Goal: Task Accomplishment & Management: Manage account settings

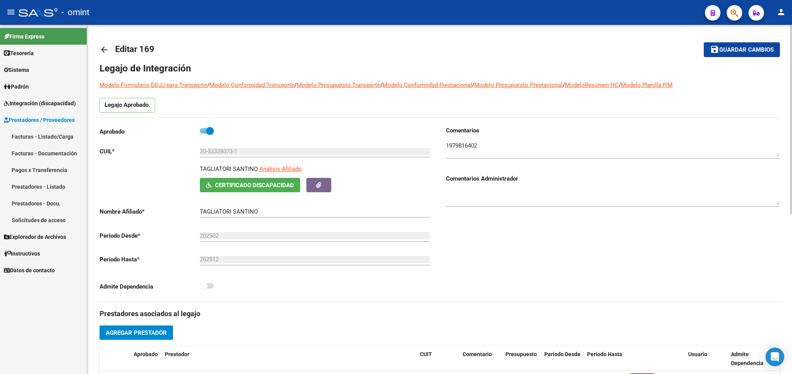
click at [105, 46] on mat-icon "arrow_back" at bounding box center [104, 49] width 9 height 9
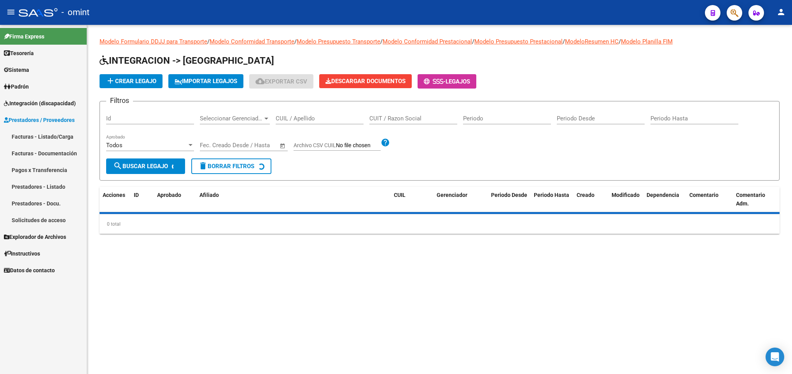
click at [346, 111] on div "CUIL / Apellido" at bounding box center [320, 116] width 88 height 17
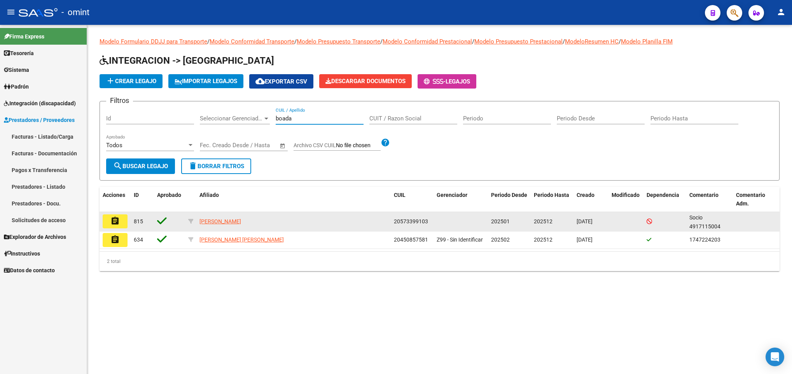
type input "boada"
click at [119, 224] on mat-icon "assignment" at bounding box center [114, 221] width 9 height 9
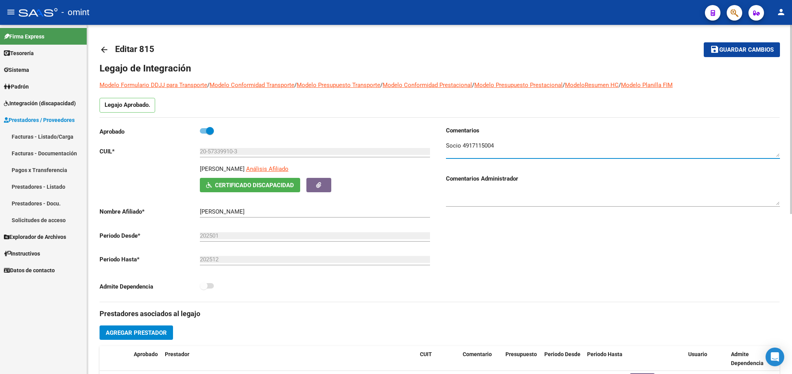
click at [480, 146] on textarea at bounding box center [613, 149] width 334 height 16
click at [108, 47] on mat-icon "arrow_back" at bounding box center [104, 49] width 9 height 9
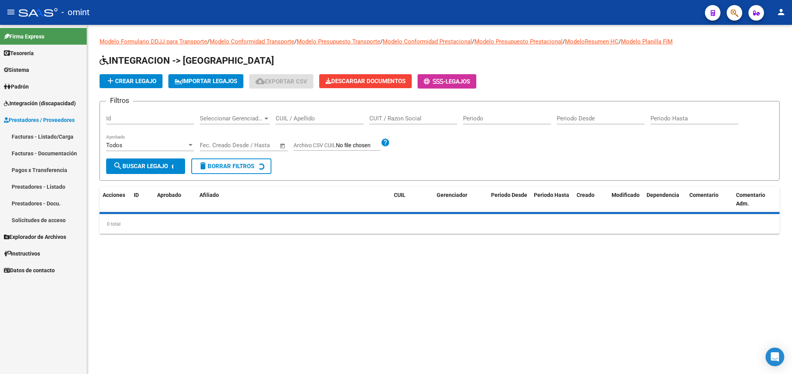
click at [320, 117] on input "CUIL / Apellido" at bounding box center [320, 118] width 88 height 7
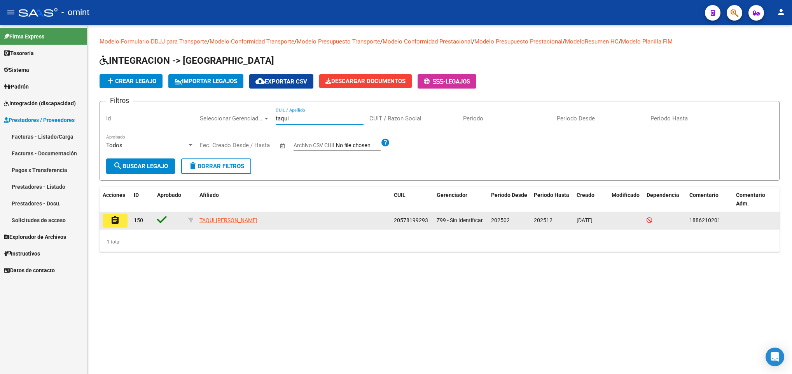
type input "taqui"
click at [122, 221] on button "assignment" at bounding box center [115, 221] width 25 height 14
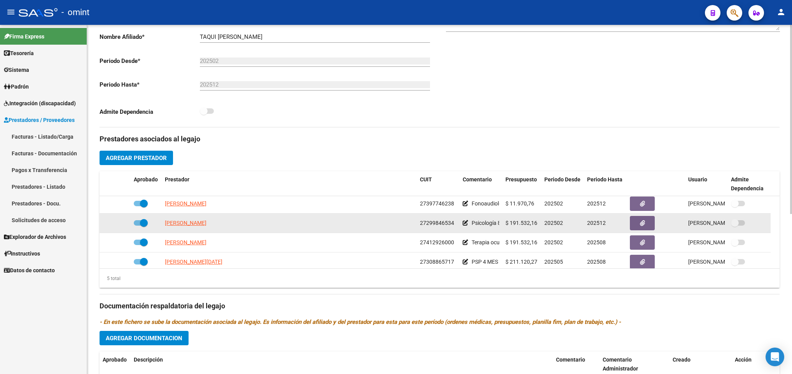
scroll to position [27, 0]
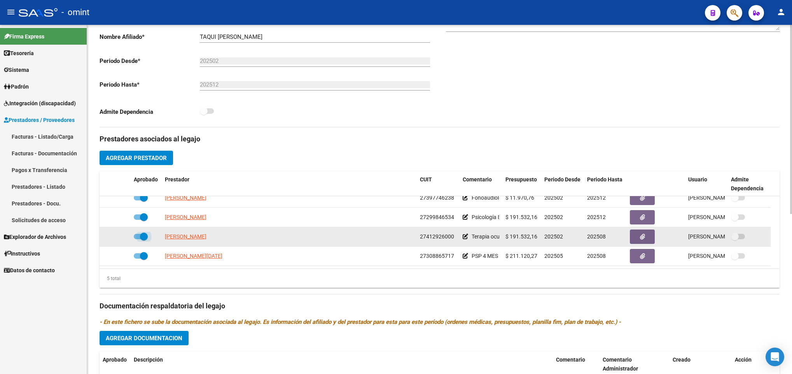
click at [141, 238] on span at bounding box center [144, 237] width 8 height 8
click at [138, 239] on input "checkbox" at bounding box center [137, 239] width 0 height 0
checkbox input "false"
click at [119, 236] on icon at bounding box center [119, 236] width 5 height 5
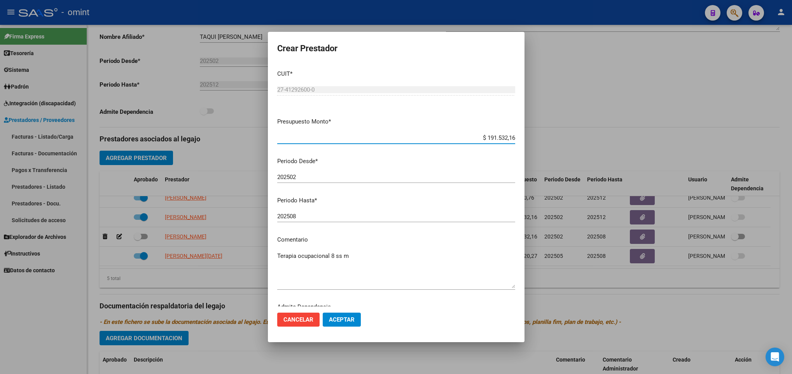
click at [319, 211] on div "202508 Ingresar el periodo" at bounding box center [396, 217] width 238 height 12
type input "202512"
click at [334, 323] on button "Aceptar" at bounding box center [342, 320] width 38 height 14
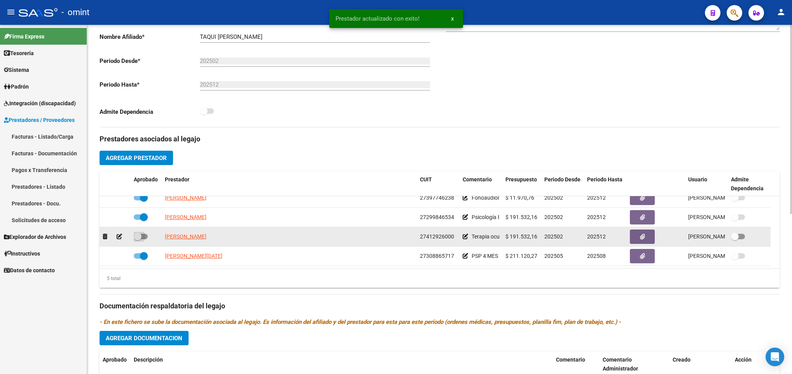
click at [141, 238] on span at bounding box center [141, 236] width 14 height 5
click at [138, 239] on input "checkbox" at bounding box center [137, 239] width 0 height 0
checkbox input "true"
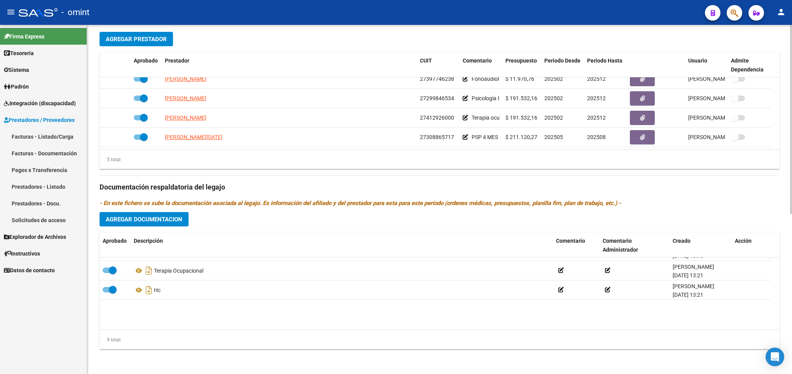
scroll to position [0, 0]
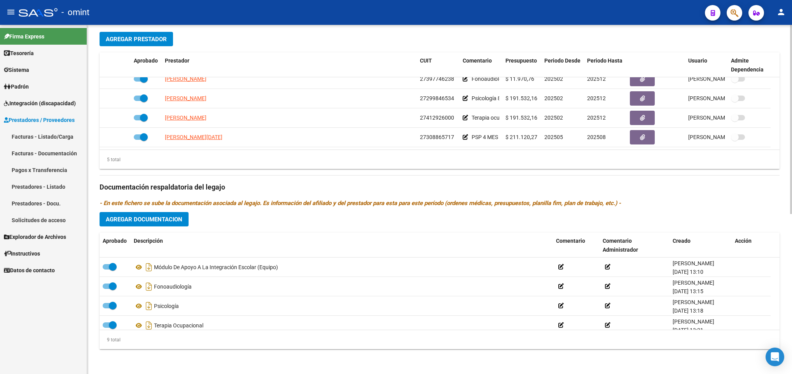
click at [129, 215] on button "Agregar Documentacion" at bounding box center [144, 219] width 89 height 14
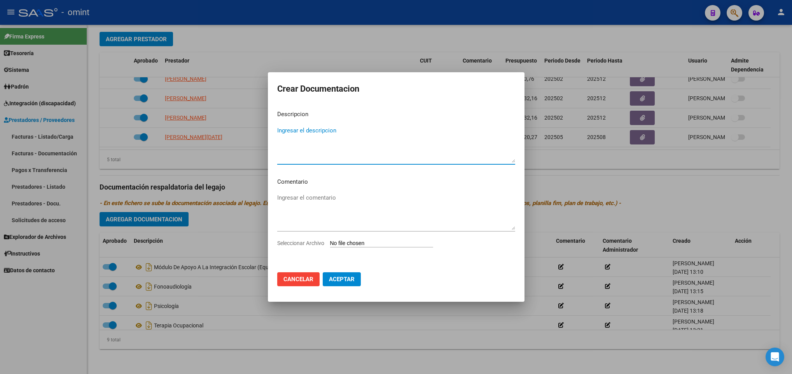
type textarea "n"
type textarea "Informe Semestral TO"
click at [366, 240] on app-file-uploader "Seleccionar Archivo" at bounding box center [358, 243] width 162 height 7
click at [376, 243] on input "Seleccionar Archivo" at bounding box center [381, 243] width 103 height 7
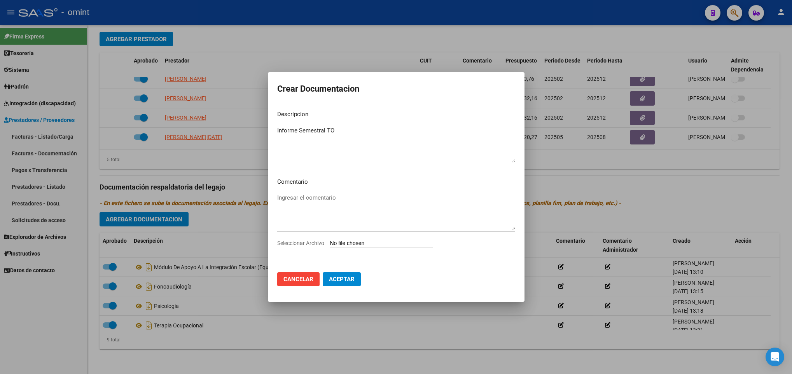
type input "C:\fakepath\1886210201_25072112200_inf-seg-eval-sem.pdf"
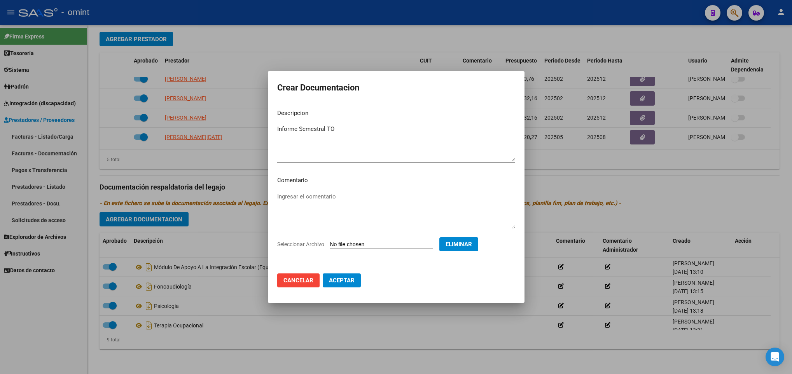
click at [351, 281] on span "Aceptar" at bounding box center [342, 280] width 26 height 7
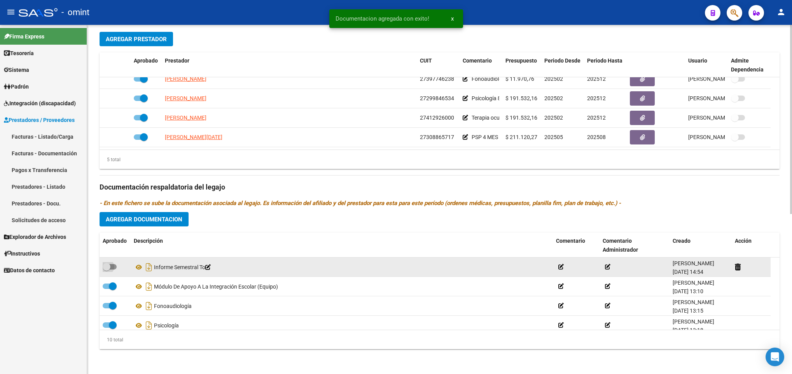
click at [115, 267] on span at bounding box center [110, 266] width 14 height 5
click at [107, 270] on input "checkbox" at bounding box center [106, 270] width 0 height 0
checkbox input "true"
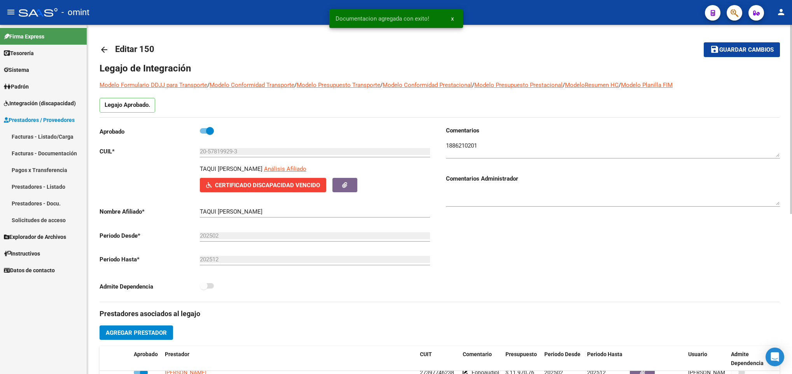
click at [733, 48] on span "Guardar cambios" at bounding box center [746, 50] width 54 height 7
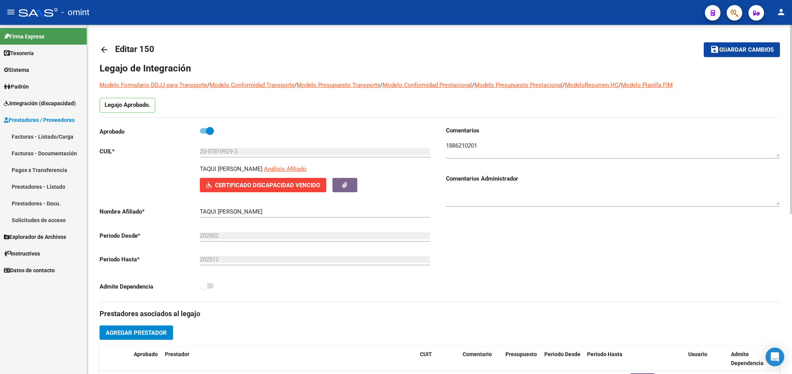
click at [747, 50] on span "Guardar cambios" at bounding box center [746, 50] width 54 height 7
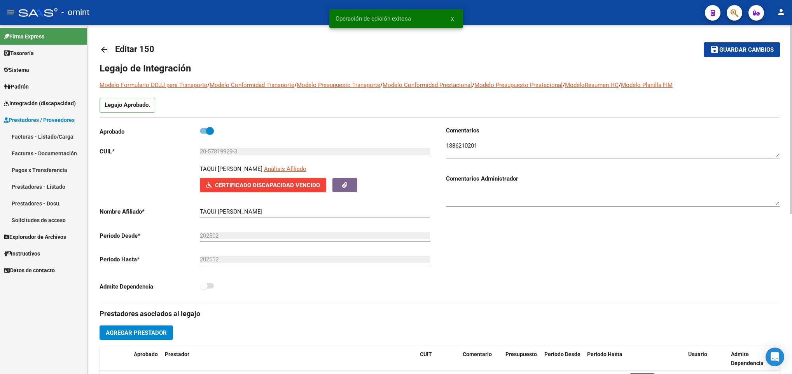
click at [103, 48] on mat-icon "arrow_back" at bounding box center [104, 49] width 9 height 9
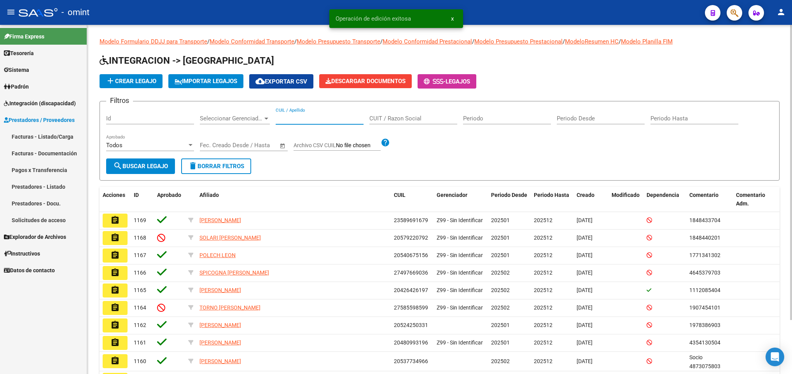
click at [290, 118] on input "CUIL / Apellido" at bounding box center [320, 118] width 88 height 7
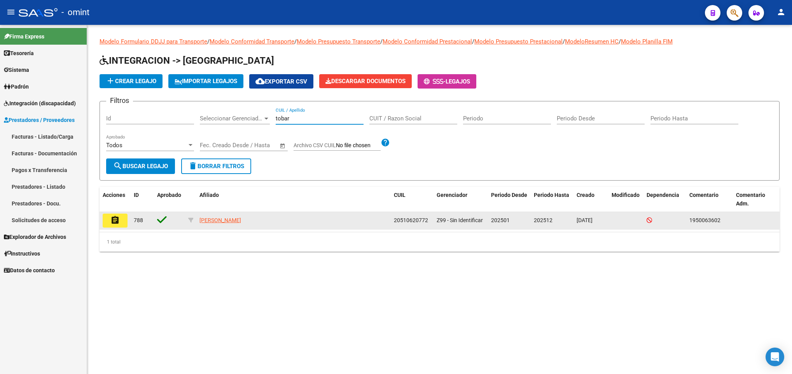
type input "tobar"
click at [118, 220] on mat-icon "assignment" at bounding box center [114, 220] width 9 height 9
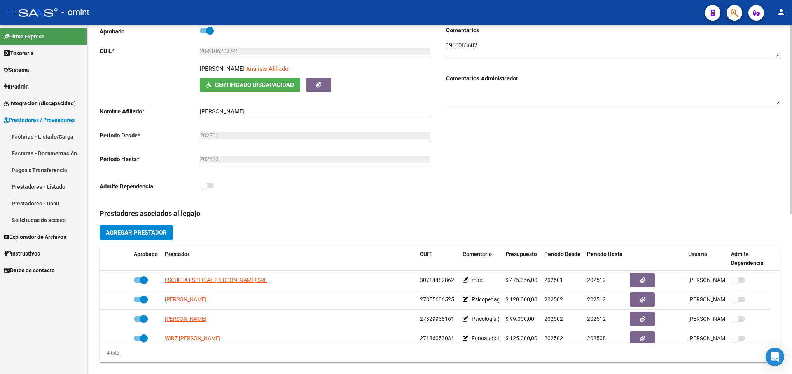
scroll to position [175, 0]
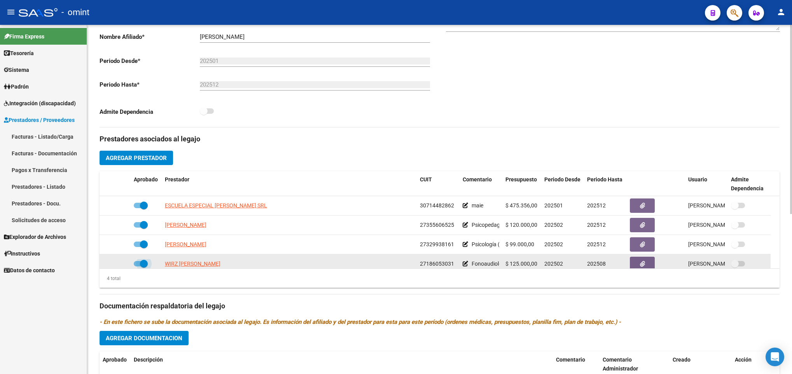
click at [140, 265] on span at bounding box center [144, 264] width 8 height 8
click at [138, 267] on input "checkbox" at bounding box center [137, 267] width 0 height 0
checkbox input "false"
click at [122, 267] on icon at bounding box center [119, 263] width 5 height 5
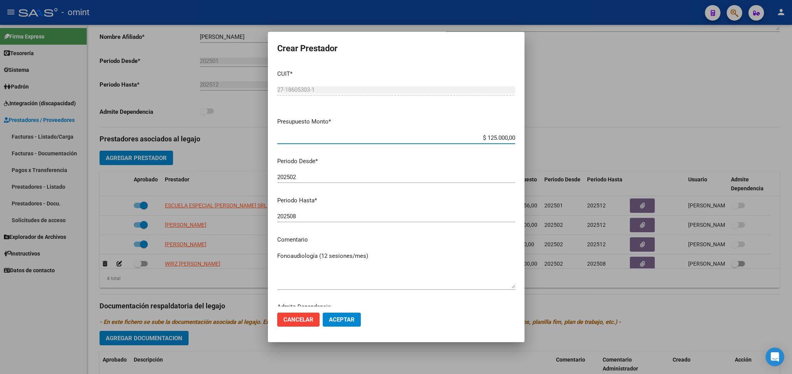
click at [321, 214] on input "202508" at bounding box center [396, 216] width 238 height 7
type input "202512"
click at [346, 316] on span "Aceptar" at bounding box center [342, 319] width 26 height 7
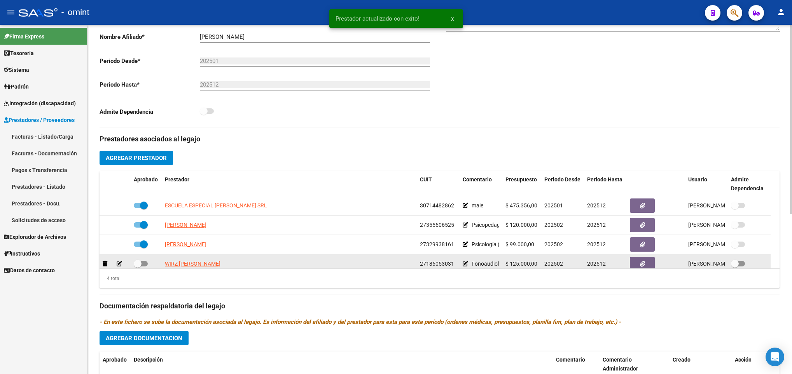
scroll to position [5, 0]
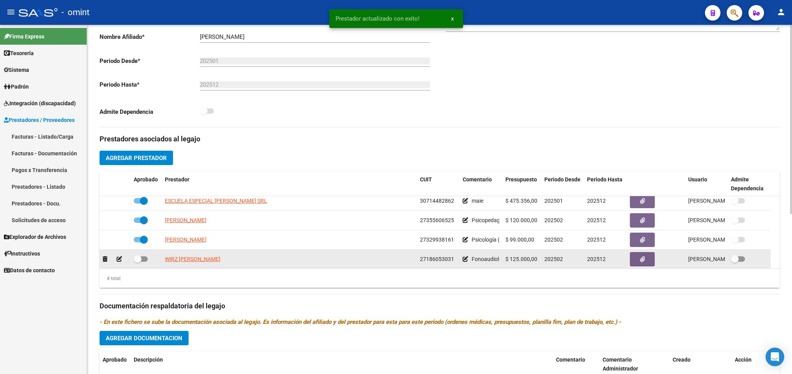
click at [142, 259] on span at bounding box center [141, 259] width 14 height 5
click at [138, 262] on input "checkbox" at bounding box center [137, 262] width 0 height 0
checkbox input "true"
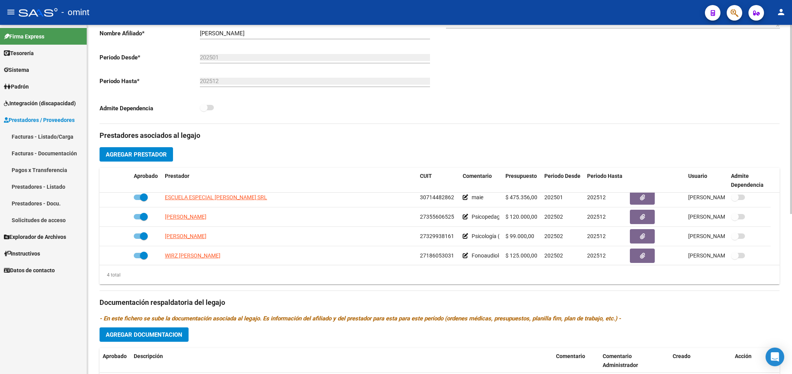
scroll to position [179, 0]
click at [164, 335] on span "Agregar Documentacion" at bounding box center [144, 334] width 77 height 7
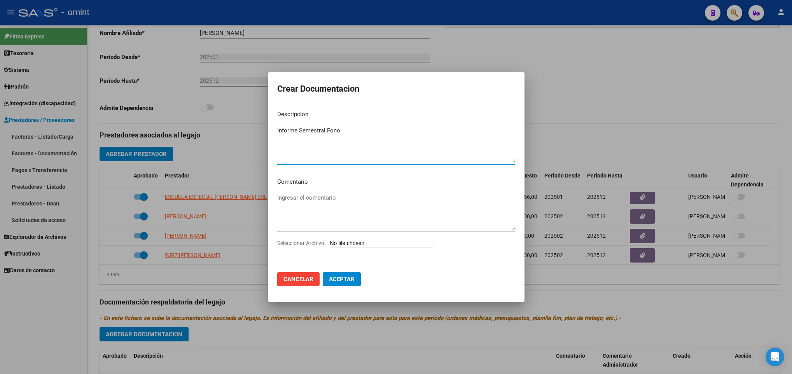
type textarea "Informe Semestral Fono"
click at [358, 242] on input "Seleccionar Archivo" at bounding box center [381, 243] width 103 height 7
type input "C:\fakepath\1950063602_25071403100_form048.pdf"
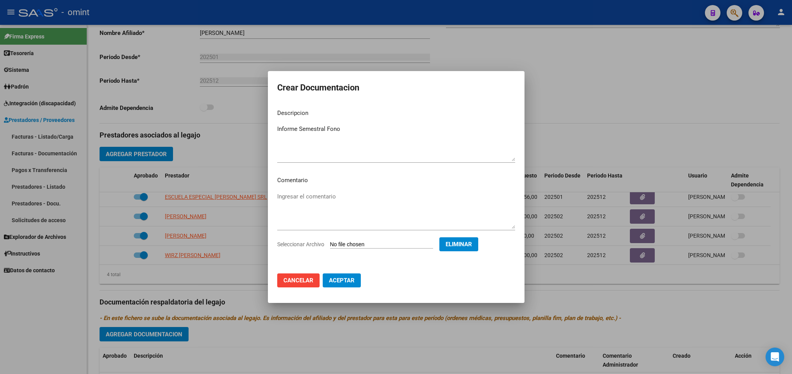
click at [343, 280] on span "Aceptar" at bounding box center [342, 280] width 26 height 7
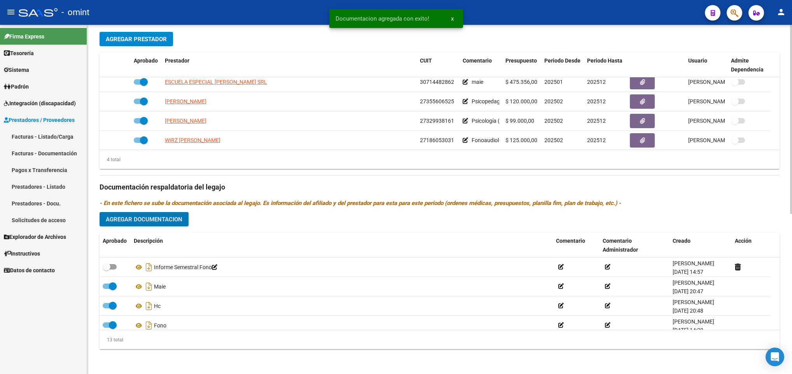
scroll to position [295, 0]
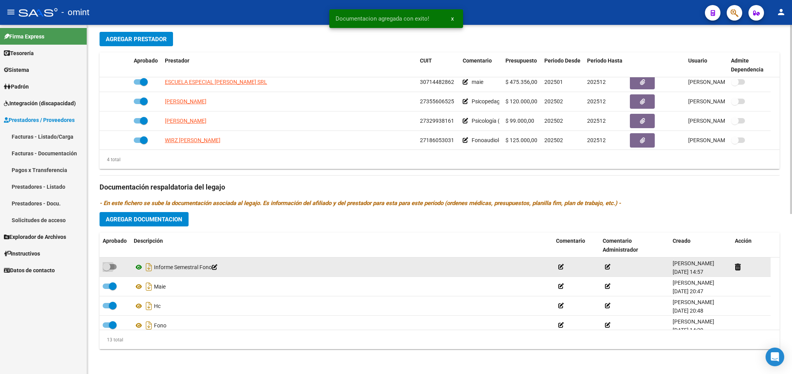
drag, startPoint x: 114, startPoint y: 266, endPoint x: 134, endPoint y: 266, distance: 19.8
click at [114, 266] on span at bounding box center [110, 266] width 14 height 5
click at [107, 270] on input "checkbox" at bounding box center [106, 270] width 0 height 0
checkbox input "true"
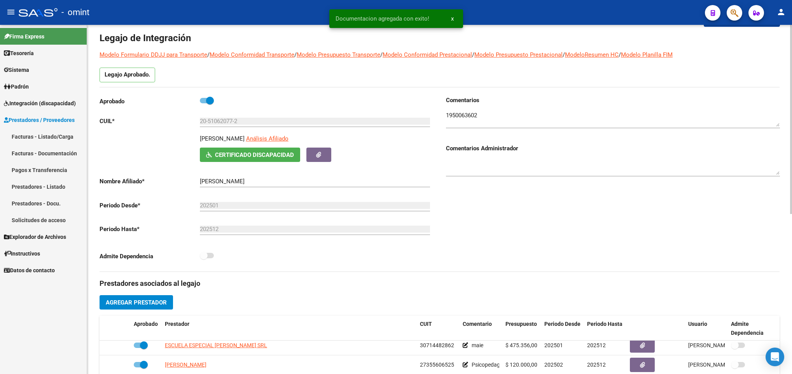
scroll to position [0, 0]
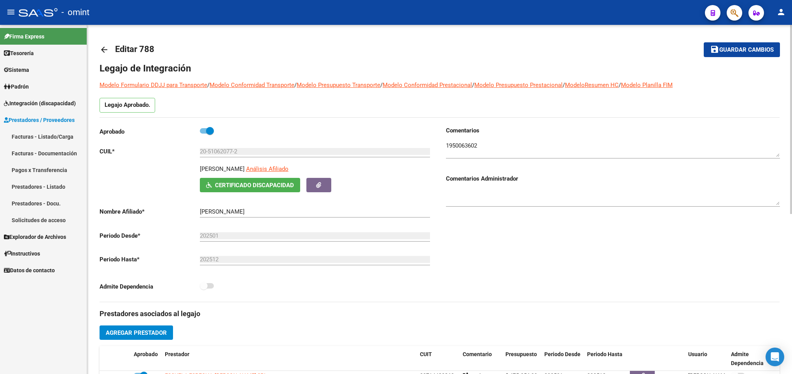
click at [747, 51] on span "Guardar cambios" at bounding box center [746, 50] width 54 height 7
drag, startPoint x: 725, startPoint y: 50, endPoint x: 489, endPoint y: 23, distance: 237.5
click at [725, 51] on span "Guardar cambios" at bounding box center [746, 50] width 54 height 7
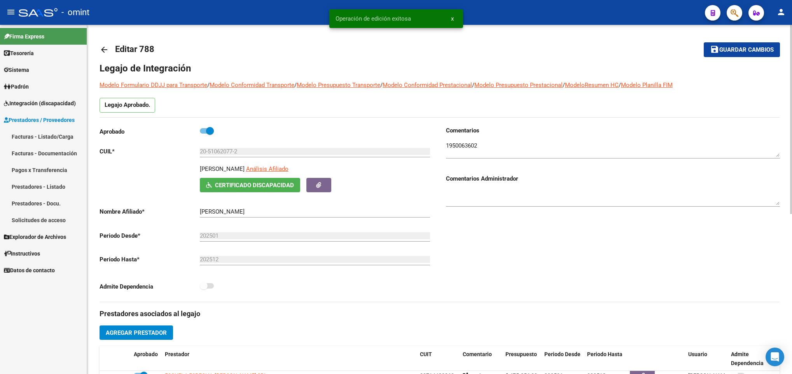
click at [101, 46] on mat-icon "arrow_back" at bounding box center [104, 49] width 9 height 9
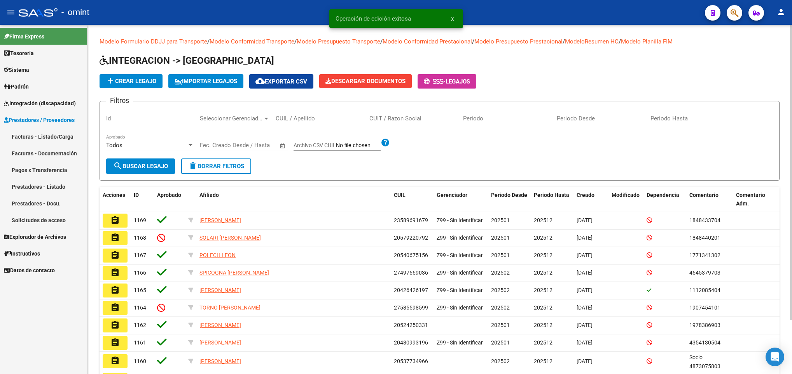
click at [121, 84] on span "add Crear Legajo" at bounding box center [131, 81] width 51 height 7
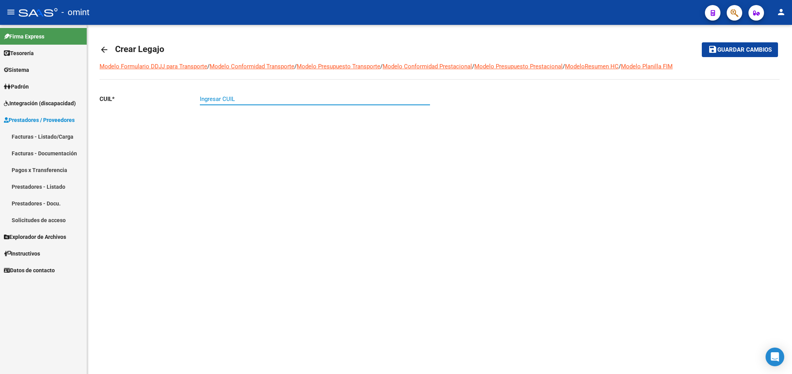
click at [244, 102] on input "Ingresar CUIL" at bounding box center [315, 99] width 230 height 7
paste input "20-52401555-3"
type input "20-52401555-3"
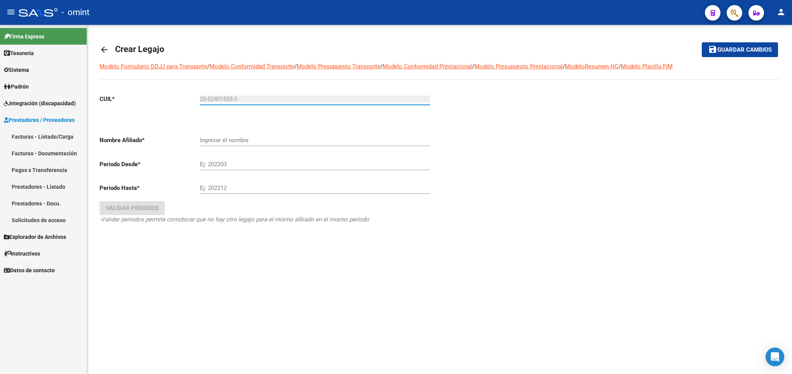
type input "TOFFALO [PERSON_NAME] [PERSON_NAME]"
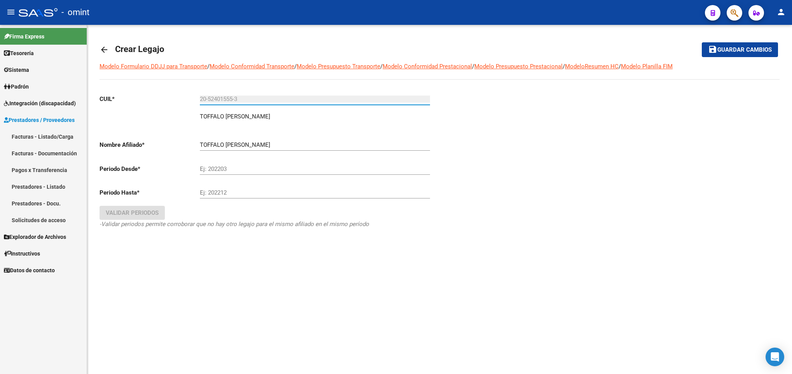
type input "20-52401555-3"
click at [239, 142] on input "TOFFALO [PERSON_NAME] [PERSON_NAME]" at bounding box center [315, 144] width 230 height 7
click at [276, 173] on input "Ej: 202203" at bounding box center [315, 169] width 230 height 7
type input "202502"
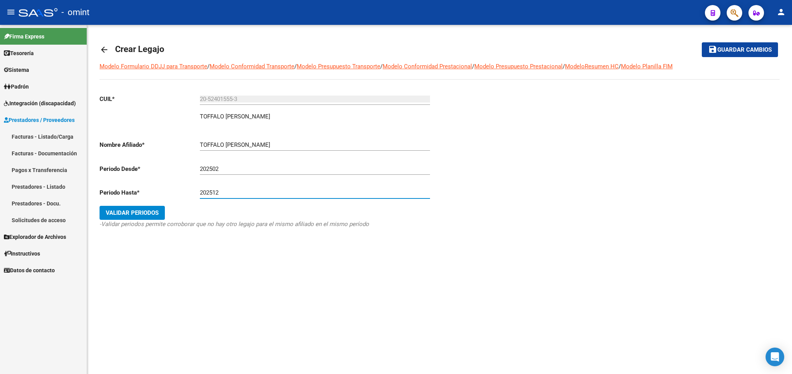
type input "202512"
click at [128, 216] on span "Validar Periodos" at bounding box center [132, 213] width 53 height 7
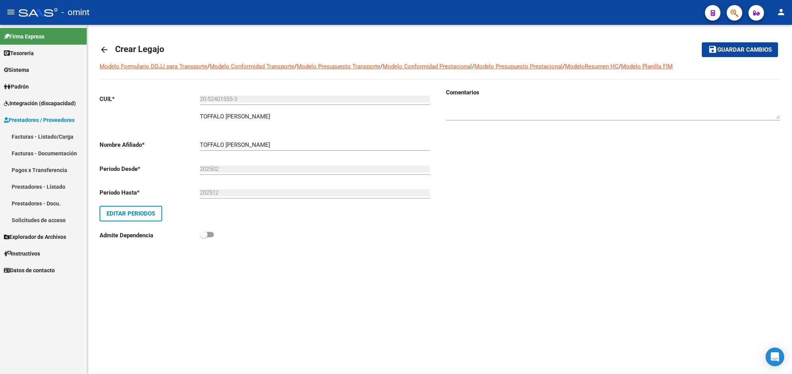
click at [748, 48] on span "Guardar cambios" at bounding box center [744, 50] width 54 height 7
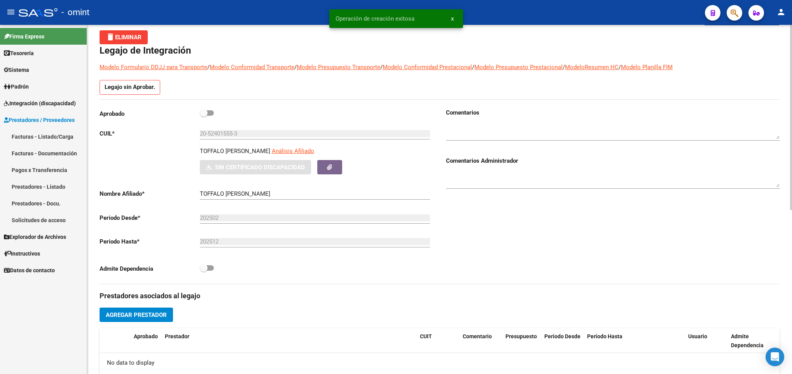
scroll to position [58, 0]
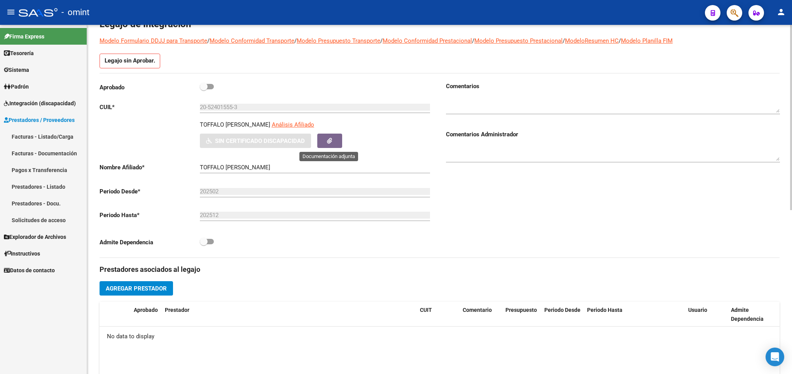
click at [335, 141] on button "button" at bounding box center [329, 141] width 25 height 14
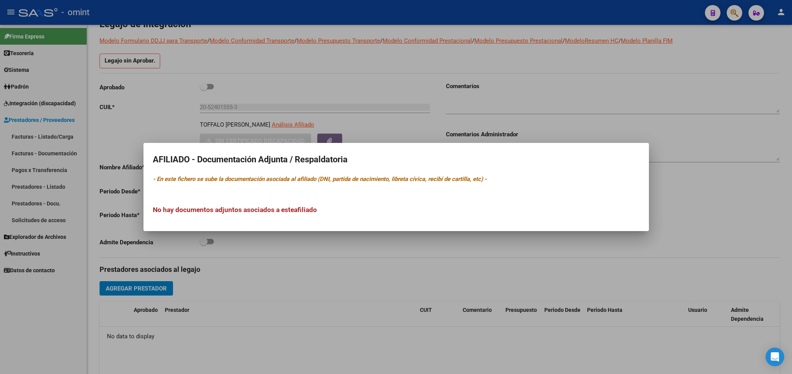
click at [301, 237] on div at bounding box center [396, 187] width 792 height 374
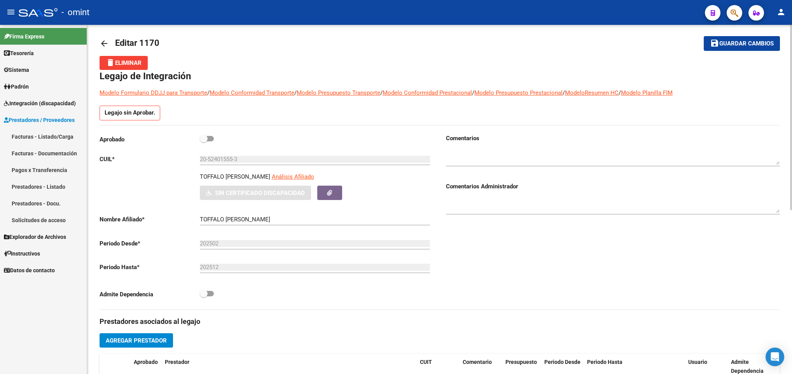
scroll to position [0, 0]
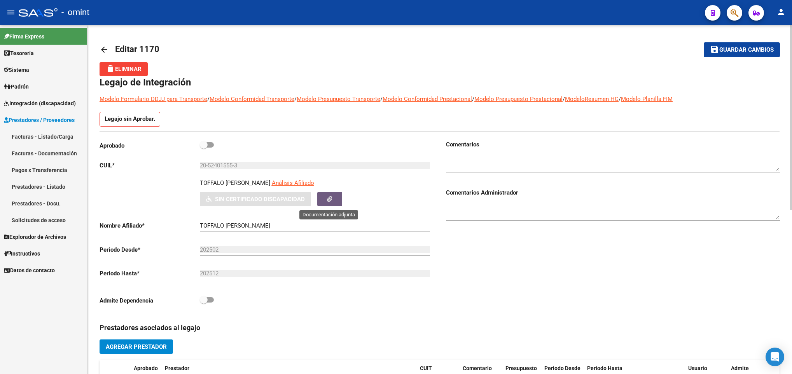
click at [322, 204] on button "button" at bounding box center [329, 199] width 25 height 14
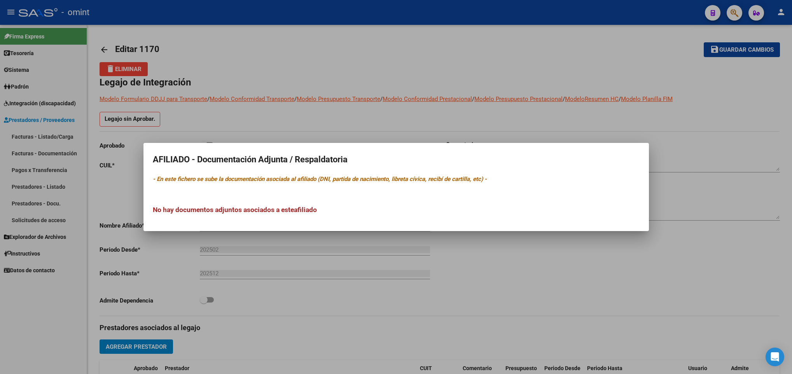
click at [220, 215] on h3 "No hay documentos adjuntos asociados a este afiliado" at bounding box center [396, 210] width 487 height 10
click at [233, 213] on h3 "No hay documentos adjuntos asociados a este afiliado" at bounding box center [396, 210] width 487 height 10
drag, startPoint x: 285, startPoint y: 217, endPoint x: 353, endPoint y: 218, distance: 67.7
click at [353, 218] on mat-dialog-content "AFILIADO - Documentación Adjunta / Respaldatoria - En este fichero se sube la d…" at bounding box center [395, 187] width 505 height 70
drag, startPoint x: 353, startPoint y: 218, endPoint x: 435, endPoint y: 228, distance: 82.9
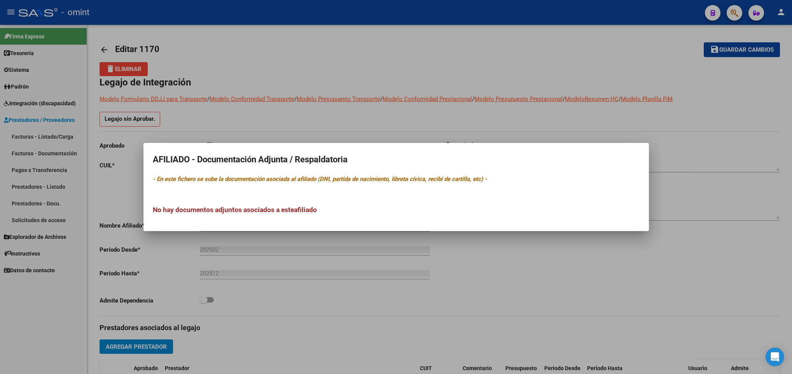
click at [433, 225] on mat-dialog-container "AFILIADO - Documentación Adjunta / Respaldatoria - En este fichero se sube la d…" at bounding box center [395, 187] width 505 height 88
drag, startPoint x: 461, startPoint y: 288, endPoint x: 332, endPoint y: 238, distance: 139.0
click at [461, 289] on div at bounding box center [396, 187] width 792 height 374
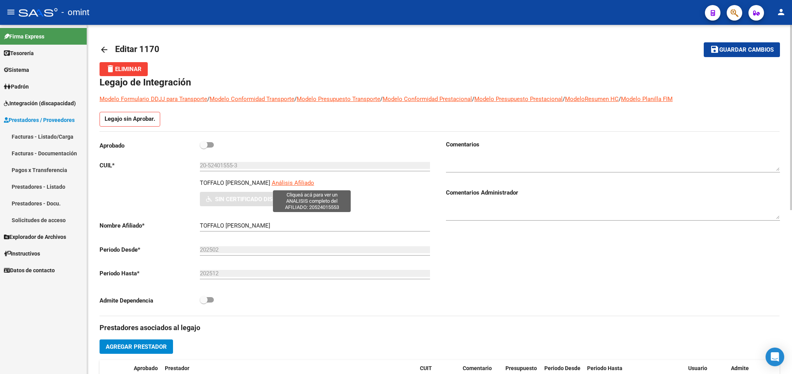
click at [307, 182] on span "Análisis Afiliado" at bounding box center [293, 183] width 42 height 7
type textarea "20524015553"
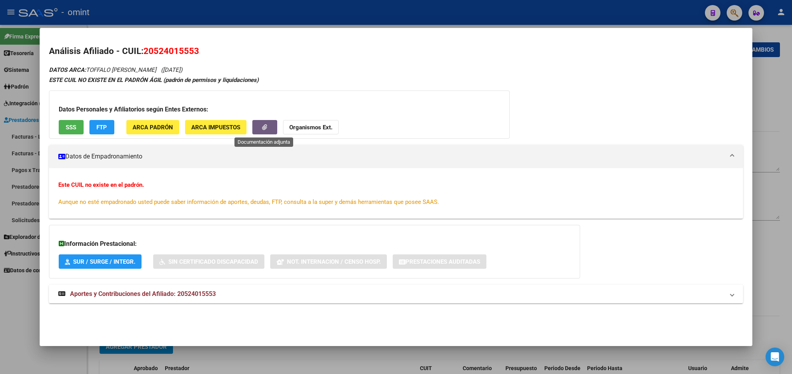
click at [259, 126] on button "button" at bounding box center [264, 127] width 25 height 14
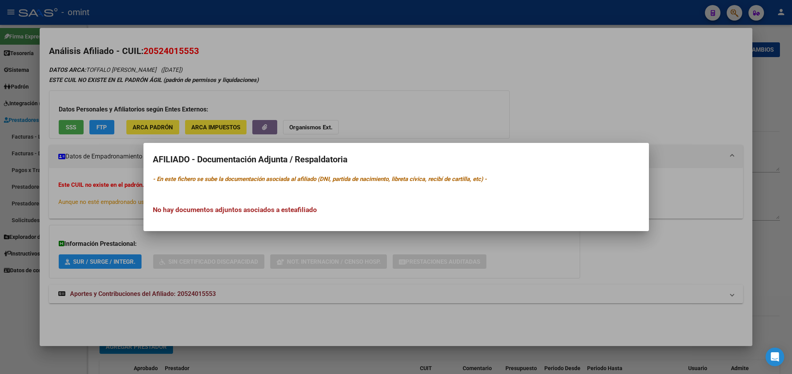
click at [358, 102] on div at bounding box center [396, 187] width 792 height 374
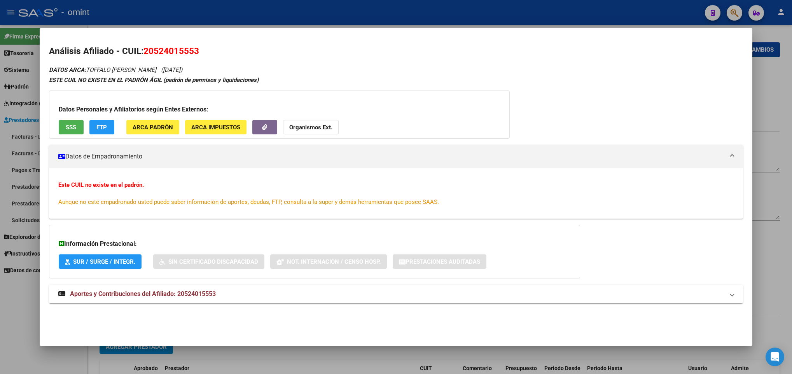
click at [774, 258] on div at bounding box center [396, 187] width 792 height 374
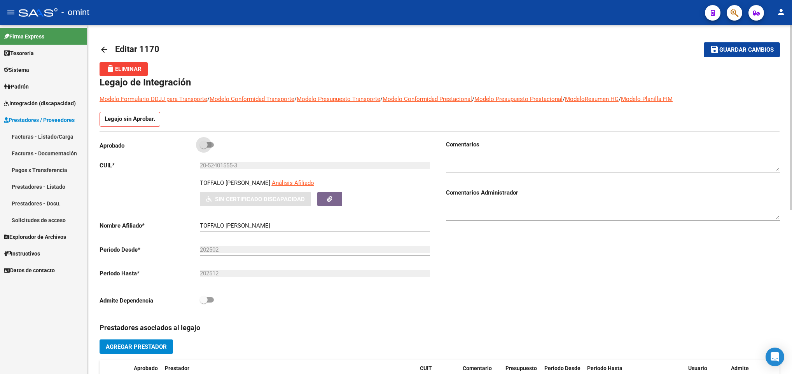
click at [204, 145] on span at bounding box center [204, 145] width 8 height 8
click at [204, 148] on input "checkbox" at bounding box center [203, 148] width 0 height 0
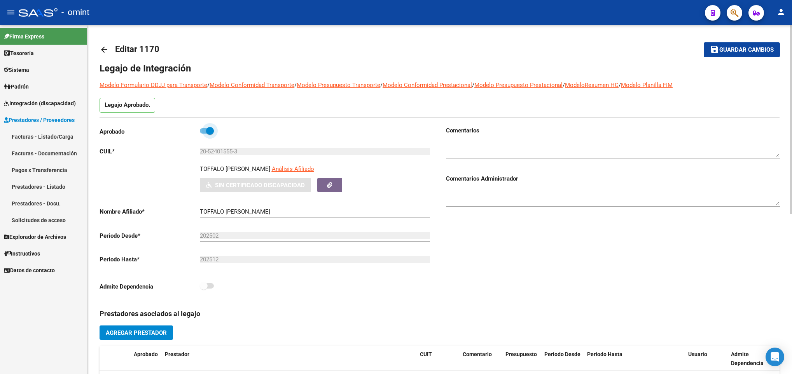
click at [206, 133] on span at bounding box center [210, 131] width 8 height 8
click at [204, 134] on input "checkbox" at bounding box center [203, 134] width 0 height 0
checkbox input "false"
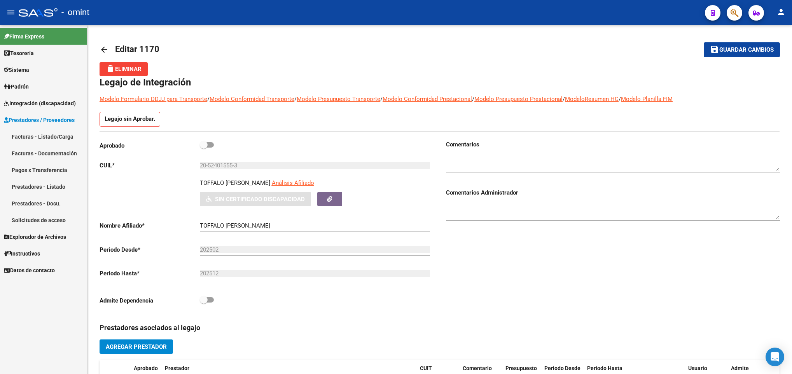
click at [23, 70] on span "Sistema" at bounding box center [16, 70] width 25 height 9
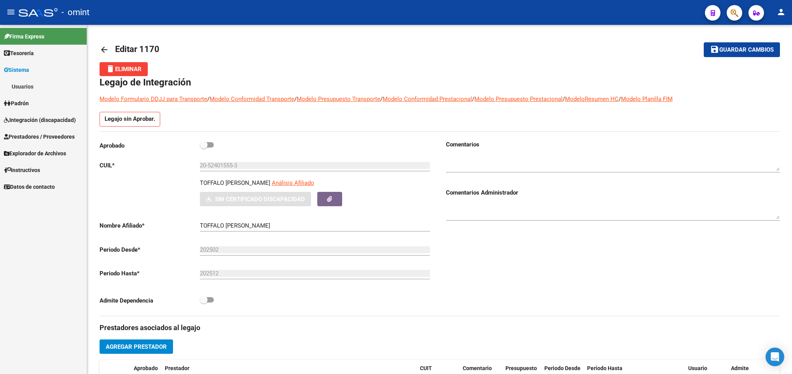
click at [25, 98] on link "Padrón" at bounding box center [43, 103] width 87 height 17
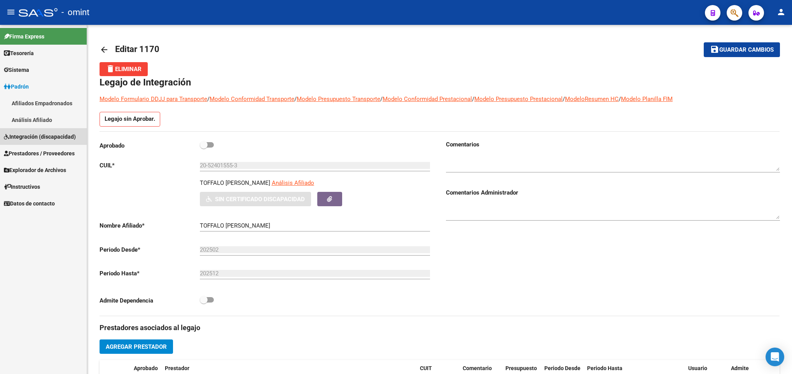
click at [61, 138] on span "Integración (discapacidad)" at bounding box center [40, 137] width 72 height 9
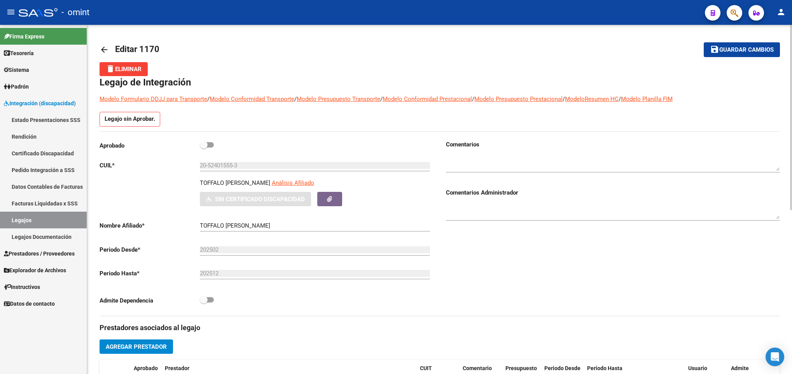
click at [175, 197] on div "TOFFALO FIORA ANGEL EMILIANO Análisis Afiliado Sin Certificado Discapacidad ARC…" at bounding box center [267, 193] width 334 height 28
click at [747, 53] on span "Guardar cambios" at bounding box center [746, 50] width 54 height 7
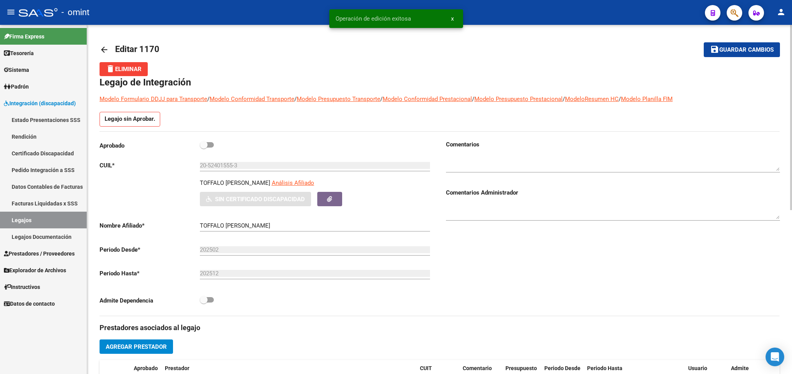
click at [102, 51] on mat-icon "arrow_back" at bounding box center [104, 49] width 9 height 9
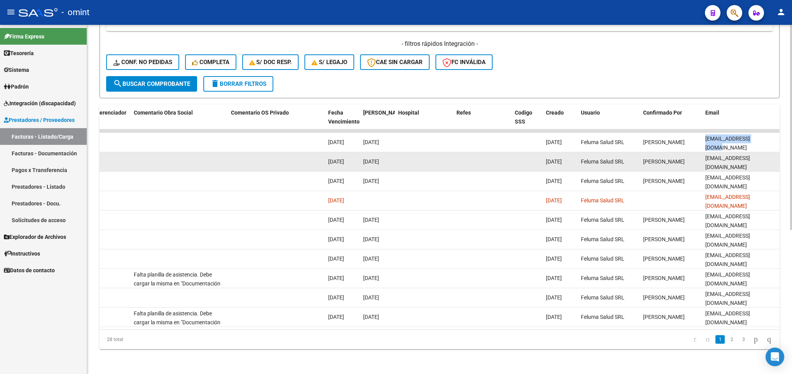
scroll to position [0, 5]
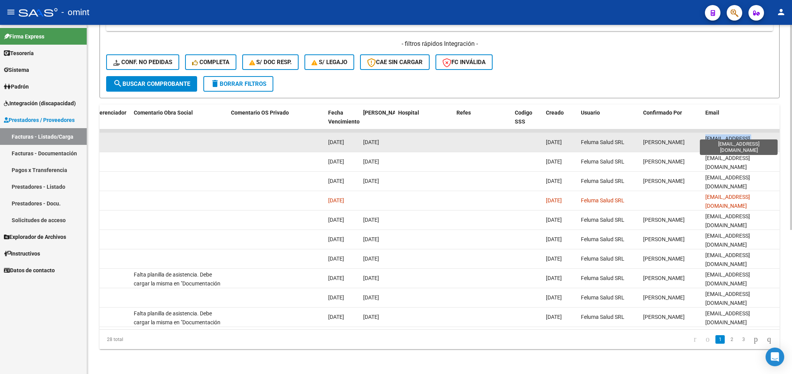
drag, startPoint x: 705, startPoint y: 134, endPoint x: 776, endPoint y: 134, distance: 71.1
click at [750, 136] on span "facturacion.feluma@gmail.com" at bounding box center [727, 143] width 45 height 15
copy span "facturacion.feluma@gmail.com"
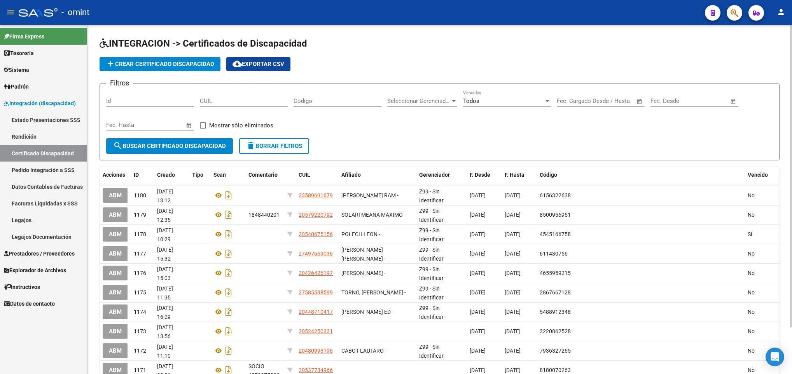
click at [176, 64] on span "add Crear Certificado Discapacidad" at bounding box center [160, 64] width 108 height 7
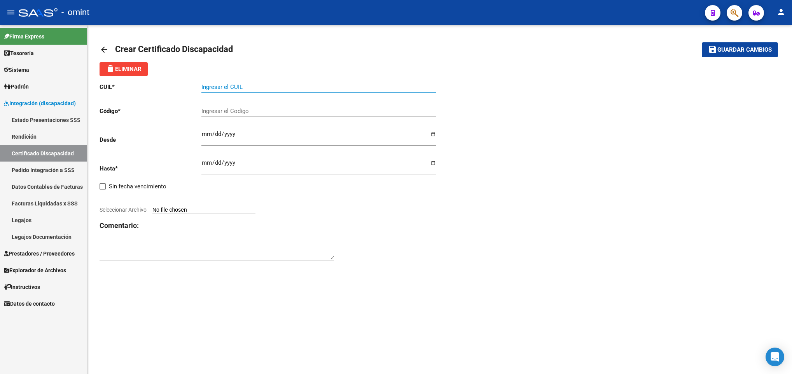
click at [238, 86] on input "Ingresar el CUIL" at bounding box center [318, 87] width 234 height 7
paste input "20-52401555-3"
type input "20-52401555-3"
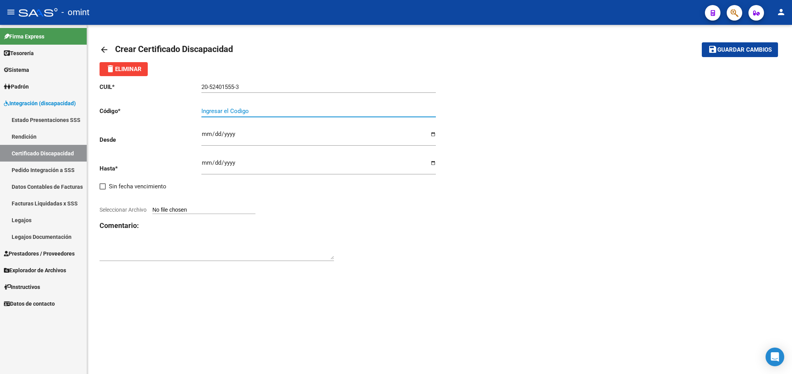
click at [255, 111] on input "Ingresar el Codigo" at bounding box center [318, 111] width 234 height 7
type input "6152469112"
click at [206, 134] on input "Ingresar fec. Desde" at bounding box center [318, 137] width 234 height 12
type input "2024-10-24"
click at [210, 166] on input "Ingresar fec. Hasta" at bounding box center [318, 166] width 234 height 12
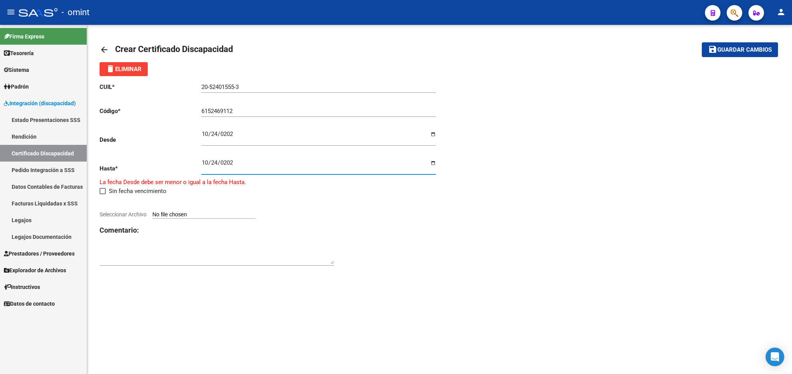
type input "2027-10-24"
click at [230, 210] on input "Seleccionar Archivo" at bounding box center [203, 210] width 103 height 7
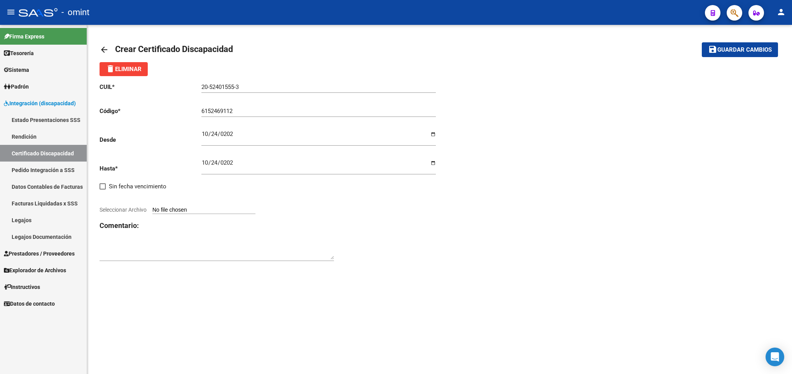
click at [187, 212] on input "Seleccionar Archivo" at bounding box center [203, 210] width 103 height 7
type input "C:\fakepath\CUD133790247338526354_taffalo.pdf"
click at [727, 62] on mat-toolbar-row "save Guardar cambios" at bounding box center [707, 49] width 141 height 25
click at [738, 52] on span "Guardar cambios" at bounding box center [744, 50] width 54 height 7
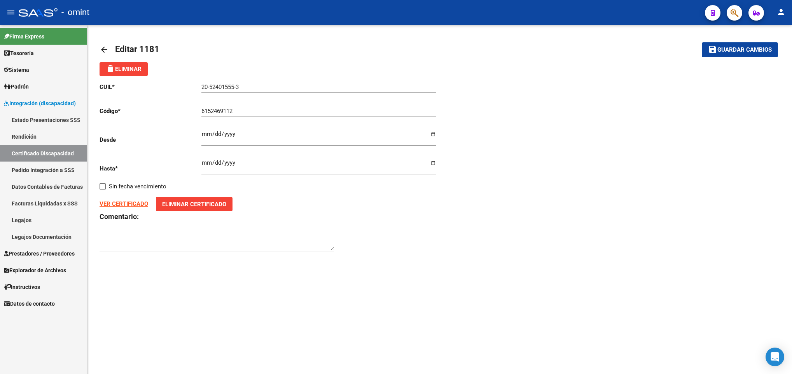
click at [104, 49] on mat-icon "arrow_back" at bounding box center [104, 49] width 9 height 9
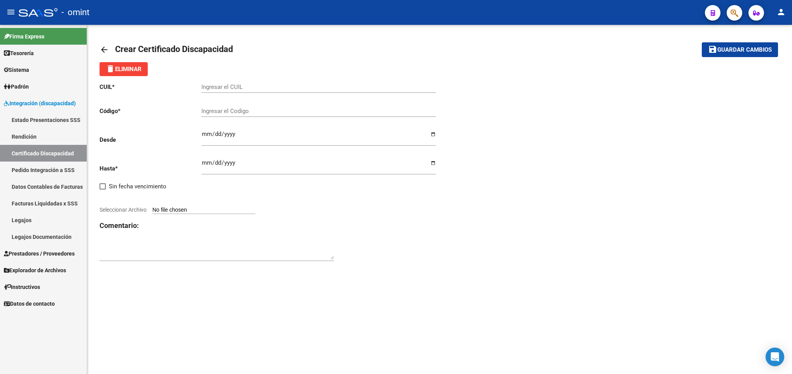
click at [104, 49] on mat-icon "arrow_back" at bounding box center [104, 49] width 9 height 9
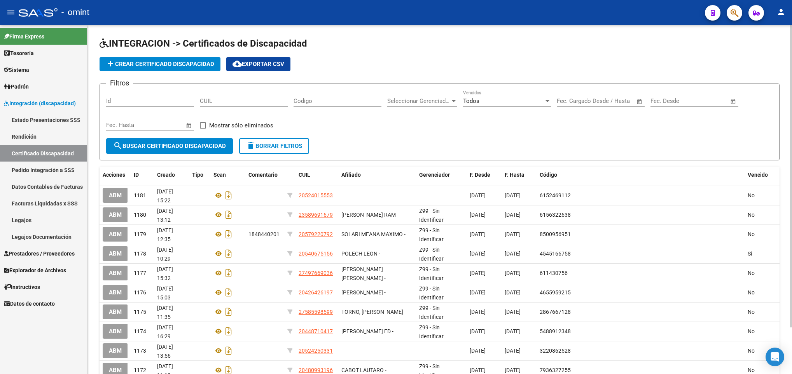
click at [42, 221] on link "Legajos" at bounding box center [43, 220] width 87 height 17
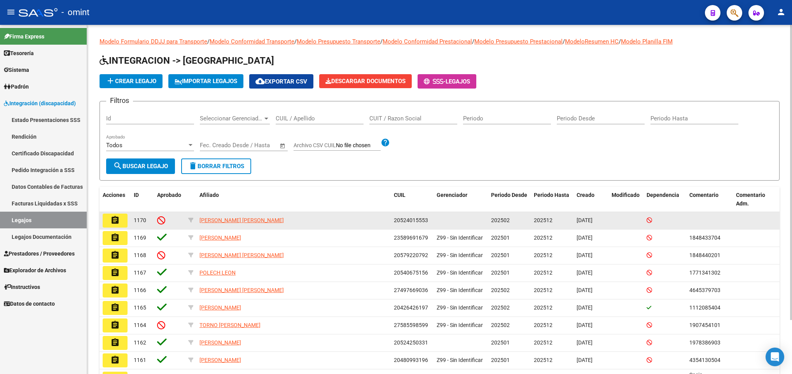
click at [115, 219] on mat-icon "assignment" at bounding box center [114, 220] width 9 height 9
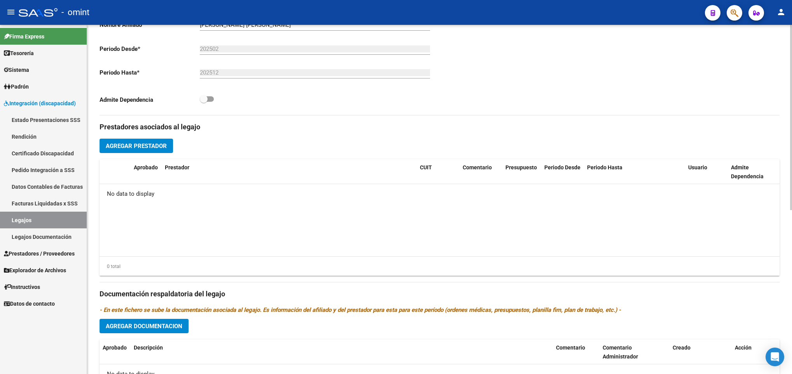
scroll to position [175, 0]
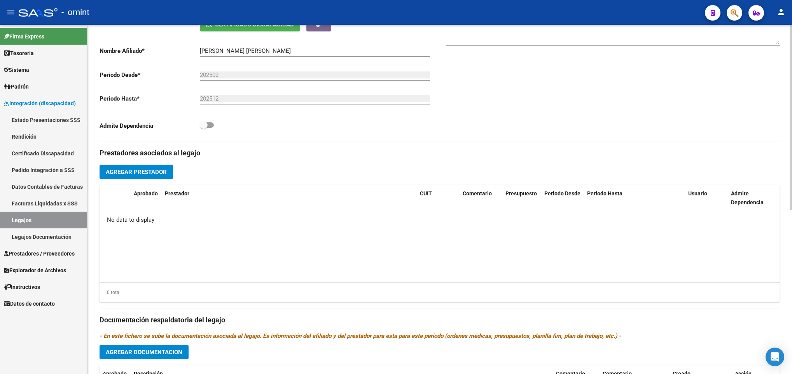
click at [153, 174] on span "Agregar Prestador" at bounding box center [136, 172] width 61 height 7
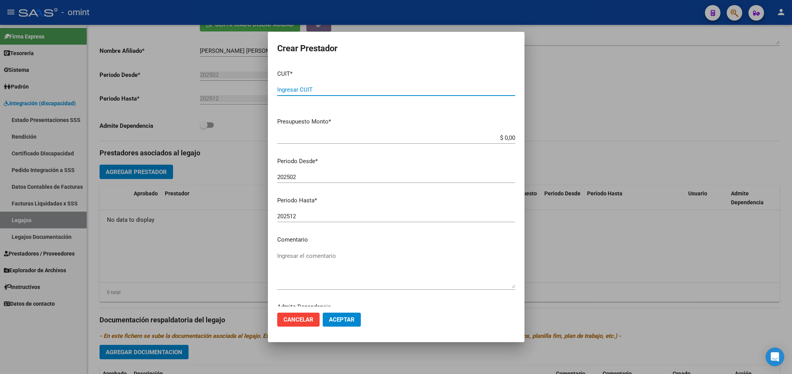
paste input "30-71677663-4"
type input "30-71677663-4"
click at [504, 137] on input "$ 0,00" at bounding box center [396, 137] width 238 height 7
click at [508, 139] on app-form-text-field "Presupuesto Monto * $ 0,00 Ingresar el monto" at bounding box center [399, 129] width 244 height 24
click at [510, 138] on app-form-text-field "Presupuesto Monto * $ 0,00 Ingresar el monto" at bounding box center [399, 129] width 244 height 24
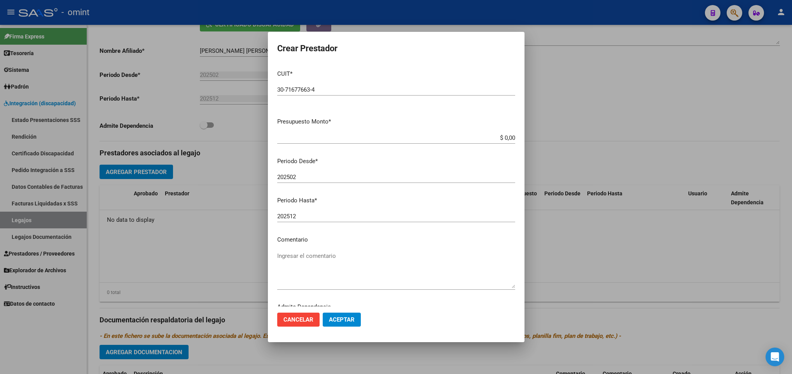
click at [504, 136] on input "$ 0,00" at bounding box center [396, 137] width 238 height 7
click at [505, 139] on input "$ 0,00" at bounding box center [396, 137] width 238 height 7
type input "$ 475.830,36"
click at [307, 174] on div "202502 Ingresar el periodo" at bounding box center [396, 177] width 238 height 12
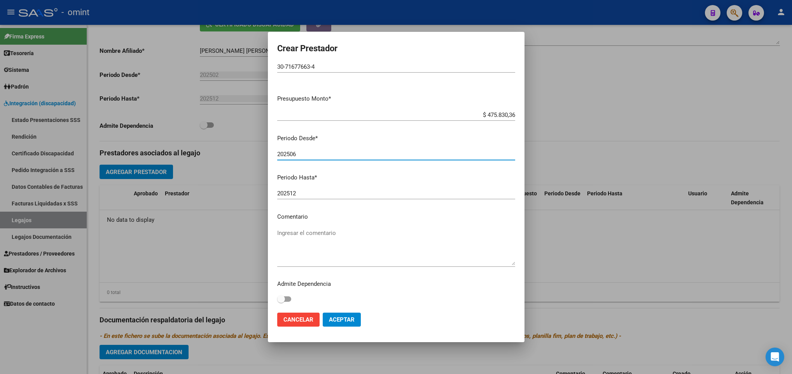
type input "202506"
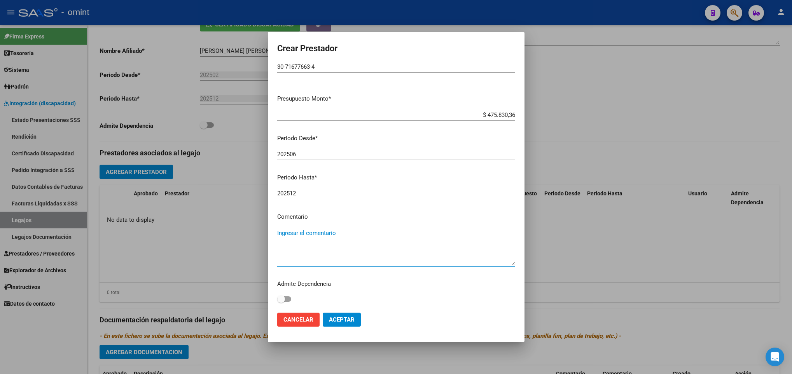
click at [334, 237] on textarea "Ingresar el comentario" at bounding box center [396, 247] width 238 height 37
drag, startPoint x: 310, startPoint y: 241, endPoint x: 272, endPoint y: 230, distance: 39.5
click at [272, 230] on mat-dialog-content "CUIT * 30-71677663-4 Ingresar CUIT ARCA Padrón Presupuesto Monto * $ 475.830,36…" at bounding box center [396, 185] width 257 height 243
paste textarea "ódulo de Apoyo a la Integración Escolar (Equipo)"
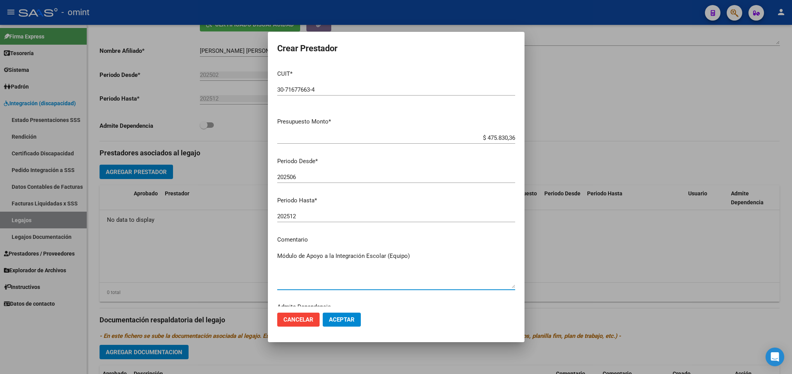
type textarea "Módulo de Apoyo a la Integración Escolar (Equipo)"
click at [327, 89] on input "30-71677663-4" at bounding box center [396, 89] width 238 height 7
click at [349, 321] on span "Aceptar" at bounding box center [342, 319] width 26 height 7
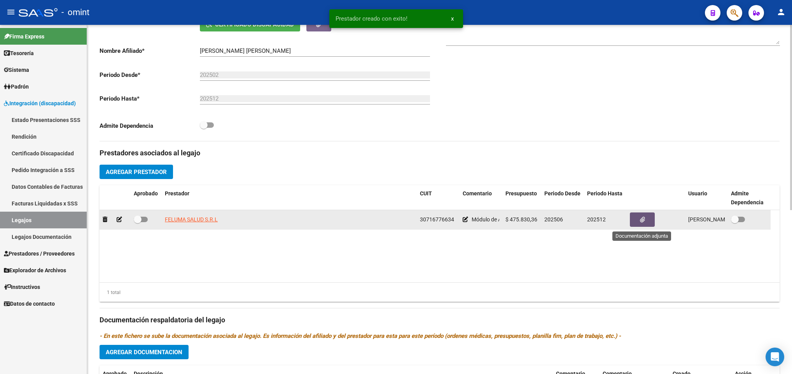
click at [646, 225] on button "button" at bounding box center [642, 220] width 25 height 14
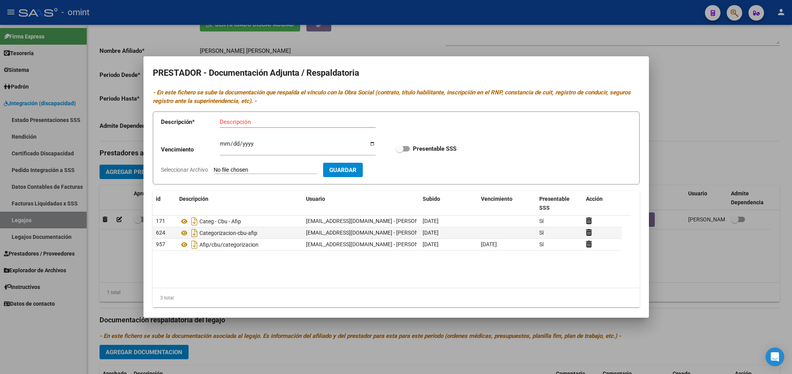
click at [265, 167] on input "Seleccionar Archivo" at bounding box center [265, 170] width 103 height 7
click at [276, 168] on input "Seleccionar Archivo" at bounding box center [265, 170] width 103 height 7
type input "C:\fakepath\MAIE-20-24.pdf"
click at [252, 124] on input "Descripción" at bounding box center [298, 122] width 156 height 7
type input "Categ-CBU-ARCA"
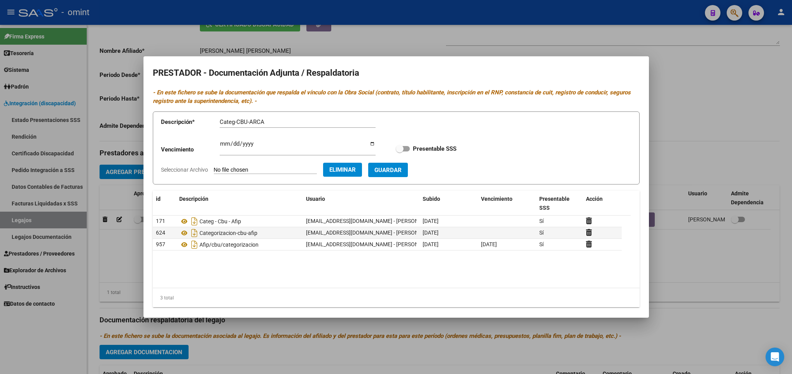
click at [400, 153] on label "Presentable SSS" at bounding box center [426, 148] width 61 height 9
click at [400, 152] on input "Presentable SSS" at bounding box center [399, 152] width 0 height 0
checkbox input "true"
click at [229, 146] on input "Ingresar vencimiento" at bounding box center [298, 147] width 156 height 12
click at [222, 140] on div "Ingresar vencimiento" at bounding box center [298, 147] width 156 height 17
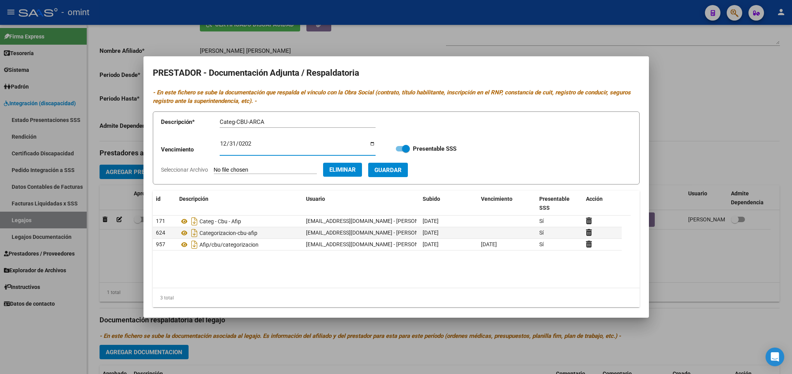
type input "2025-12-31"
click at [401, 171] on span "Guardar" at bounding box center [387, 170] width 27 height 7
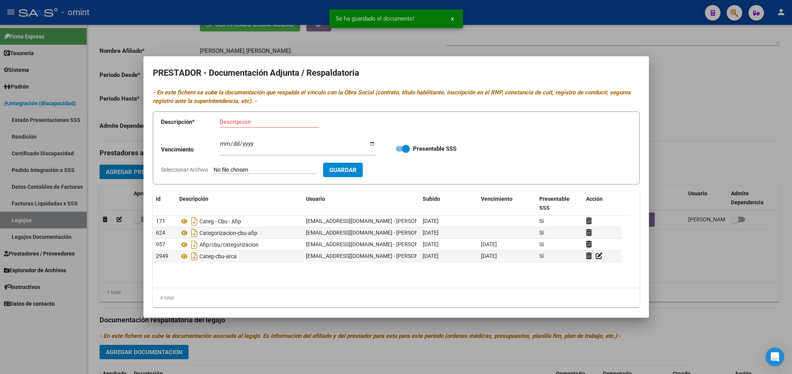
click at [759, 161] on div at bounding box center [396, 187] width 792 height 374
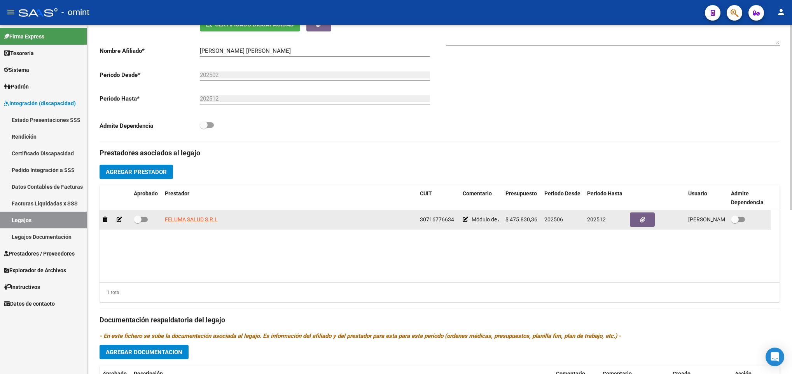
click at [141, 222] on span at bounding box center [141, 219] width 14 height 5
click at [138, 223] on input "checkbox" at bounding box center [137, 222] width 0 height 0
checkbox input "true"
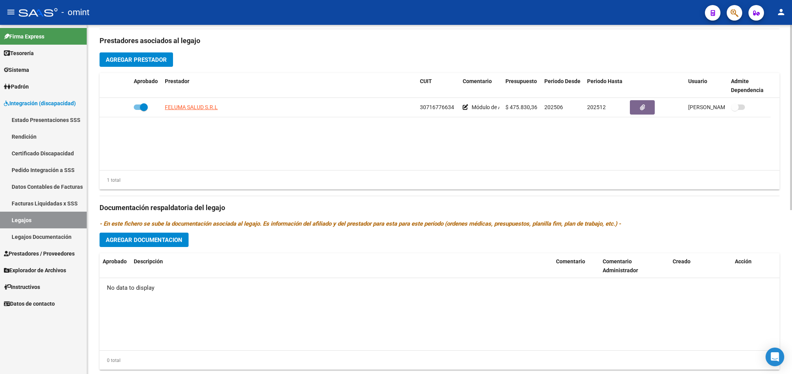
scroll to position [309, 0]
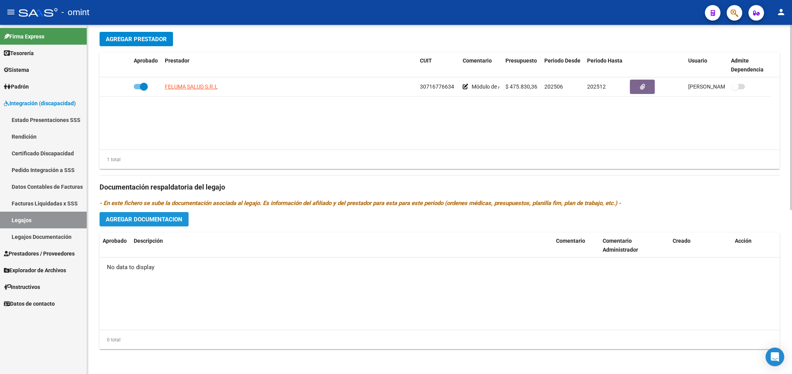
click at [151, 216] on span "Agregar Documentacion" at bounding box center [144, 219] width 77 height 7
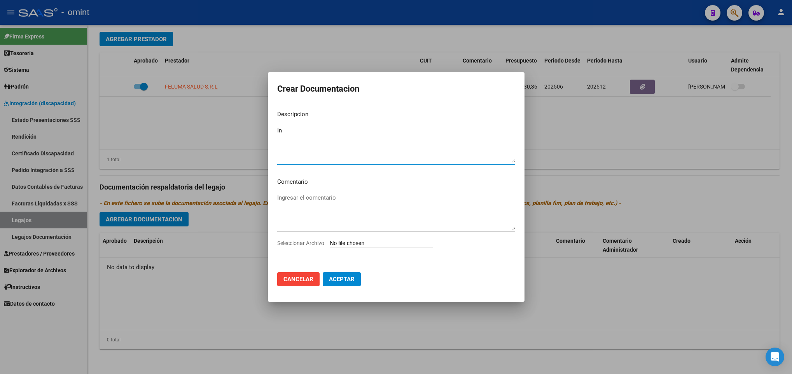
type textarea "I"
type textarea "MAIE"
click at [388, 243] on input "Seleccionar Archivo" at bounding box center [381, 243] width 103 height 7
click at [299, 131] on textarea "MAIE" at bounding box center [396, 144] width 238 height 37
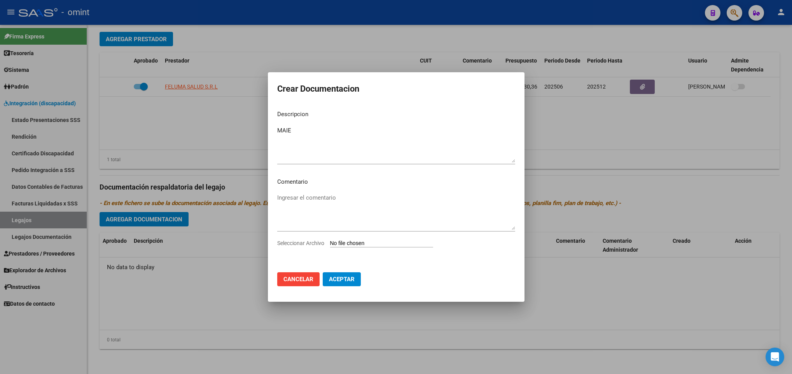
click at [403, 244] on input "Seleccionar Archivo" at bounding box center [381, 243] width 103 height 7
type input "C:\fakepath\MAIE-1-19.pdf"
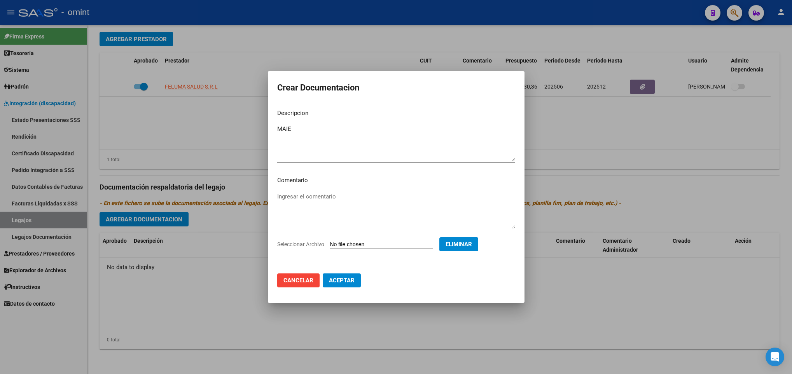
click at [356, 283] on button "Aceptar" at bounding box center [342, 281] width 38 height 14
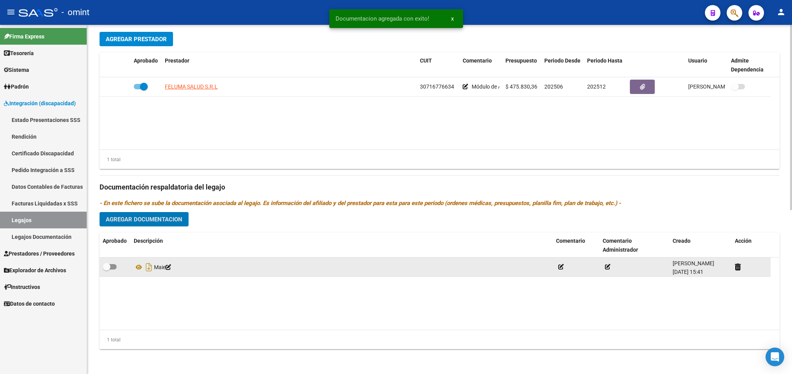
click at [115, 265] on span at bounding box center [110, 266] width 14 height 5
click at [107, 270] on input "checkbox" at bounding box center [106, 270] width 0 height 0
checkbox input "true"
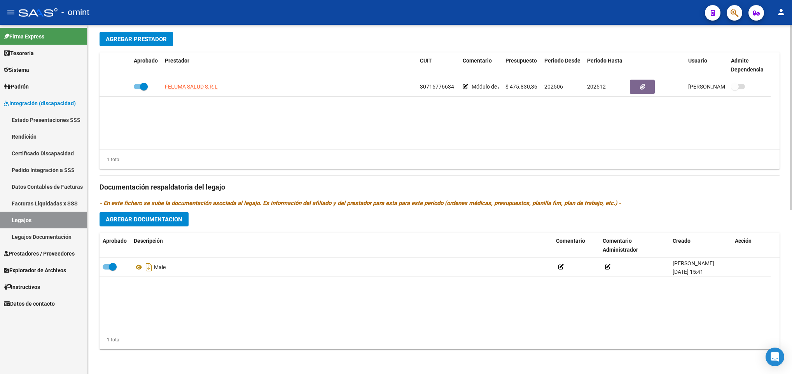
click at [135, 220] on span "Agregar Documentacion" at bounding box center [144, 219] width 77 height 7
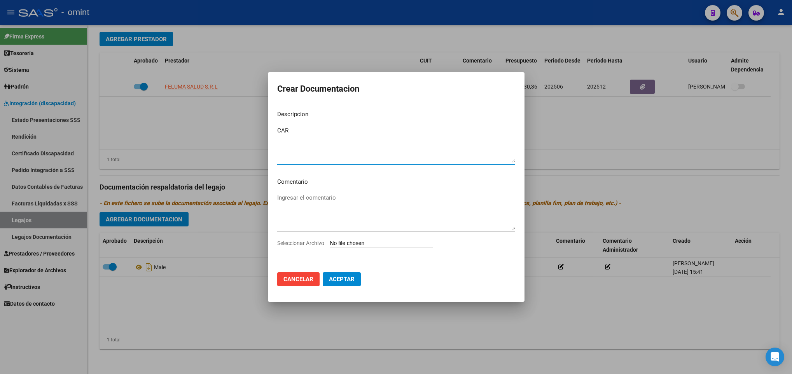
type textarea "CAR"
click at [356, 243] on input "Seleccionar Archivo" at bounding box center [381, 243] width 103 height 7
type input "C:\fakepath\1080726102_25032601480_const-alumn-reg.pdf"
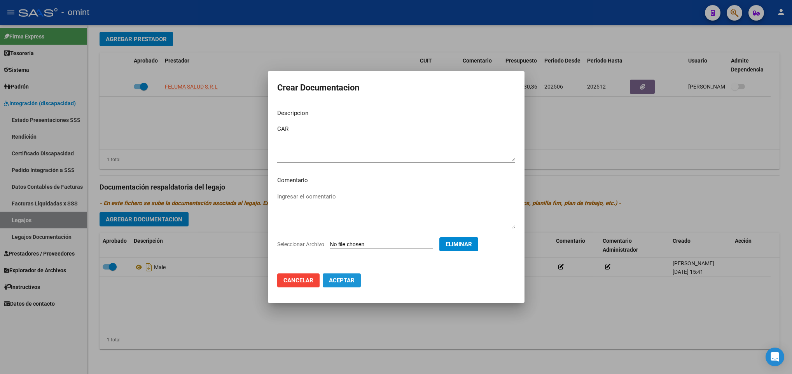
click at [342, 281] on span "Aceptar" at bounding box center [342, 280] width 26 height 7
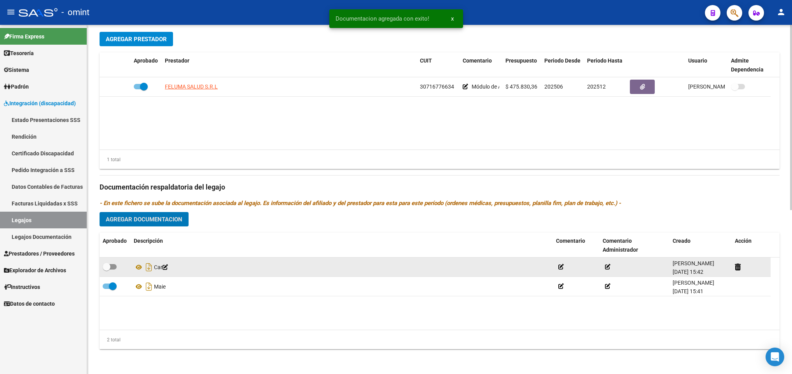
click at [115, 268] on span at bounding box center [110, 266] width 14 height 5
click at [107, 270] on input "checkbox" at bounding box center [106, 270] width 0 height 0
checkbox input "true"
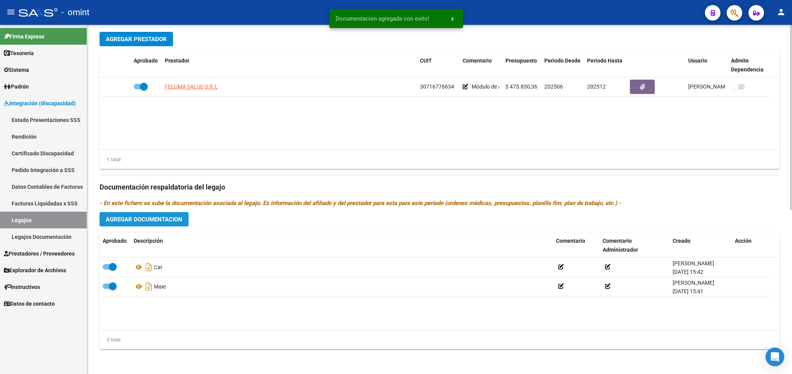
click at [134, 221] on span "Agregar Documentacion" at bounding box center [144, 219] width 77 height 7
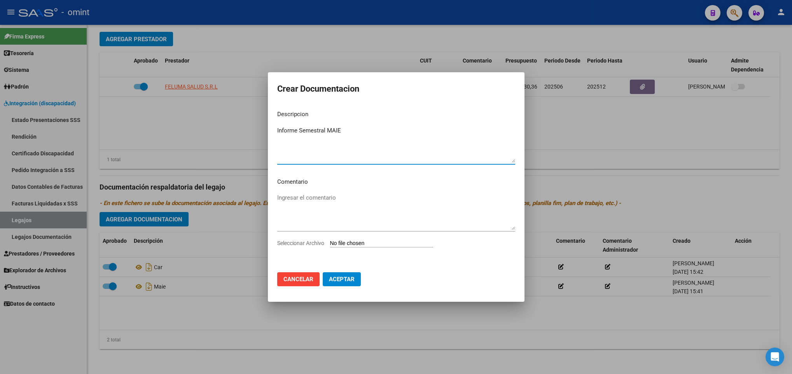
type textarea "Informe Semestral MAIE"
click at [391, 238] on div "Ingresar el comentario" at bounding box center [396, 215] width 238 height 47
click at [393, 243] on input "Seleccionar Archivo" at bounding box center [381, 243] width 103 height 7
type input "C:\fakepath\INFORME SEMESTRAL.pdf"
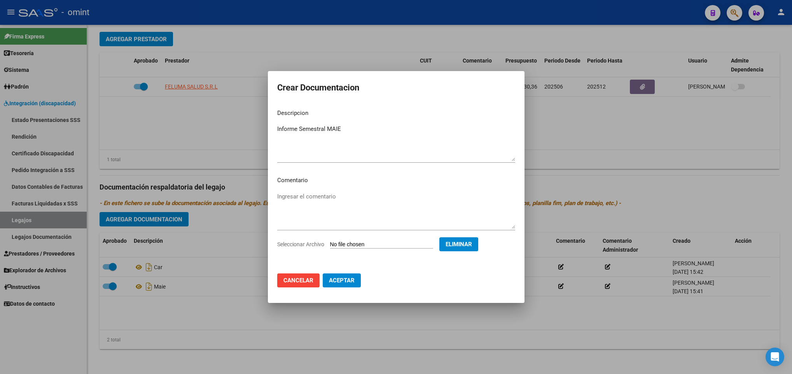
click at [355, 286] on button "Aceptar" at bounding box center [342, 281] width 38 height 14
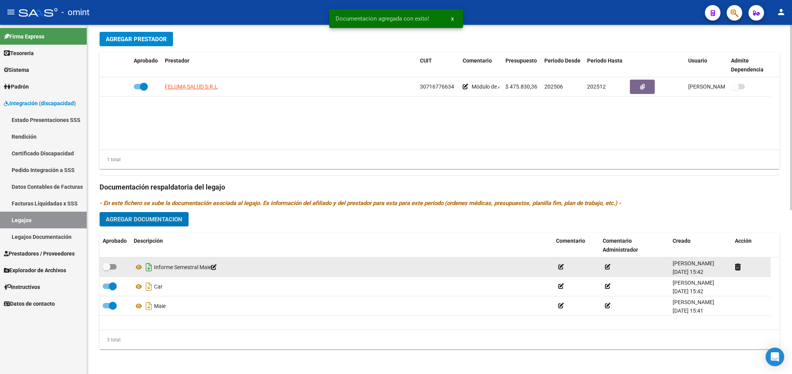
drag, startPoint x: 113, startPoint y: 269, endPoint x: 145, endPoint y: 269, distance: 31.5
click at [114, 269] on span at bounding box center [110, 266] width 14 height 5
click at [107, 270] on input "checkbox" at bounding box center [106, 270] width 0 height 0
checkbox input "true"
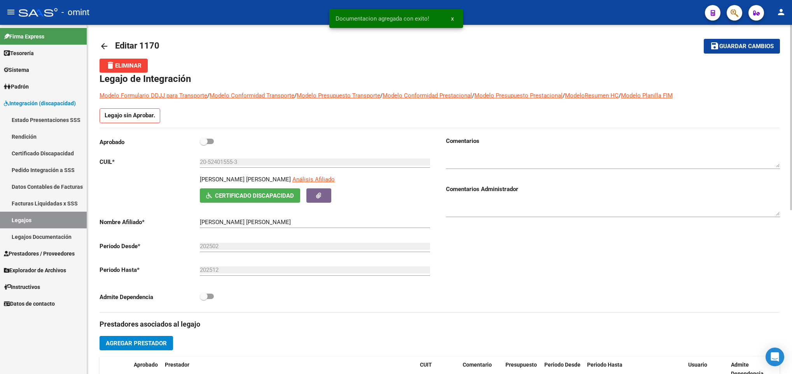
scroll to position [0, 0]
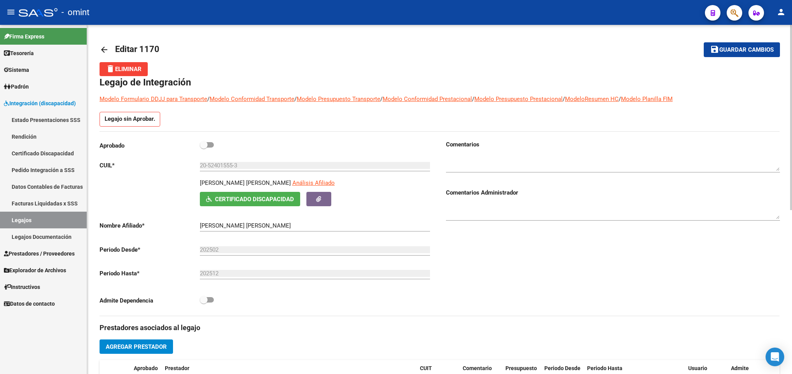
click at [208, 146] on span at bounding box center [207, 144] width 14 height 5
click at [204, 148] on input "checkbox" at bounding box center [203, 148] width 0 height 0
checkbox input "true"
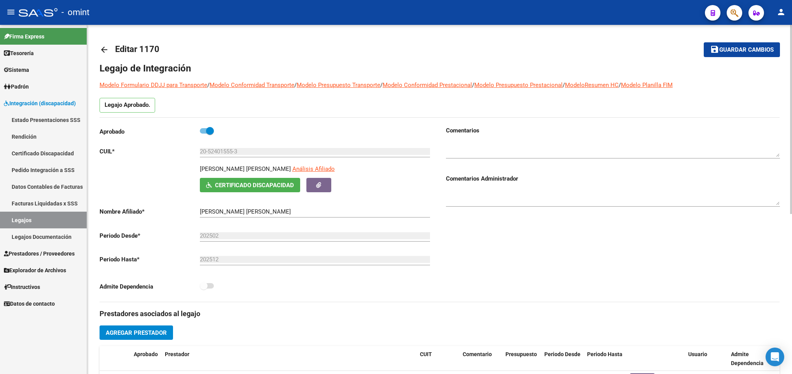
click at [743, 51] on span "Guardar cambios" at bounding box center [746, 50] width 54 height 7
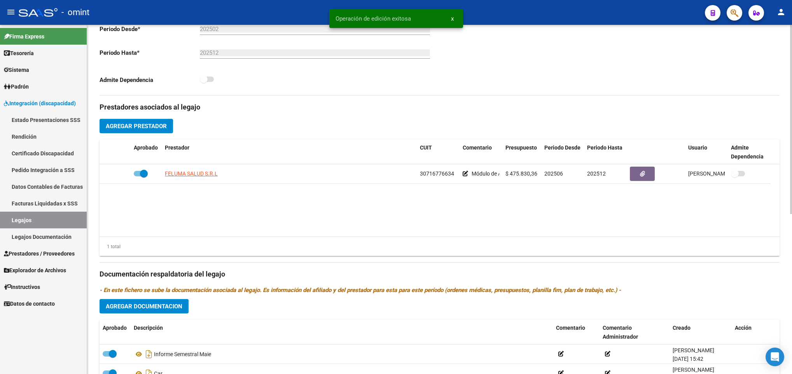
scroll to position [233, 0]
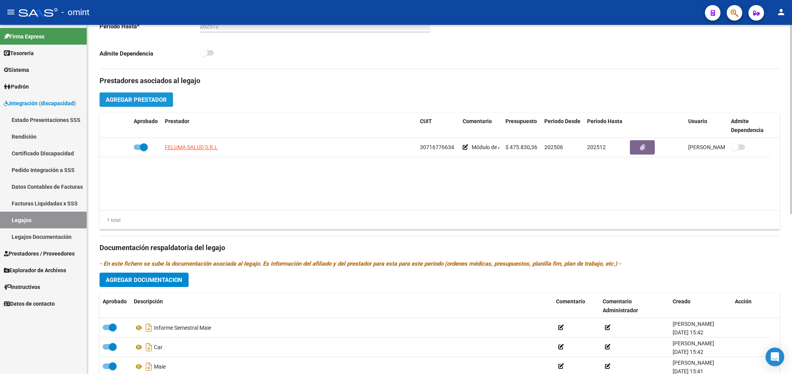
click at [141, 95] on button "Agregar Prestador" at bounding box center [136, 100] width 73 height 14
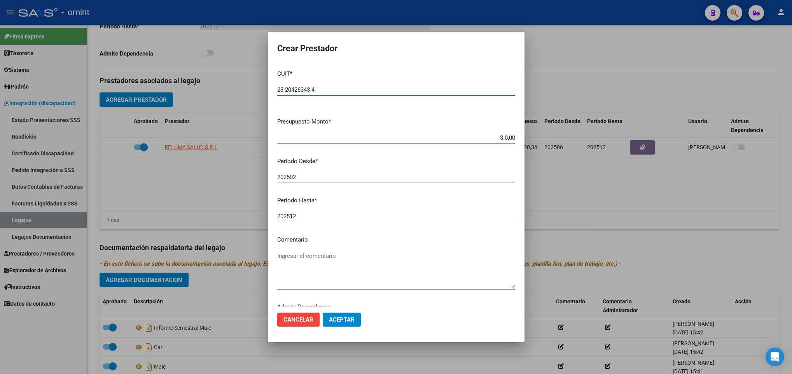
type input "23-20426343-4"
click at [505, 136] on input "$ 0,00" at bounding box center [396, 137] width 238 height 7
type input "$ 49.482,44"
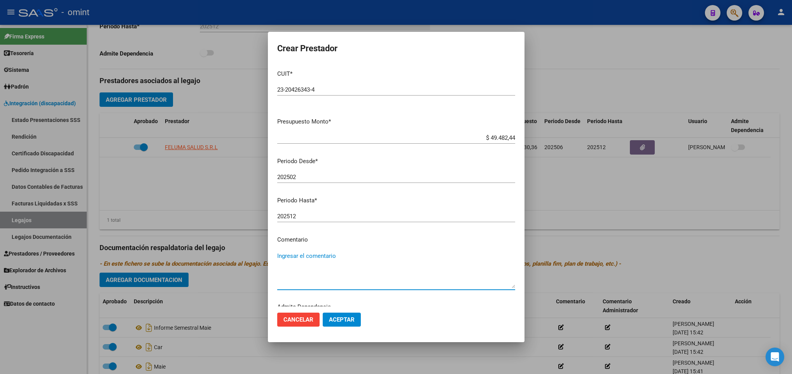
click at [341, 261] on textarea "Ingresar el comentario" at bounding box center [396, 270] width 238 height 37
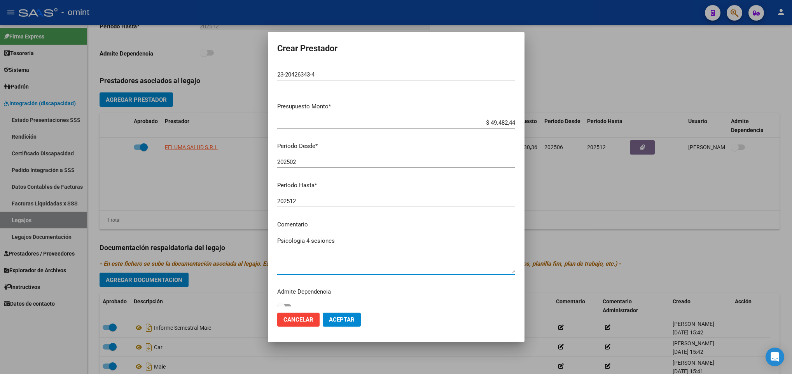
scroll to position [23, 0]
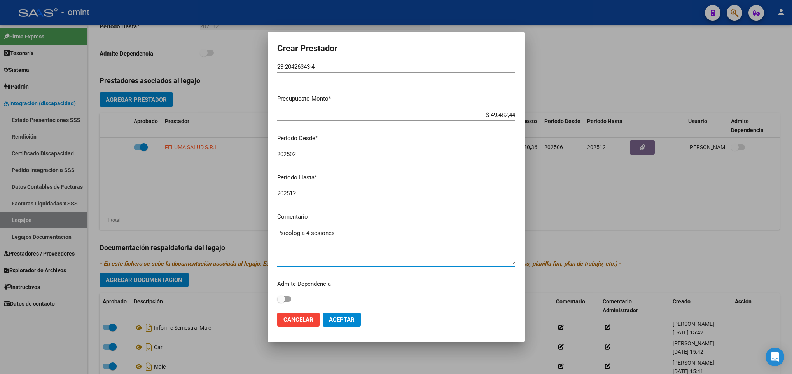
type textarea "Psicologia 4 sesiones"
click at [345, 322] on span "Aceptar" at bounding box center [342, 319] width 26 height 7
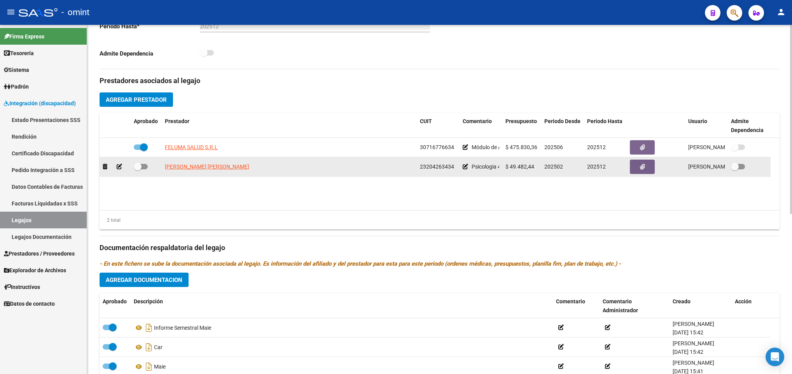
click at [118, 168] on icon at bounding box center [119, 166] width 5 height 5
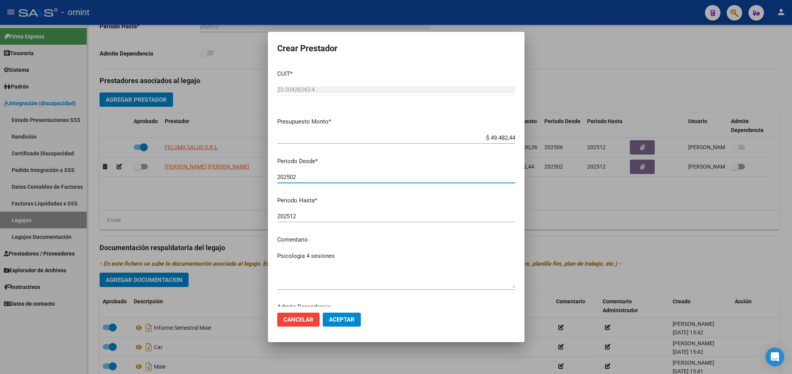
click at [307, 174] on input "202502" at bounding box center [396, 177] width 238 height 7
type input "202506"
click at [347, 323] on button "Aceptar" at bounding box center [342, 320] width 38 height 14
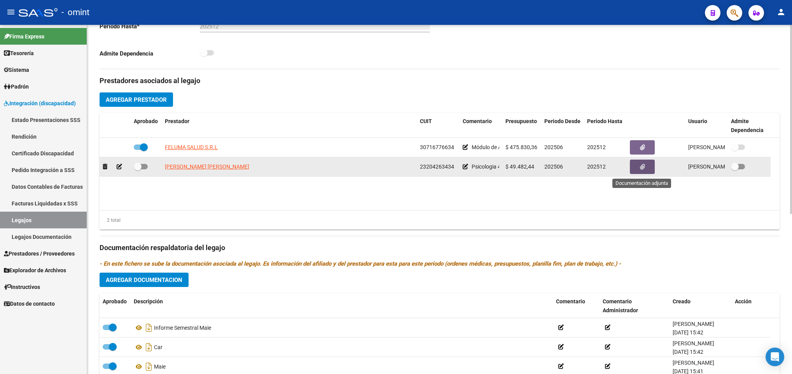
click at [644, 168] on icon "button" at bounding box center [642, 167] width 5 height 6
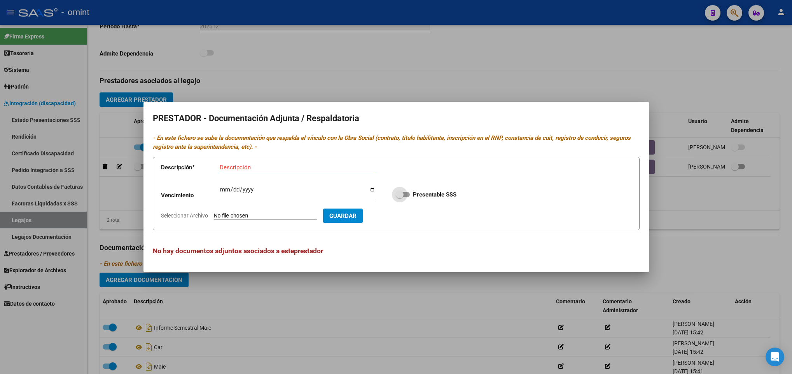
click at [408, 192] on span at bounding box center [403, 194] width 14 height 5
click at [400, 197] on input "Presentable SSS" at bounding box center [399, 197] width 0 height 0
checkbox input "true"
click at [222, 187] on input "Ingresar vencimiento" at bounding box center [298, 193] width 156 height 12
type input "2026-06-14"
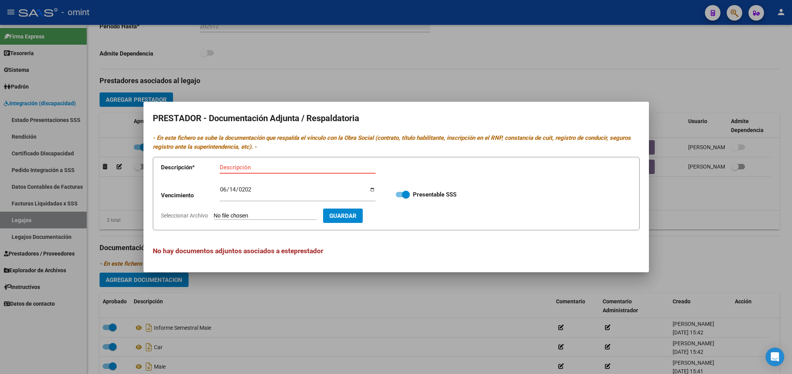
click at [260, 171] on input "Descripción" at bounding box center [298, 167] width 156 height 7
type input "Titulo-CBU-ARCA-RNP"
click at [254, 216] on input "Seleccionar Archivo" at bounding box center [265, 216] width 103 height 7
type input "C:\fakepath\ilovepdf_merged (8).pdf"
click at [402, 215] on span "Guardar" at bounding box center [387, 216] width 27 height 7
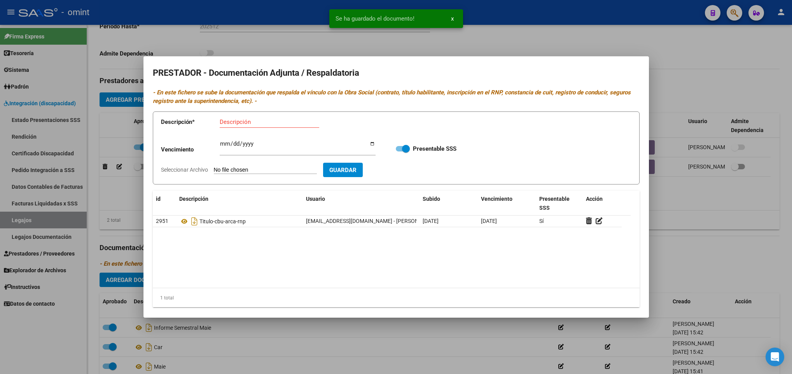
click at [753, 219] on div at bounding box center [396, 187] width 792 height 374
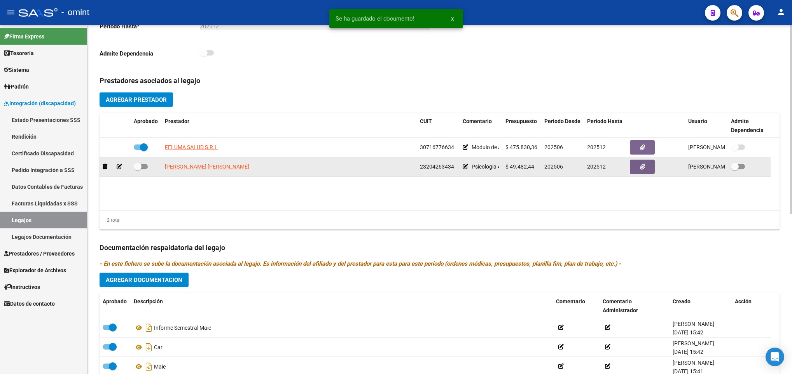
click at [143, 167] on span at bounding box center [141, 166] width 14 height 5
click at [138, 169] on input "checkbox" at bounding box center [137, 169] width 0 height 0
checkbox input "true"
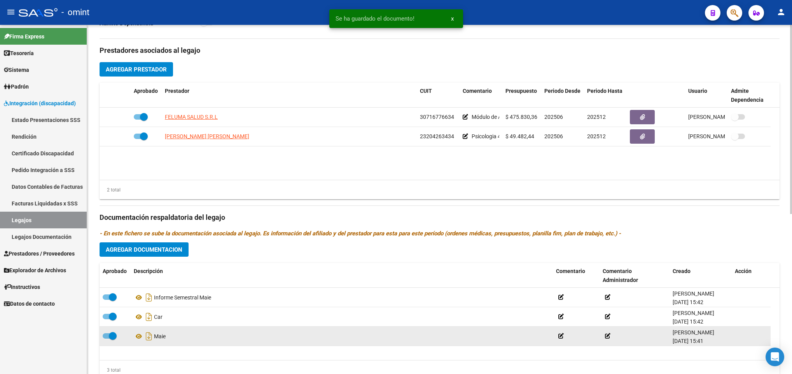
scroll to position [295, 0]
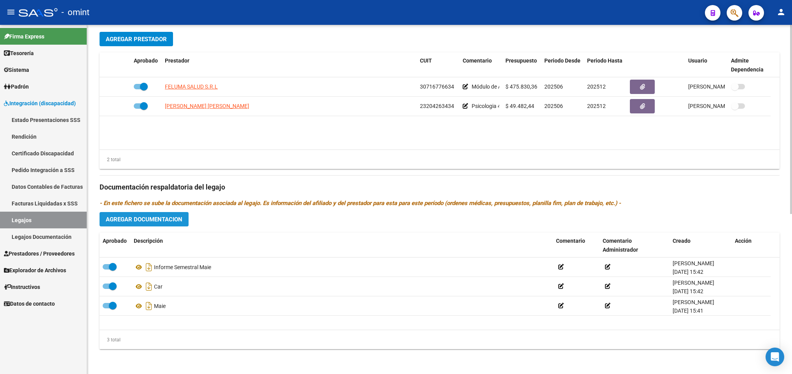
click at [141, 217] on span "Agregar Documentacion" at bounding box center [144, 219] width 77 height 7
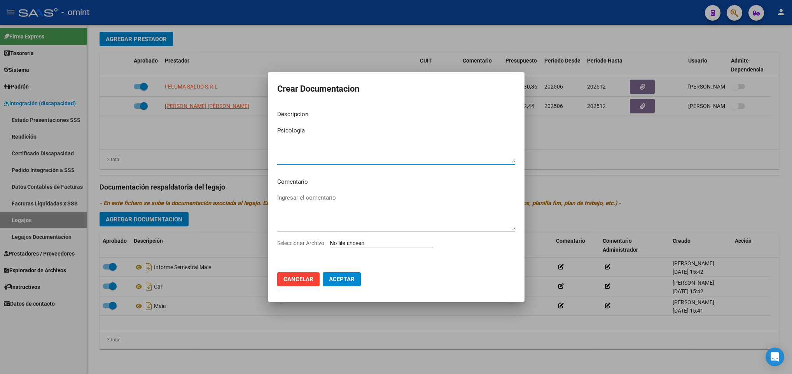
type textarea "Psicologia"
click at [317, 211] on textarea "Ingresar el comentario" at bounding box center [396, 212] width 238 height 37
type textarea "I"
type textarea "F48, F15, F44, F47, OM"
click at [346, 241] on input "Seleccionar Archivo" at bounding box center [381, 243] width 103 height 7
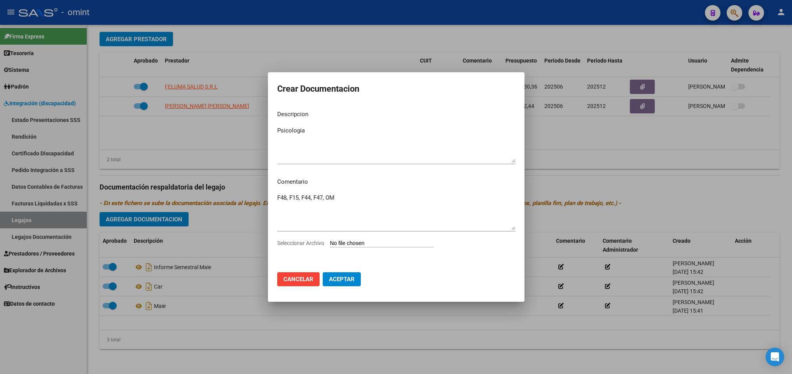
type input "C:\fakepath\ilovepdf_merged (9).pdf"
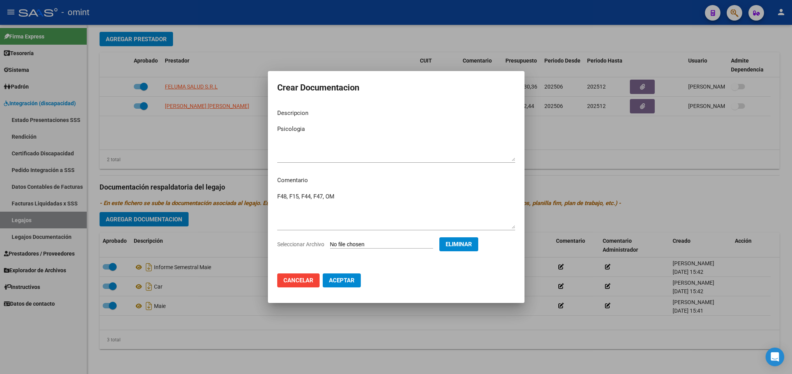
click at [345, 285] on button "Aceptar" at bounding box center [342, 281] width 38 height 14
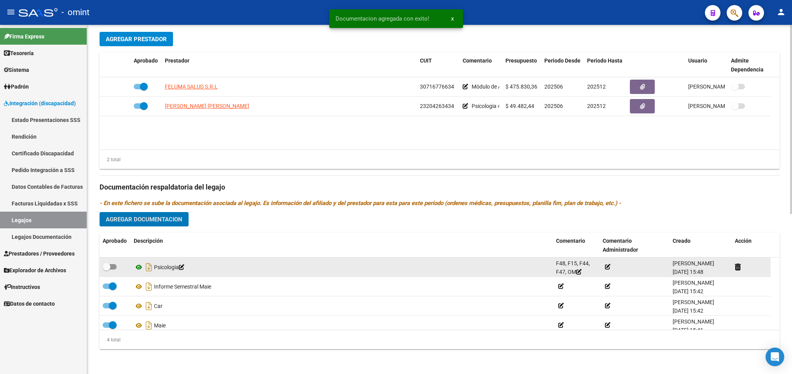
drag, startPoint x: 113, startPoint y: 267, endPoint x: 138, endPoint y: 266, distance: 24.9
click at [113, 267] on span at bounding box center [110, 266] width 14 height 5
click at [107, 270] on input "checkbox" at bounding box center [106, 270] width 0 height 0
checkbox input "true"
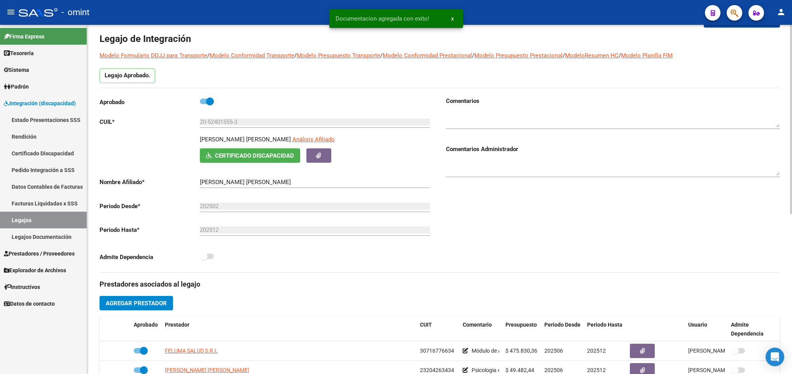
scroll to position [0, 0]
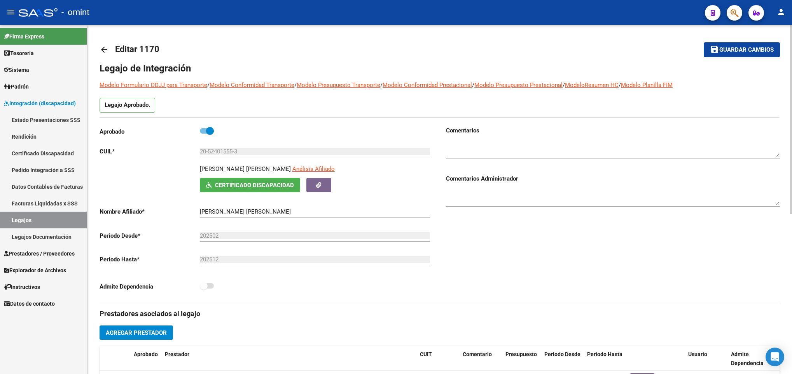
click at [505, 147] on textarea at bounding box center [613, 149] width 334 height 16
paste textarea "1080726102"
type textarea "1080726102"
click at [546, 237] on div "Comentarios Comentarios Administrador" at bounding box center [610, 214] width 340 height 176
click at [721, 52] on span "Guardar cambios" at bounding box center [746, 50] width 54 height 7
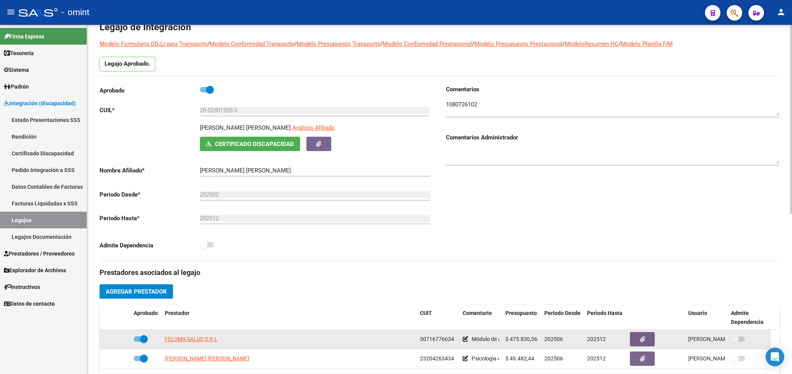
scroll to position [58, 0]
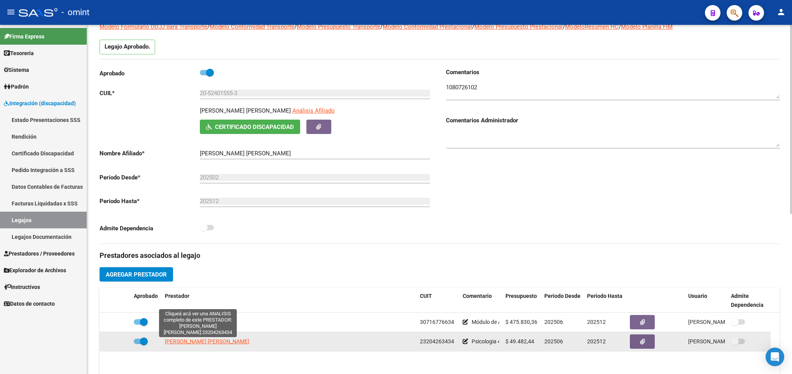
click at [208, 344] on span "RIVEIRO SANDRA FABIANA" at bounding box center [207, 342] width 84 height 6
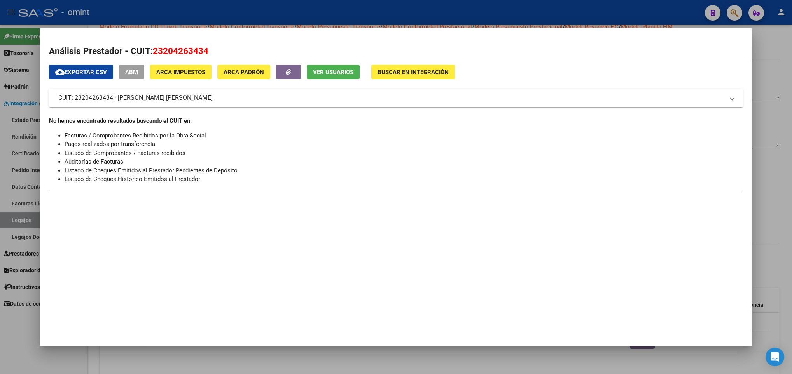
click at [250, 361] on div at bounding box center [396, 187] width 792 height 374
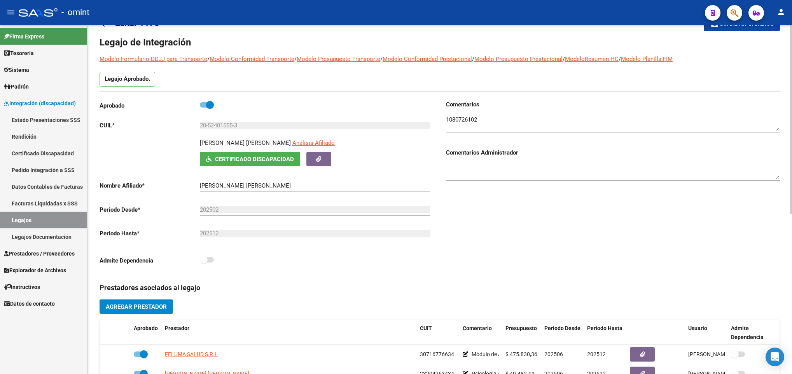
scroll to position [0, 0]
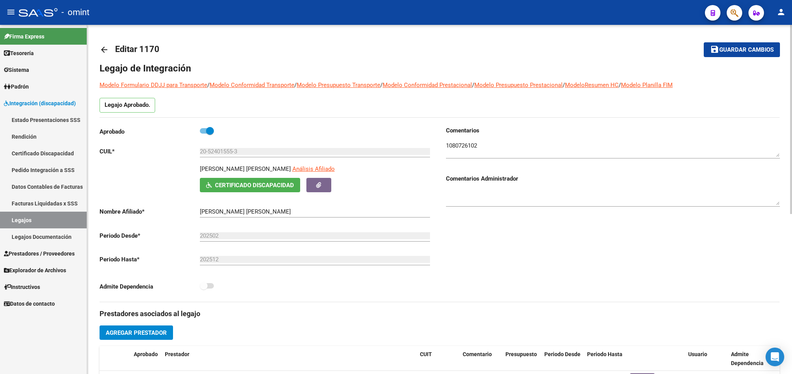
click at [751, 50] on span "Guardar cambios" at bounding box center [746, 50] width 54 height 7
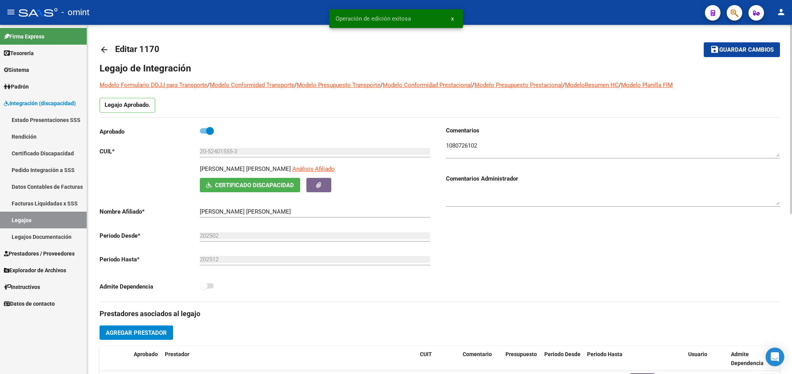
click at [106, 50] on mat-icon "arrow_back" at bounding box center [104, 49] width 9 height 9
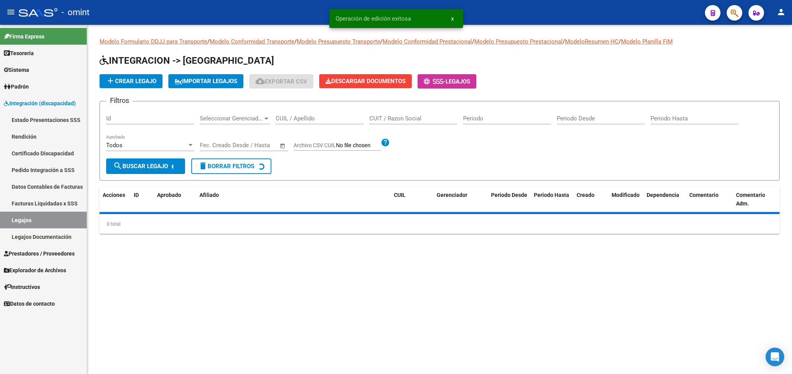
click at [304, 114] on div "CUIL / Apellido" at bounding box center [320, 116] width 88 height 17
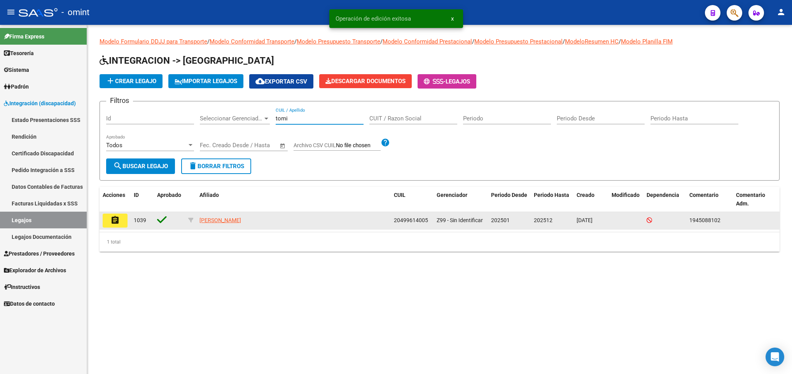
type input "tomi"
click at [115, 218] on mat-icon "assignment" at bounding box center [114, 220] width 9 height 9
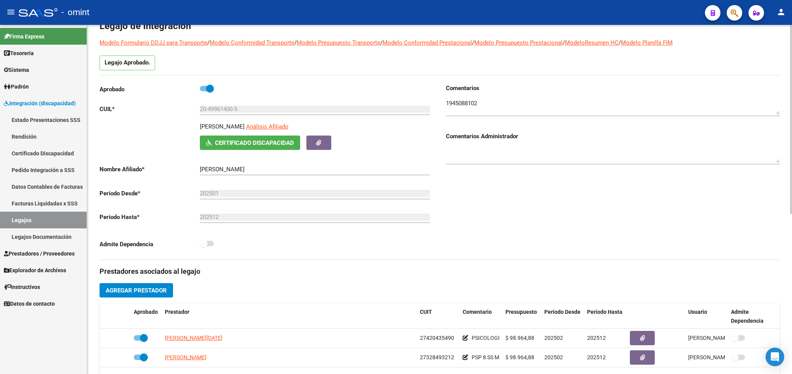
scroll to position [175, 0]
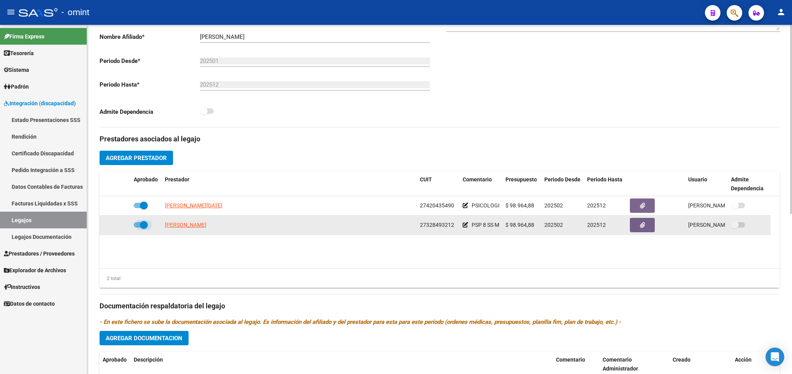
click at [138, 228] on span at bounding box center [141, 224] width 14 height 5
click at [138, 228] on input "checkbox" at bounding box center [137, 228] width 0 height 0
click at [144, 224] on span at bounding box center [141, 224] width 14 height 5
click at [138, 228] on input "checkbox" at bounding box center [137, 228] width 0 height 0
checkbox input "true"
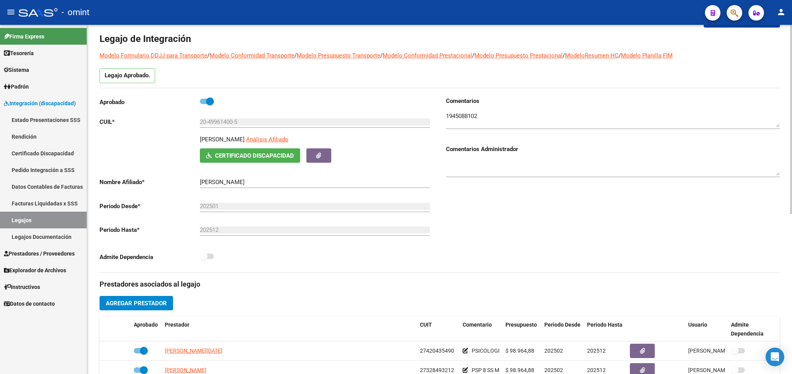
scroll to position [0, 0]
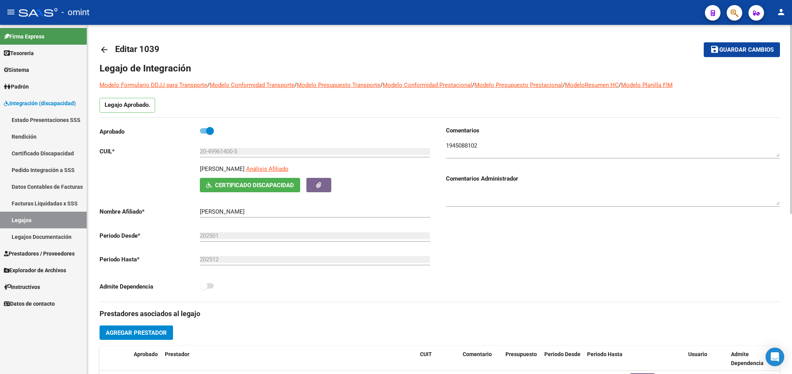
drag, startPoint x: 749, startPoint y: 50, endPoint x: 598, endPoint y: 40, distance: 150.8
click at [748, 50] on span "Guardar cambios" at bounding box center [746, 50] width 54 height 7
click at [757, 52] on span "Guardar cambios" at bounding box center [746, 50] width 54 height 7
click at [102, 47] on mat-icon "arrow_back" at bounding box center [104, 49] width 9 height 9
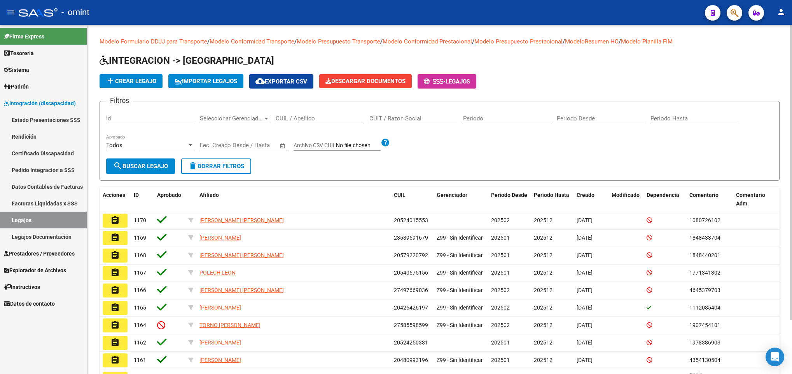
click at [314, 114] on div "CUIL / Apellido" at bounding box center [320, 116] width 88 height 17
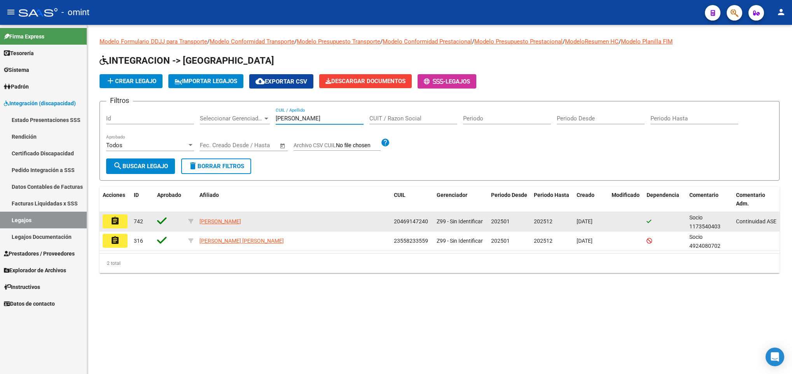
type input "rivera"
click at [118, 224] on mat-icon "assignment" at bounding box center [114, 221] width 9 height 9
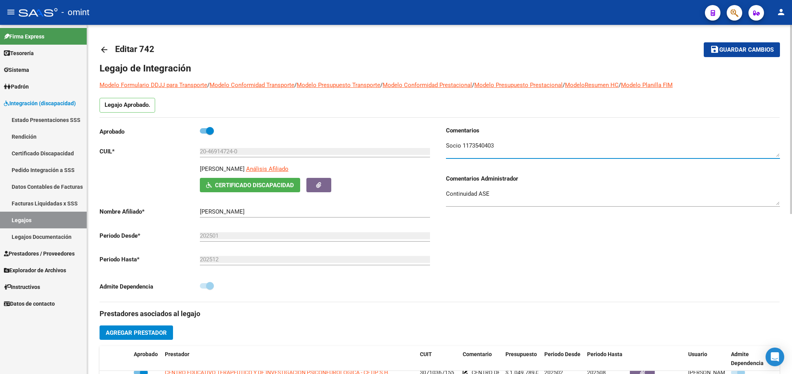
click at [472, 143] on textarea at bounding box center [613, 149] width 334 height 16
click at [103, 51] on mat-icon "arrow_back" at bounding box center [104, 49] width 9 height 9
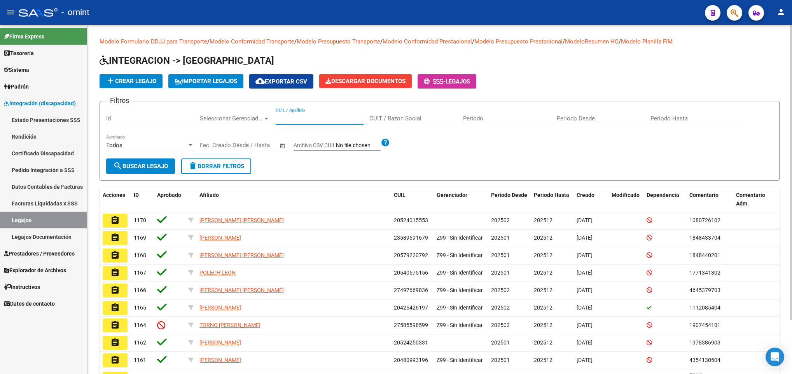
click at [301, 117] on input "CUIL / Apellido" at bounding box center [320, 118] width 88 height 7
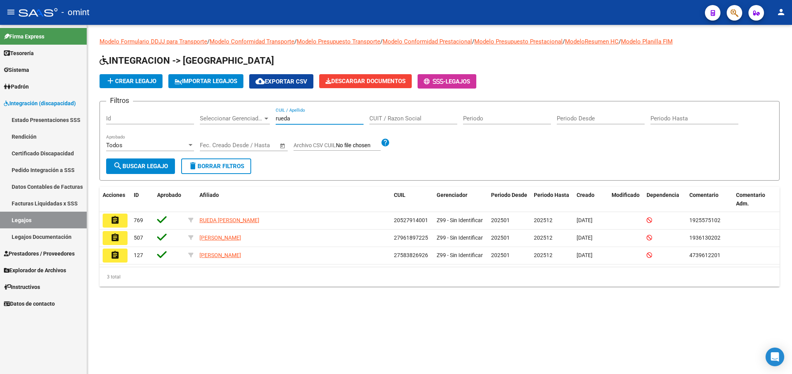
type input "rueda"
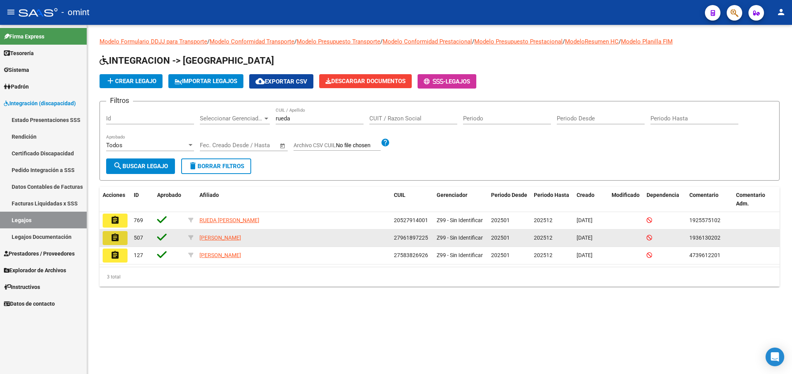
click at [110, 239] on mat-icon "assignment" at bounding box center [114, 237] width 9 height 9
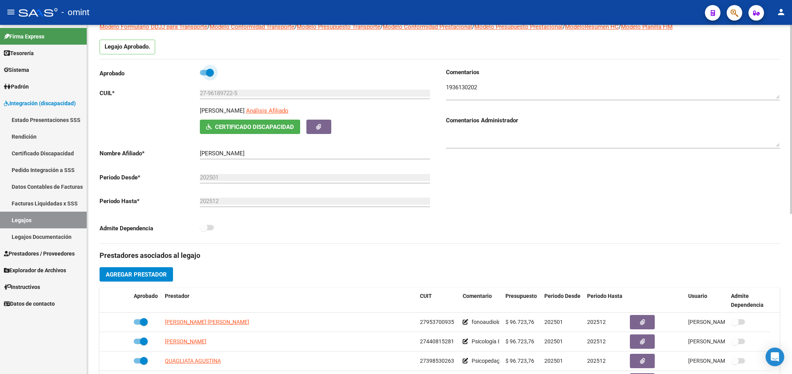
click at [206, 73] on span at bounding box center [210, 73] width 8 height 8
click at [204, 75] on input "checkbox" at bounding box center [203, 75] width 0 height 0
checkbox input "false"
drag, startPoint x: 208, startPoint y: 230, endPoint x: 211, endPoint y: 224, distance: 7.1
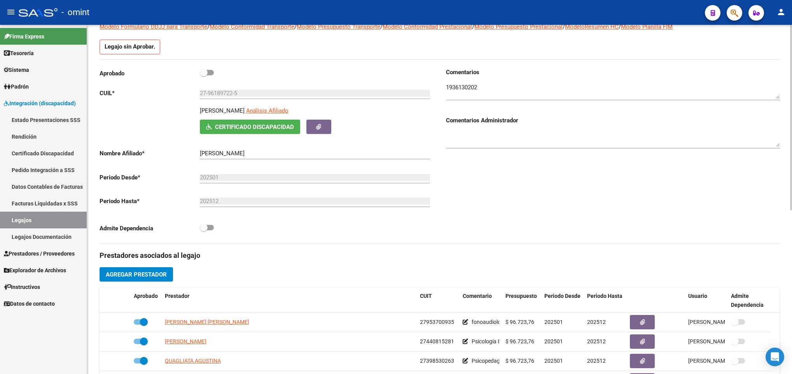
click at [209, 231] on span at bounding box center [207, 227] width 14 height 5
click at [204, 231] on input "checkbox" at bounding box center [203, 231] width 0 height 0
checkbox input "true"
click at [209, 71] on span at bounding box center [207, 72] width 14 height 5
click at [204, 75] on input "checkbox" at bounding box center [203, 75] width 0 height 0
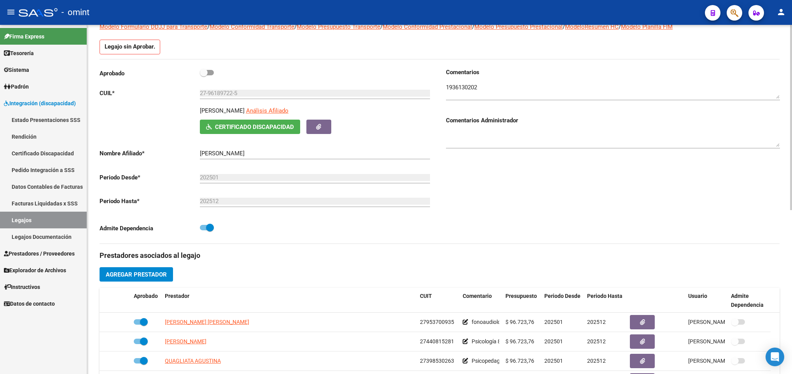
checkbox input "true"
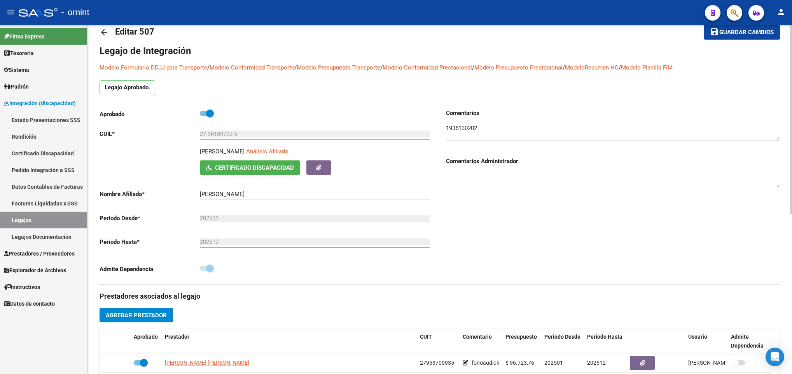
scroll to position [0, 0]
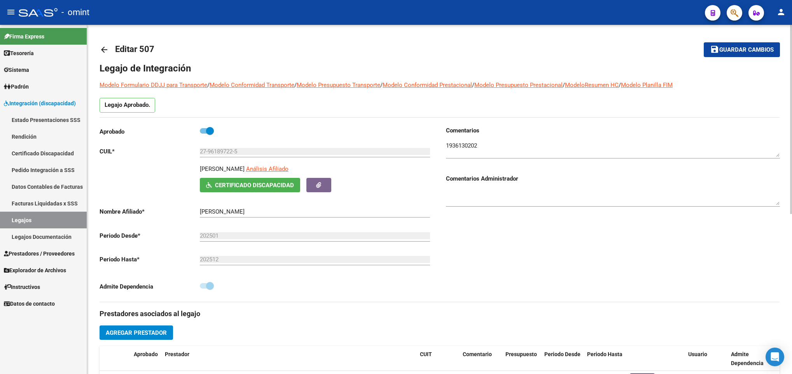
click at [746, 53] on span "Guardar cambios" at bounding box center [746, 50] width 54 height 7
click at [102, 51] on mat-icon "arrow_back" at bounding box center [104, 49] width 9 height 9
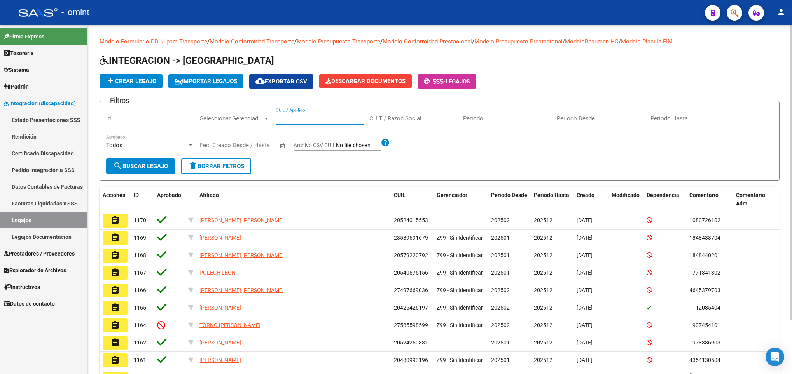
click at [289, 118] on input "CUIL / Apellido" at bounding box center [320, 118] width 88 height 7
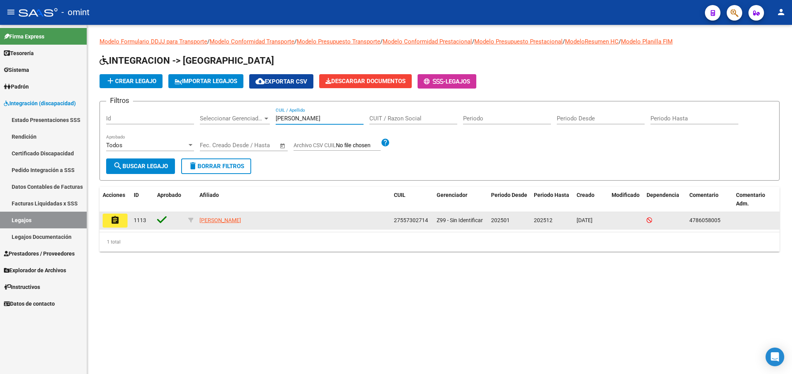
type input "boffa"
click at [117, 223] on mat-icon "assignment" at bounding box center [114, 220] width 9 height 9
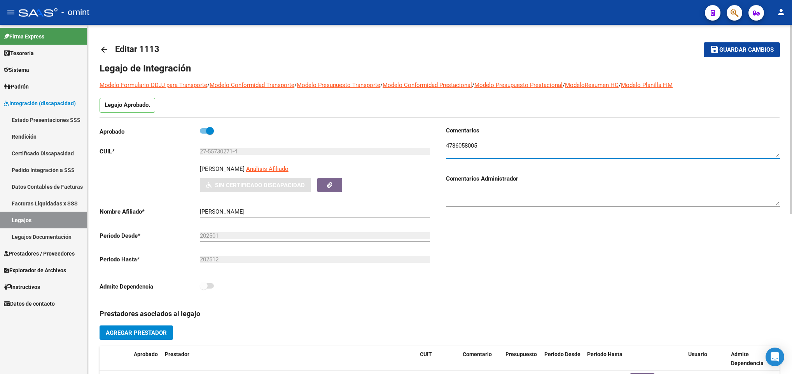
click at [463, 146] on textarea at bounding box center [613, 149] width 334 height 16
click at [100, 48] on mat-icon "arrow_back" at bounding box center [104, 49] width 9 height 9
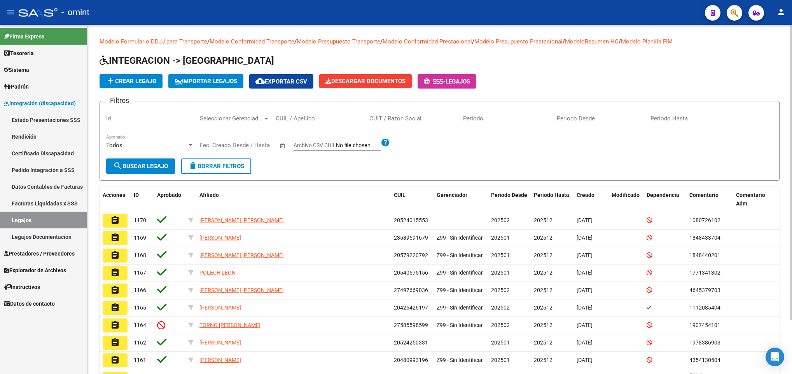
click at [26, 71] on span "Sistema" at bounding box center [16, 70] width 25 height 9
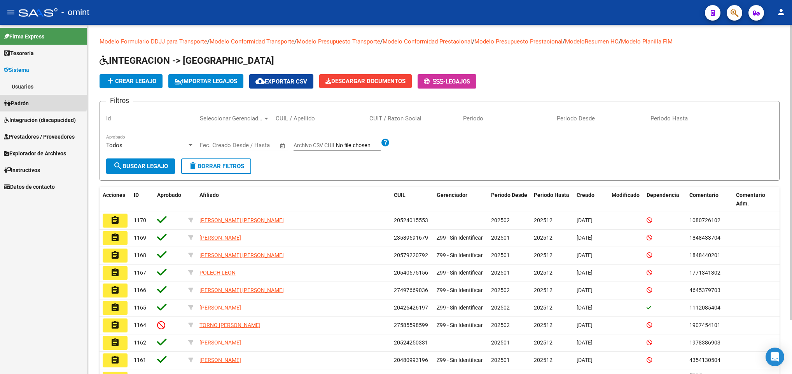
click at [27, 101] on span "Padrón" at bounding box center [16, 103] width 25 height 9
click at [57, 150] on span "Prestadores / Proveedores" at bounding box center [39, 153] width 71 height 9
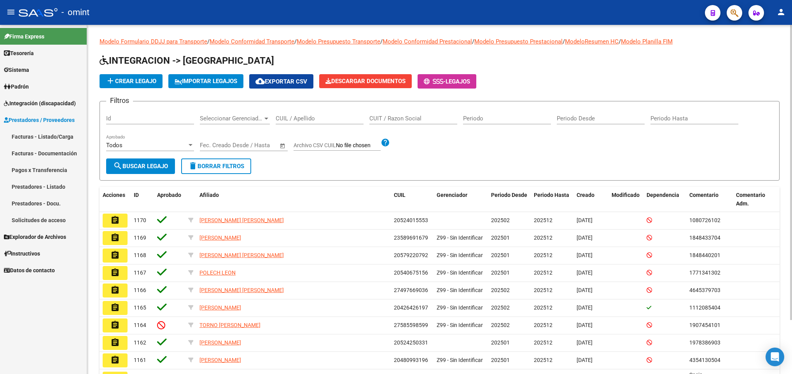
click at [39, 103] on span "Integración (discapacidad)" at bounding box center [40, 103] width 72 height 9
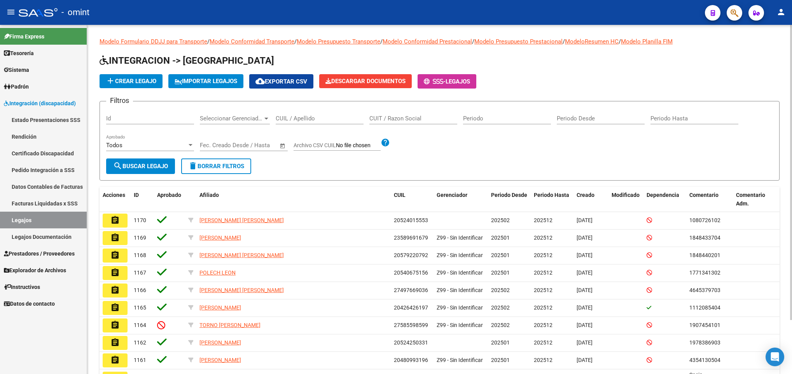
click at [48, 150] on link "Certificado Discapacidad" at bounding box center [43, 153] width 87 height 17
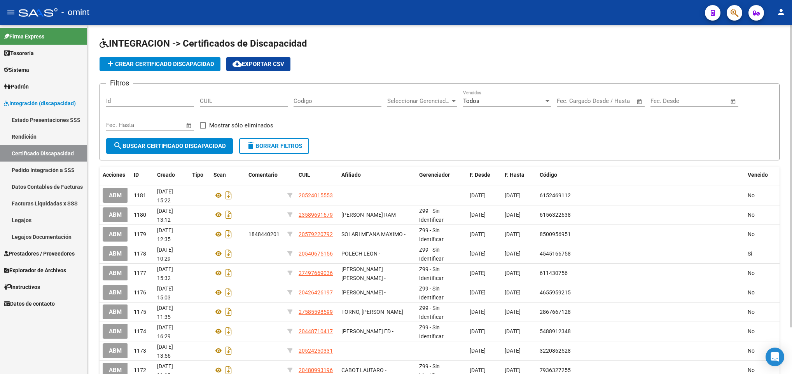
click at [174, 59] on button "add Crear Certificado Discapacidad" at bounding box center [160, 64] width 121 height 14
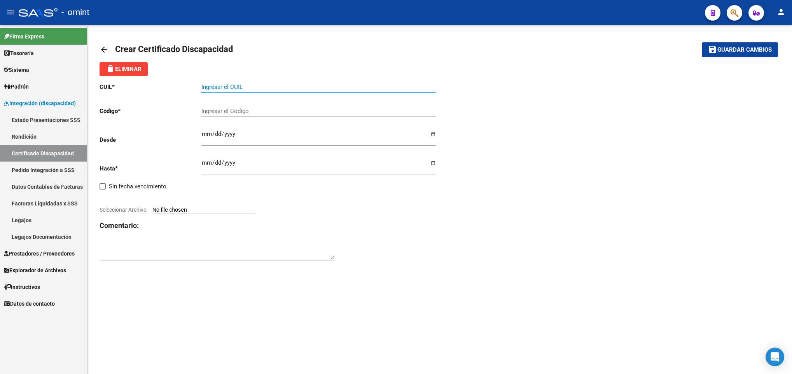
click at [251, 85] on input "Ingresar el CUIL" at bounding box center [318, 87] width 234 height 7
paste input "27-55730271-4"
type input "27-55730271-4"
click at [269, 110] on input "Ingresar el Codigo" at bounding box center [318, 111] width 234 height 7
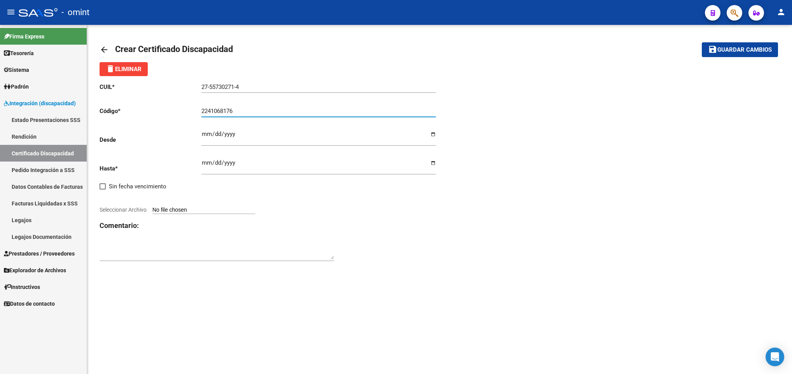
type input "2241068176"
click at [202, 136] on input "Ingresar fec. Desde" at bounding box center [318, 137] width 234 height 12
type input "2025-03-06"
click at [202, 165] on input "Ingresar fec. Hasta" at bounding box center [318, 166] width 234 height 12
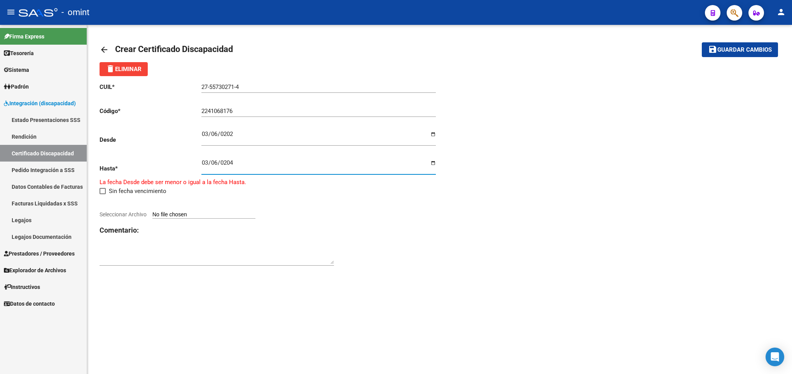
type input "2040-03-06"
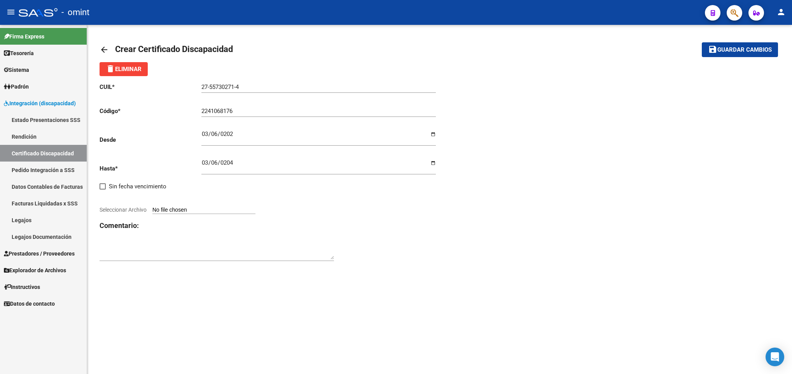
click at [185, 209] on input "Seleccionar Archivo" at bounding box center [203, 210] width 103 height 7
type input "C:\fakepath\cud de buffa eleba133896203710258978.pdf"
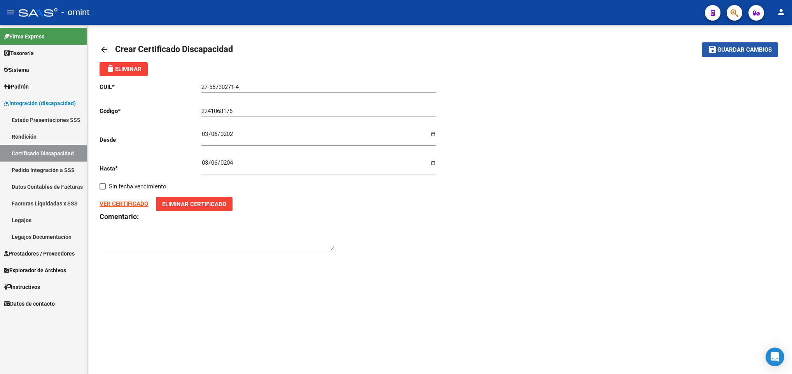
click at [732, 47] on span "Guardar cambios" at bounding box center [744, 50] width 54 height 7
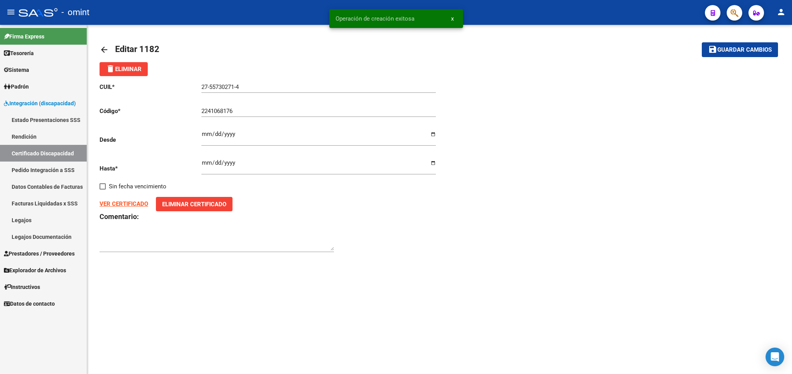
click at [109, 44] on link "arrow_back" at bounding box center [108, 49] width 16 height 18
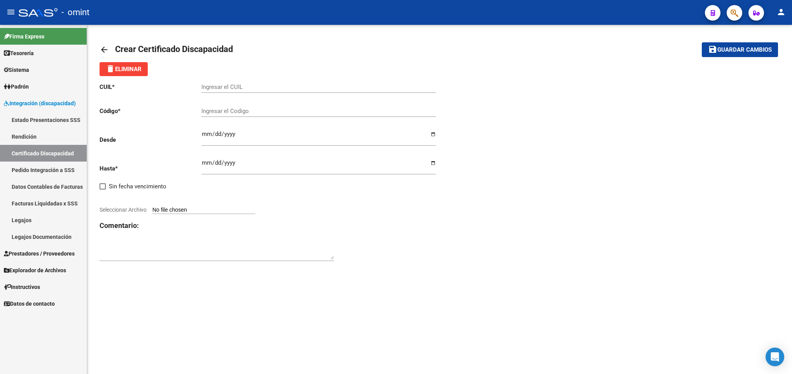
click at [43, 216] on link "Legajos" at bounding box center [43, 220] width 87 height 17
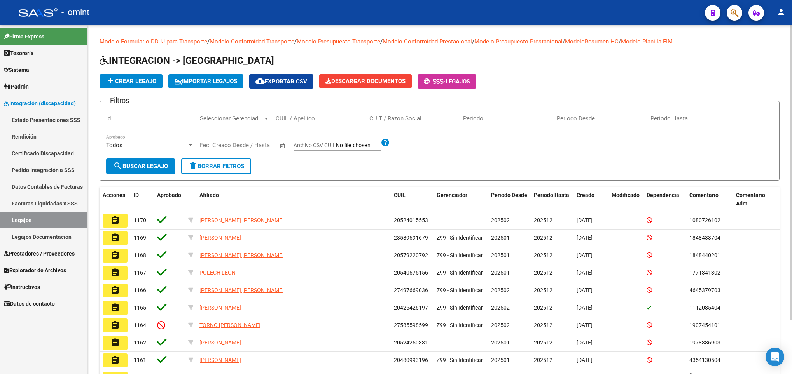
click at [314, 115] on div "CUIL / Apellido" at bounding box center [320, 116] width 88 height 17
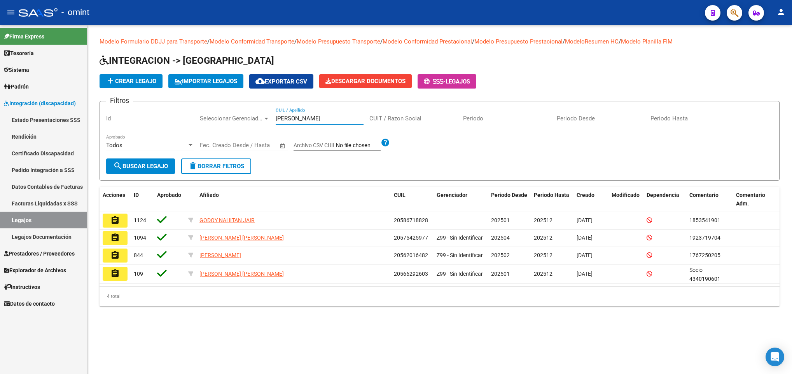
type input "godoy"
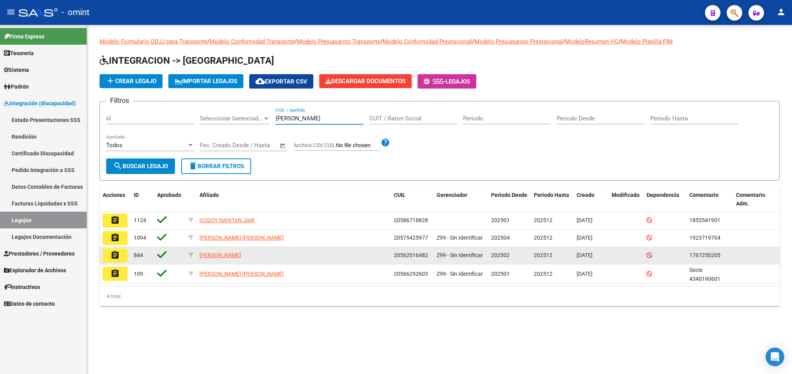
click at [114, 255] on mat-icon "assignment" at bounding box center [114, 255] width 9 height 9
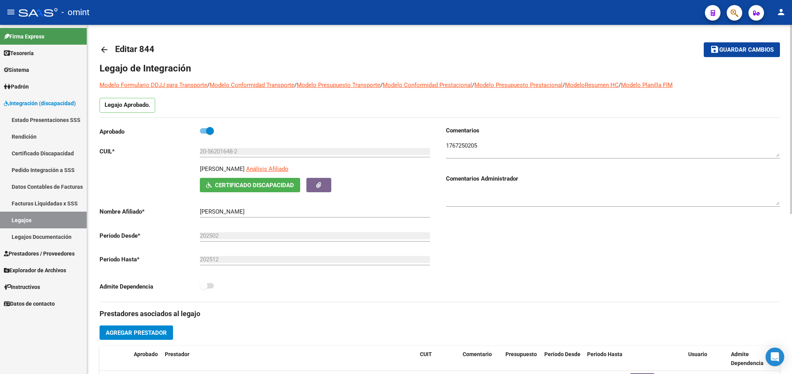
click at [103, 51] on mat-icon "arrow_back" at bounding box center [104, 49] width 9 height 9
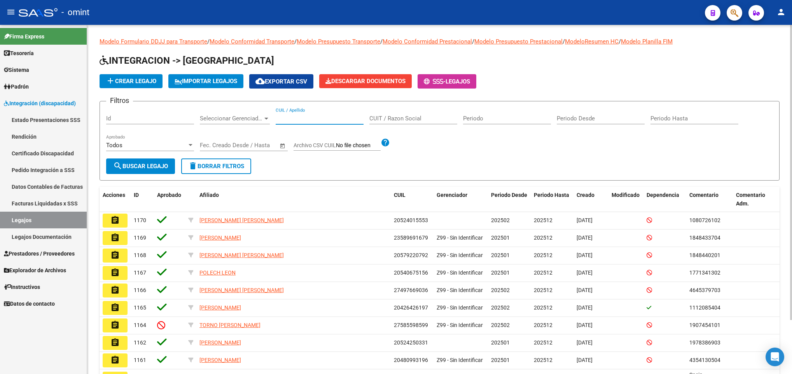
click at [302, 118] on input "CUIL / Apellido" at bounding box center [320, 118] width 88 height 7
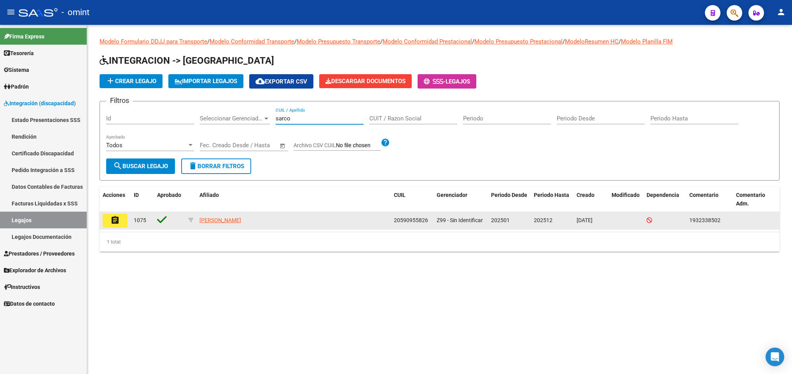
type input "sarco"
click at [112, 216] on mat-icon "assignment" at bounding box center [114, 220] width 9 height 9
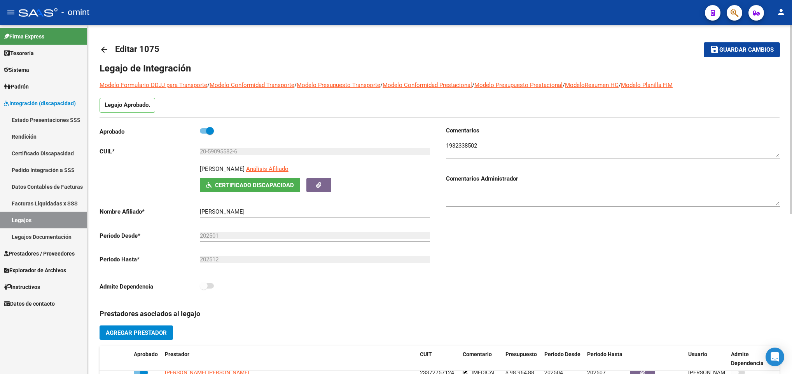
click at [103, 46] on mat-icon "arrow_back" at bounding box center [104, 49] width 9 height 9
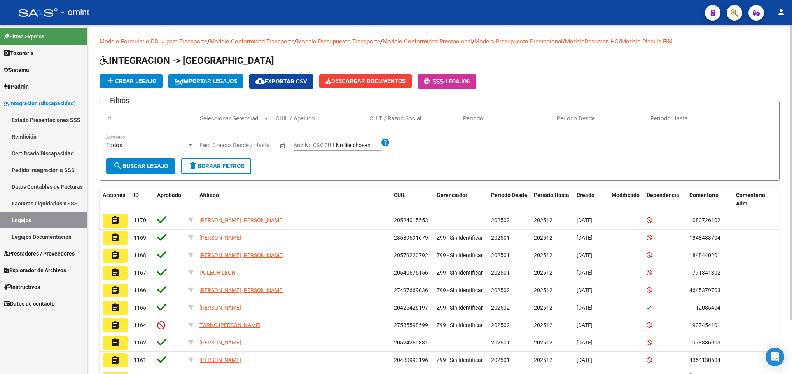
drag, startPoint x: 316, startPoint y: 122, endPoint x: 309, endPoint y: 124, distance: 6.7
click at [314, 124] on div "CUIL / Apellido" at bounding box center [320, 116] width 88 height 17
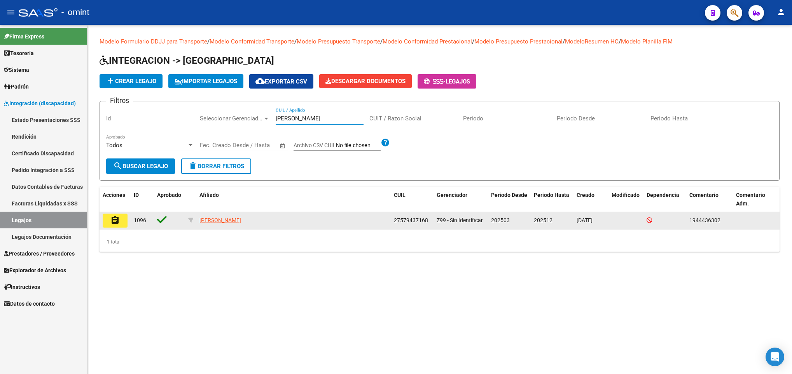
type input "herrero"
click at [118, 222] on mat-icon "assignment" at bounding box center [114, 220] width 9 height 9
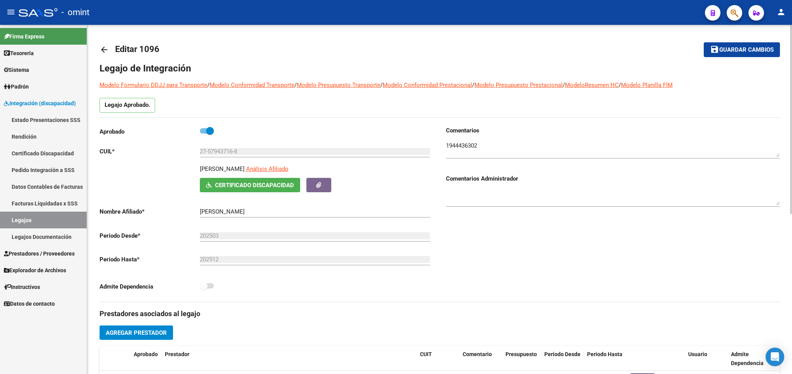
click at [105, 51] on mat-icon "arrow_back" at bounding box center [104, 49] width 9 height 9
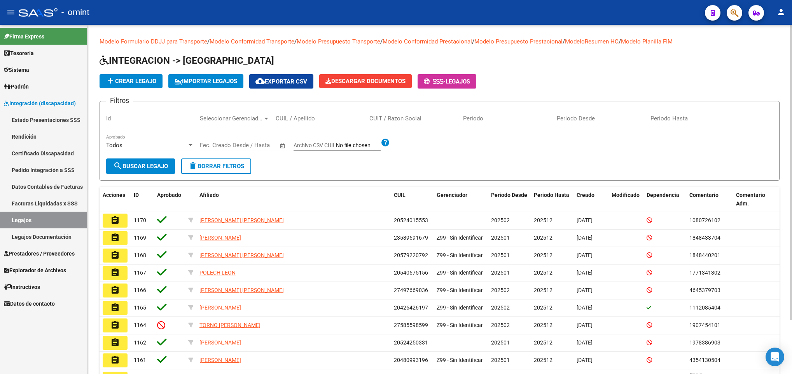
drag, startPoint x: 314, startPoint y: 115, endPoint x: 314, endPoint y: 119, distance: 4.7
click at [314, 115] on div "CUIL / Apellido" at bounding box center [320, 116] width 88 height 17
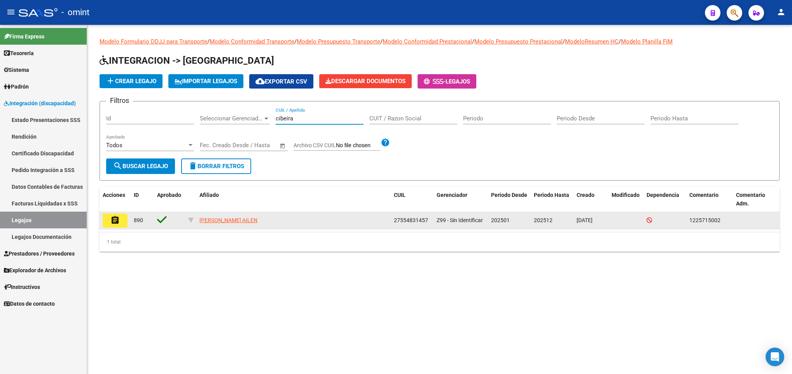
type input "cibeira"
click at [112, 220] on mat-icon "assignment" at bounding box center [114, 220] width 9 height 9
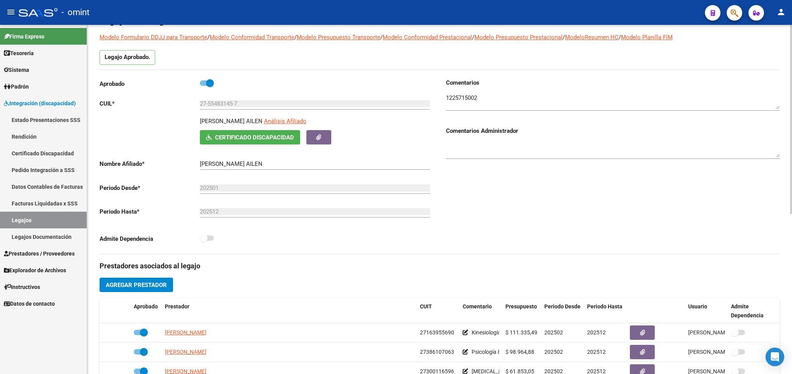
scroll to position [175, 0]
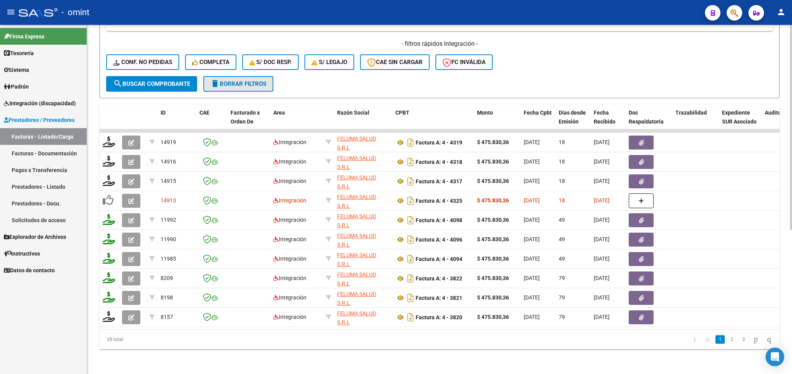
click at [229, 80] on span "delete Borrar Filtros" at bounding box center [238, 83] width 56 height 7
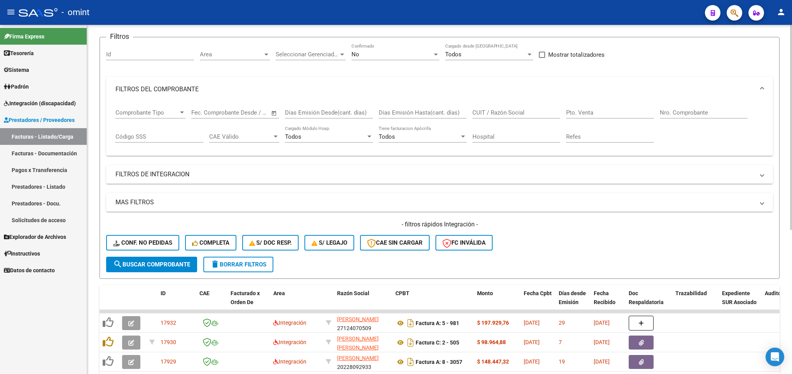
scroll to position [245, 0]
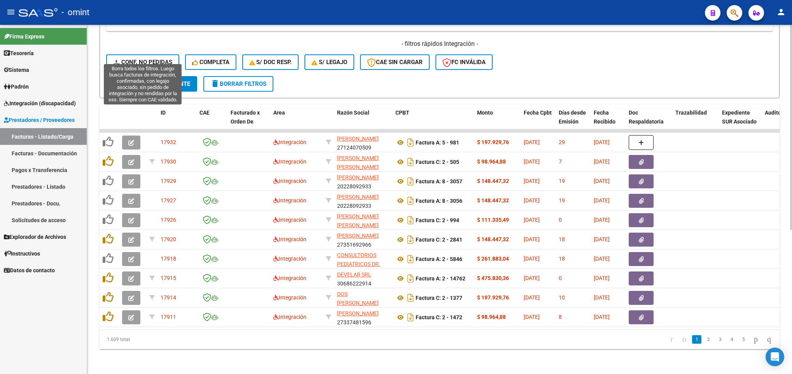
click at [144, 58] on button "Conf. no pedidas" at bounding box center [142, 62] width 73 height 16
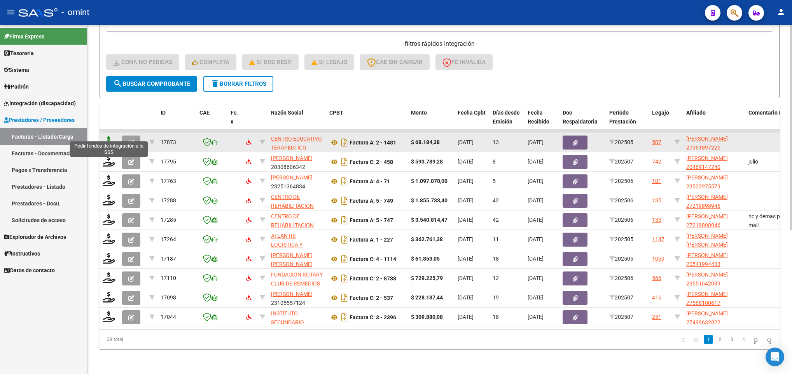
click at [105, 137] on icon at bounding box center [109, 141] width 12 height 11
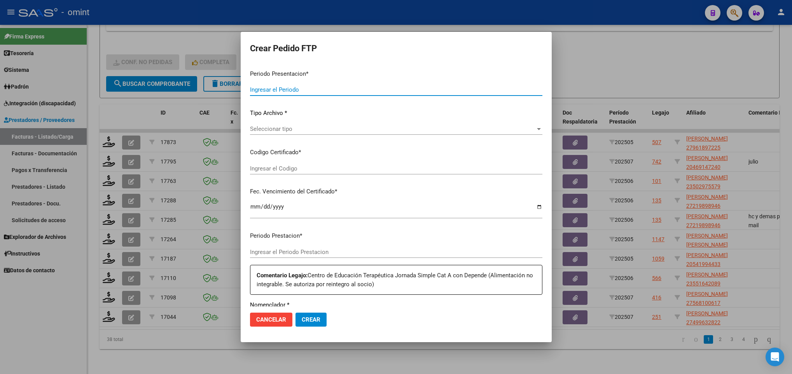
type input "202507"
type input "202505"
type input "$ 68.184,38"
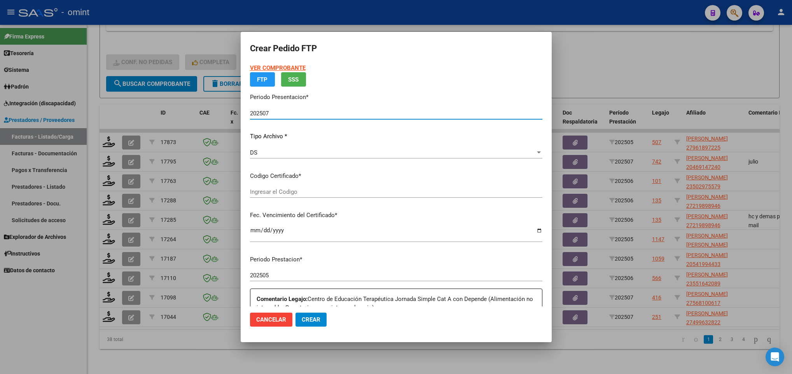
type input "3698062610"
type input "2025-09-30"
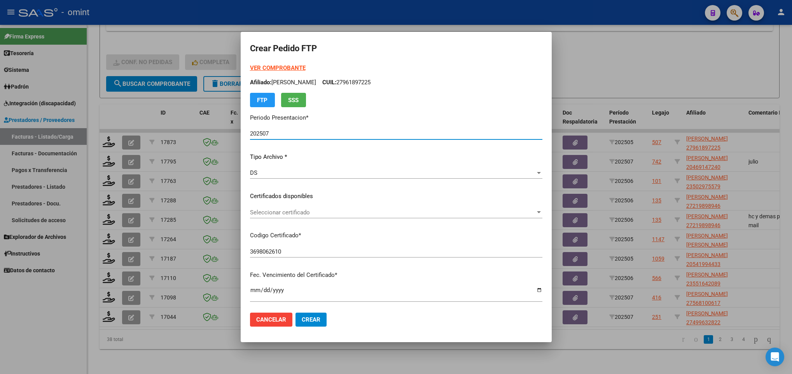
click at [313, 210] on span "Seleccionar certificado" at bounding box center [392, 212] width 285 height 7
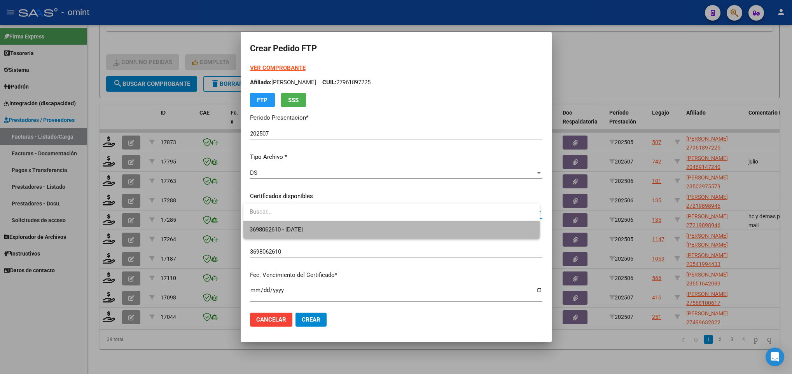
click at [321, 230] on span "3698062610 - 2025-09-30" at bounding box center [391, 229] width 283 height 17
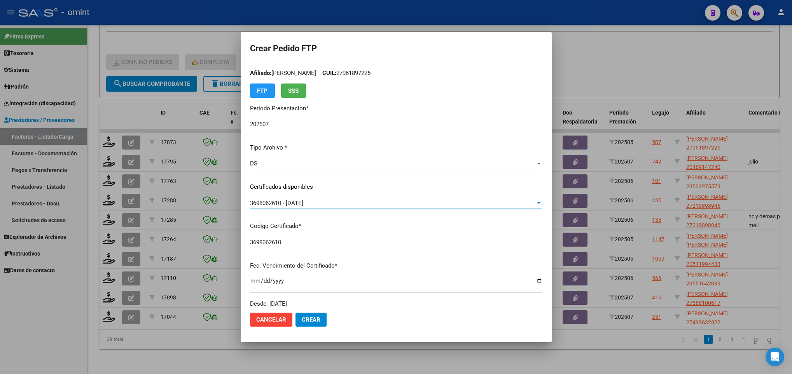
scroll to position [0, 0]
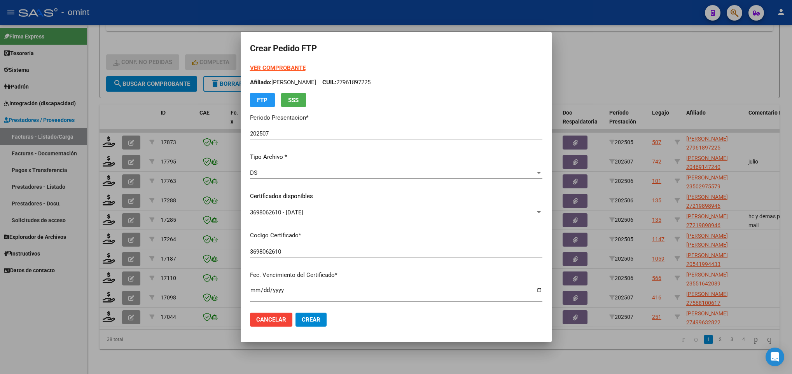
click at [271, 69] on strong "VER COMPROBANTE" at bounding box center [278, 68] width 56 height 7
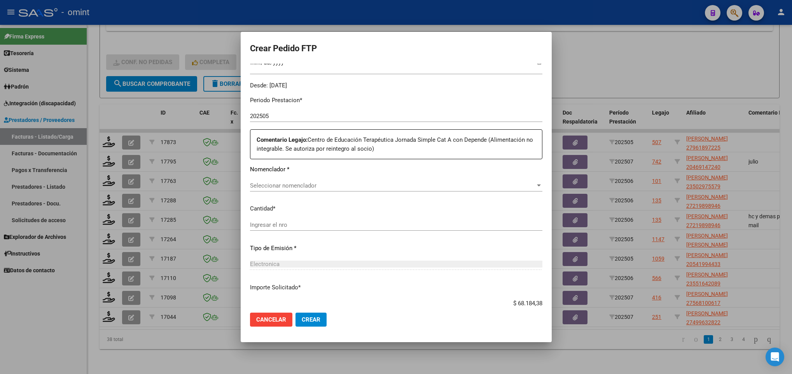
scroll to position [233, 0]
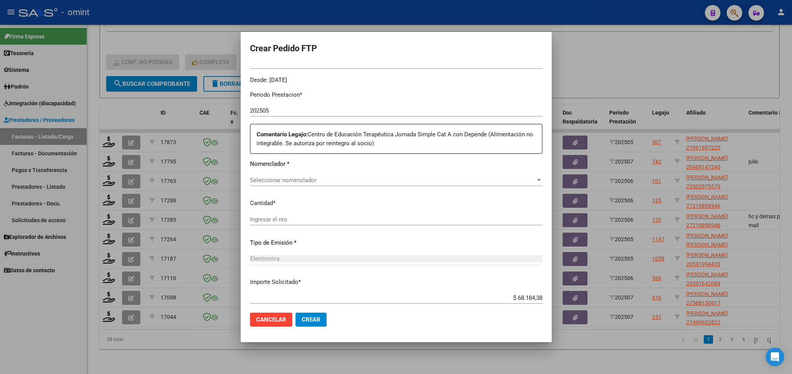
click at [293, 182] on span "Seleccionar nomenclador" at bounding box center [392, 180] width 285 height 7
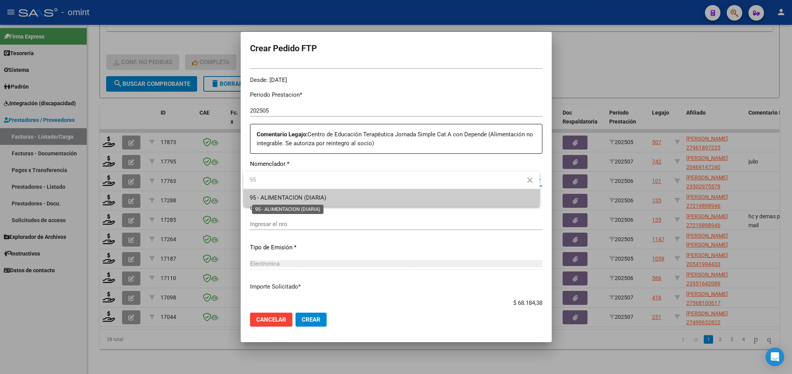
type input "95"
click at [303, 195] on span "95 - ALIMENTACION (DIARIA)" at bounding box center [288, 197] width 77 height 7
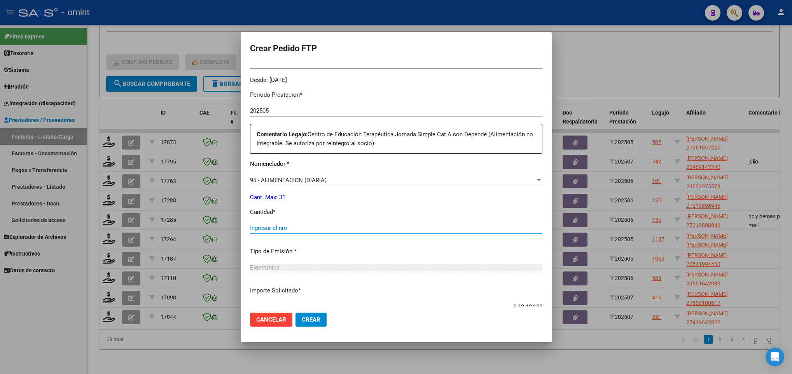
click at [309, 225] on input "Ingresar el nro" at bounding box center [396, 228] width 292 height 7
type input "22"
click at [322, 263] on div "Electronica Seleccionar tipo" at bounding box center [396, 268] width 292 height 12
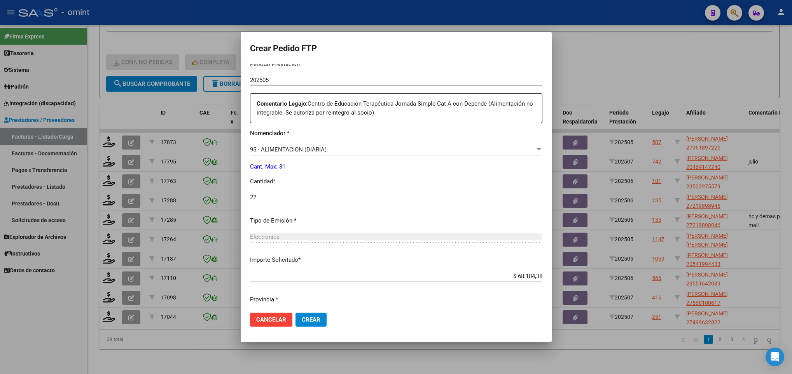
scroll to position [286, 0]
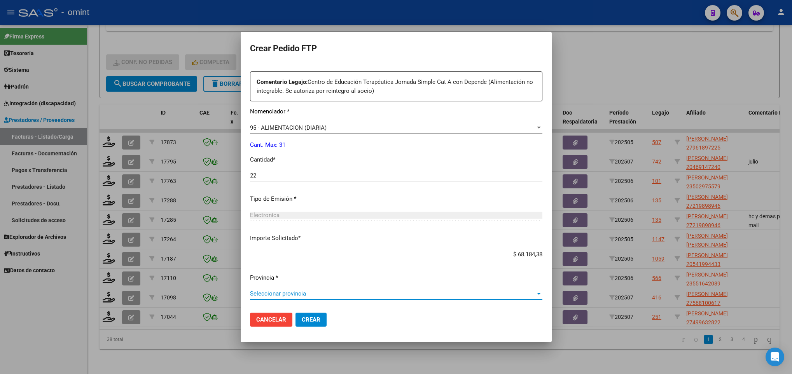
click at [356, 295] on span "Seleccionar provincia" at bounding box center [392, 293] width 285 height 7
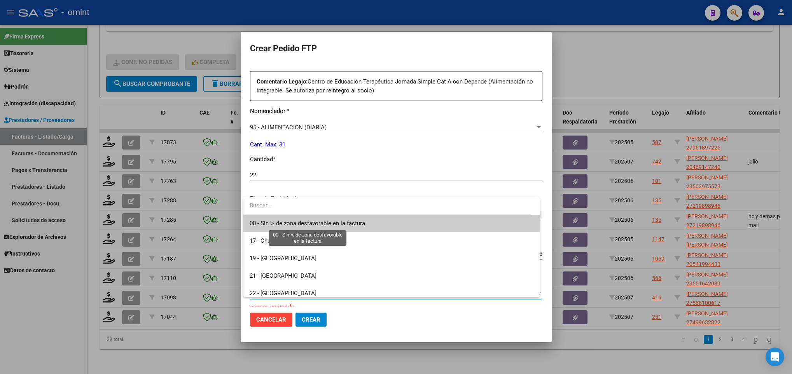
click at [337, 222] on span "00 - Sin % de zona desfavorable en la factura" at bounding box center [307, 223] width 115 height 7
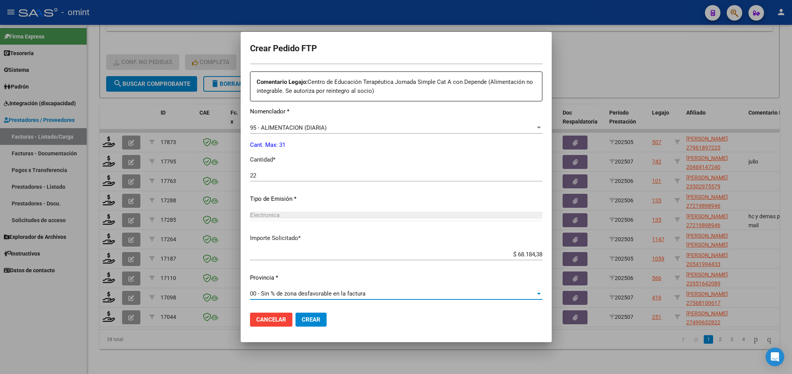
click at [367, 324] on mat-dialog-actions "Cancelar Crear" at bounding box center [396, 320] width 292 height 26
click at [309, 318] on span "Crear" at bounding box center [311, 319] width 19 height 7
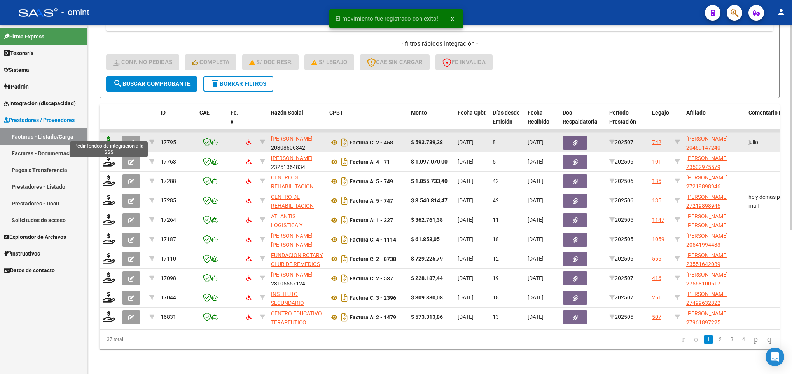
click at [107, 138] on icon at bounding box center [109, 141] width 12 height 11
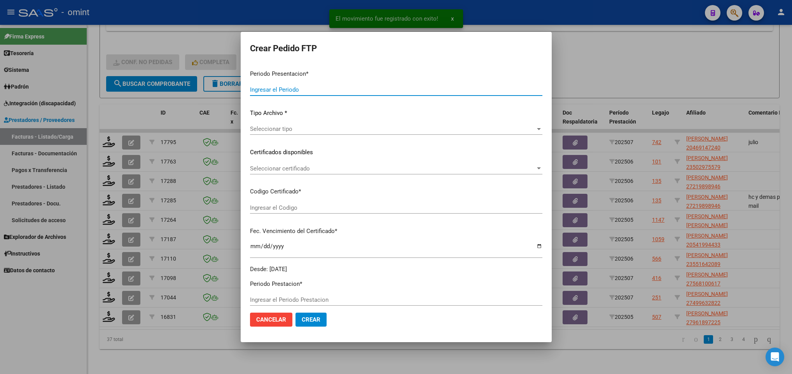
type input "202507"
type input "$ 593.789,28"
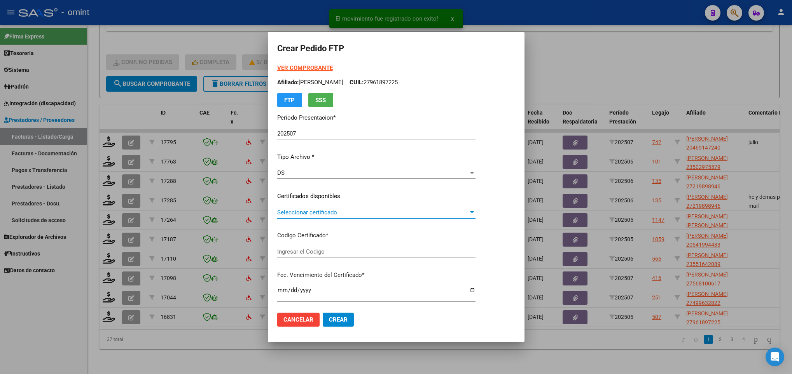
click at [306, 210] on span "Seleccionar certificado" at bounding box center [372, 212] width 191 height 7
type input "7452439978"
type input "2027-06-15"
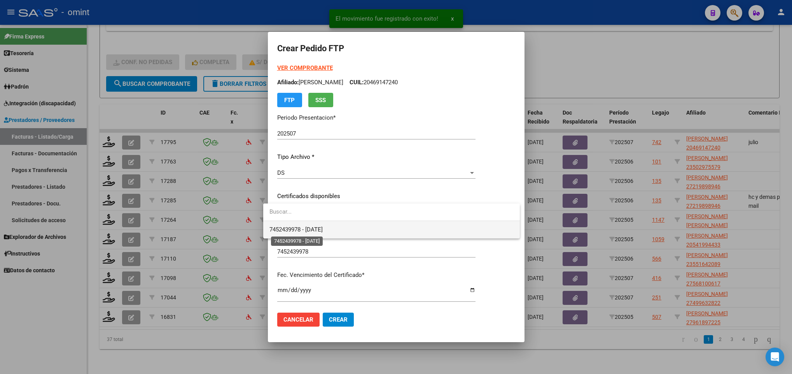
click at [323, 229] on span "7452439978 - 2027-06-15" at bounding box center [295, 229] width 53 height 7
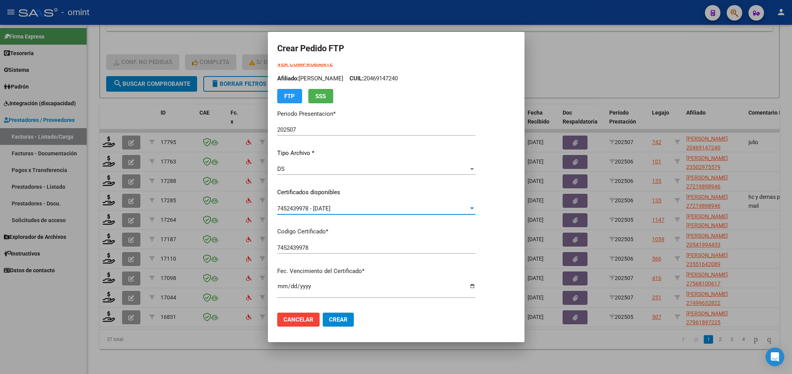
scroll to position [0, 0]
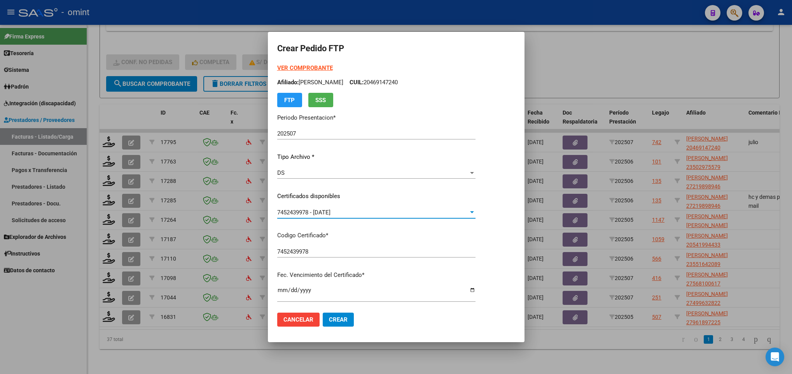
click at [297, 65] on strong "VER COMPROBANTE" at bounding box center [305, 68] width 56 height 7
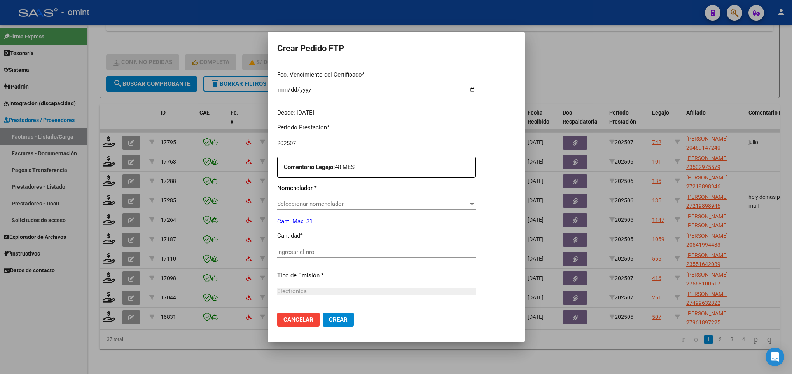
scroll to position [233, 0]
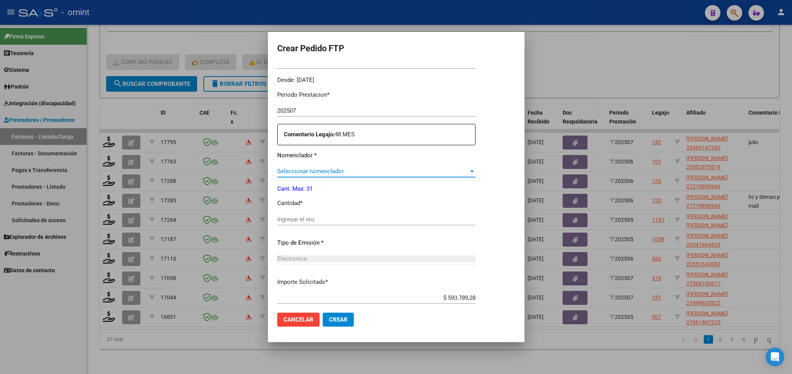
click at [349, 168] on span "Seleccionar nomenclador" at bounding box center [372, 171] width 191 height 7
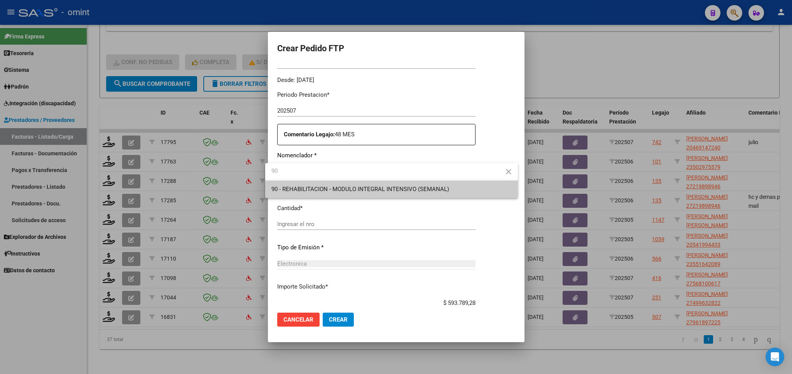
type input "90"
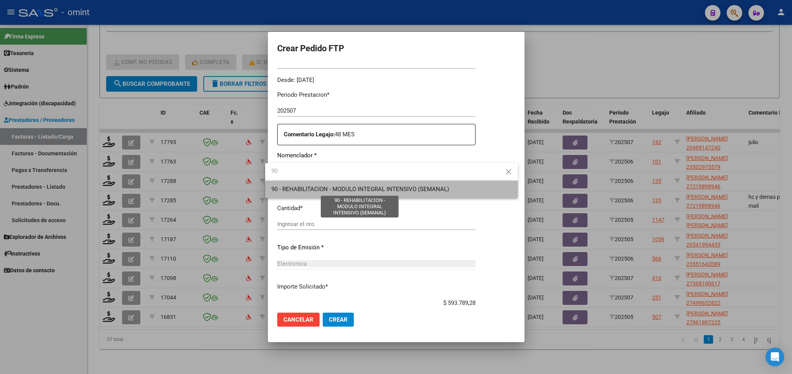
click at [367, 192] on span "90 - REHABILITACION - MODULO INTEGRAL INTENSIVO (SEMANAL)" at bounding box center [360, 189] width 178 height 7
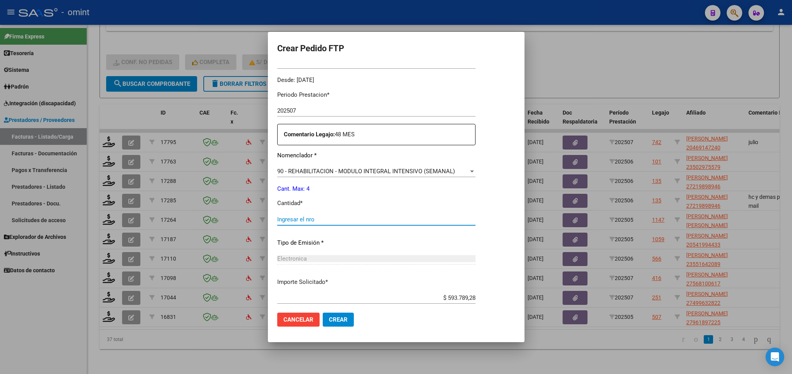
click at [336, 218] on input "Ingresar el nro" at bounding box center [376, 219] width 198 height 7
type input "4"
click at [424, 315] on mat-dialog-actions "Cancelar Crear" at bounding box center [396, 320] width 238 height 26
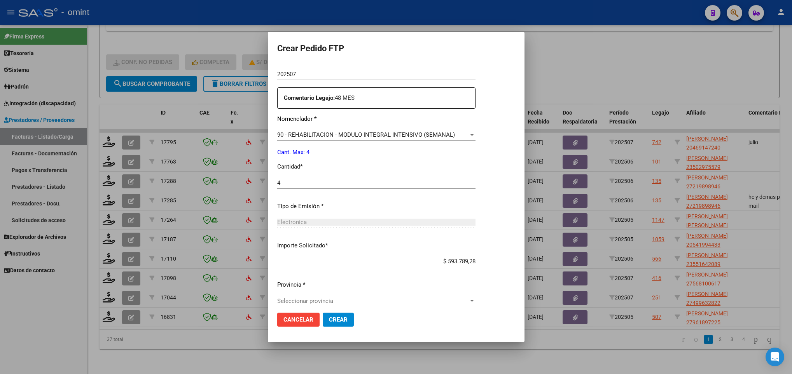
scroll to position [278, 0]
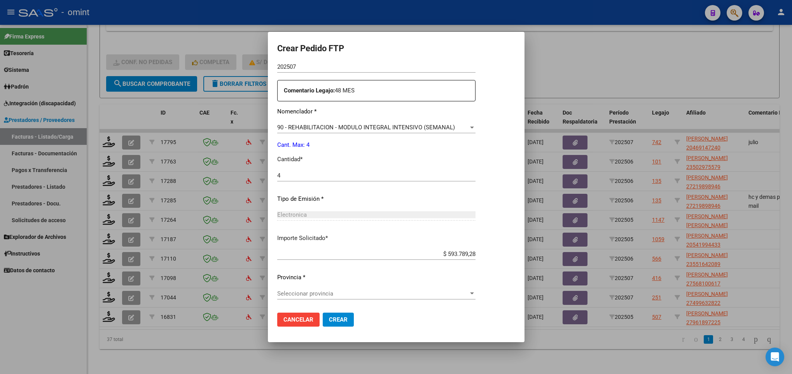
click at [372, 295] on span "Seleccionar provincia" at bounding box center [372, 293] width 191 height 7
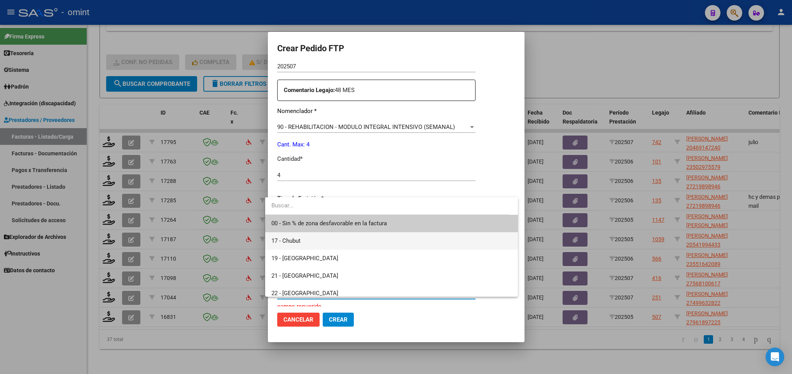
click at [357, 234] on span "17 - Chubut" at bounding box center [391, 240] width 240 height 17
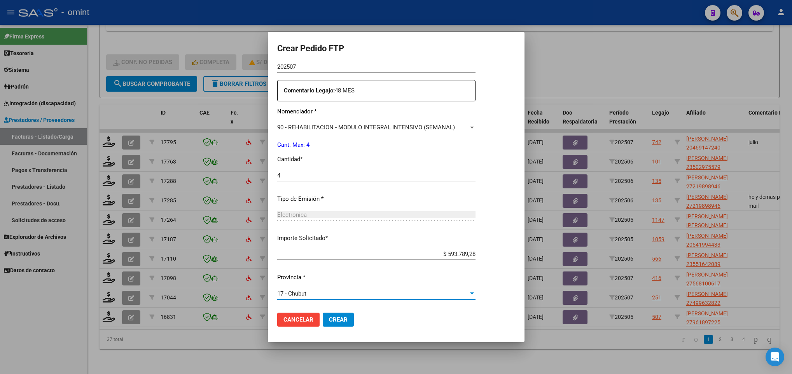
click at [331, 294] on div "17 - Chubut" at bounding box center [372, 293] width 191 height 7
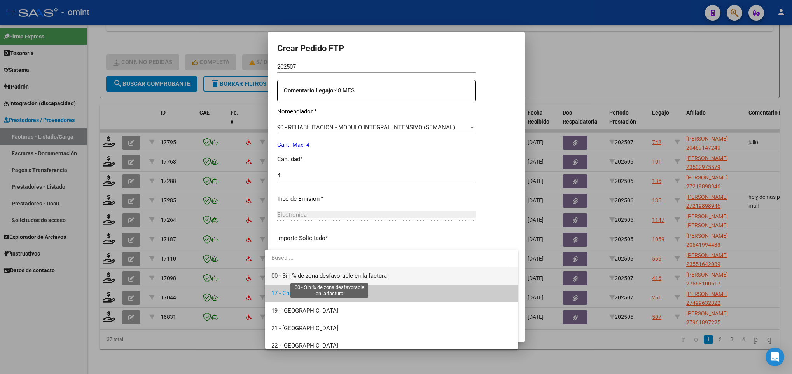
click at [315, 273] on span "00 - Sin % de zona desfavorable en la factura" at bounding box center [328, 275] width 115 height 7
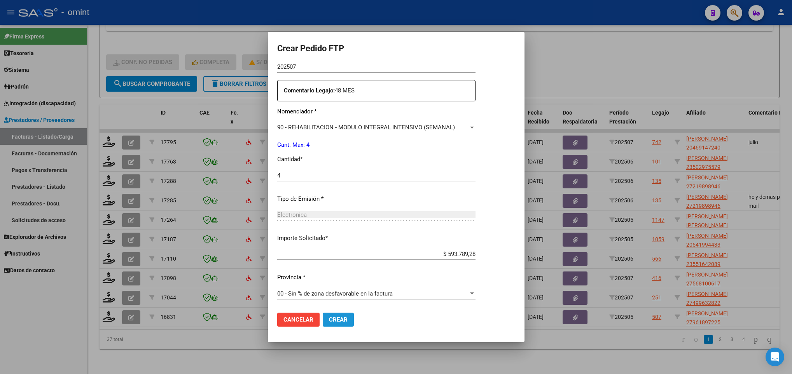
click at [334, 321] on span "Crear" at bounding box center [338, 319] width 19 height 7
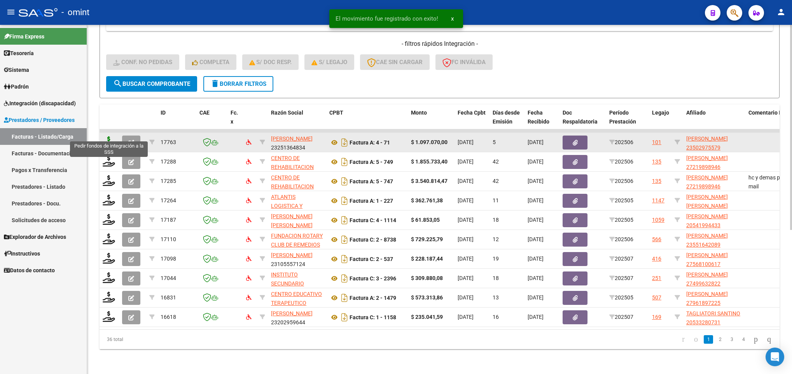
click at [109, 136] on icon at bounding box center [109, 141] width 12 height 11
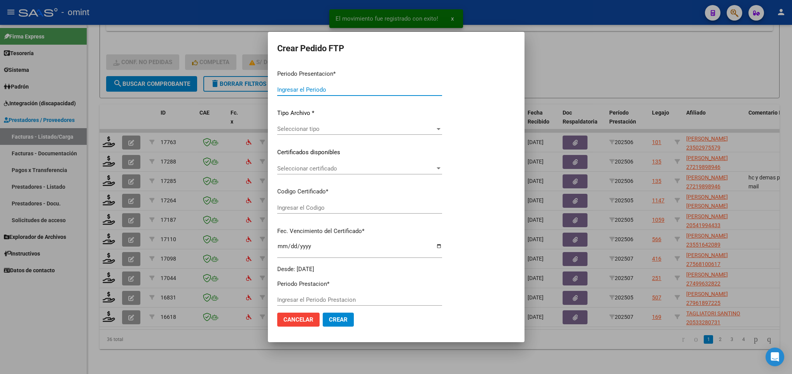
type input "202507"
type input "202506"
type input "$ 1.097.070,00"
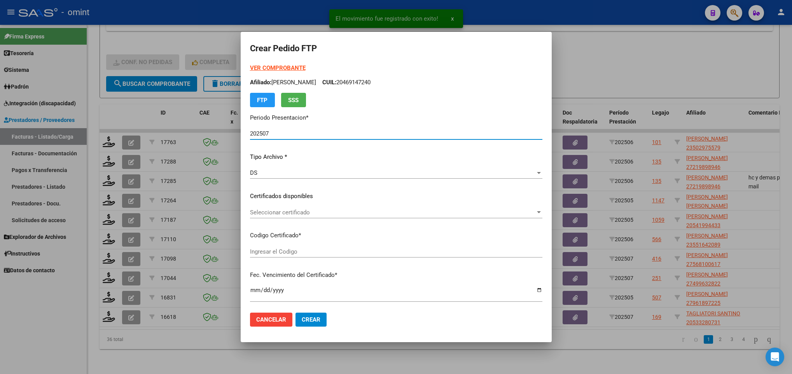
type input "3478203415"
type input "2032-07-13"
click at [307, 208] on div "Seleccionar certificado Seleccionar certificado" at bounding box center [396, 213] width 292 height 12
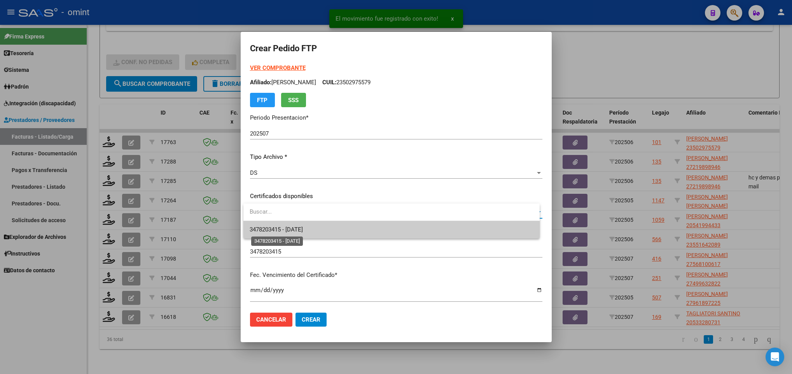
drag, startPoint x: 307, startPoint y: 208, endPoint x: 310, endPoint y: 227, distance: 19.4
click at [303, 226] on span "3478203415 - 2032-07-13" at bounding box center [276, 229] width 53 height 7
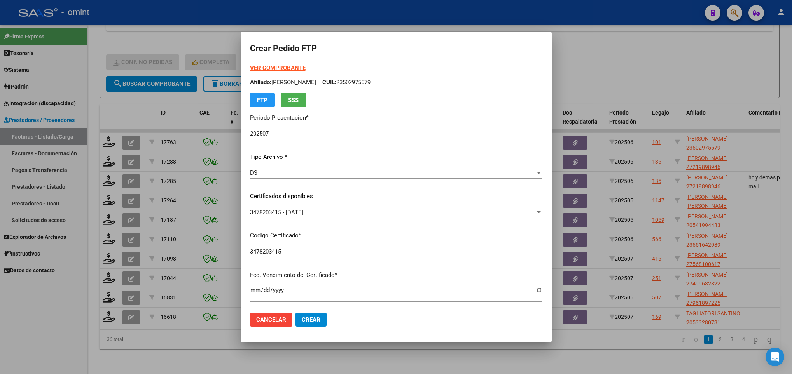
click at [274, 66] on strong "VER COMPROBANTE" at bounding box center [278, 68] width 56 height 7
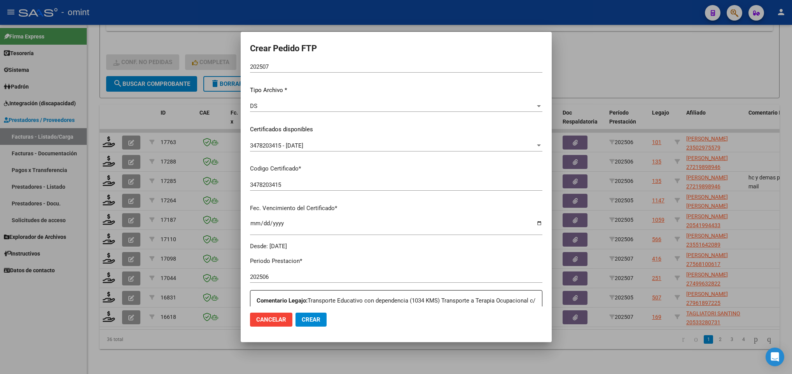
scroll to position [233, 0]
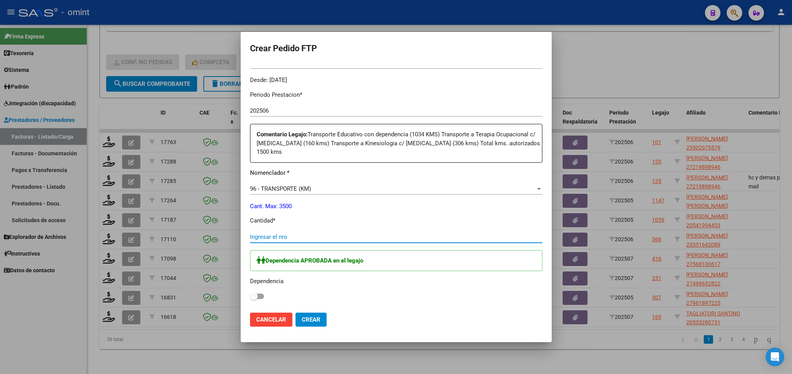
click at [317, 234] on input "Ingresar el nro" at bounding box center [396, 237] width 292 height 7
type input "1500"
click at [264, 297] on div "Dependencia APROBADA en el legajo Dependencia" at bounding box center [396, 276] width 292 height 52
click at [260, 295] on span at bounding box center [257, 296] width 14 height 5
click at [254, 299] on input "checkbox" at bounding box center [253, 299] width 0 height 0
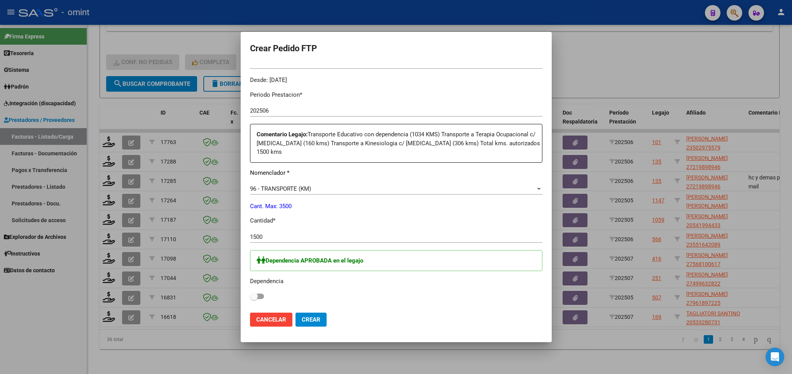
checkbox input "true"
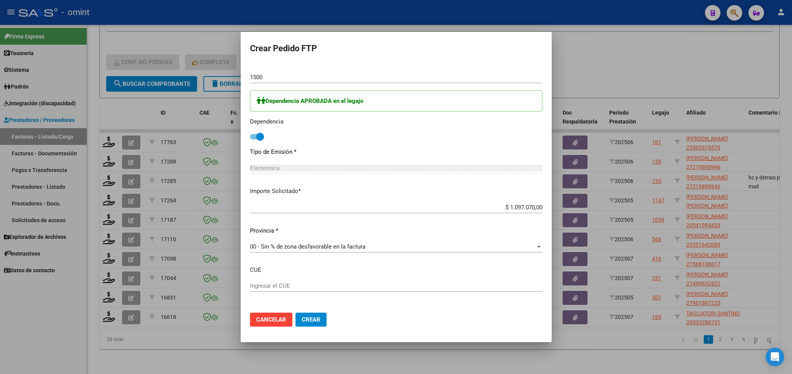
scroll to position [408, 0]
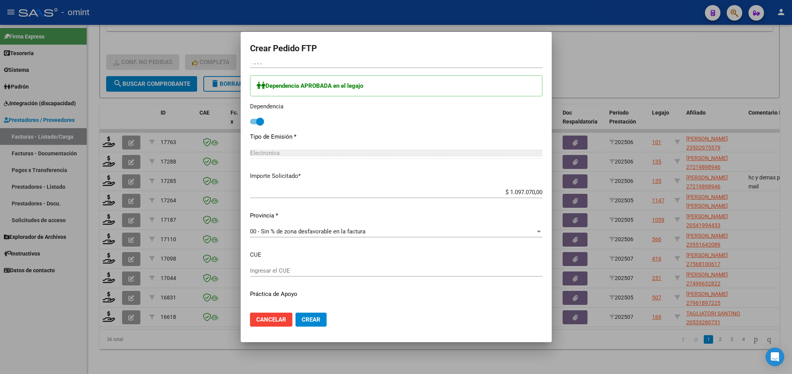
click at [308, 321] on span "Crear" at bounding box center [311, 319] width 19 height 7
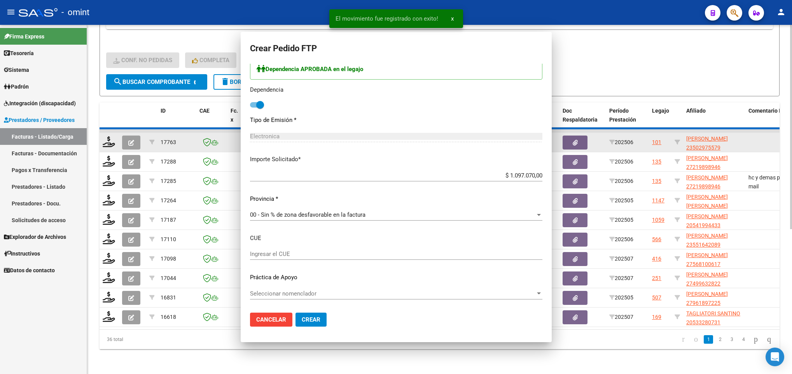
scroll to position [0, 0]
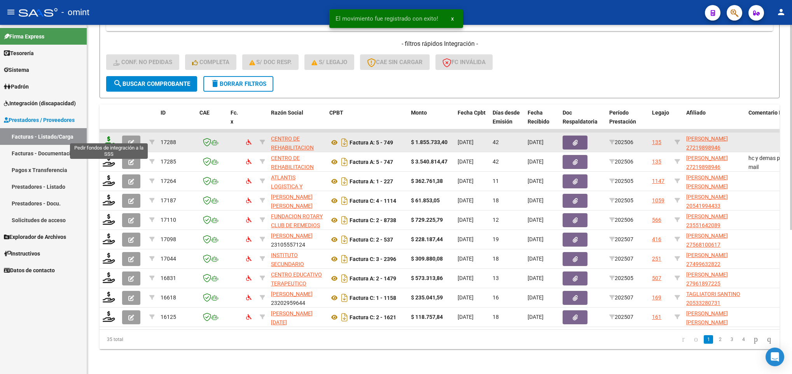
click at [107, 136] on icon at bounding box center [109, 141] width 12 height 11
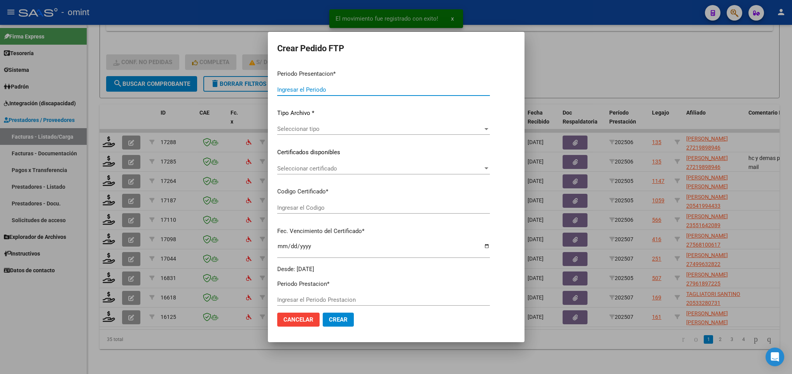
type input "202507"
type input "202506"
type input "$ 1.855.733,40"
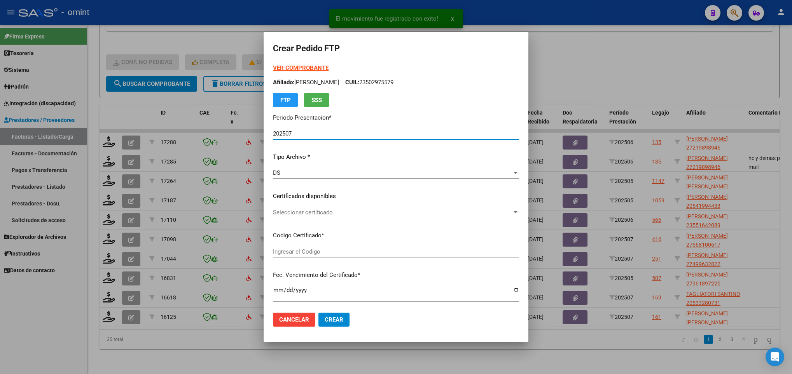
type input "598943582"
type input "2032-11-10"
click at [320, 208] on div "Seleccionar certificado Seleccionar certificado" at bounding box center [396, 213] width 246 height 12
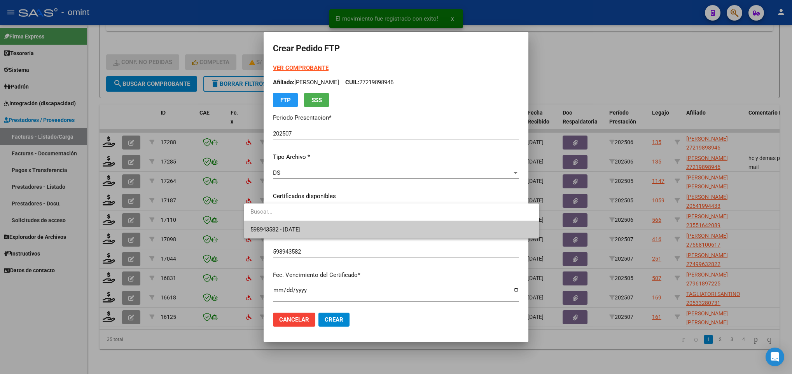
click at [323, 228] on span "598943582 - 2032-11-10" at bounding box center [391, 229] width 282 height 17
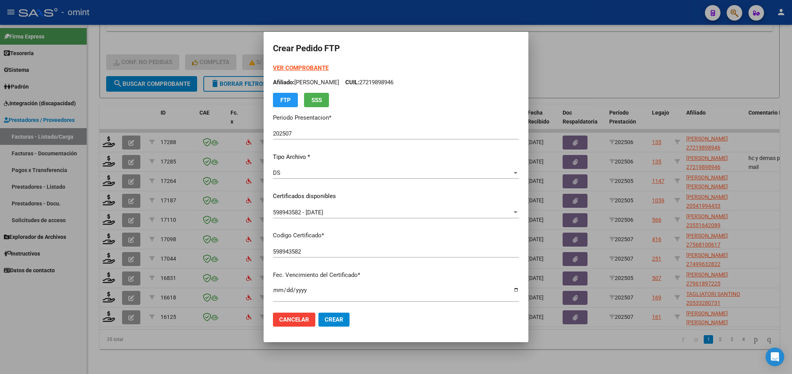
click at [280, 65] on strong "VER COMPROBANTE" at bounding box center [301, 68] width 56 height 7
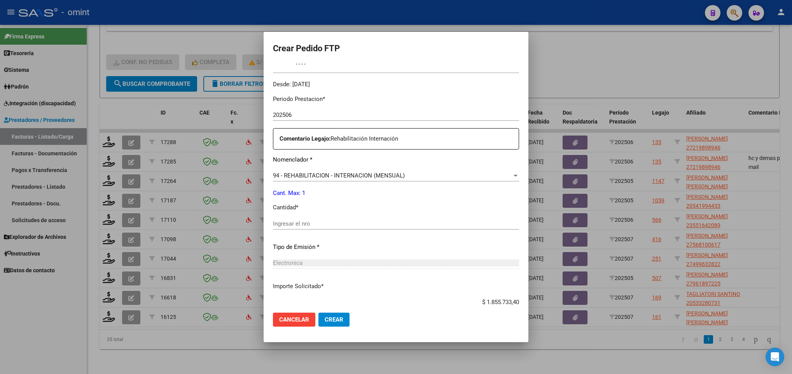
scroll to position [233, 0]
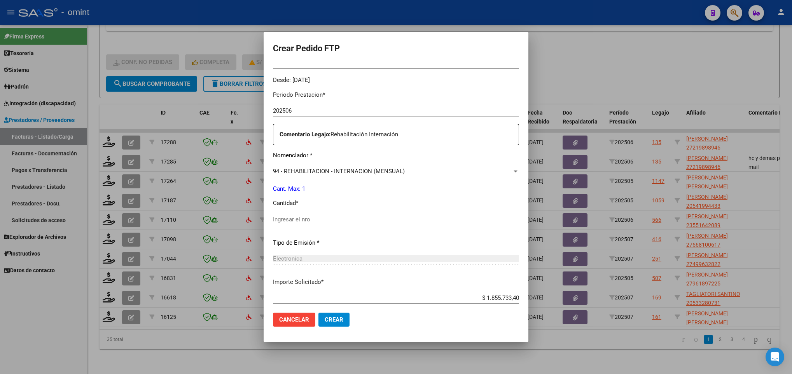
click at [320, 216] on input "Ingresar el nro" at bounding box center [396, 219] width 246 height 7
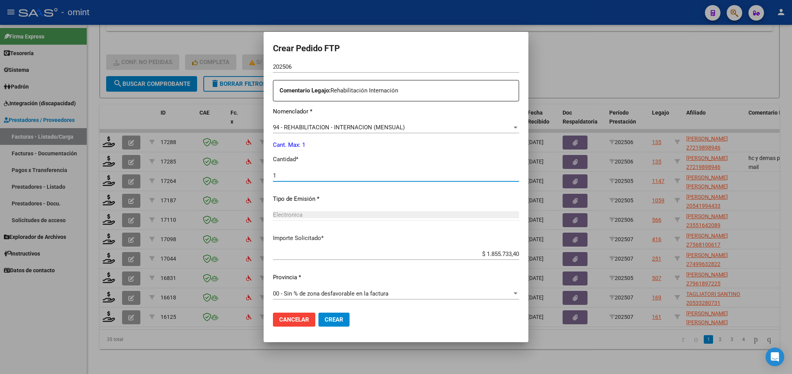
type input "1"
click at [318, 325] on button "Crear" at bounding box center [333, 320] width 31 height 14
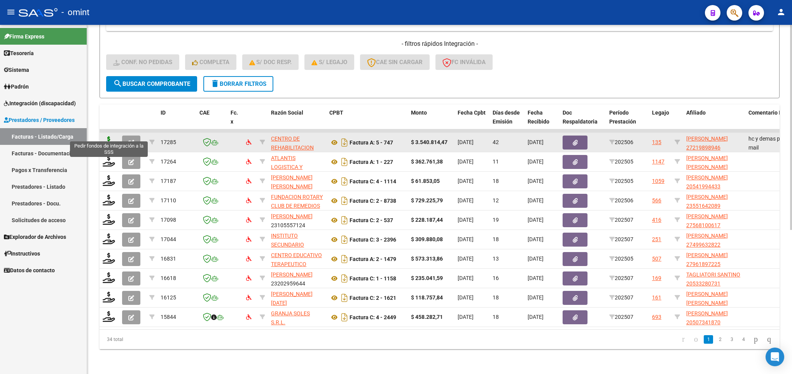
click at [111, 136] on icon at bounding box center [109, 141] width 12 height 11
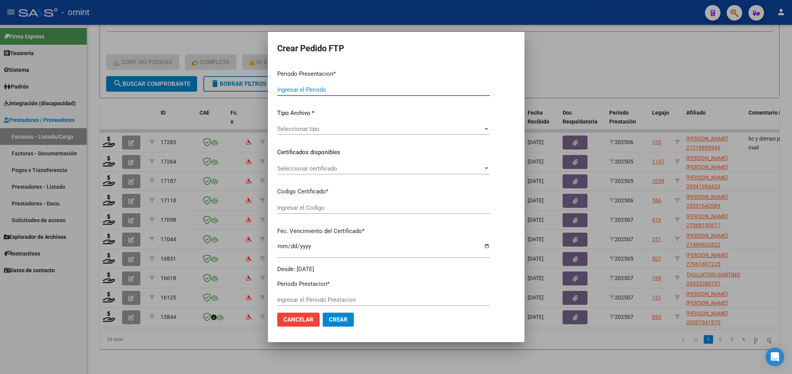
type input "202507"
type input "202506"
type input "$ 3.540.814,47"
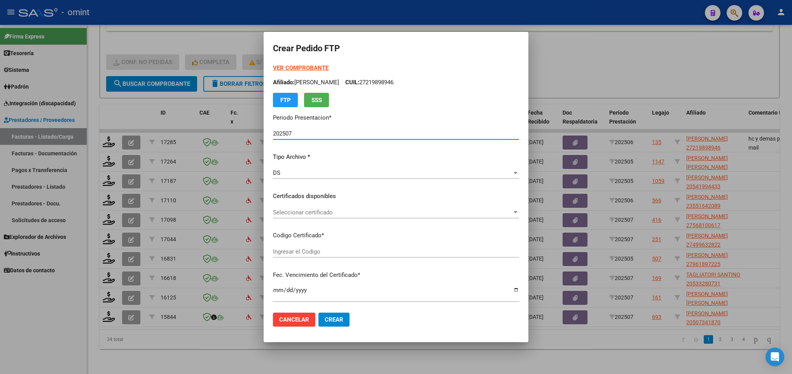
type input "598943582"
type input "2032-11-10"
click at [330, 213] on span "Seleccionar certificado" at bounding box center [392, 212] width 239 height 7
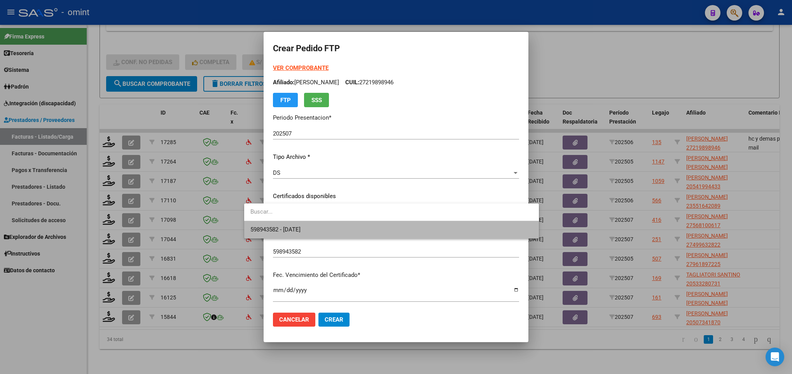
click at [334, 229] on span "598943582 - 2032-11-10" at bounding box center [391, 229] width 282 height 17
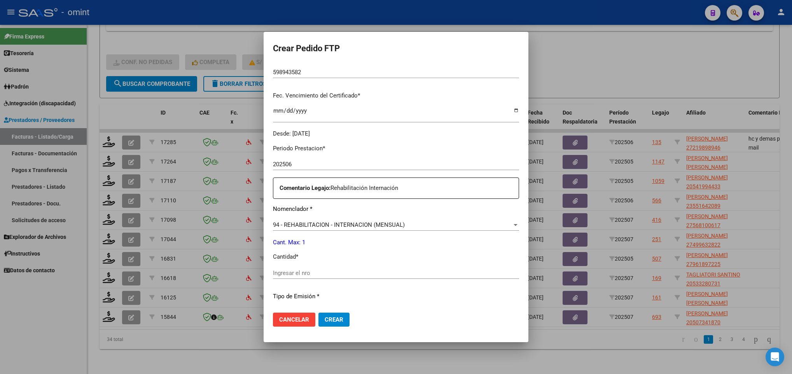
scroll to position [233, 0]
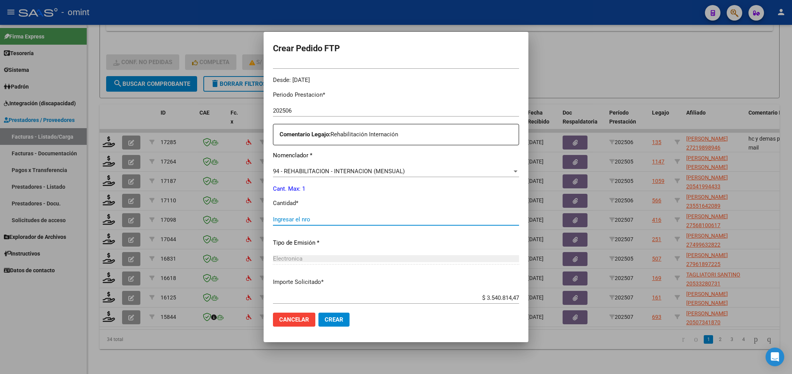
click at [307, 222] on input "Ingresar el nro" at bounding box center [396, 219] width 246 height 7
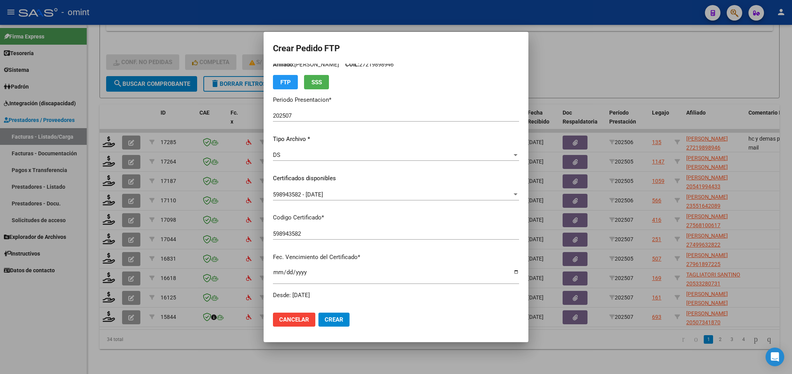
scroll to position [0, 0]
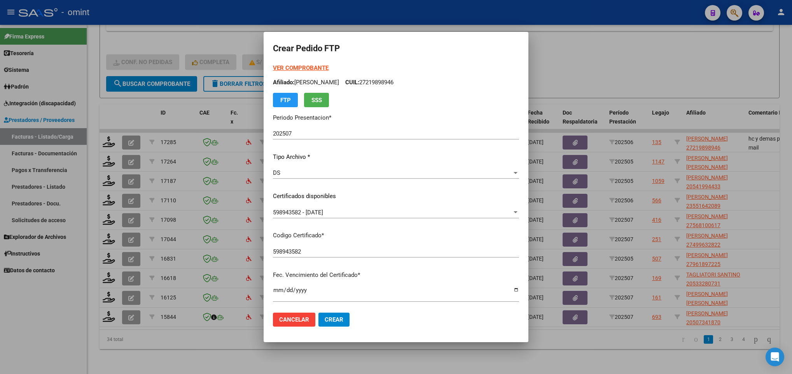
click at [286, 66] on strong "VER COMPROBANTE" at bounding box center [301, 68] width 56 height 7
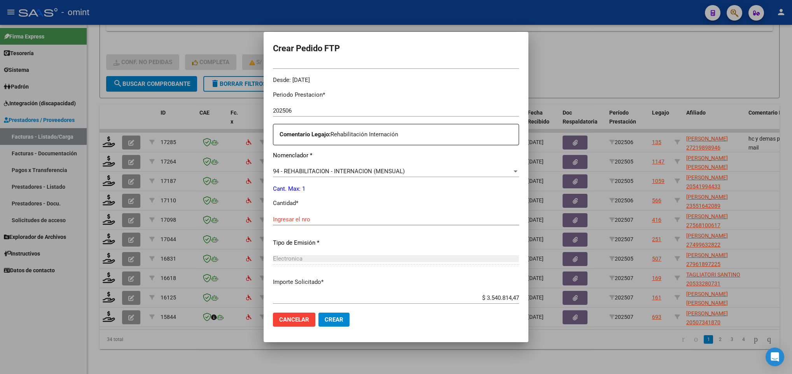
click at [296, 217] on input "Ingresar el nro" at bounding box center [396, 219] width 246 height 7
type input "1"
click at [324, 315] on button "Crear" at bounding box center [333, 320] width 31 height 14
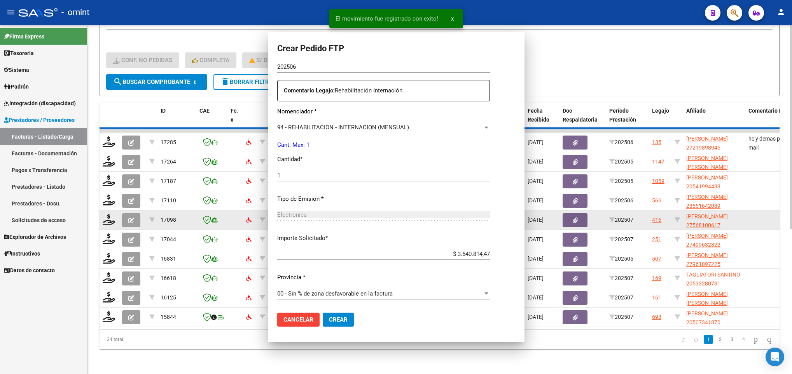
scroll to position [0, 0]
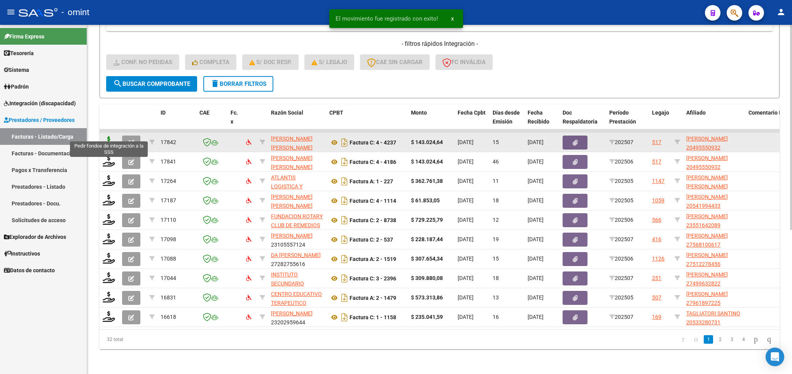
click at [112, 138] on icon at bounding box center [109, 141] width 12 height 11
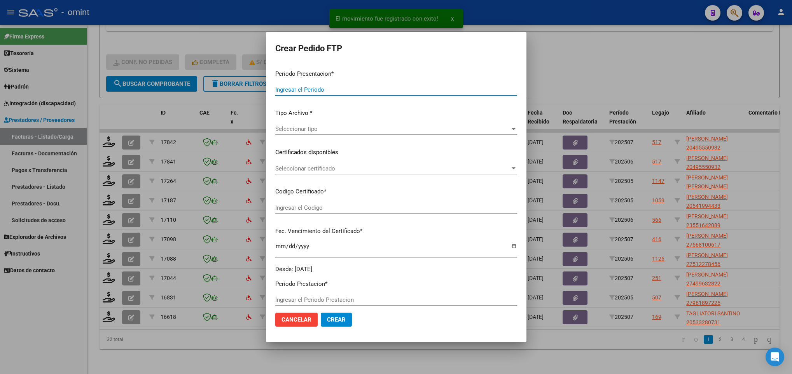
type input "202507"
type input "$ 143.024,64"
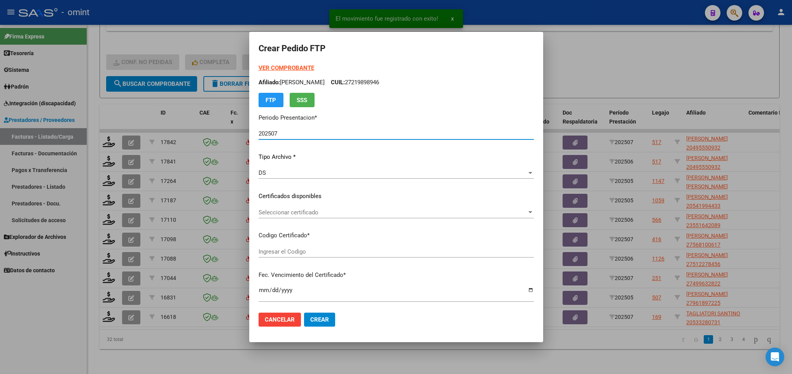
type input "2249699041"
type input "2029-09-23"
click at [288, 208] on div "Seleccionar certificado Seleccionar certificado" at bounding box center [395, 213] width 275 height 12
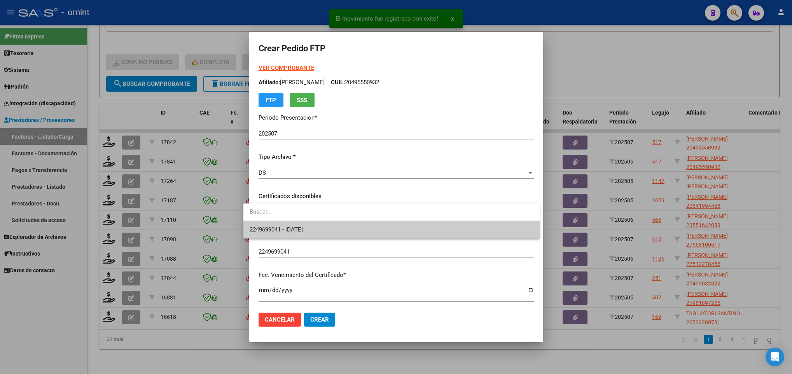
click at [296, 222] on span "2249699041 - 2029-09-23" at bounding box center [391, 229] width 283 height 17
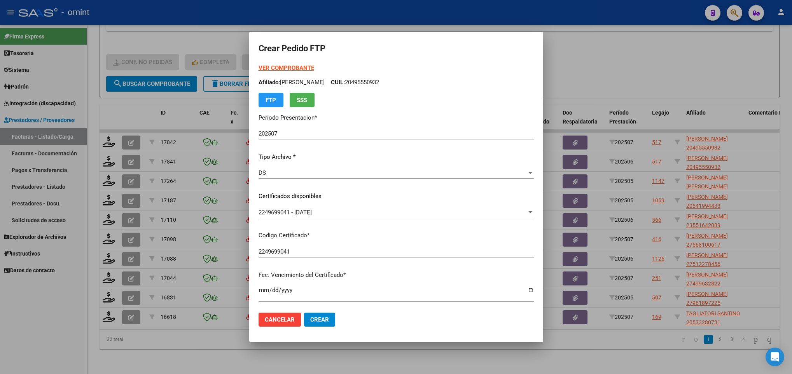
click at [266, 70] on strong "VER COMPROBANTE" at bounding box center [286, 68] width 56 height 7
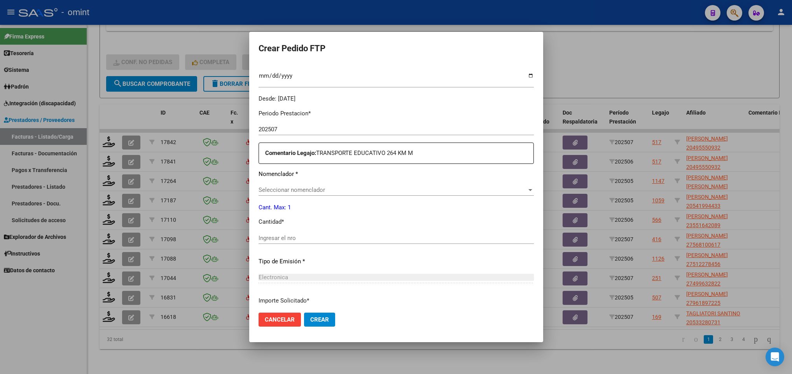
scroll to position [233, 0]
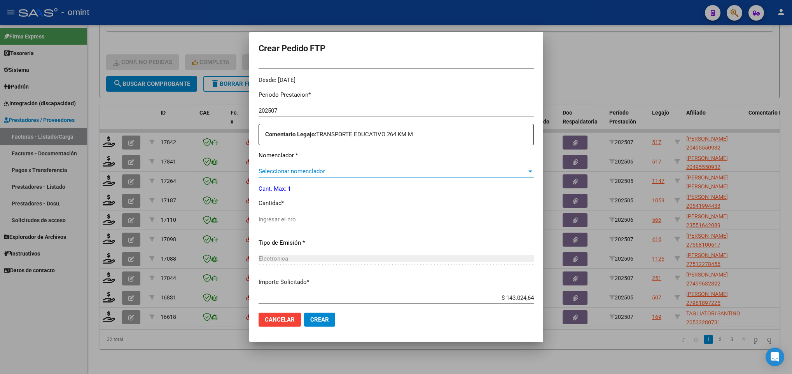
click at [332, 173] on span "Seleccionar nomenclador" at bounding box center [392, 171] width 268 height 7
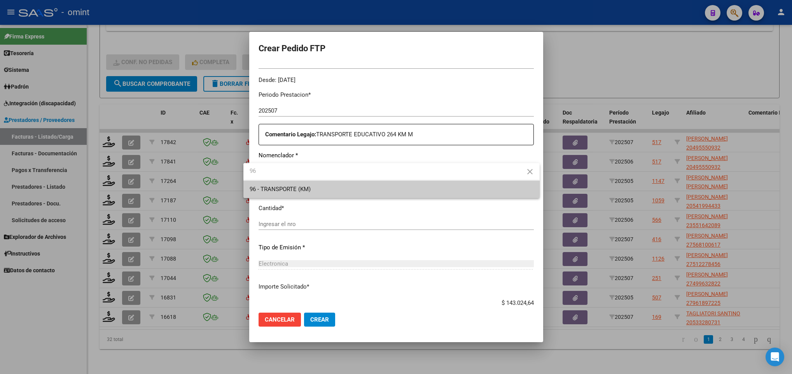
type input "96"
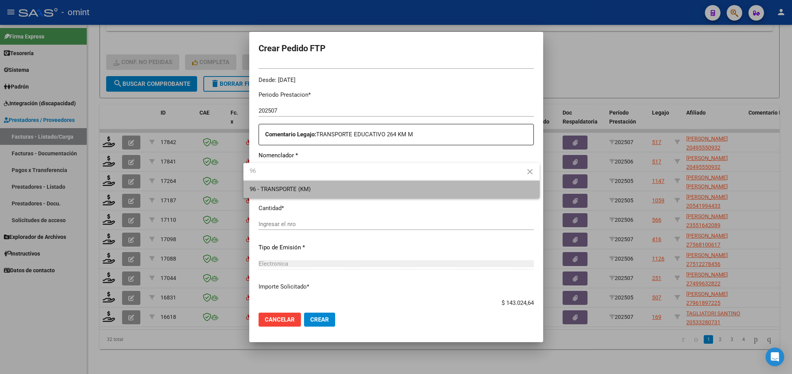
click at [334, 190] on span "96 - TRANSPORTE (KM)" at bounding box center [391, 189] width 283 height 17
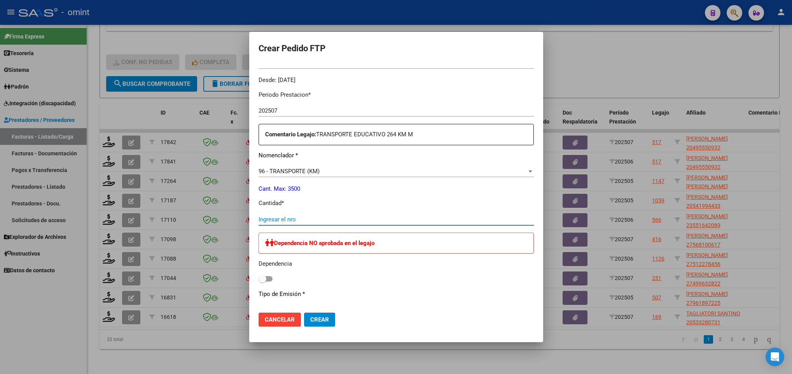
click at [325, 217] on input "Ingresar el nro" at bounding box center [395, 219] width 275 height 7
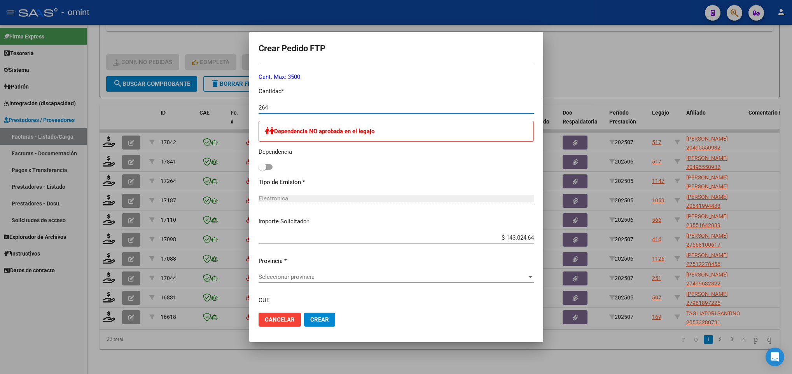
scroll to position [350, 0]
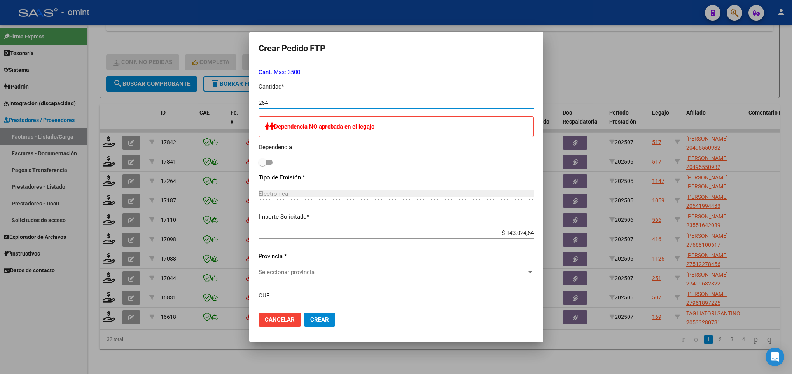
type input "264"
click at [307, 274] on span "Seleccionar provincia" at bounding box center [392, 272] width 268 height 7
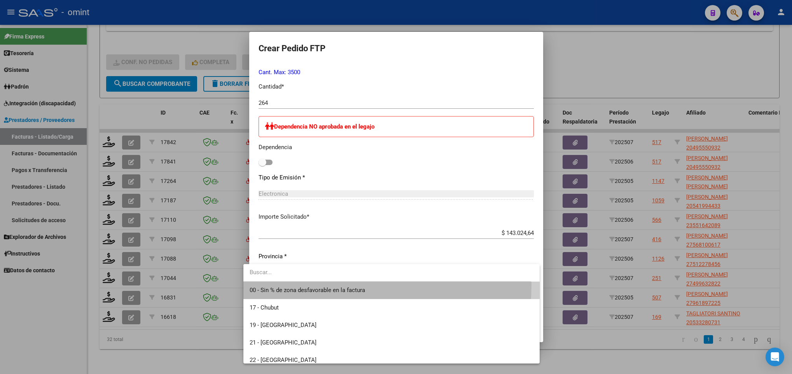
click at [299, 285] on span "00 - Sin % de zona desfavorable en la factura" at bounding box center [391, 290] width 283 height 17
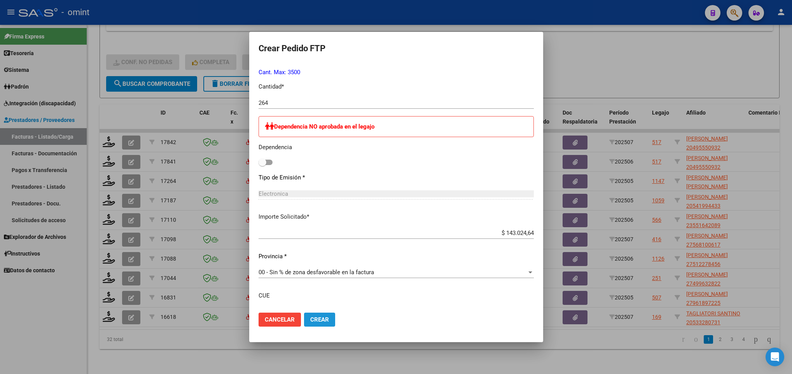
click at [311, 321] on span "Crear" at bounding box center [319, 319] width 19 height 7
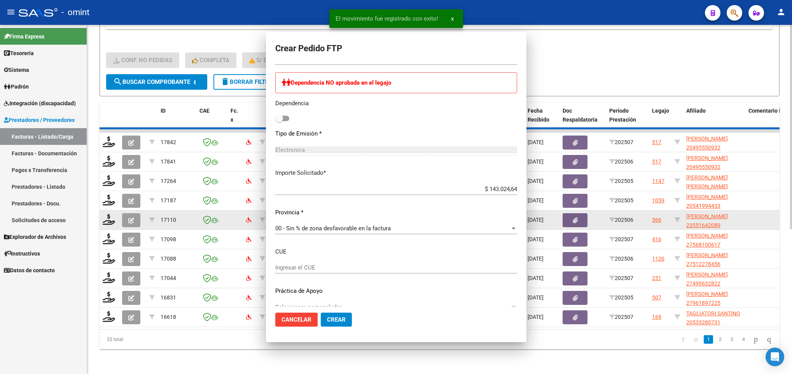
scroll to position [0, 0]
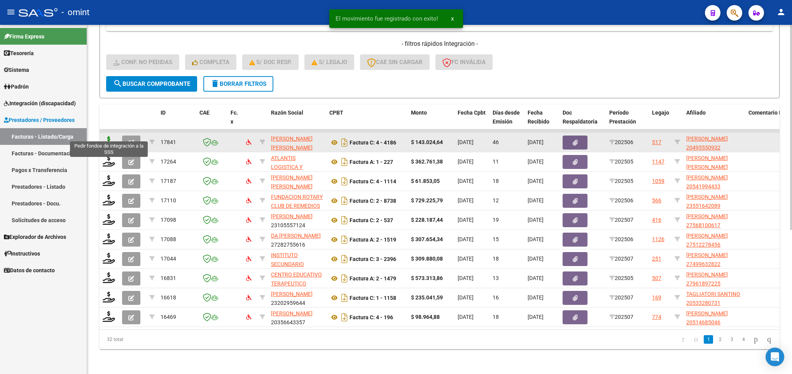
click at [104, 136] on icon at bounding box center [109, 141] width 12 height 11
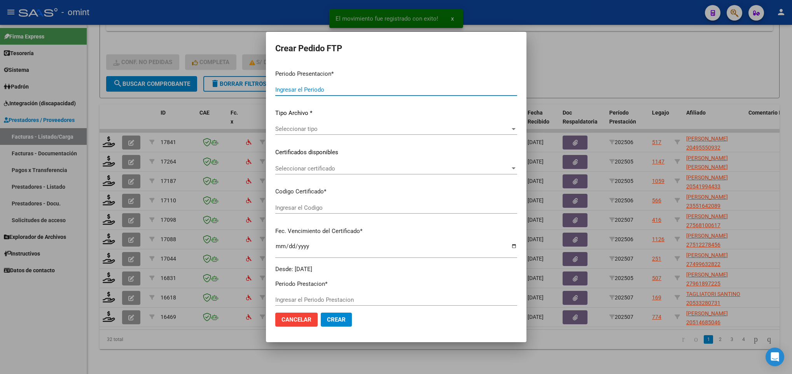
type input "202507"
type input "202506"
type input "$ 143.024,64"
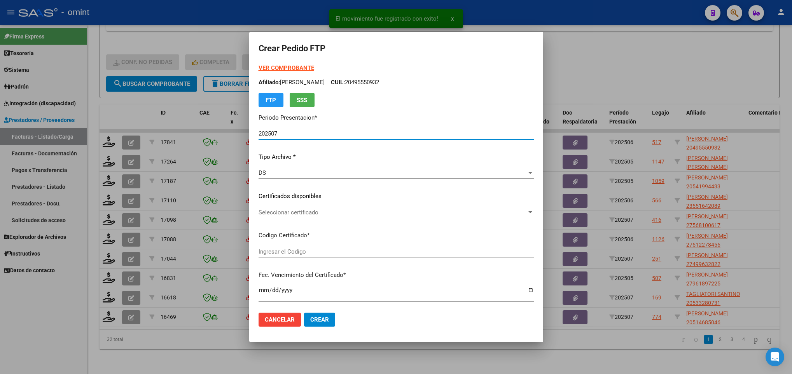
type input "2249699041"
type input "2029-09-23"
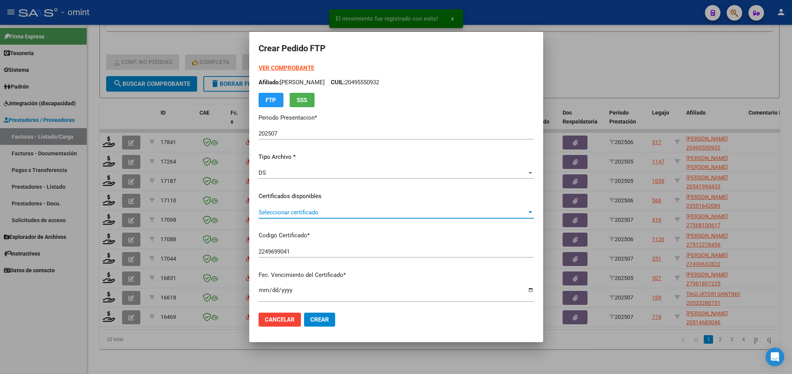
click at [332, 215] on span "Seleccionar certificado" at bounding box center [392, 212] width 268 height 7
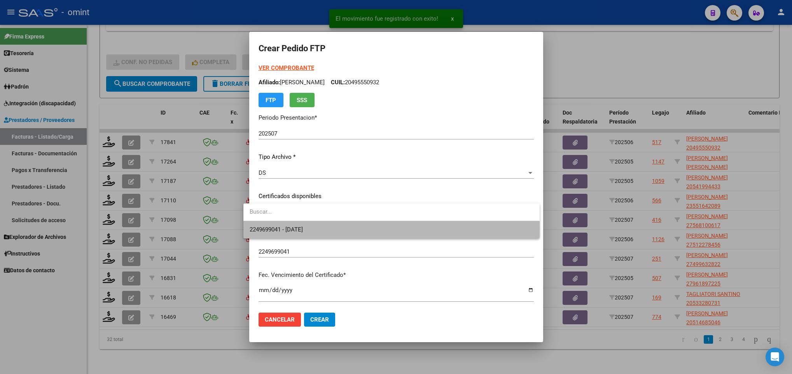
click at [334, 230] on span "2249699041 - 2029-09-23" at bounding box center [391, 229] width 283 height 17
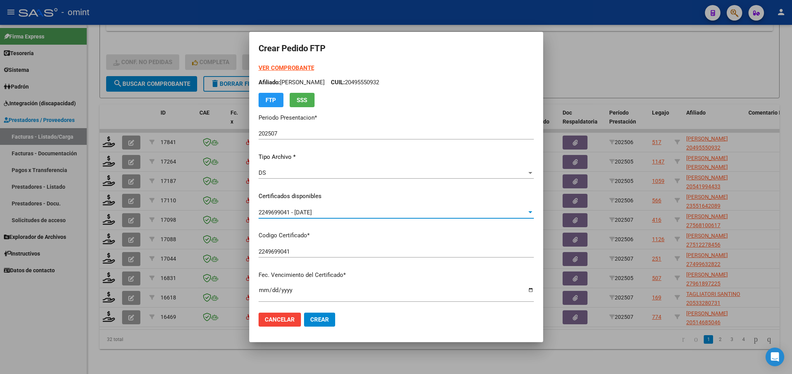
click at [276, 65] on strong "VER COMPROBANTE" at bounding box center [286, 68] width 56 height 7
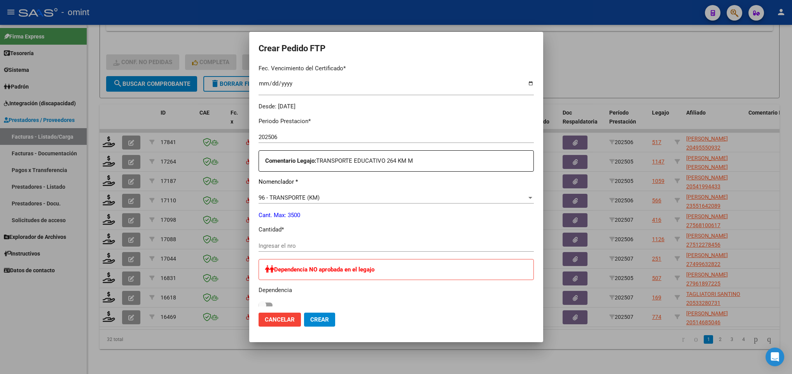
scroll to position [233, 0]
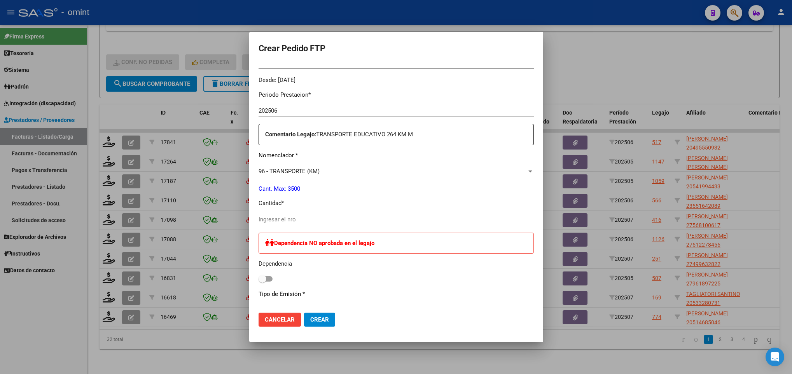
click at [316, 222] on input "Ingresar el nro" at bounding box center [395, 219] width 275 height 7
type input "264"
click at [316, 316] on span "Crear" at bounding box center [319, 319] width 19 height 7
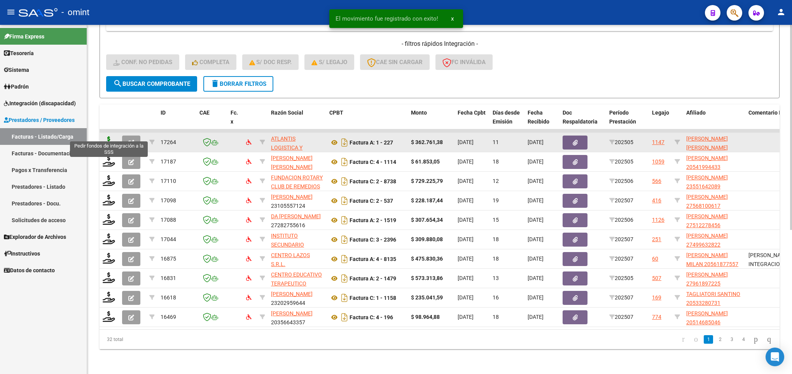
click at [107, 136] on icon at bounding box center [109, 141] width 12 height 11
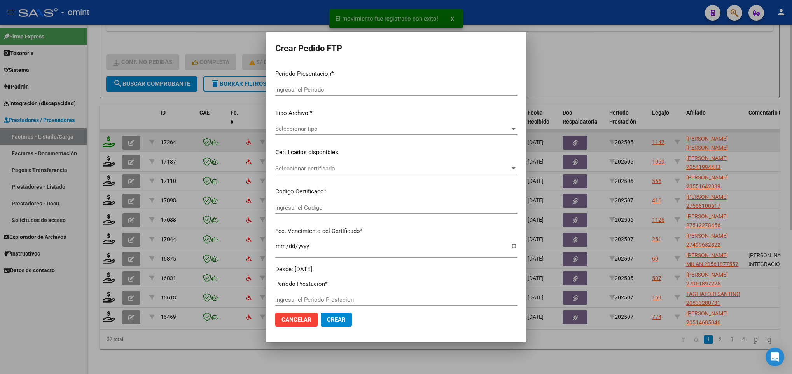
type input "202507"
type input "202505"
type input "$ 362.761,38"
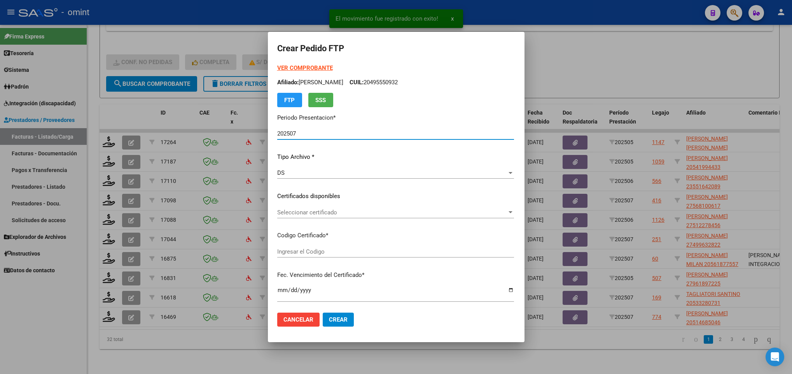
type input "7892230629"
type input "2030-03-11"
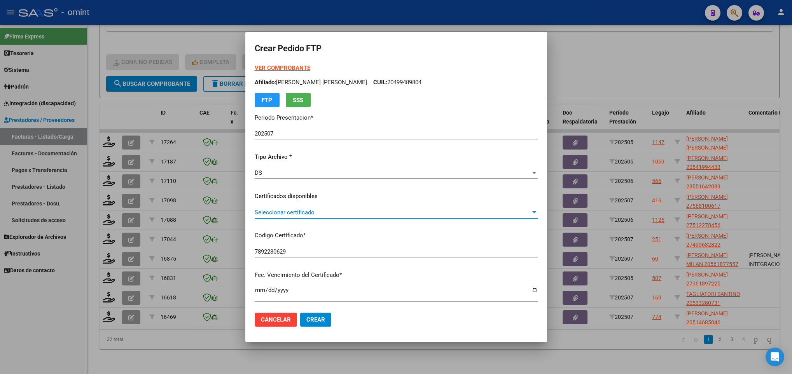
click at [292, 214] on span "Seleccionar certificado" at bounding box center [393, 212] width 276 height 7
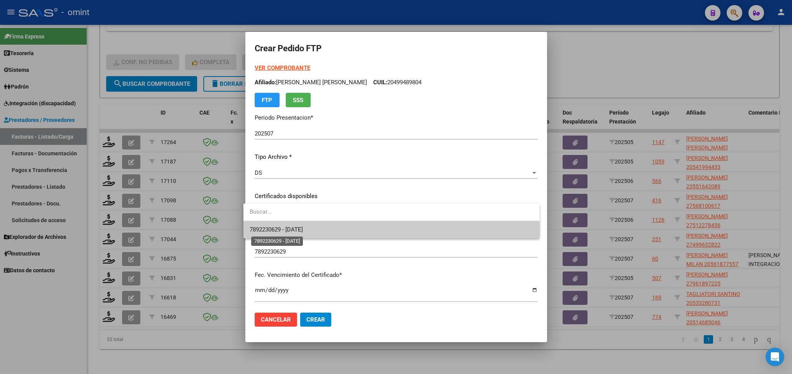
click at [294, 227] on span "7892230629 - 2030-03-11" at bounding box center [276, 229] width 53 height 7
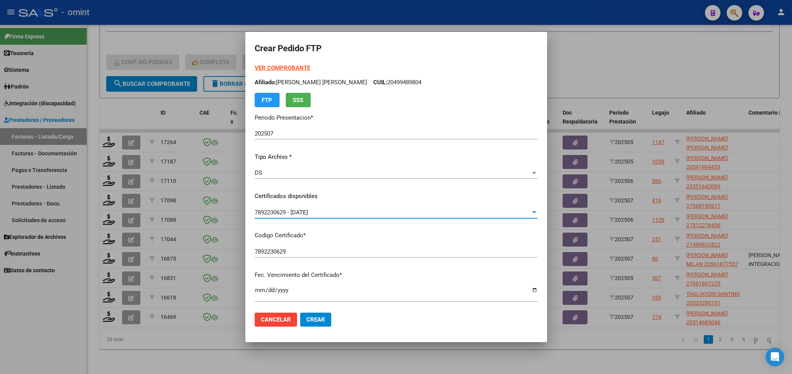
click at [272, 66] on strong "VER COMPROBANTE" at bounding box center [283, 68] width 56 height 7
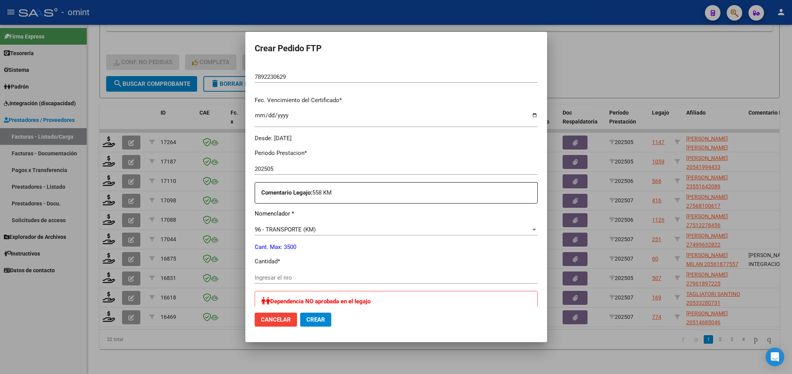
click at [334, 275] on input "Ingresar el nro" at bounding box center [396, 277] width 283 height 7
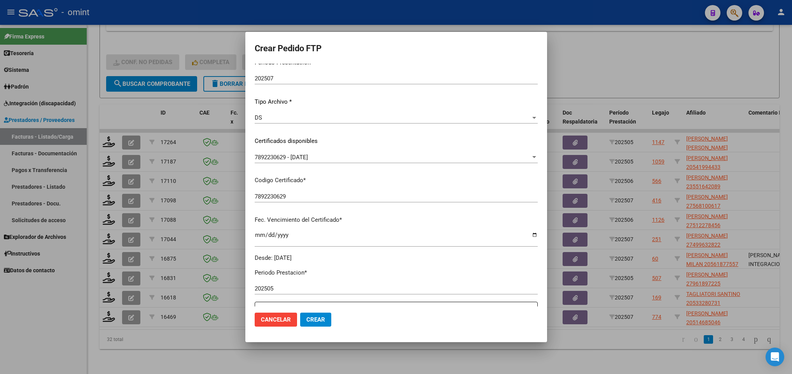
scroll to position [0, 0]
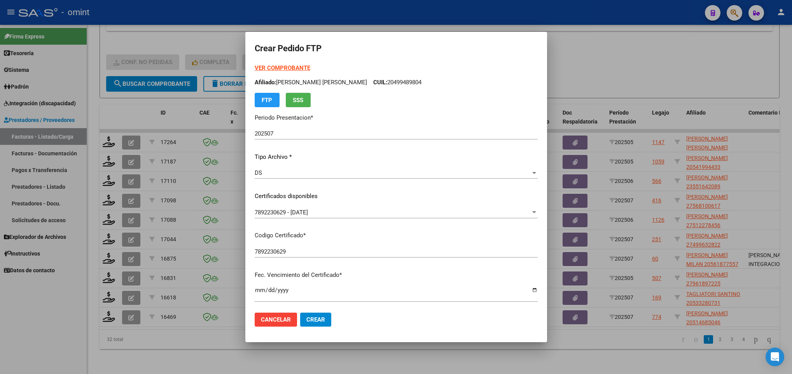
type input "558"
click at [293, 68] on strong "VER COMPROBANTE" at bounding box center [283, 68] width 56 height 7
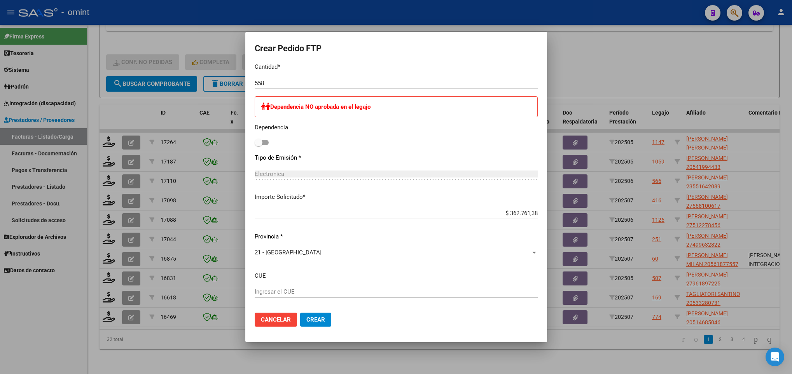
scroll to position [407, 0]
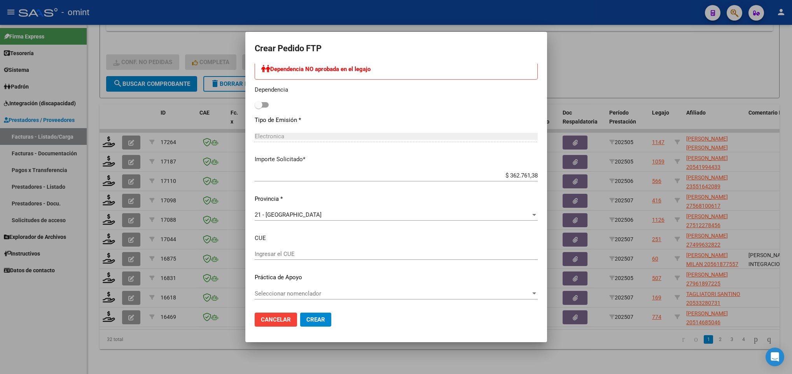
click at [316, 323] on span "Crear" at bounding box center [315, 319] width 19 height 7
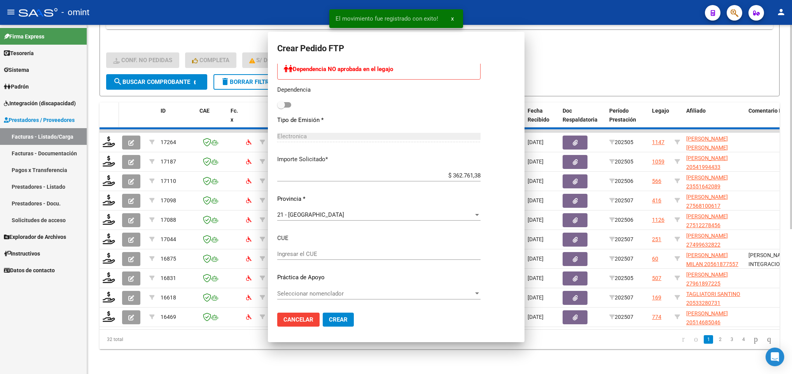
scroll to position [0, 0]
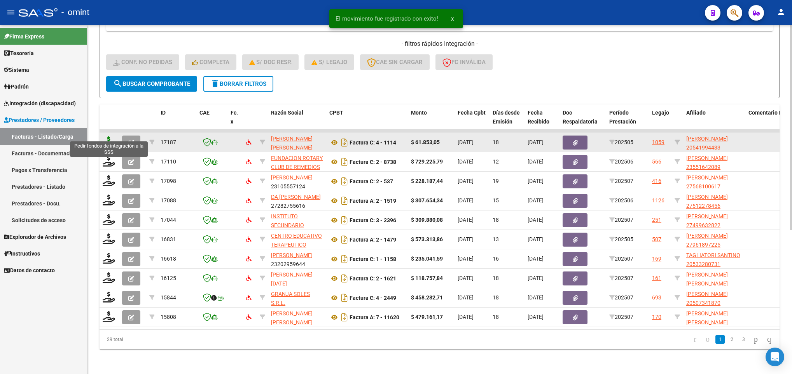
click at [106, 137] on icon at bounding box center [109, 141] width 12 height 11
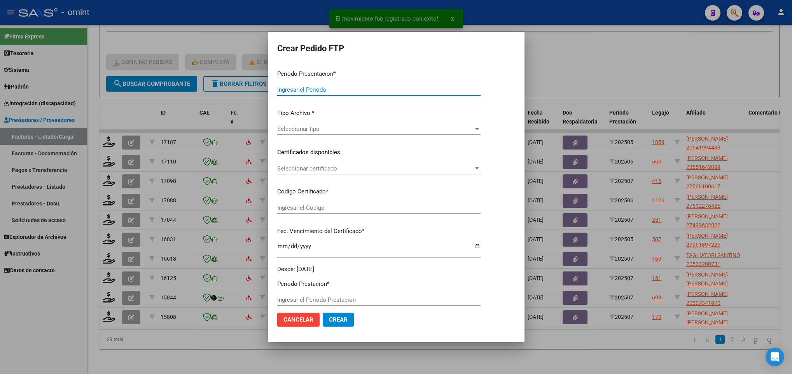
type input "202507"
type input "202505"
type input "$ 61.853,05"
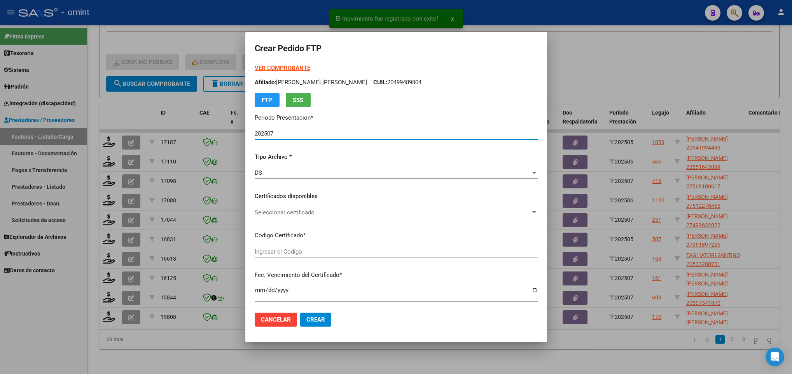
type input "20541994433"
type input "2027-04-22"
type input "820183300"
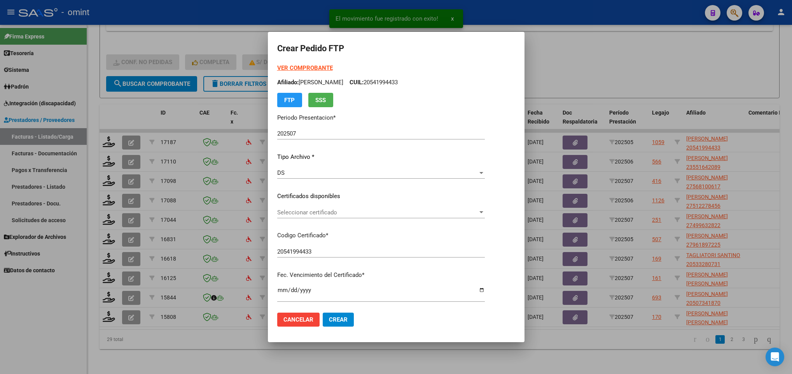
click at [299, 207] on div "Seleccionar certificado Seleccionar certificado" at bounding box center [381, 213] width 208 height 12
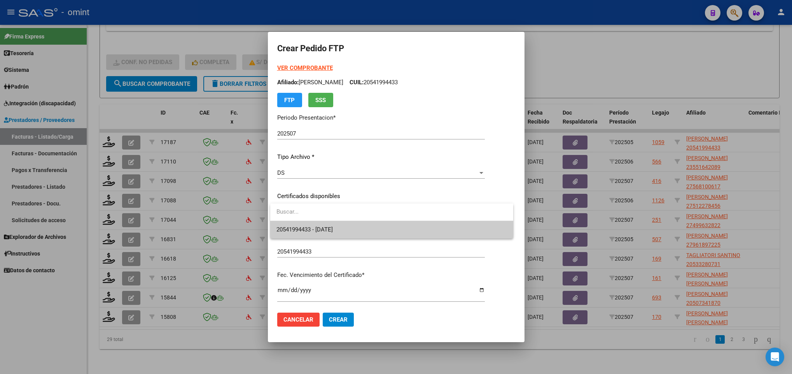
click at [327, 223] on span "20541994433 - 2027-04-22" at bounding box center [391, 229] width 231 height 17
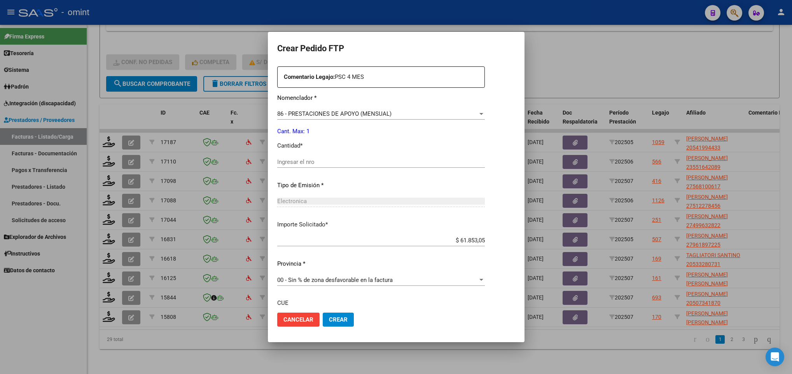
scroll to position [292, 0]
click at [314, 159] on input "Ingresar el nro" at bounding box center [381, 161] width 208 height 7
type input "1"
click at [339, 141] on p "Cantidad *" at bounding box center [381, 145] width 208 height 9
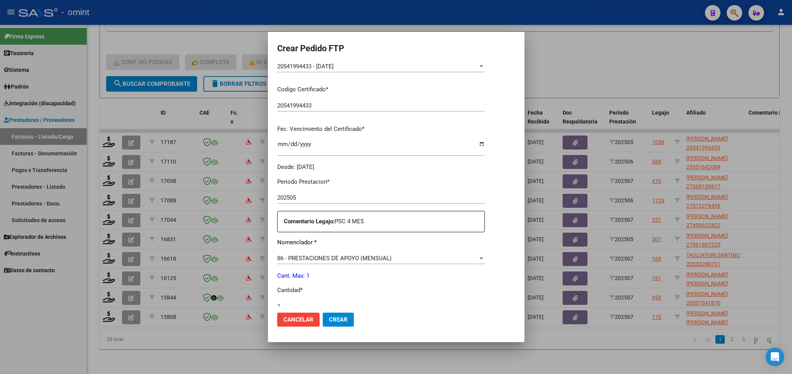
scroll to position [233, 0]
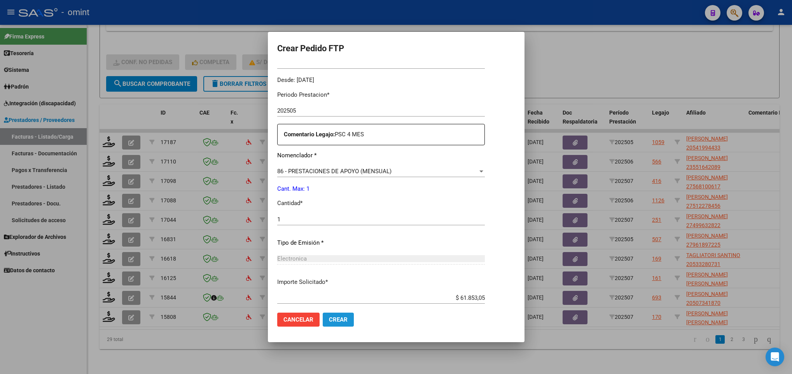
click at [335, 322] on span "Crear" at bounding box center [338, 319] width 19 height 7
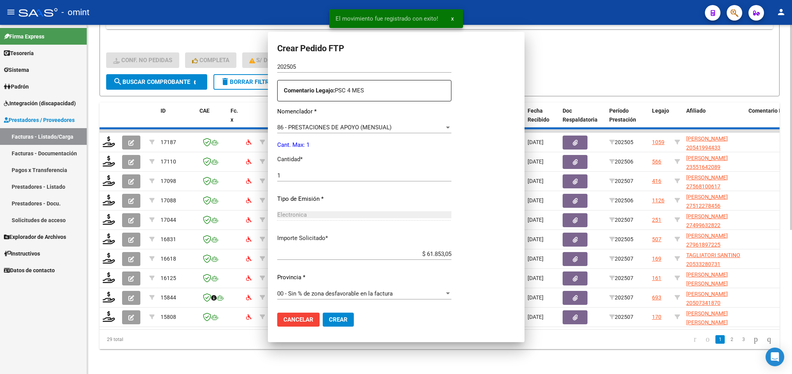
scroll to position [189, 0]
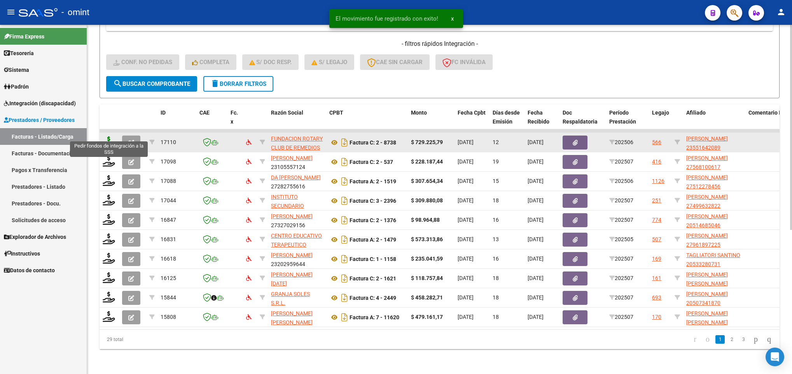
click at [106, 137] on icon at bounding box center [109, 141] width 12 height 11
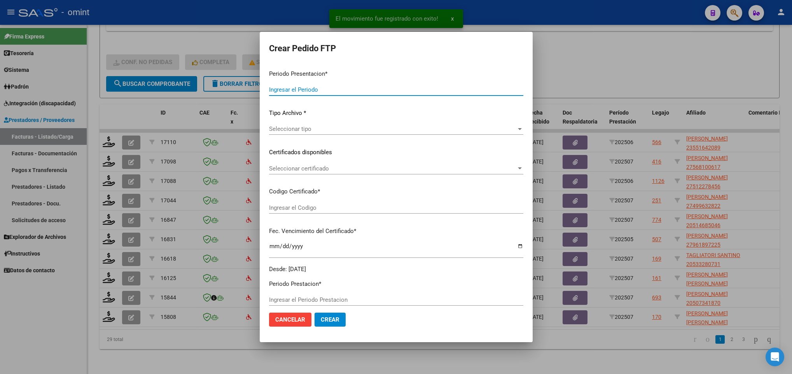
type input "202507"
type input "202506"
type input "$ 729.225,79"
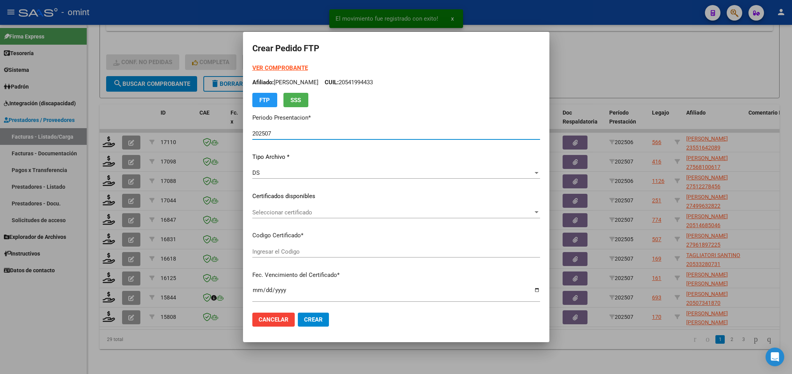
type input "231129616"
type input "2026-08-27"
click at [338, 211] on span "Seleccionar certificado" at bounding box center [392, 212] width 281 height 7
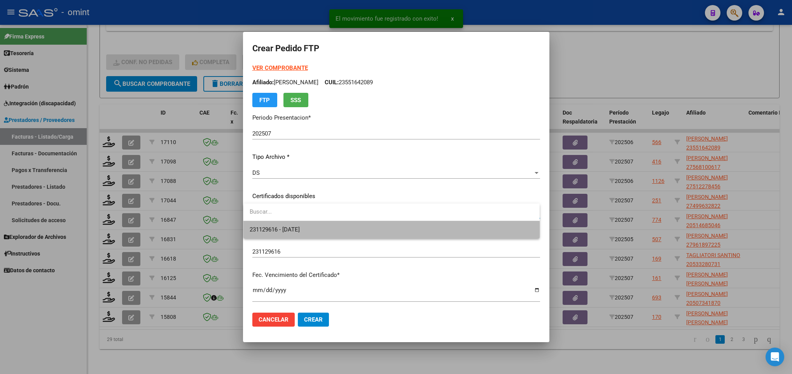
click at [336, 231] on span "231129616 - 2026-08-27" at bounding box center [391, 229] width 283 height 17
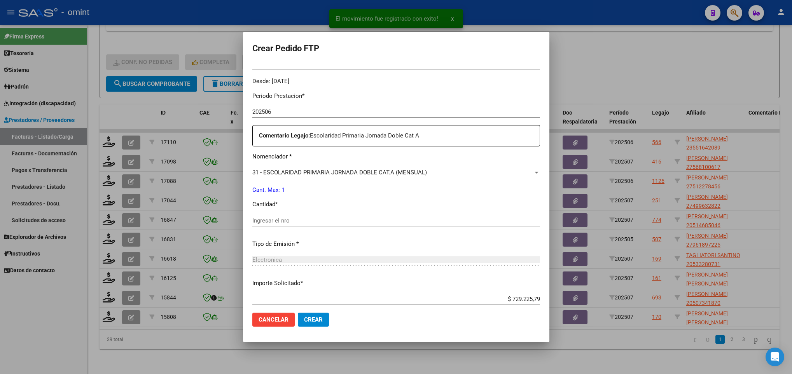
scroll to position [233, 0]
click at [288, 213] on div "Periodo Prestacion * 202506 Ingresar el Periodo Prestacion Comentario Legajo: E…" at bounding box center [396, 218] width 288 height 266
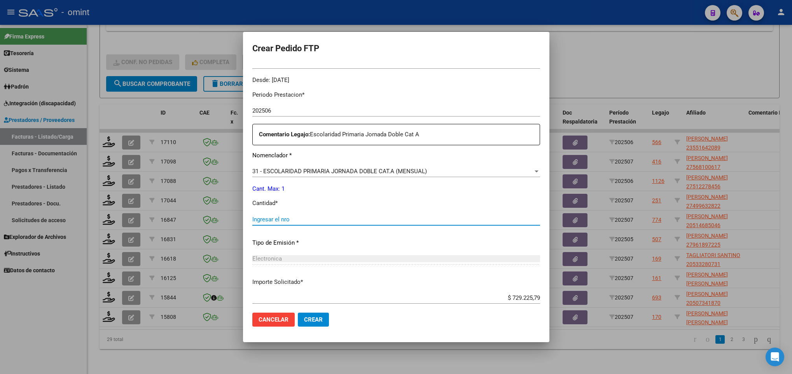
click at [282, 218] on input "Ingresar el nro" at bounding box center [396, 219] width 288 height 7
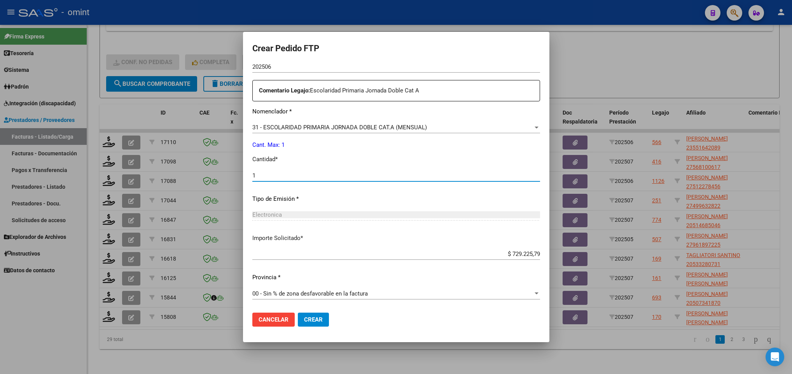
type input "1"
click at [316, 317] on span "Crear" at bounding box center [313, 319] width 19 height 7
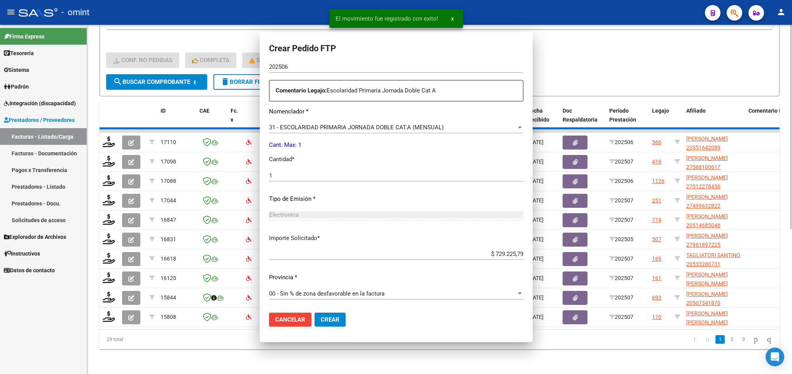
scroll to position [234, 0]
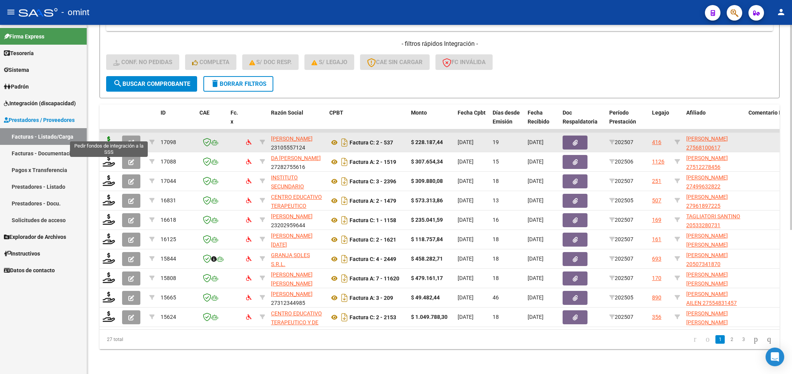
click at [110, 136] on icon at bounding box center [109, 141] width 12 height 11
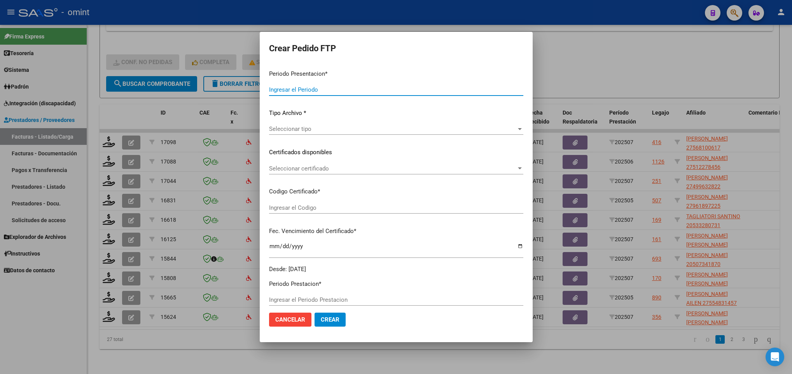
type input "202507"
type input "$ 228.187,44"
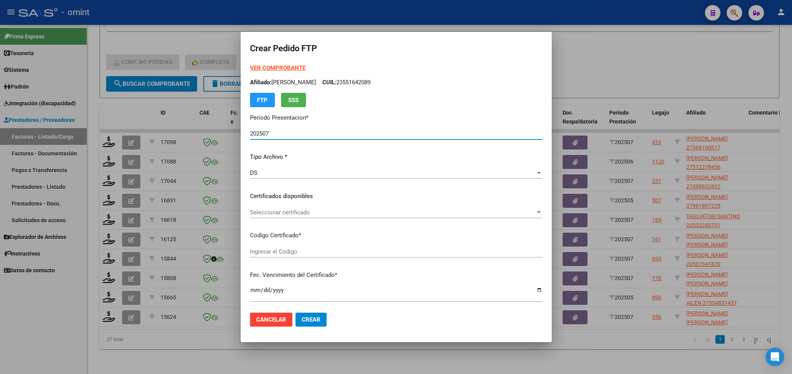
type input "6913842533"
type input "2027-02-18"
click at [311, 208] on div "Seleccionar certificado Seleccionar certificado" at bounding box center [396, 213] width 292 height 12
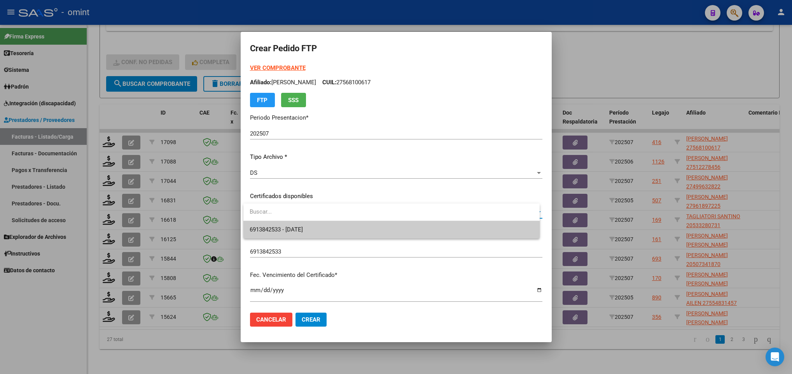
click at [309, 224] on span "6913842533 - 2027-02-18" at bounding box center [391, 229] width 283 height 17
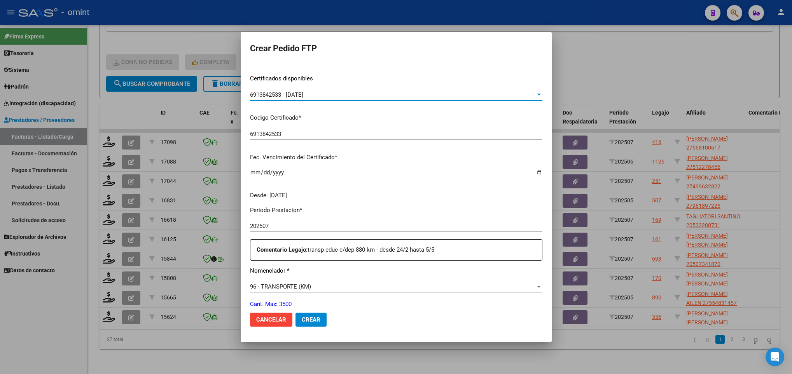
scroll to position [0, 0]
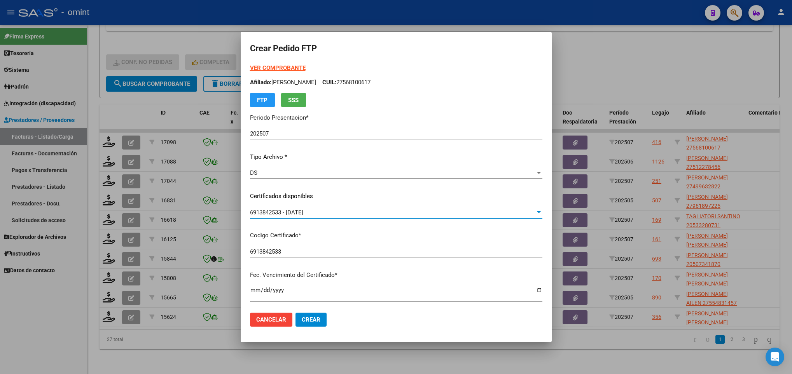
click at [284, 66] on strong "VER COMPROBANTE" at bounding box center [278, 68] width 56 height 7
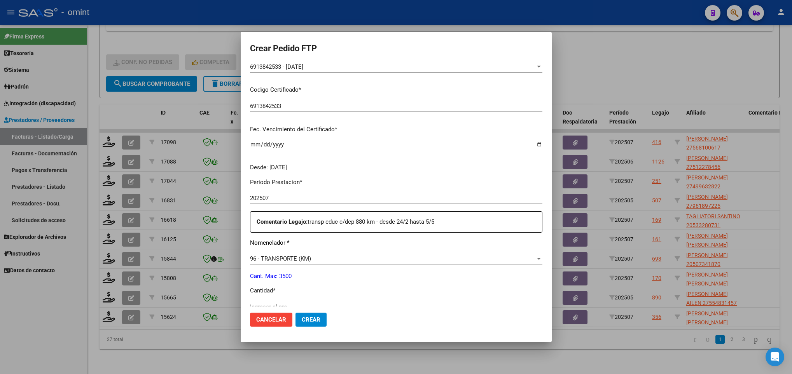
scroll to position [175, 0]
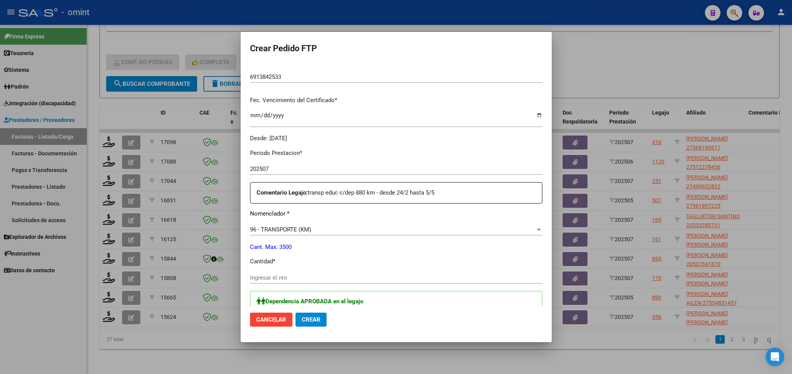
click at [276, 276] on input "Ingresar el nro" at bounding box center [396, 277] width 292 height 7
type input "312"
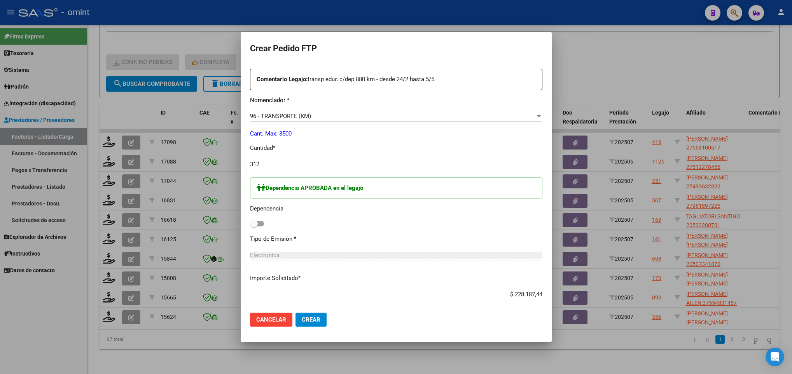
scroll to position [292, 0]
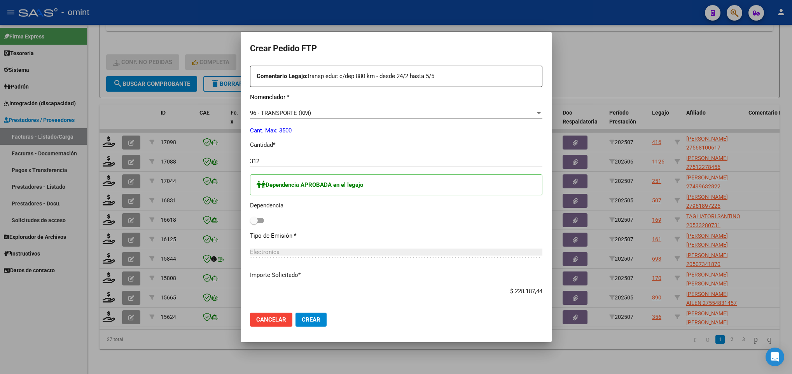
click at [259, 219] on span at bounding box center [257, 220] width 14 height 5
click at [254, 224] on input "checkbox" at bounding box center [253, 224] width 0 height 0
checkbox input "true"
click at [308, 318] on span "Crear" at bounding box center [311, 319] width 19 height 7
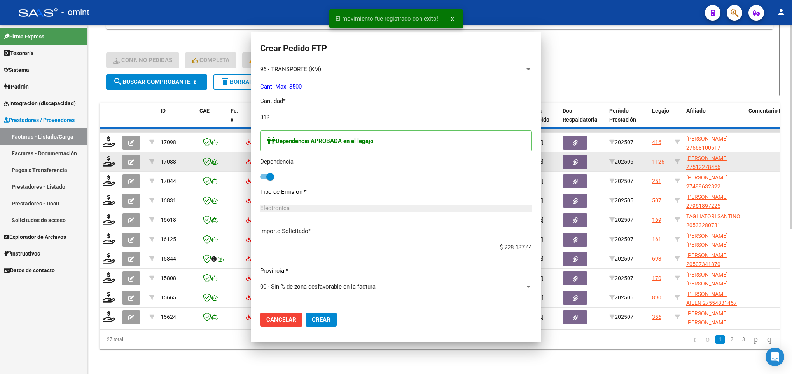
scroll to position [0, 0]
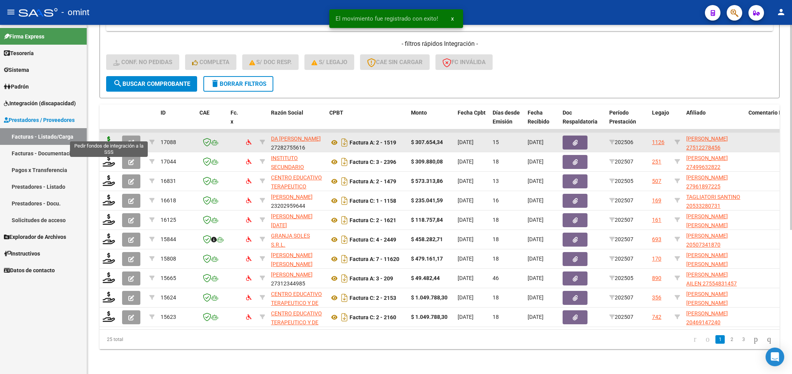
click at [108, 136] on icon at bounding box center [109, 141] width 12 height 11
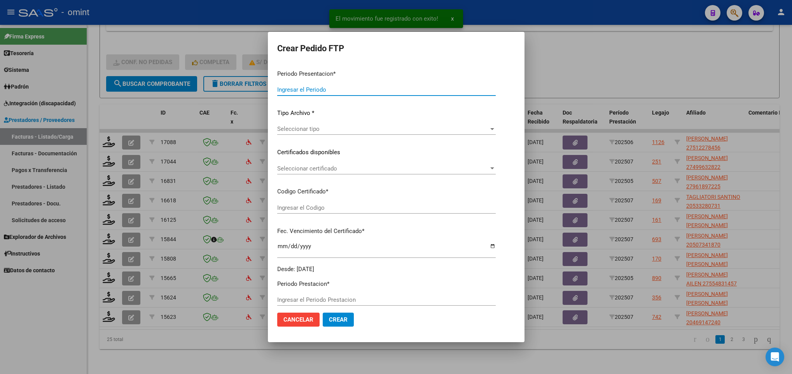
type input "202507"
type input "202506"
type input "$ 307.654,34"
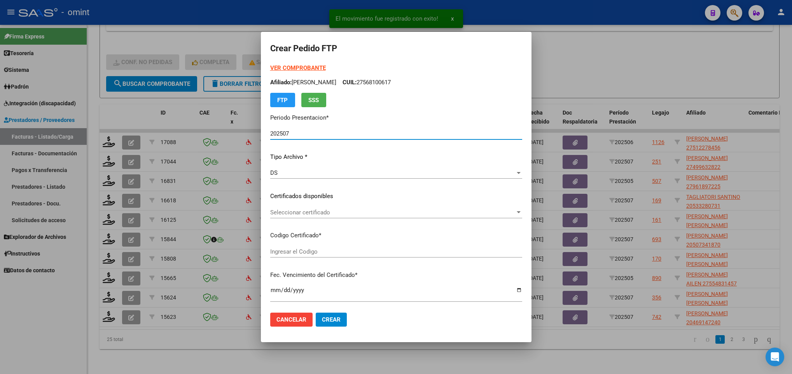
type input "3835741616"
type input "2029-01-10"
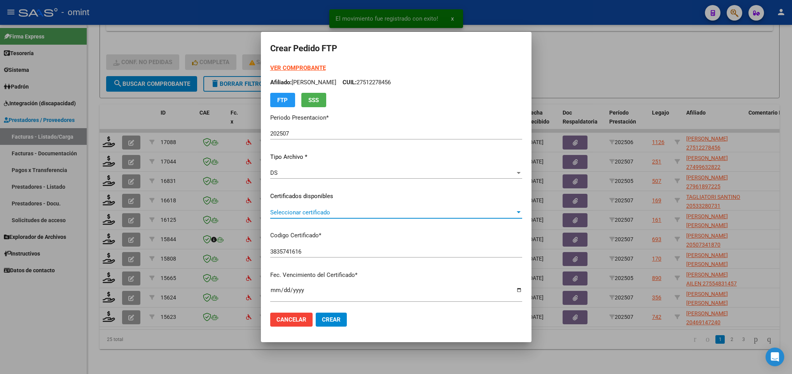
click at [334, 209] on span "Seleccionar certificado" at bounding box center [392, 212] width 245 height 7
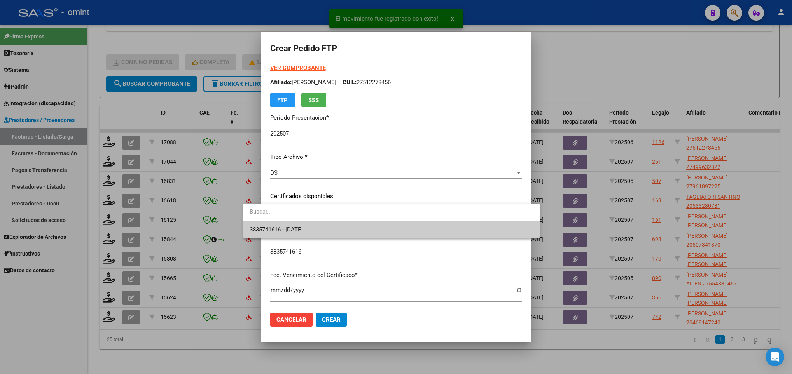
click at [335, 227] on span "3835741616 - 2029-01-10" at bounding box center [391, 229] width 283 height 17
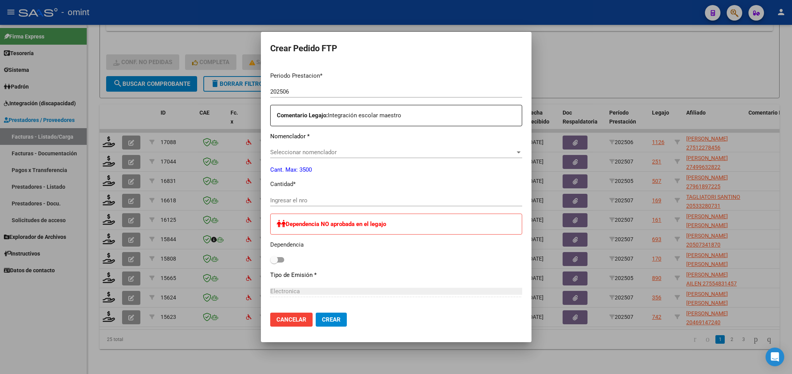
scroll to position [233, 0]
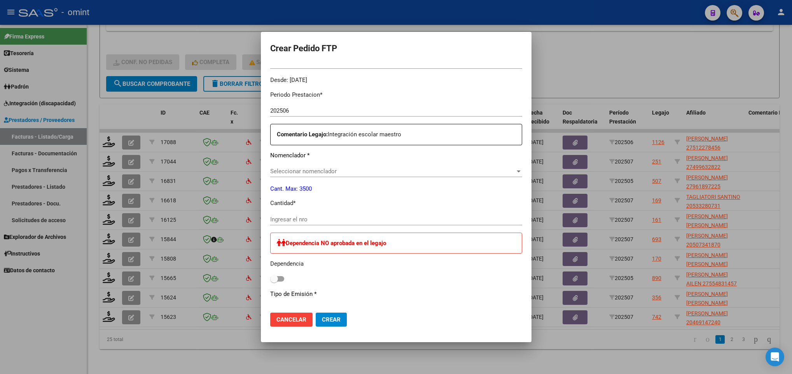
click at [346, 174] on span "Seleccionar nomenclador" at bounding box center [392, 171] width 245 height 7
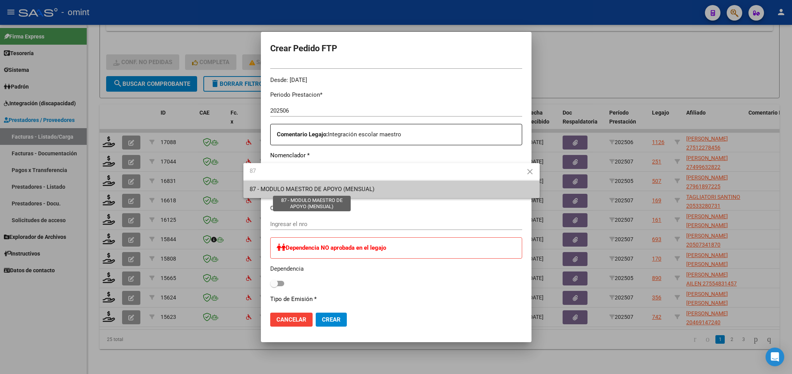
type input "87"
click at [342, 188] on span "87 - MODULO MAESTRO DE APOYO (MENSUAL)" at bounding box center [312, 189] width 125 height 7
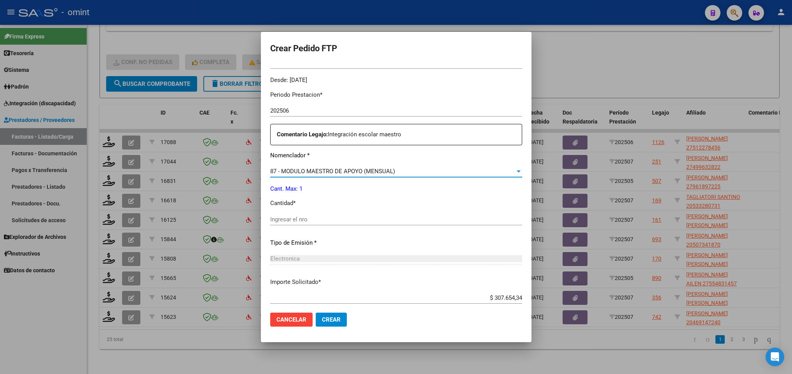
click at [324, 220] on input "Ingresar el nro" at bounding box center [396, 219] width 252 height 7
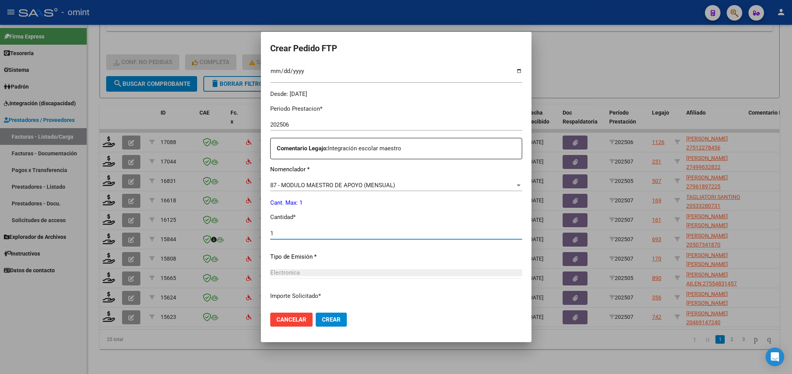
scroll to position [278, 0]
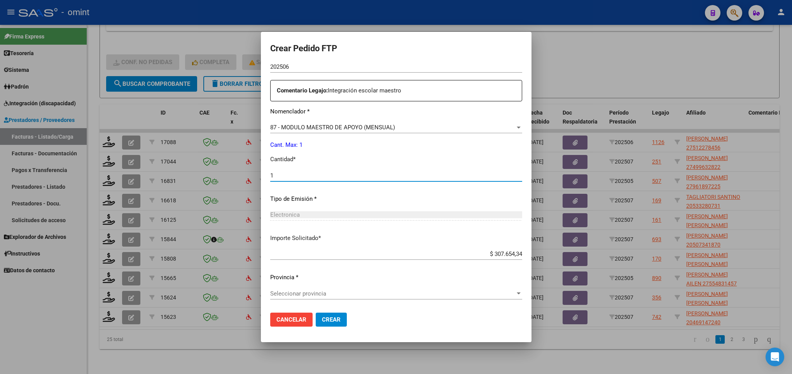
type input "1"
click at [334, 292] on span "Seleccionar provincia" at bounding box center [392, 293] width 245 height 7
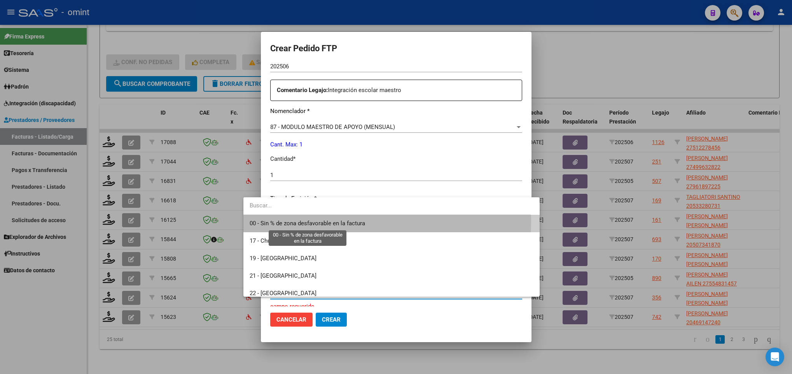
click at [331, 222] on span "00 - Sin % de zona desfavorable en la factura" at bounding box center [307, 223] width 115 height 7
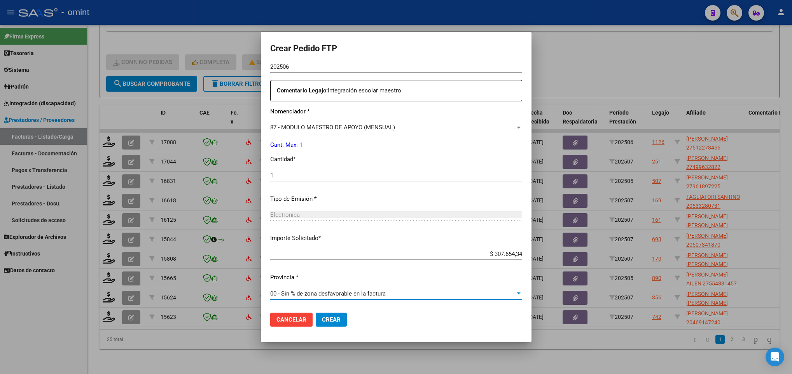
click at [322, 321] on span "Crear" at bounding box center [331, 319] width 19 height 7
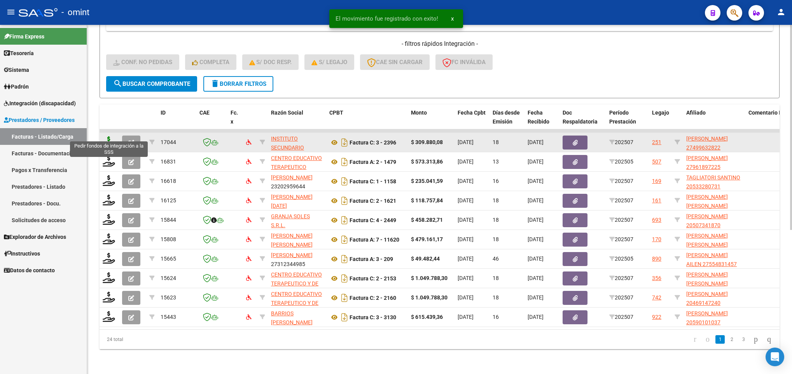
click at [111, 136] on icon at bounding box center [109, 141] width 12 height 11
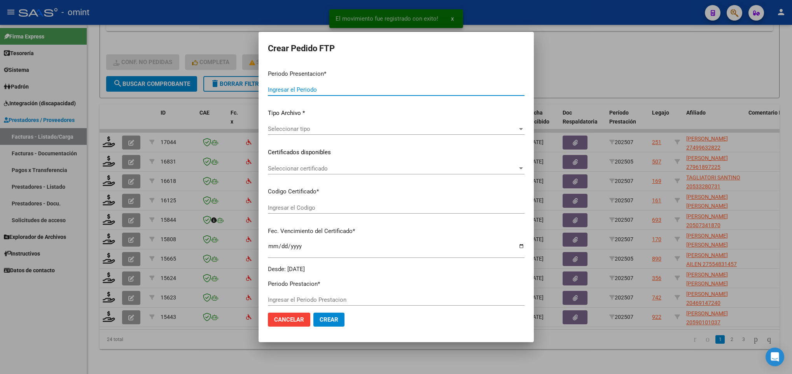
type input "202507"
type input "$ 309.880,08"
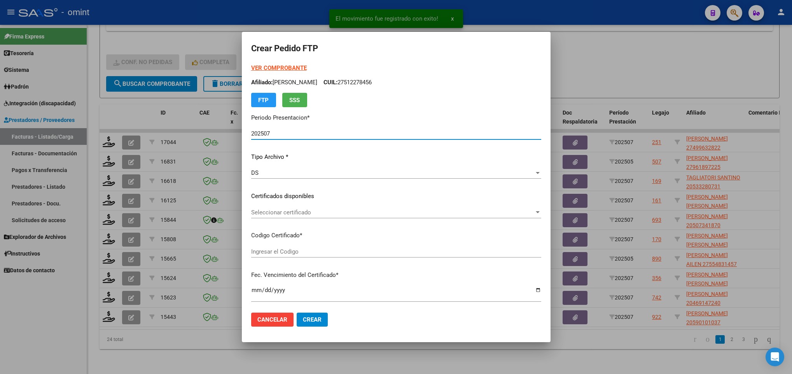
type input "2688154894"
type input "2026-10-26"
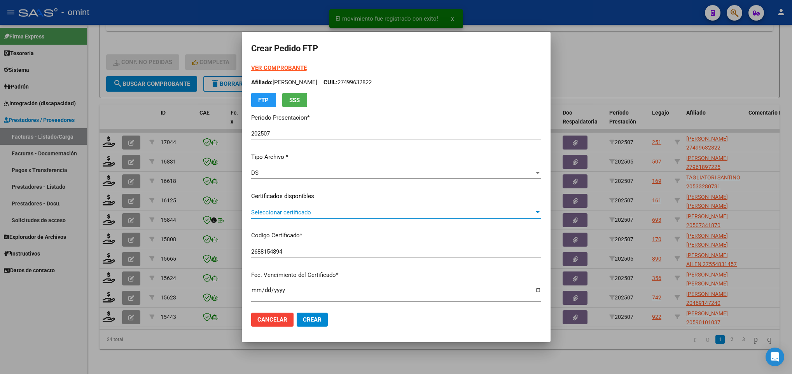
click at [431, 216] on span "Seleccionar certificado" at bounding box center [392, 212] width 283 height 7
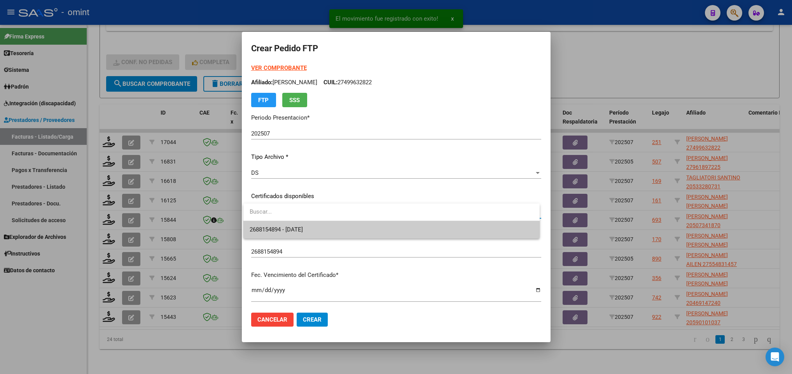
click at [431, 236] on span "2688154894 - 2026-10-26" at bounding box center [391, 229] width 283 height 17
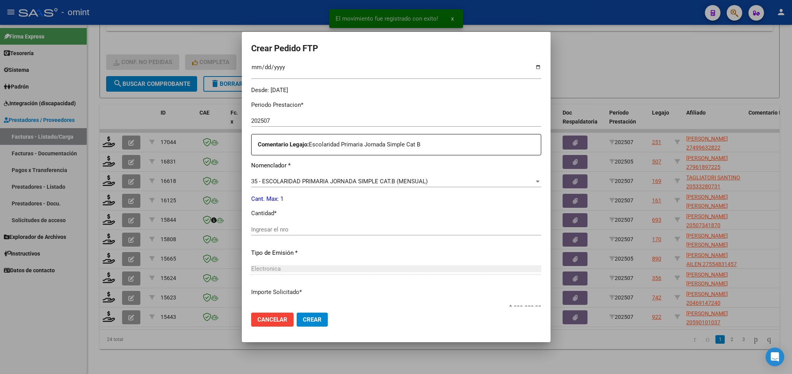
scroll to position [233, 0]
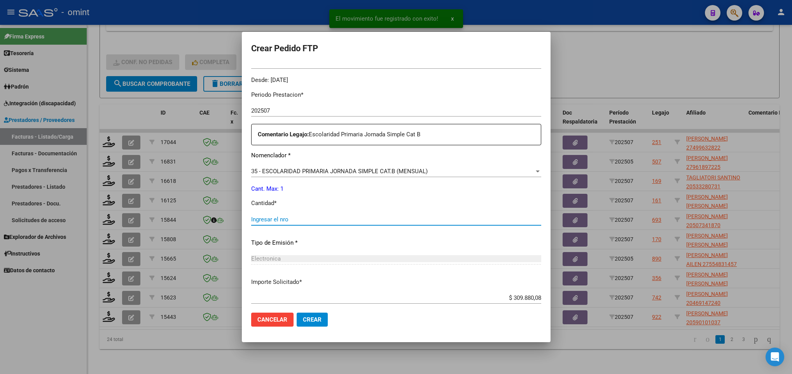
click at [298, 222] on input "Ingresar el nro" at bounding box center [396, 219] width 290 height 7
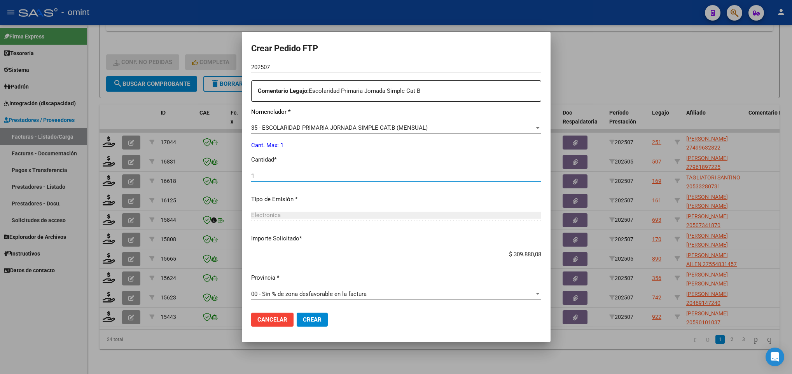
scroll to position [278, 0]
type input "1"
click at [320, 318] on span "Crear" at bounding box center [312, 319] width 19 height 7
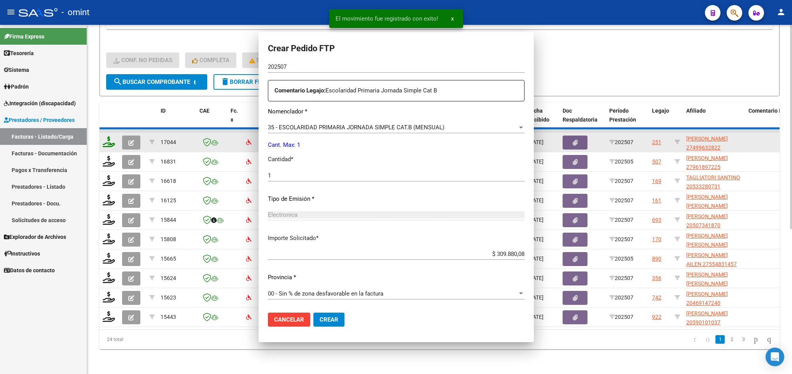
scroll to position [234, 0]
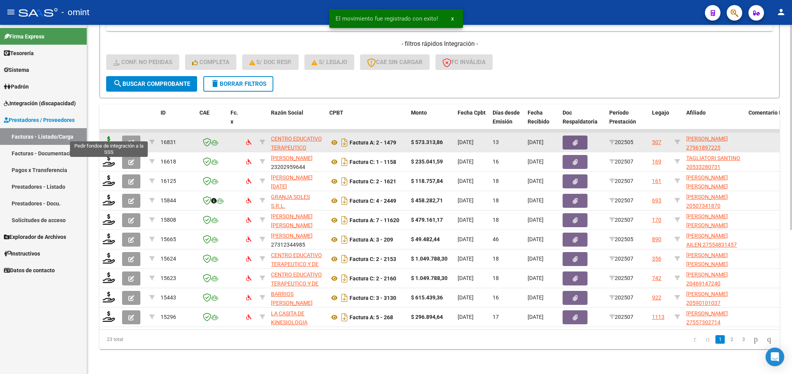
click at [107, 136] on icon at bounding box center [109, 141] width 12 height 11
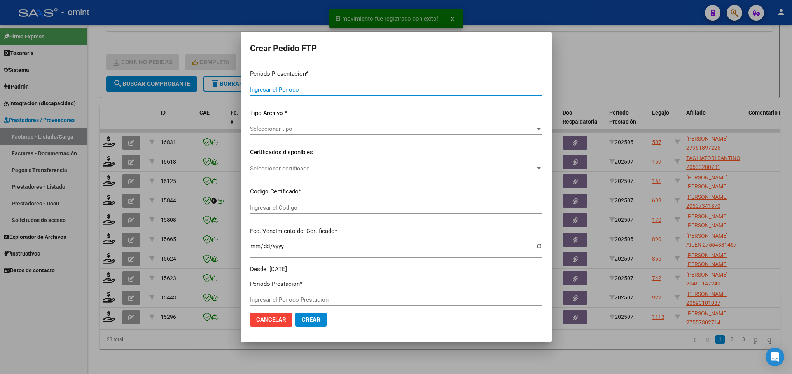
type input "202507"
type input "202505"
type input "$ 573.313,86"
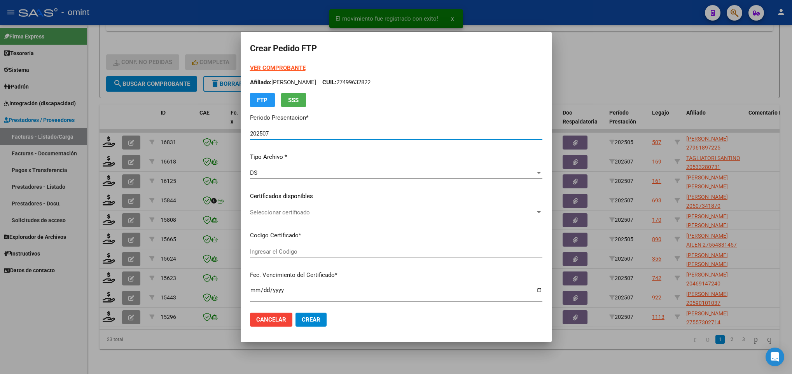
type input "3698062610"
type input "2025-09-30"
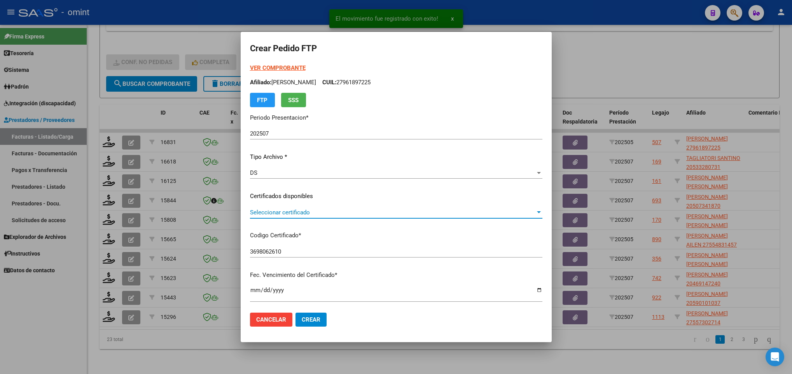
click at [289, 210] on span "Seleccionar certificado" at bounding box center [392, 212] width 285 height 7
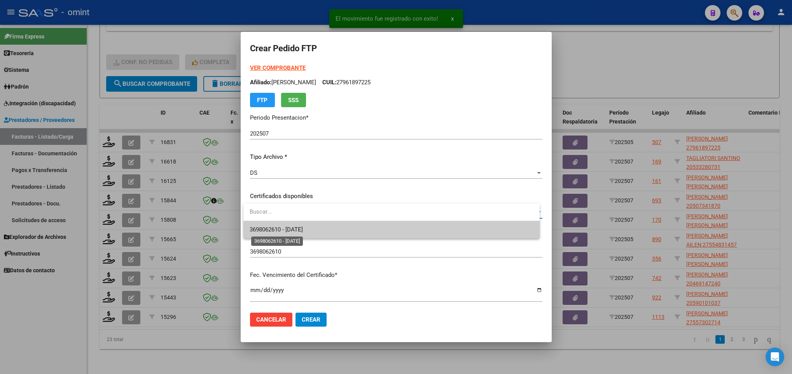
click at [303, 230] on span "3698062610 - 2025-09-30" at bounding box center [276, 229] width 53 height 7
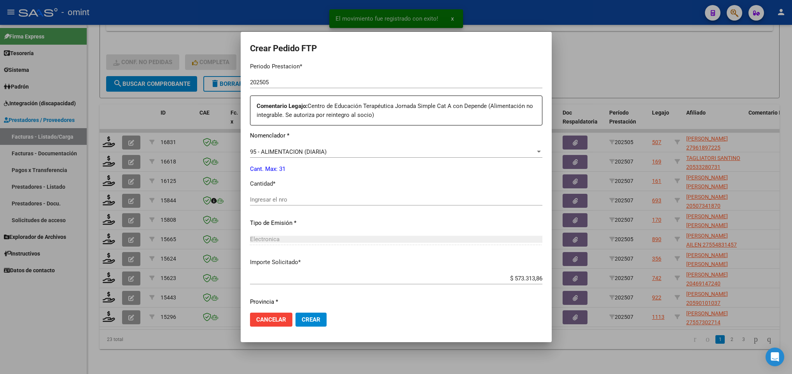
scroll to position [286, 0]
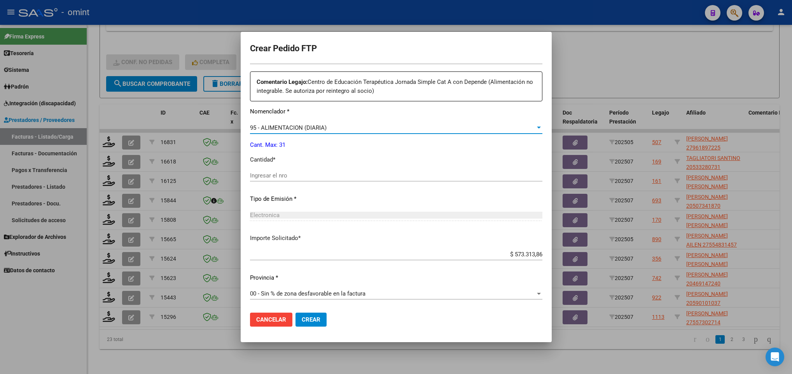
click at [337, 127] on div "95 - ALIMENTACION (DIARIA)" at bounding box center [392, 127] width 285 height 7
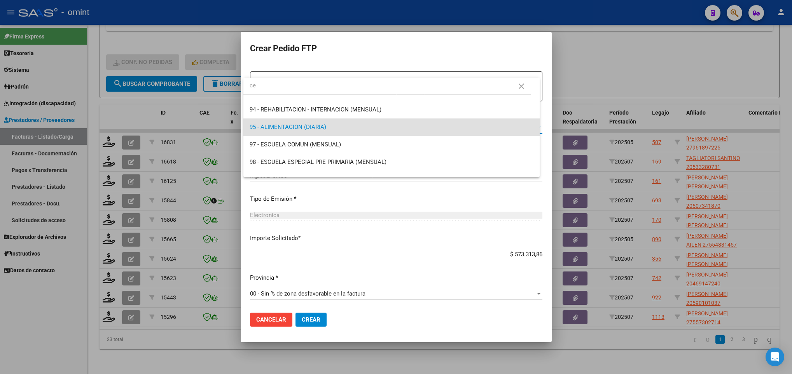
scroll to position [0, 0]
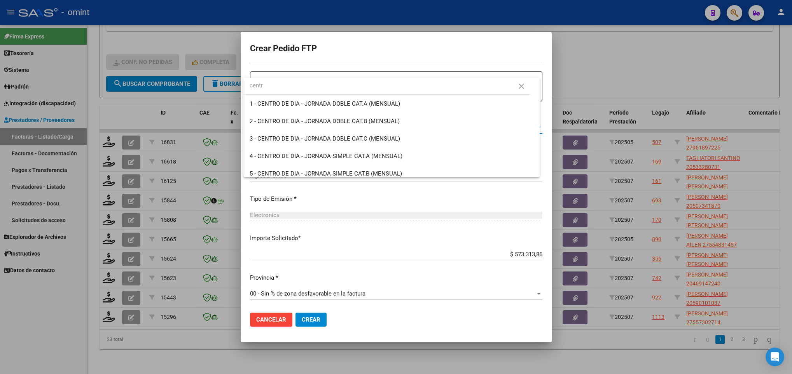
type input "centr"
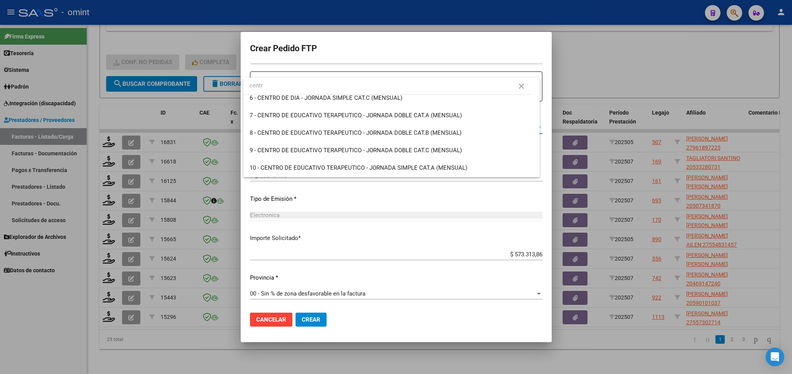
scroll to position [117, 0]
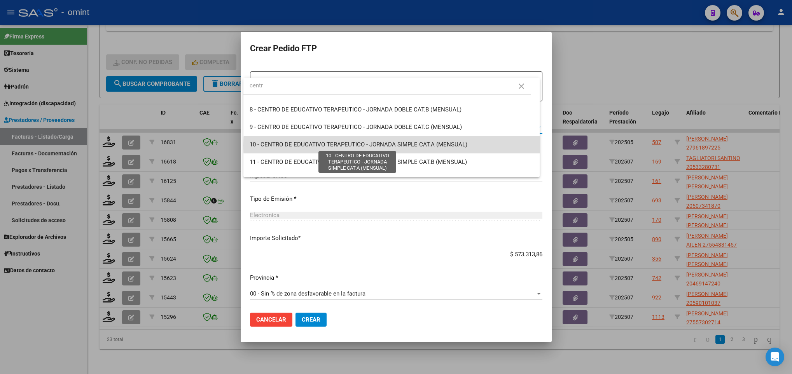
click at [398, 146] on span "10 - CENTRO DE EDUCATIVO TERAPEUTICO - JORNADA SIMPLE CAT.A (MENSUAL)" at bounding box center [359, 144] width 218 height 7
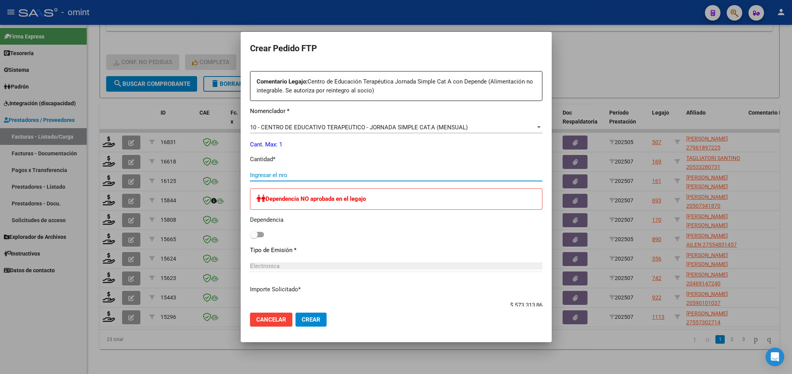
click at [289, 176] on input "Ingresar el nro" at bounding box center [396, 175] width 292 height 7
type input "1"
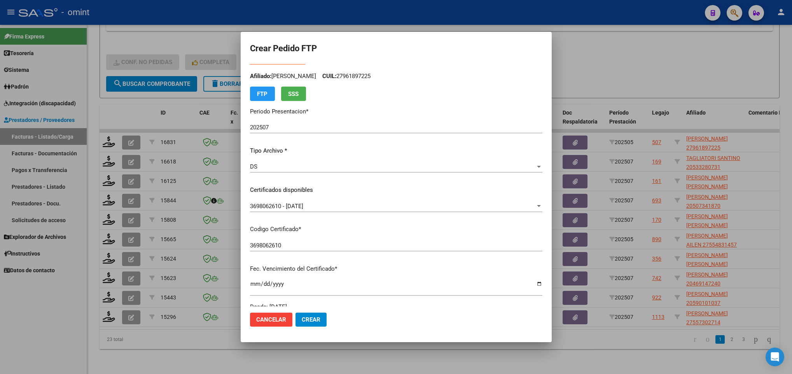
scroll to position [0, 0]
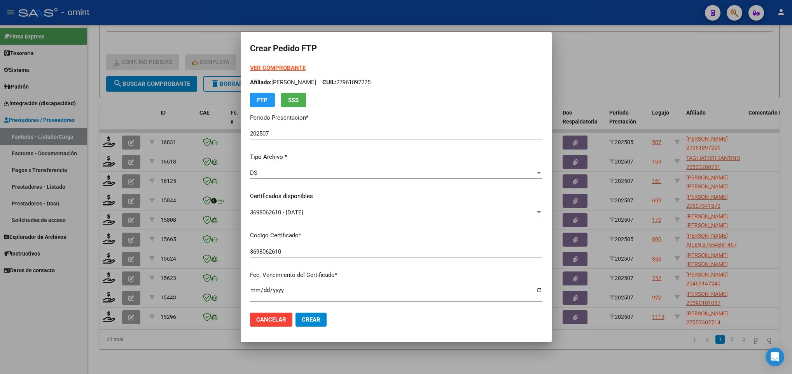
click at [266, 66] on strong "VER COMPROBANTE" at bounding box center [278, 68] width 56 height 7
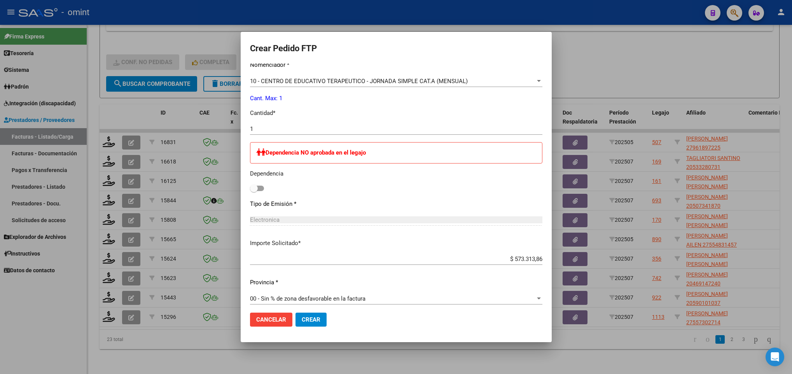
scroll to position [337, 0]
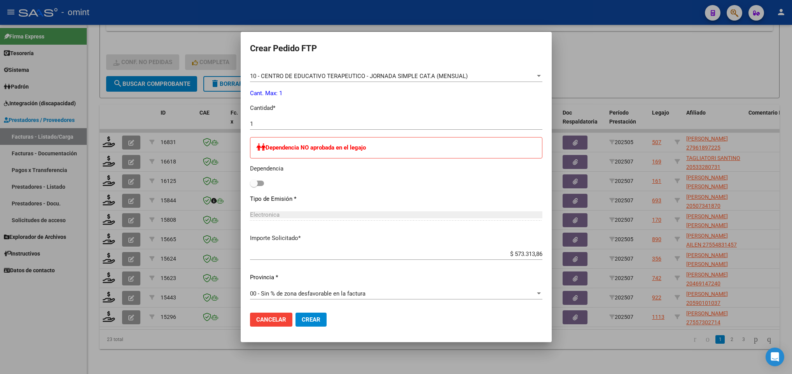
click at [139, 135] on div at bounding box center [396, 187] width 792 height 374
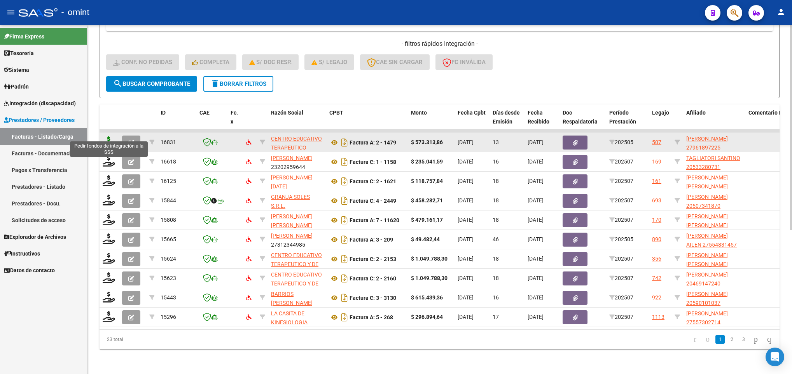
click at [107, 136] on icon at bounding box center [109, 141] width 12 height 11
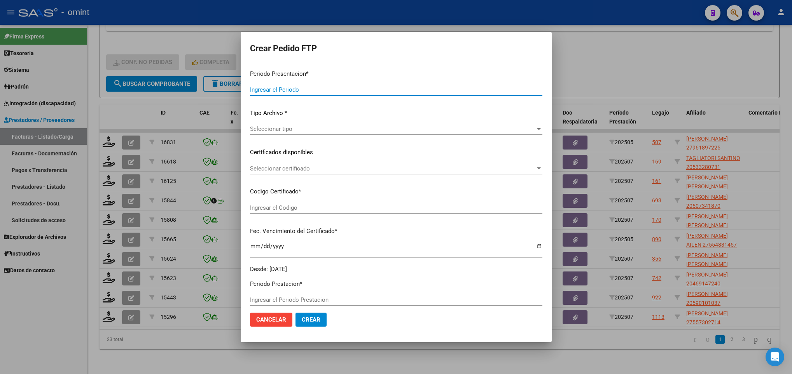
type input "202507"
type input "202505"
type input "$ 573.313,86"
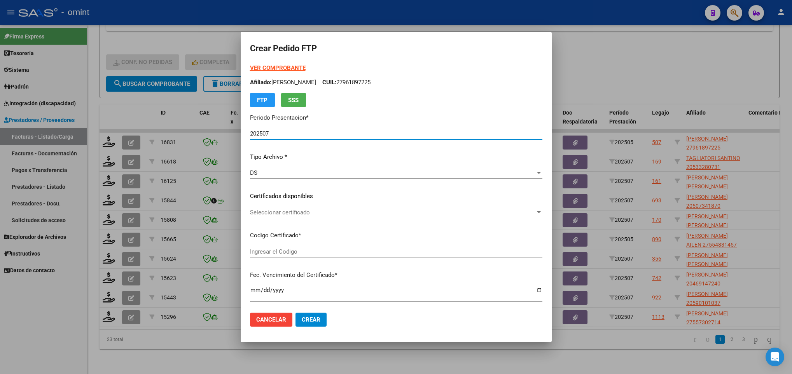
type input "3698062610"
type input "2025-09-30"
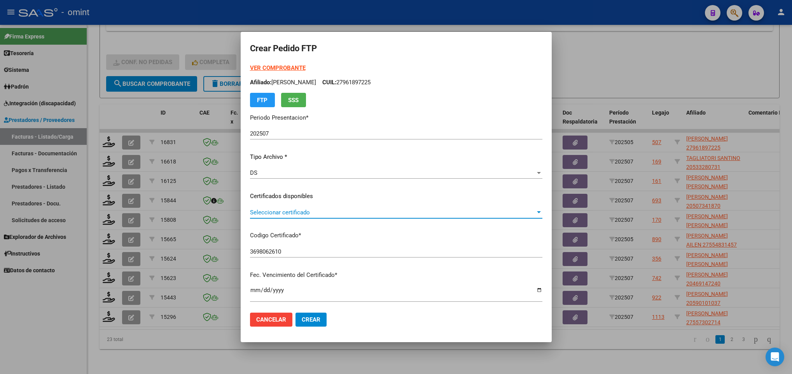
click at [299, 215] on span "Seleccionar certificado" at bounding box center [392, 212] width 285 height 7
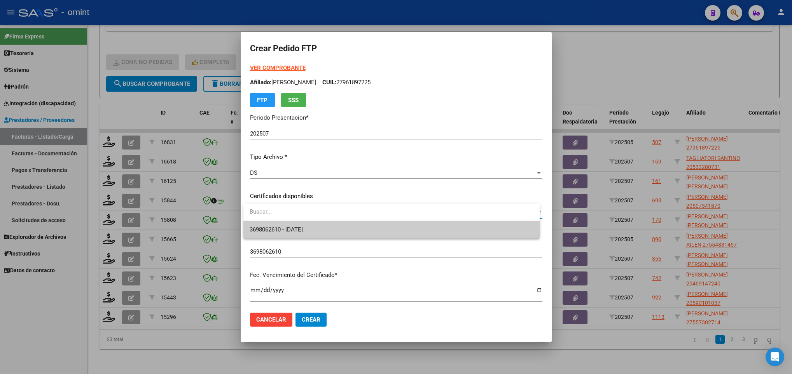
drag, startPoint x: 299, startPoint y: 215, endPoint x: 299, endPoint y: 221, distance: 6.2
click at [299, 221] on div at bounding box center [391, 212] width 296 height 17
click at [293, 229] on span "3698062610 - 2025-09-30" at bounding box center [276, 229] width 53 height 7
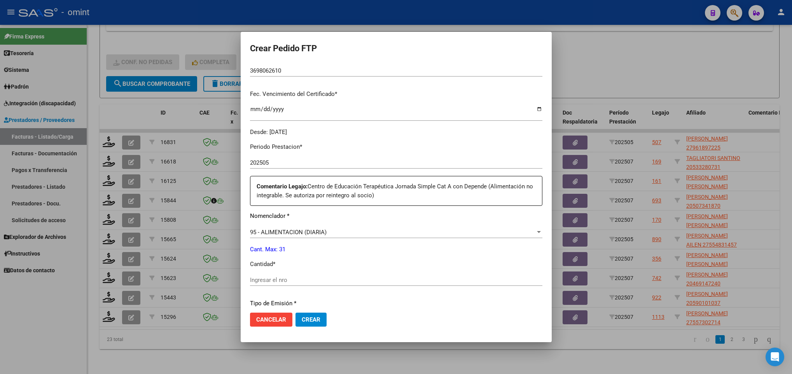
scroll to position [233, 0]
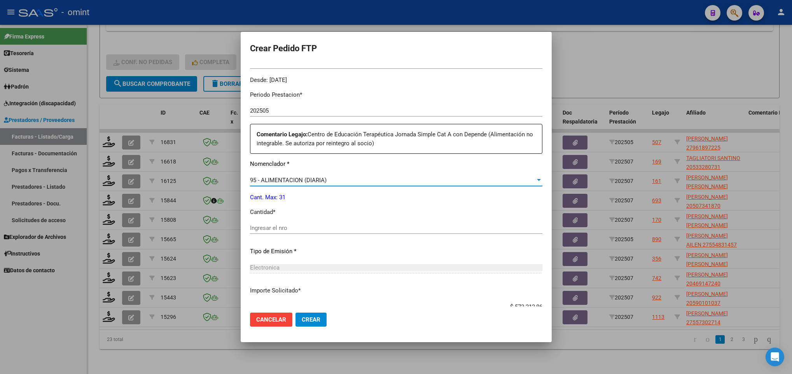
click at [305, 177] on span "95 - ALIMENTACION (DIARIA)" at bounding box center [288, 180] width 77 height 7
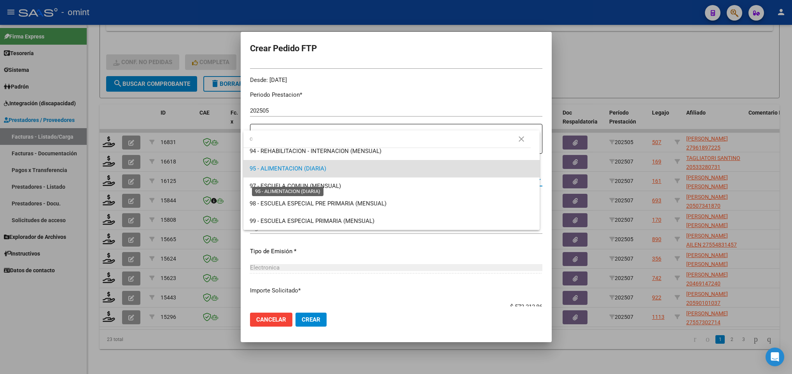
scroll to position [0, 0]
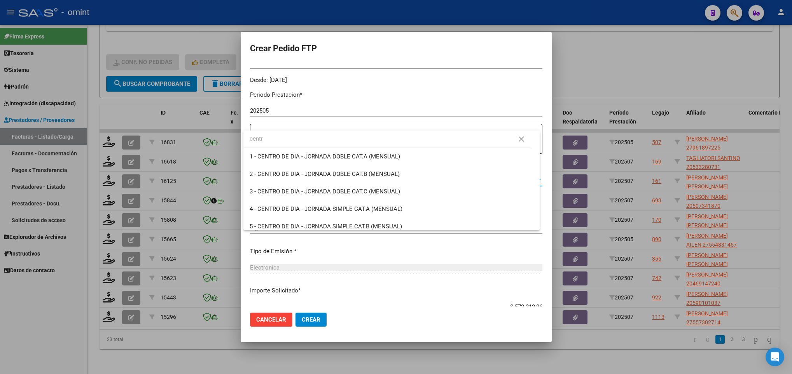
type input "centr"
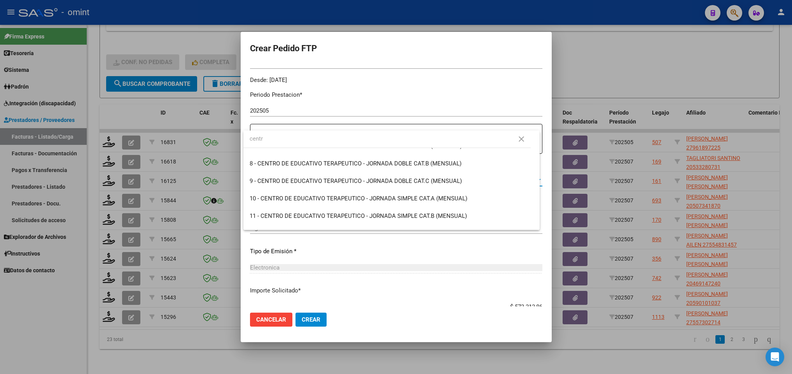
scroll to position [117, 0]
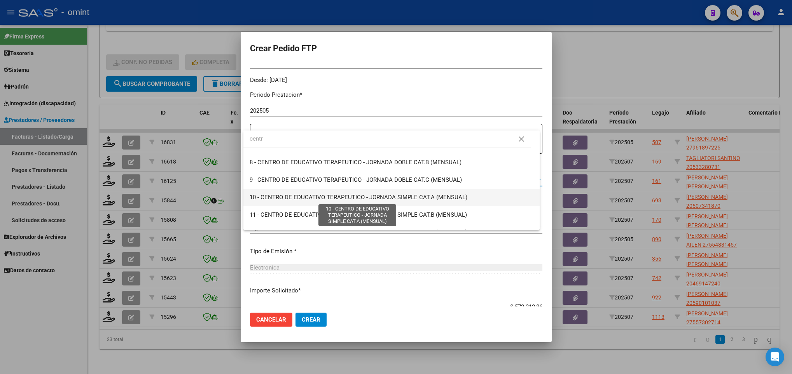
click at [426, 198] on span "10 - CENTRO DE EDUCATIVO TERAPEUTICO - JORNADA SIMPLE CAT.A (MENSUAL)" at bounding box center [359, 197] width 218 height 7
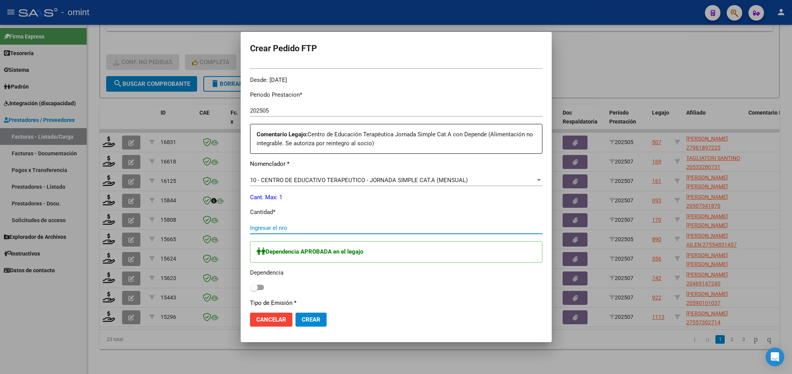
click at [347, 227] on input "Ingresar el nro" at bounding box center [396, 228] width 292 height 7
type input "1"
drag, startPoint x: 255, startPoint y: 286, endPoint x: 272, endPoint y: 287, distance: 17.1
click at [256, 286] on span at bounding box center [254, 288] width 8 height 8
click at [254, 290] on input "checkbox" at bounding box center [253, 290] width 0 height 0
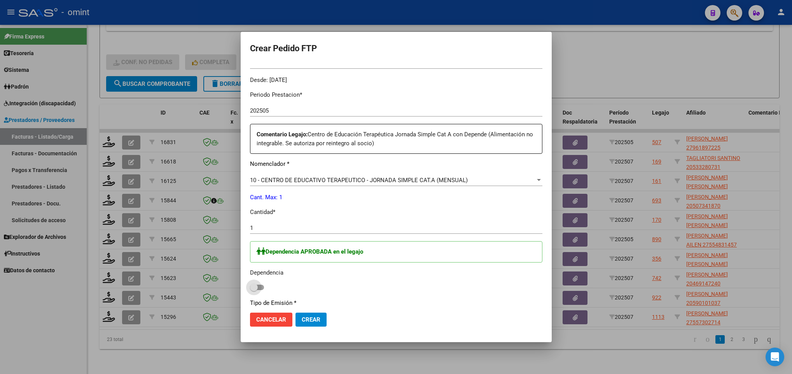
checkbox input "true"
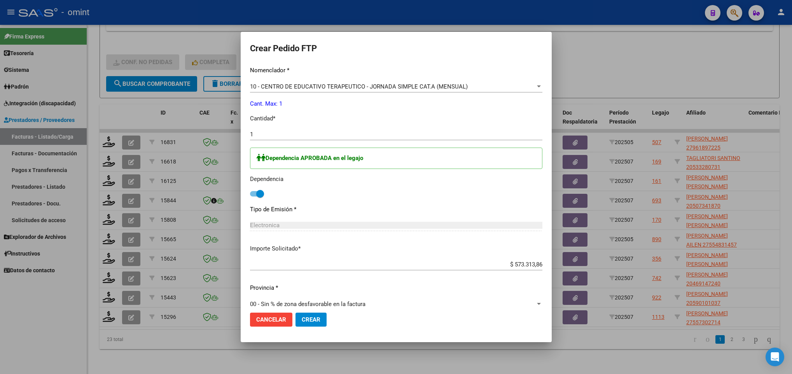
scroll to position [337, 0]
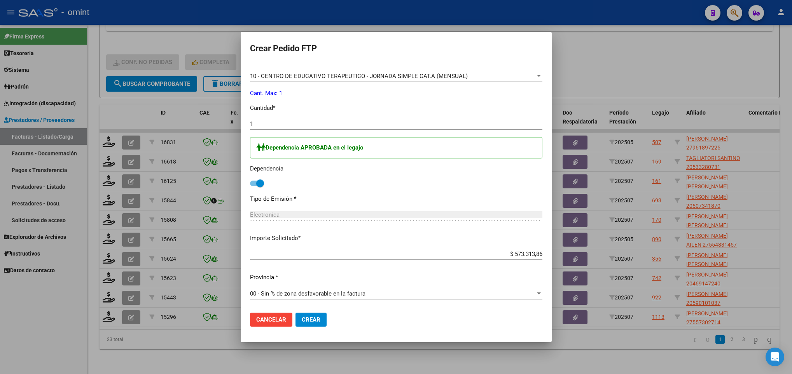
click at [320, 318] on button "Crear" at bounding box center [310, 320] width 31 height 14
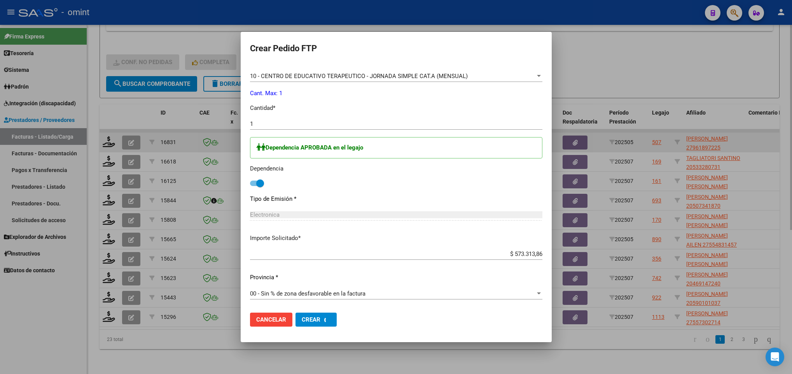
scroll to position [0, 0]
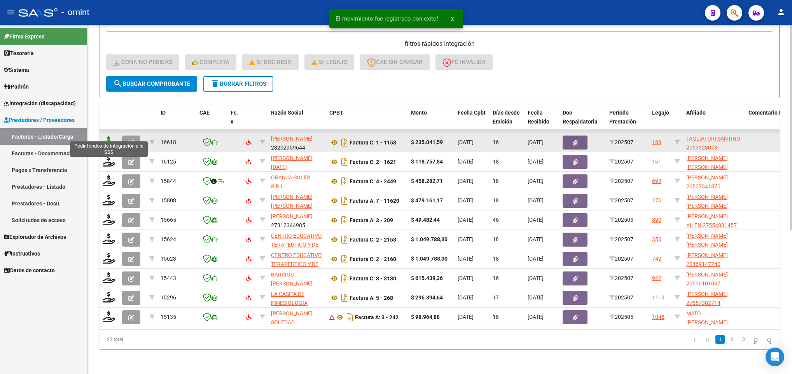
click at [108, 136] on icon at bounding box center [109, 141] width 12 height 11
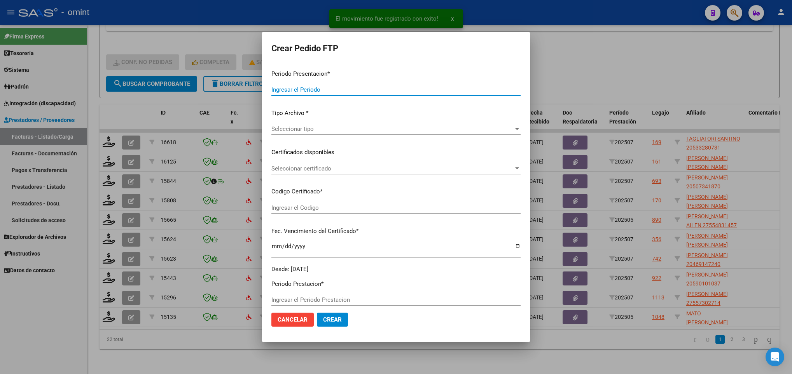
type input "202507"
type input "$ 235.041,59"
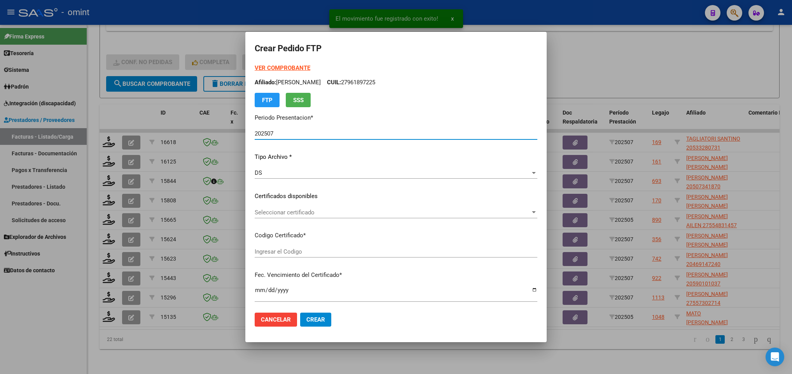
type input "9719323362"
type input "2032-10-18"
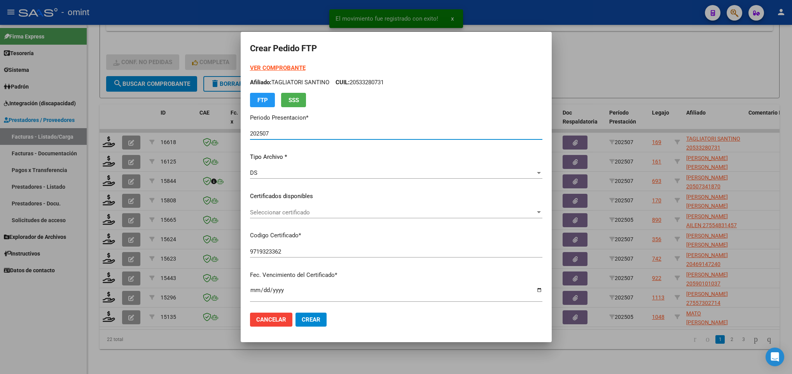
click at [301, 215] on span "Seleccionar certificado" at bounding box center [392, 212] width 285 height 7
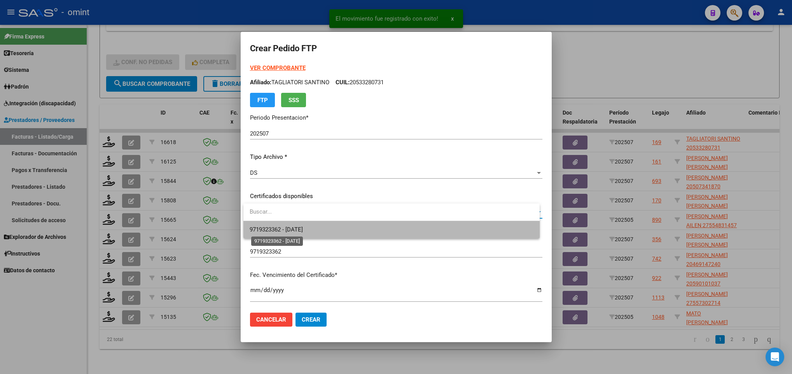
click at [300, 227] on span "9719323362 - 2032-10-18" at bounding box center [276, 229] width 53 height 7
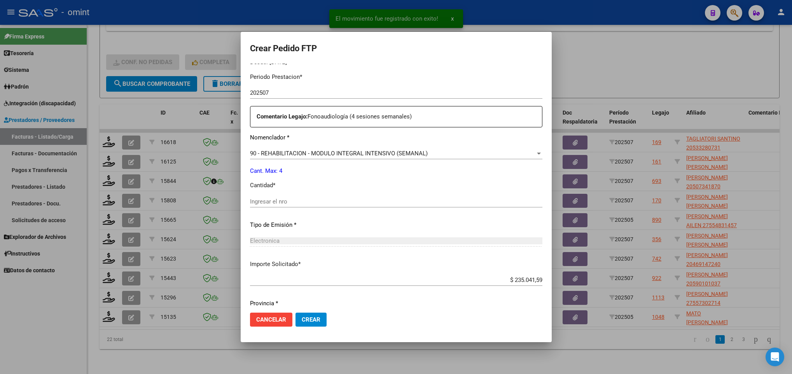
scroll to position [278, 0]
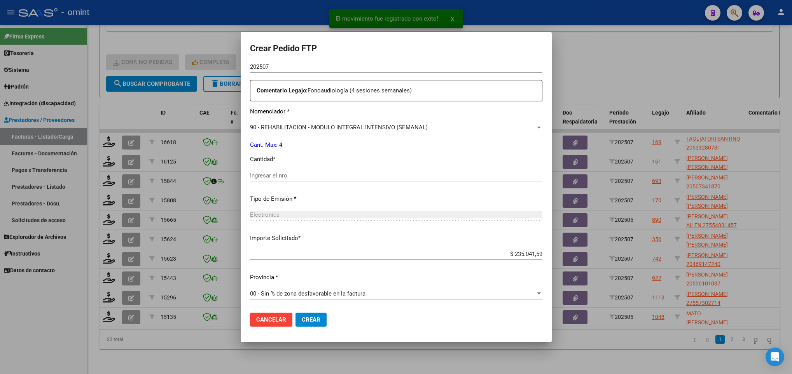
click at [301, 173] on input "Ingresar el nro" at bounding box center [396, 175] width 292 height 7
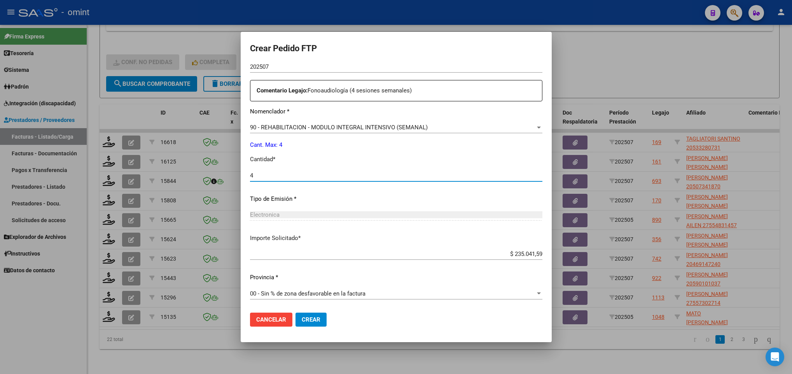
type input "4"
click at [362, 322] on mat-dialog-actions "Cancelar Crear" at bounding box center [396, 320] width 292 height 26
click at [309, 320] on span "Crear" at bounding box center [311, 319] width 19 height 7
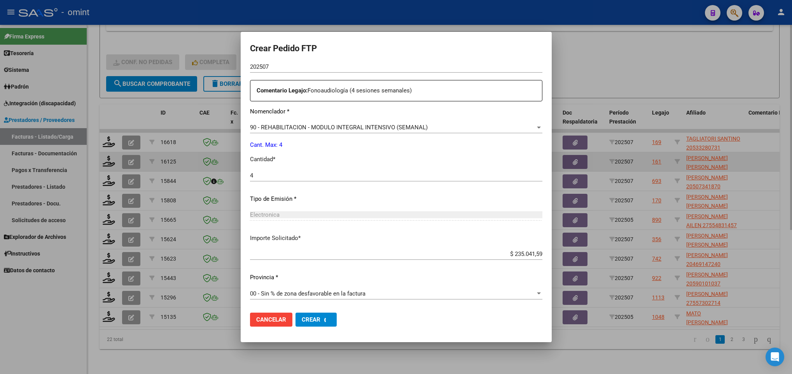
scroll to position [0, 0]
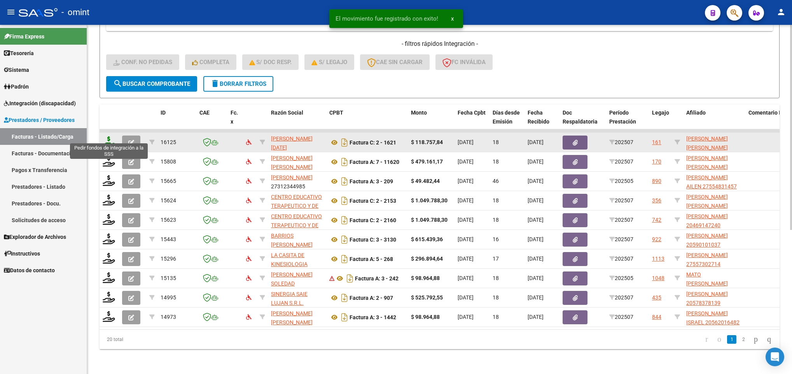
click at [109, 136] on icon at bounding box center [109, 141] width 12 height 11
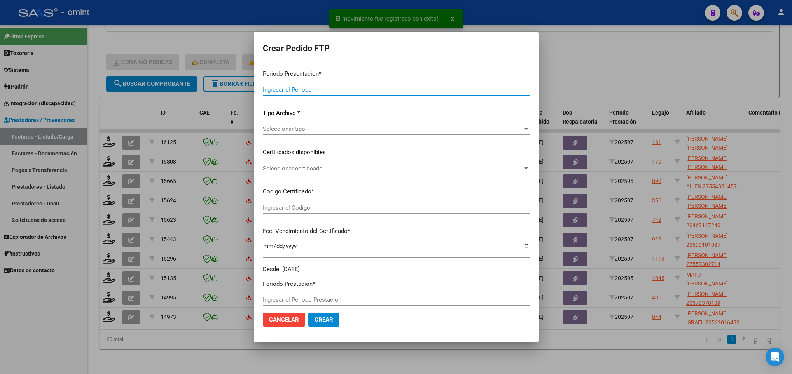
type input "202507"
type input "$ 118.757,84"
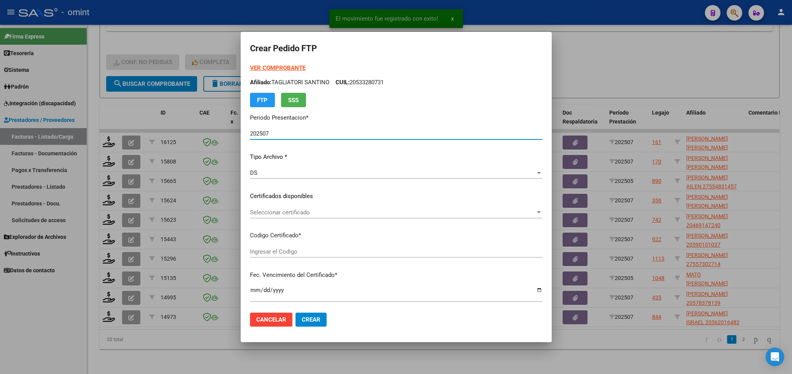
type input "9505846558"
type input "2033-02-08"
click at [319, 208] on div "Seleccionar certificado Seleccionar certificado" at bounding box center [396, 213] width 292 height 12
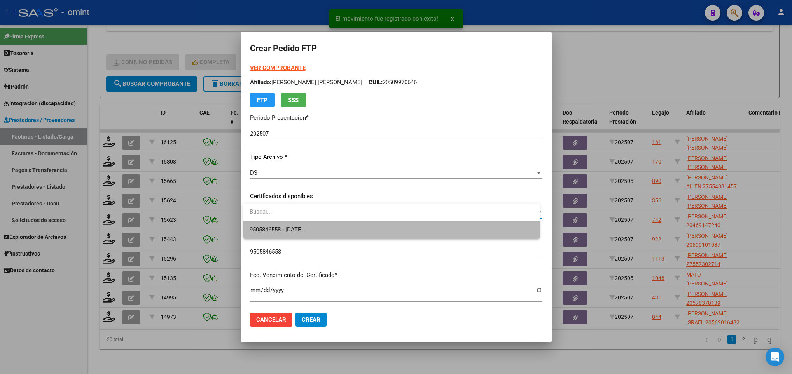
click at [316, 226] on span "9505846558 - 2033-02-08" at bounding box center [391, 229] width 283 height 17
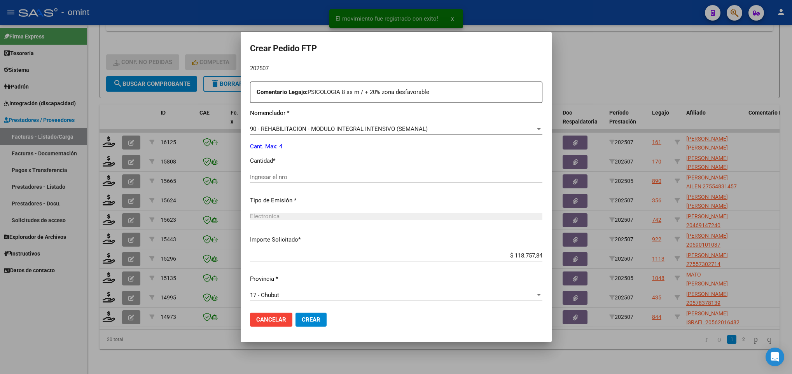
scroll to position [278, 0]
click at [342, 170] on div "Ingresar el nro" at bounding box center [396, 176] width 292 height 12
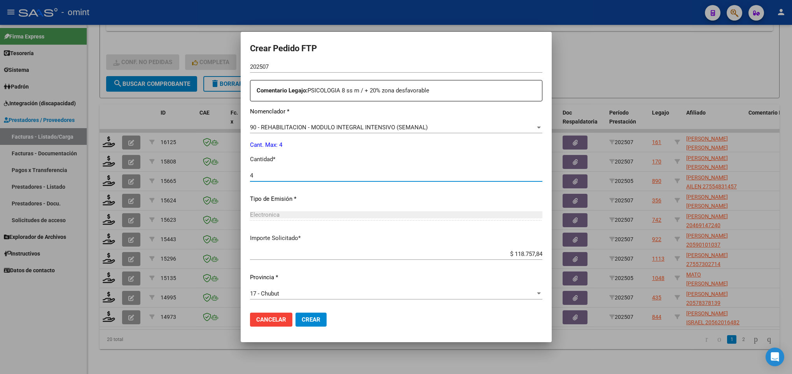
type input "4"
click at [315, 316] on span "Crear" at bounding box center [311, 319] width 19 height 7
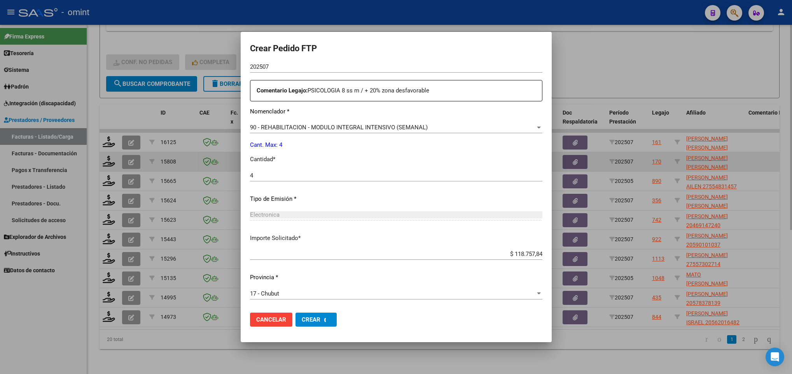
scroll to position [234, 0]
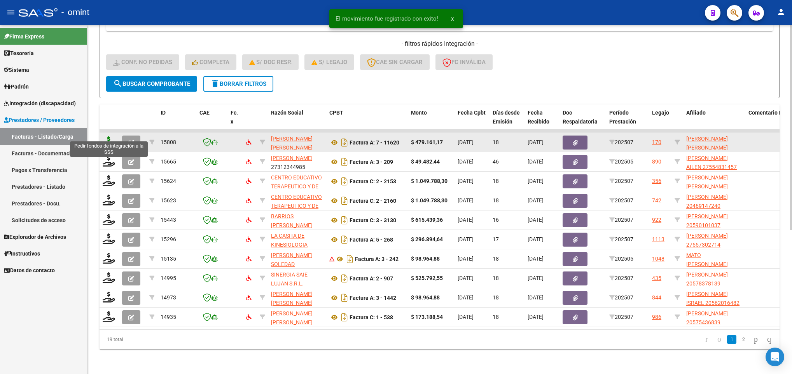
click at [107, 136] on icon at bounding box center [109, 141] width 12 height 11
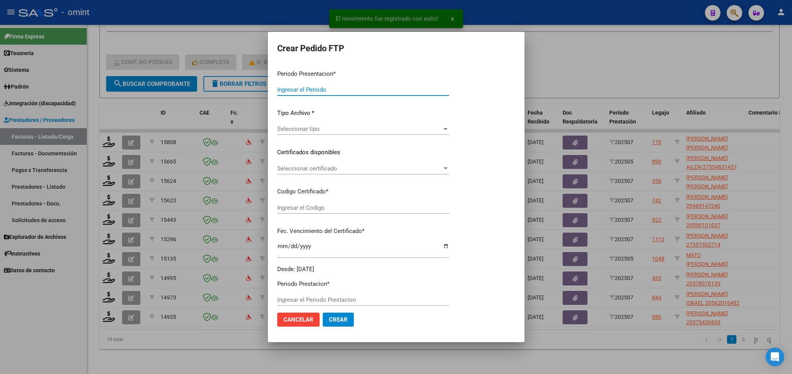
type input "202507"
type input "$ 479.161,17"
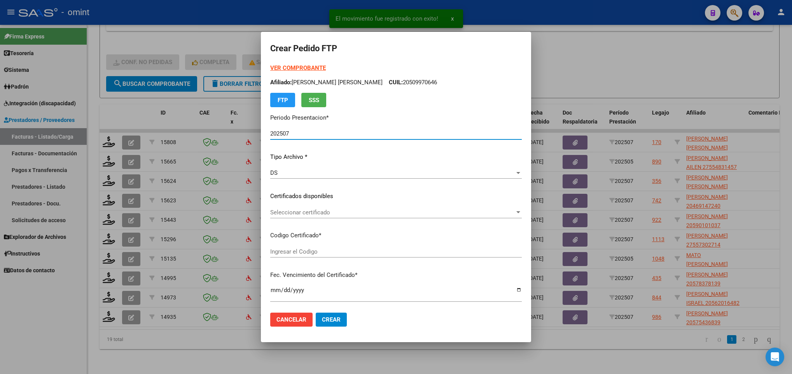
type input "9282776035"
type input "2028-01-23"
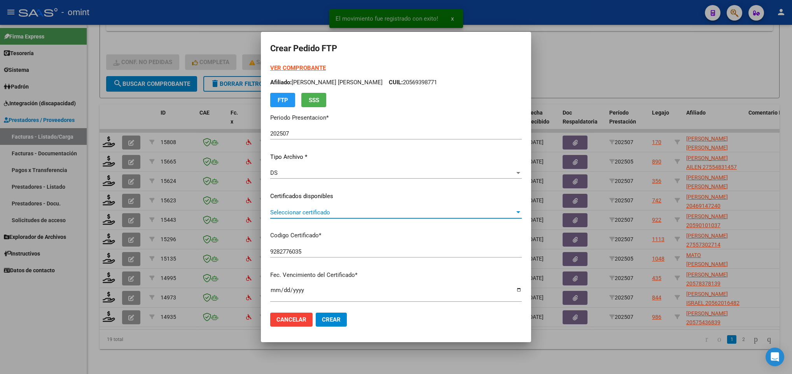
click at [318, 210] on span "Seleccionar certificado" at bounding box center [392, 212] width 245 height 7
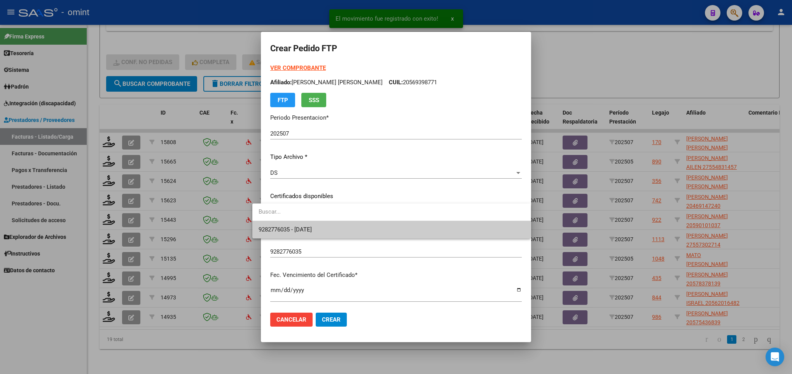
click at [312, 226] on span "9282776035 - 2028-01-23" at bounding box center [284, 229] width 53 height 7
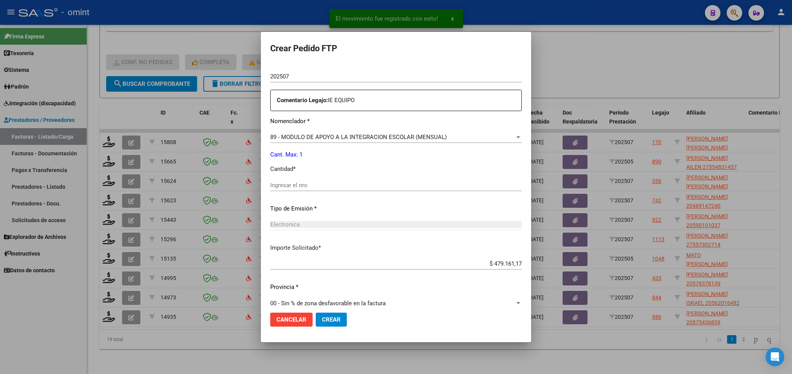
scroll to position [278, 0]
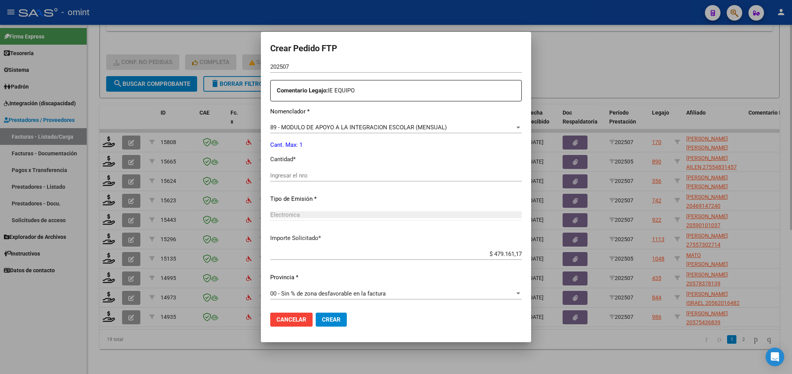
drag, startPoint x: 139, startPoint y: 350, endPoint x: 145, endPoint y: 338, distance: 13.6
click at [141, 348] on div at bounding box center [396, 187] width 792 height 374
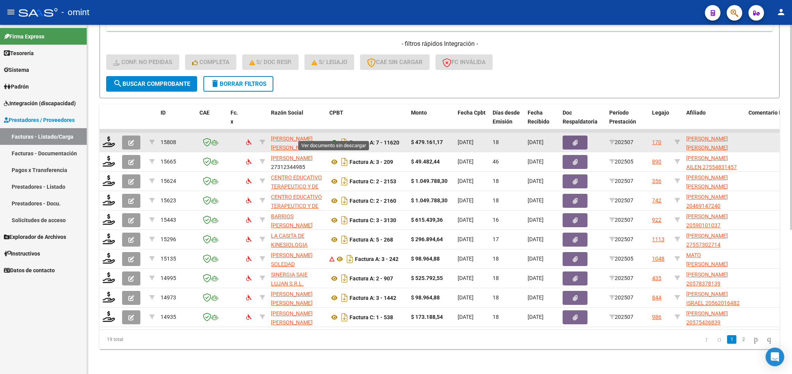
click at [332, 138] on icon at bounding box center [334, 142] width 10 height 9
click at [110, 139] on datatable-body-cell at bounding box center [109, 142] width 19 height 19
click at [105, 136] on icon at bounding box center [109, 141] width 12 height 11
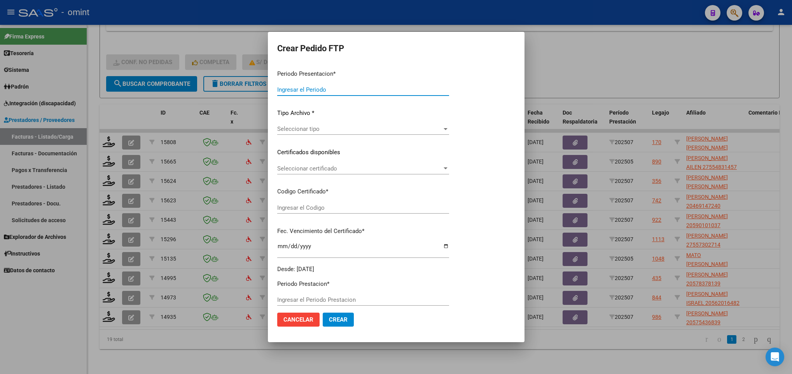
type input "202507"
type input "$ 479.161,17"
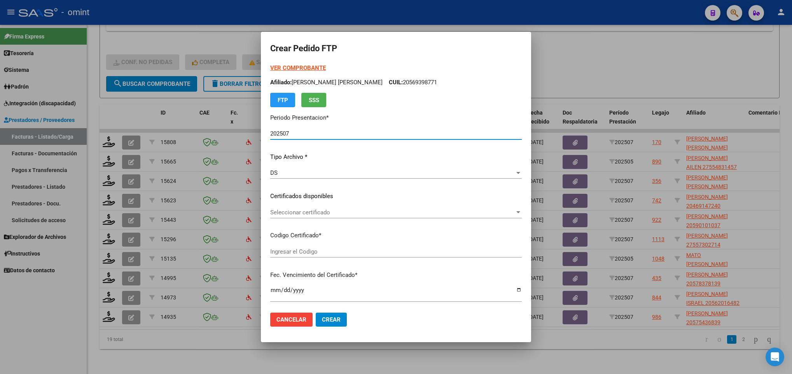
type input "9282776035"
type input "2028-01-23"
click at [334, 213] on span "Seleccionar certificado" at bounding box center [392, 212] width 245 height 7
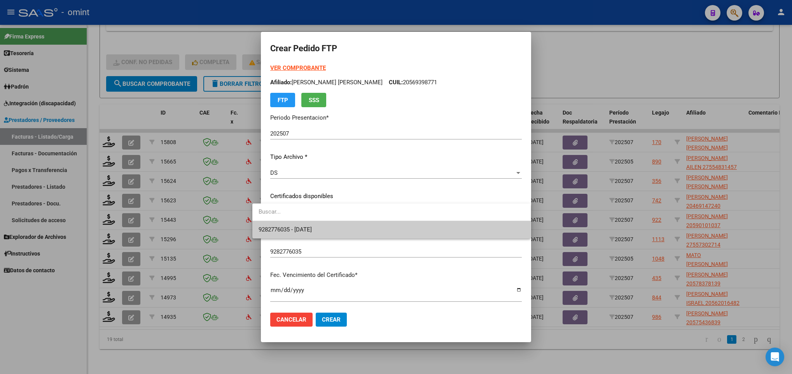
click at [336, 233] on span "9282776035 - 2028-01-23" at bounding box center [391, 229] width 266 height 17
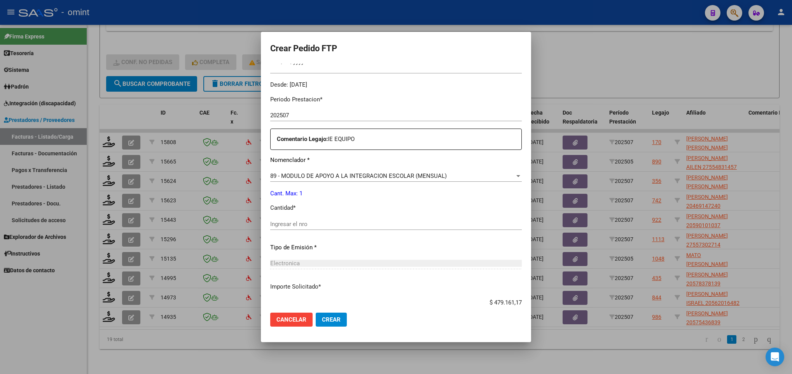
scroll to position [233, 0]
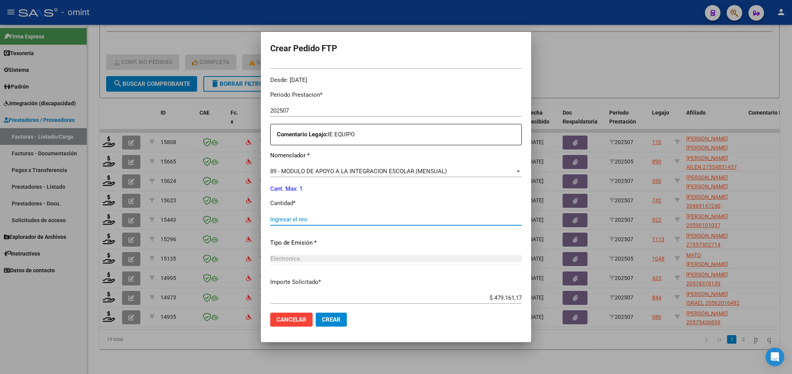
click at [342, 221] on input "Ingresar el nro" at bounding box center [396, 219] width 252 height 7
type input "1"
click at [521, 299] on input "$ 479.161,17" at bounding box center [396, 298] width 252 height 7
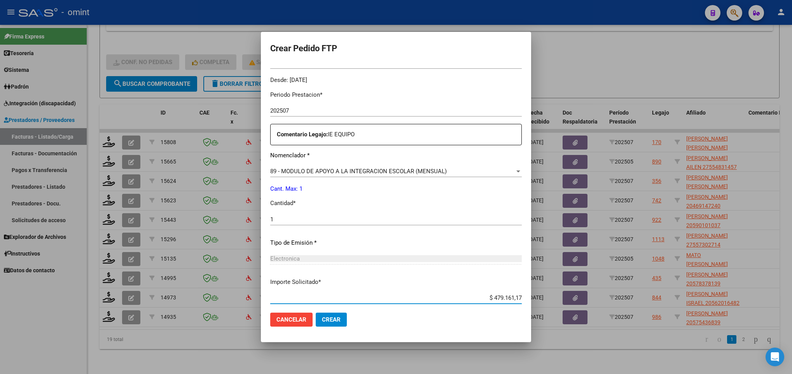
click at [521, 299] on input "$ 479.161,17" at bounding box center [396, 298] width 252 height 7
paste input "5830,36"
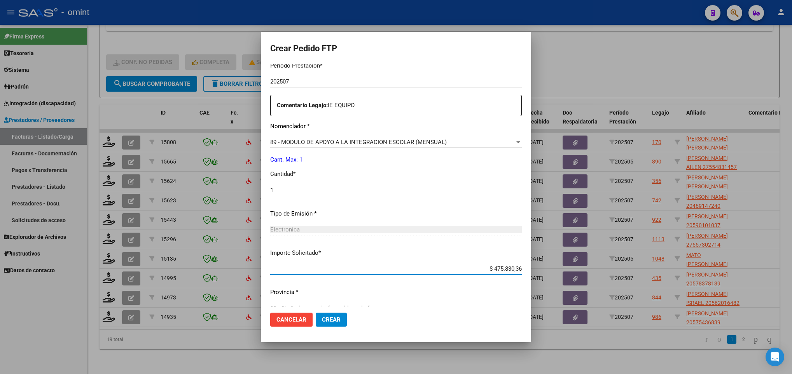
scroll to position [278, 0]
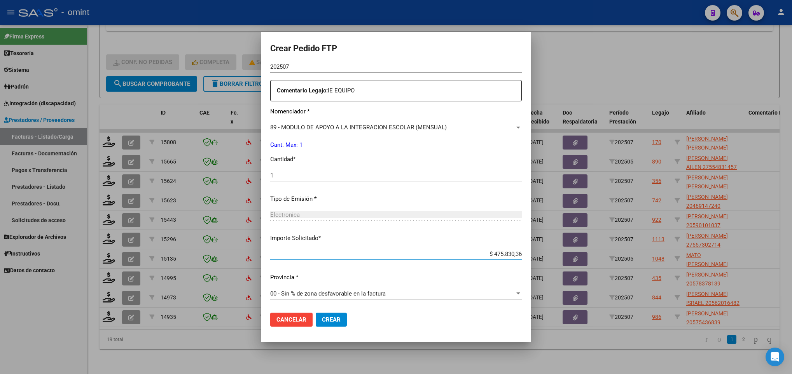
type input "$ 475.830,36"
click at [322, 320] on span "Crear" at bounding box center [331, 319] width 19 height 7
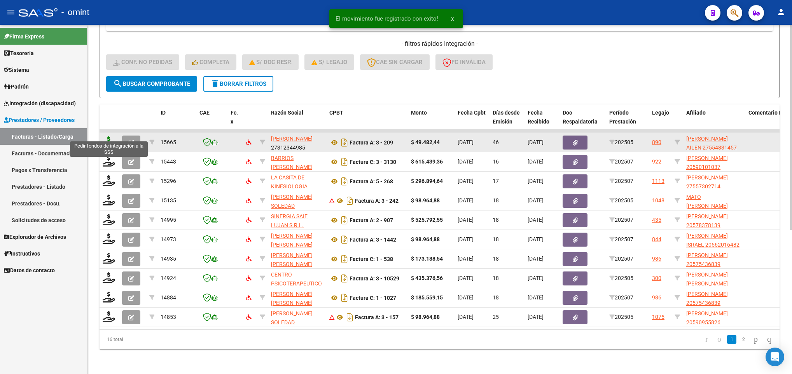
click at [105, 136] on icon at bounding box center [109, 141] width 12 height 11
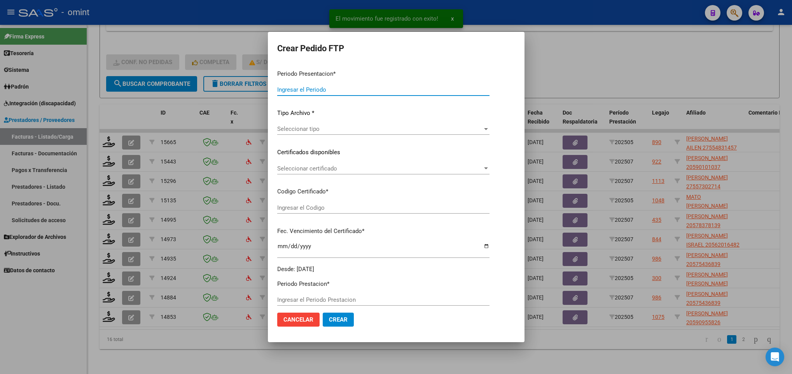
type input "202507"
type input "202505"
type input "$ 49.482,44"
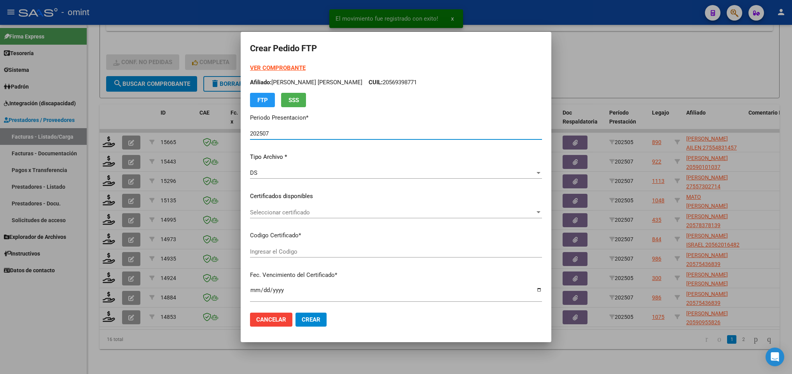
type input "5003734887"
type input "[DATE]"
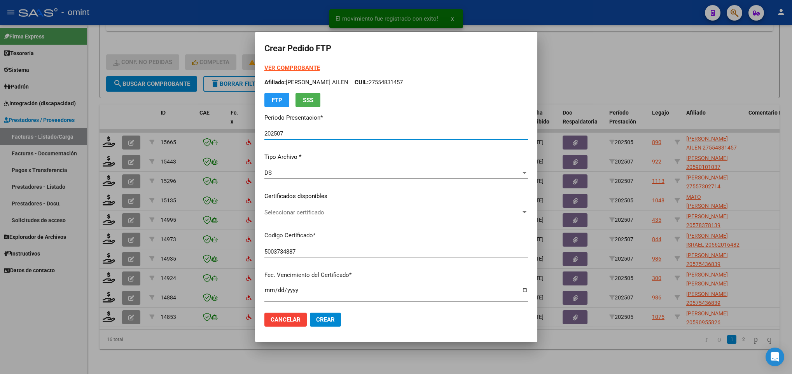
click at [329, 216] on span "Seleccionar certificado" at bounding box center [392, 212] width 257 height 7
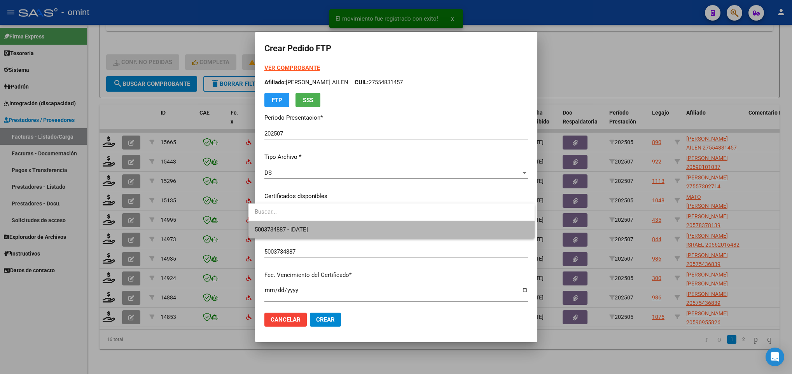
click at [331, 230] on span "5003734887 - [DATE]" at bounding box center [392, 229] width 274 height 17
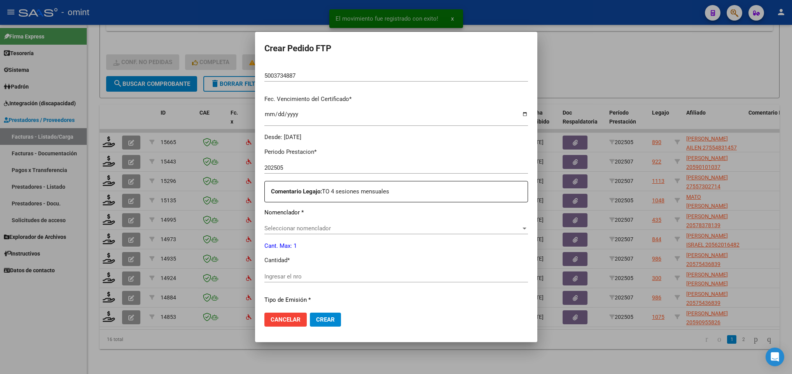
scroll to position [233, 0]
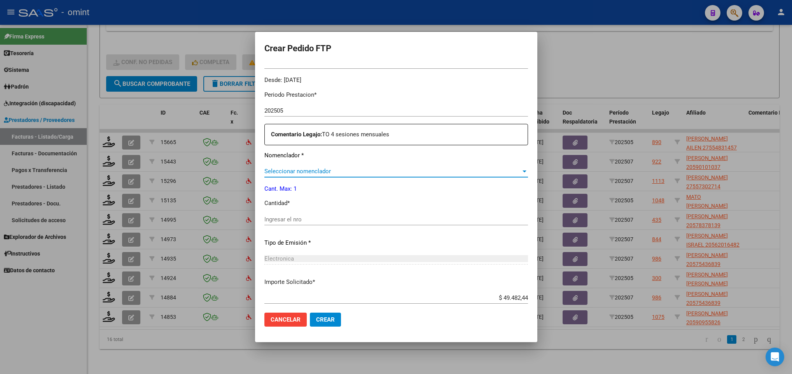
click at [373, 171] on span "Seleccionar nomenclador" at bounding box center [392, 171] width 257 height 7
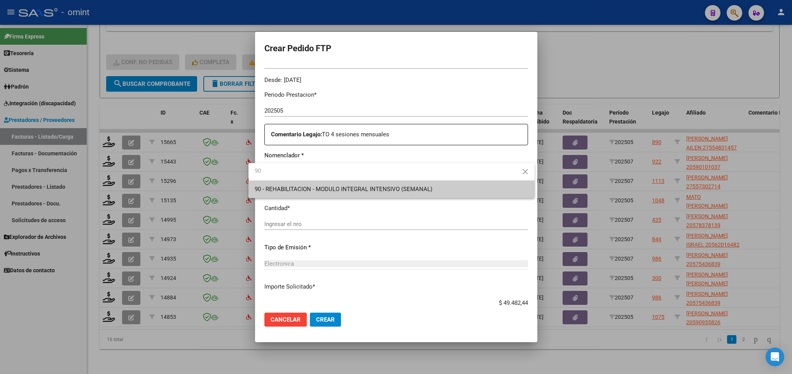
type input "90"
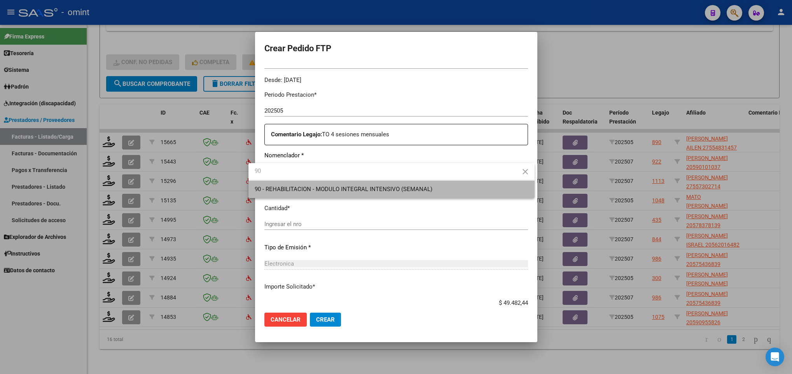
click at [362, 193] on span "90 - REHABILITACION - MODULO INTEGRAL INTENSIVO (SEMANAL)" at bounding box center [392, 189] width 274 height 17
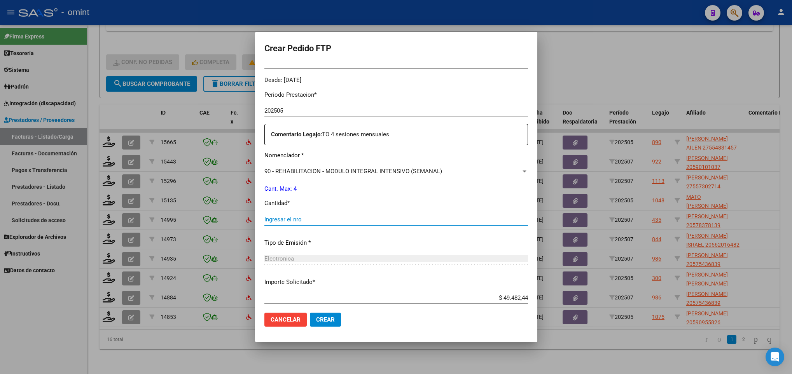
click at [346, 216] on input "Ingresar el nro" at bounding box center [396, 219] width 264 height 7
type input "4"
click at [362, 283] on p "Importe Solicitado *" at bounding box center [396, 282] width 264 height 9
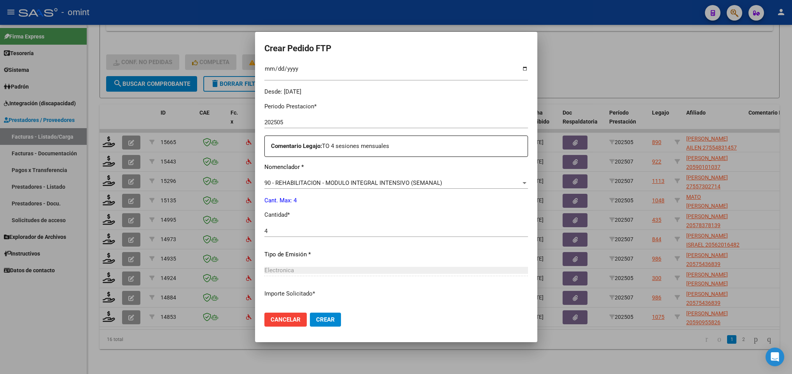
scroll to position [278, 0]
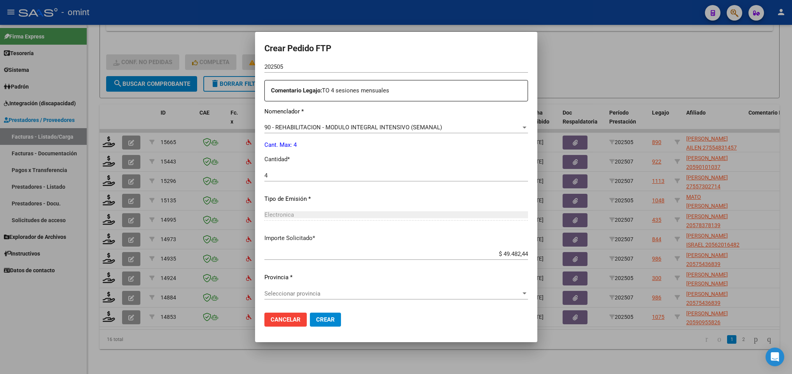
click at [329, 295] on span "Seleccionar provincia" at bounding box center [392, 293] width 257 height 7
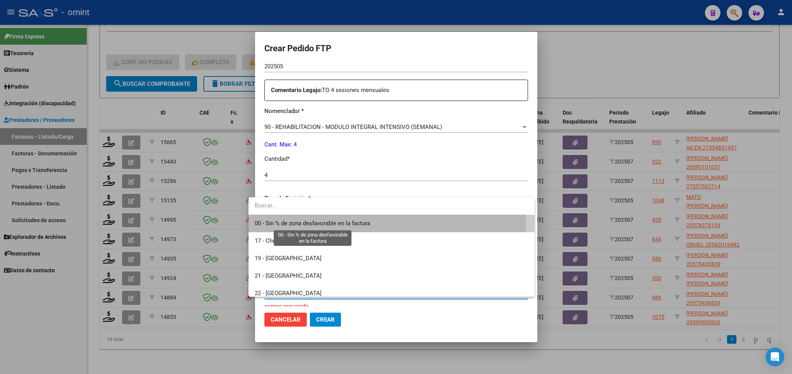
click at [314, 222] on span "00 - Sin % de zona desfavorable en la factura" at bounding box center [312, 223] width 115 height 7
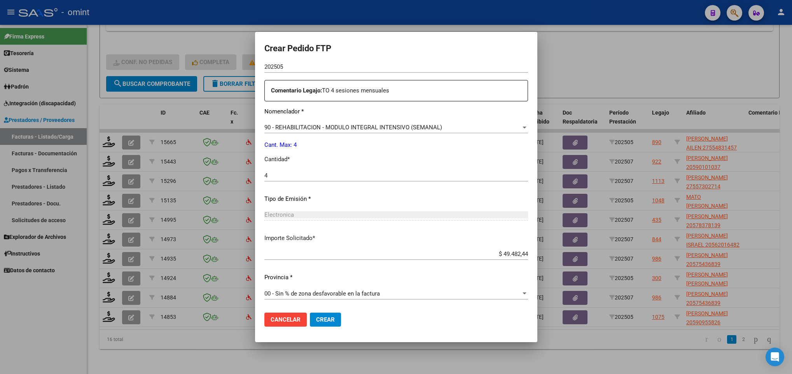
click at [365, 321] on mat-dialog-actions "Cancelar Crear" at bounding box center [396, 320] width 264 height 26
click at [320, 322] on span "Crear" at bounding box center [325, 319] width 19 height 7
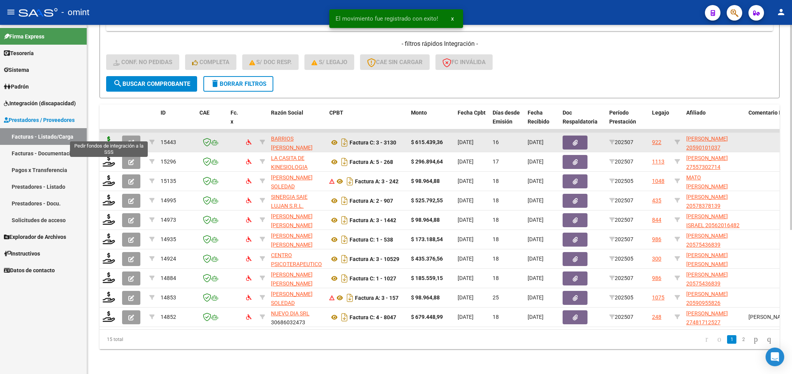
click at [104, 138] on icon at bounding box center [109, 141] width 12 height 11
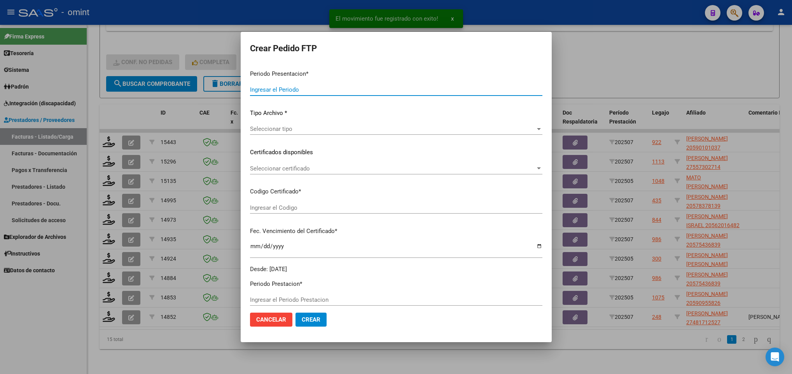
type input "202507"
type input "$ 615.439,36"
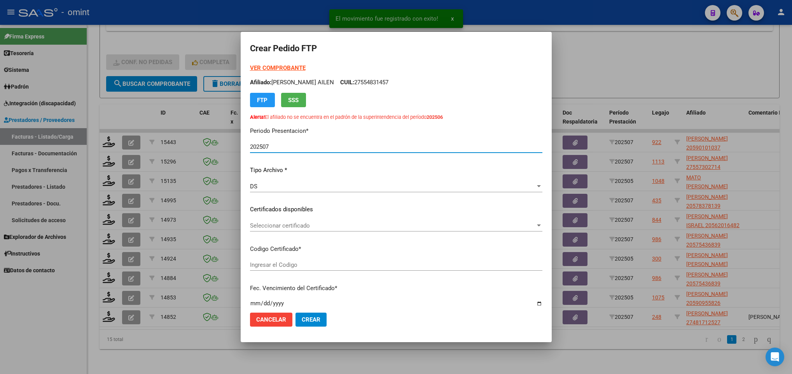
type input "586188670"
type input "2028-10-09"
click at [327, 230] on div "Seleccionar certificado Seleccionar certificado" at bounding box center [396, 226] width 292 height 12
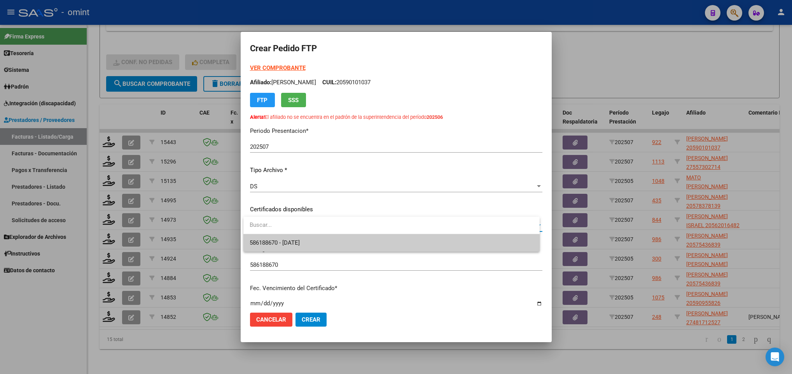
click at [323, 244] on span "586188670 - 2028-10-09" at bounding box center [391, 242] width 283 height 17
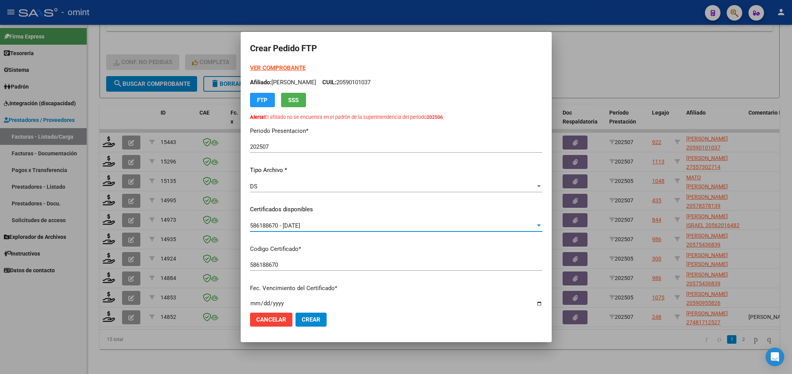
click at [258, 69] on strong "VER COMPROBANTE" at bounding box center [278, 68] width 56 height 7
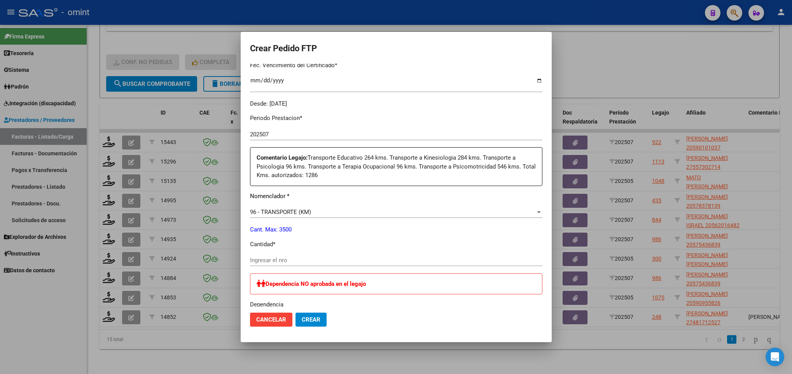
scroll to position [233, 0]
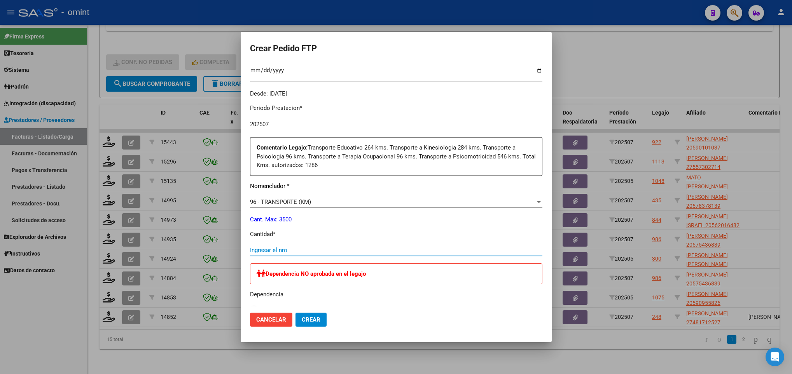
click at [341, 251] on input "Ingresar el nro" at bounding box center [396, 250] width 292 height 7
type input "1136"
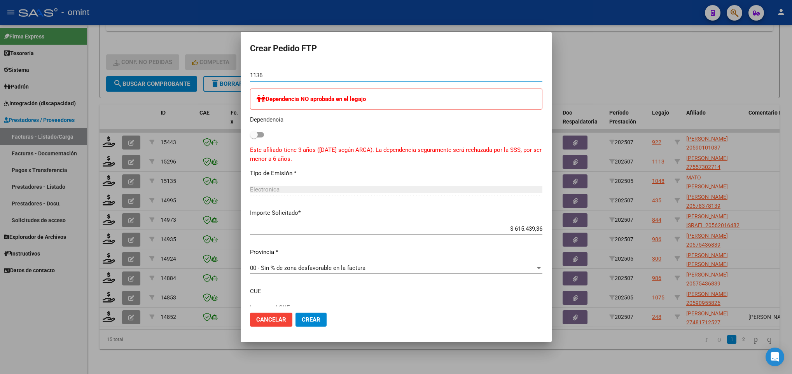
scroll to position [462, 0]
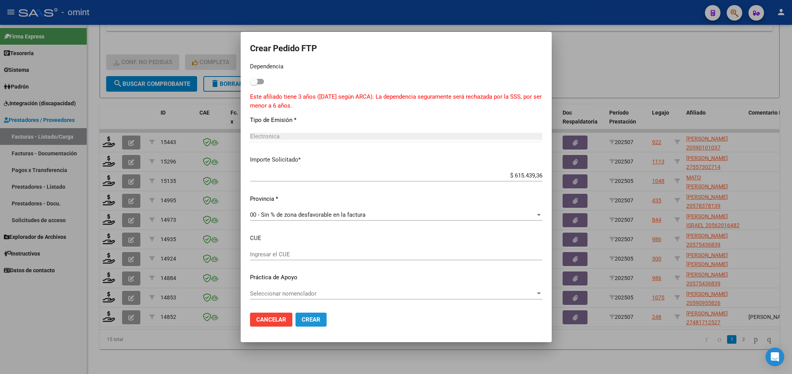
click at [320, 319] on span "Crear" at bounding box center [311, 319] width 19 height 7
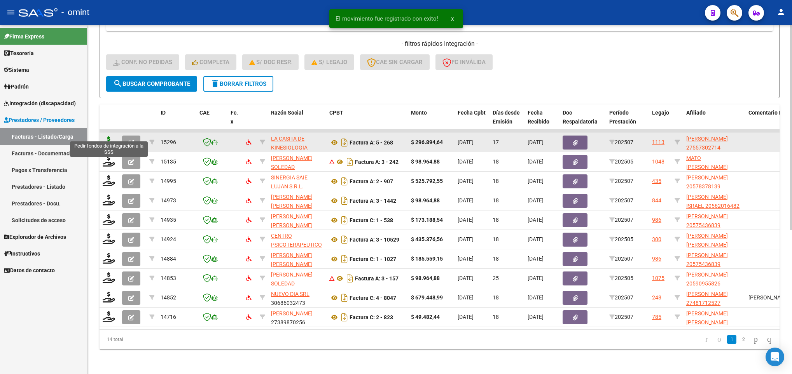
click at [110, 136] on icon at bounding box center [109, 141] width 12 height 11
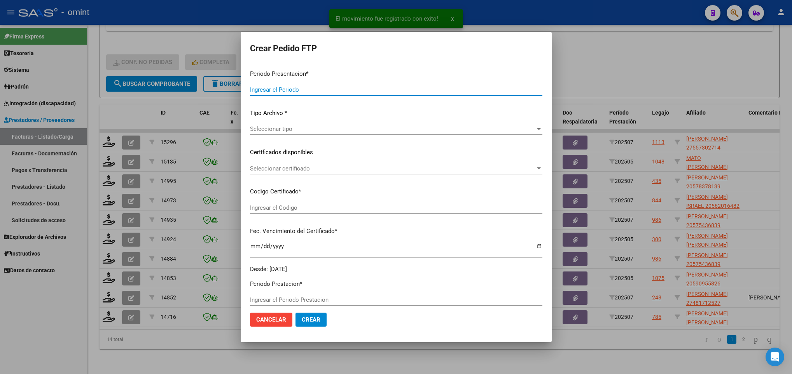
type input "202507"
type input "$ 296.894,64"
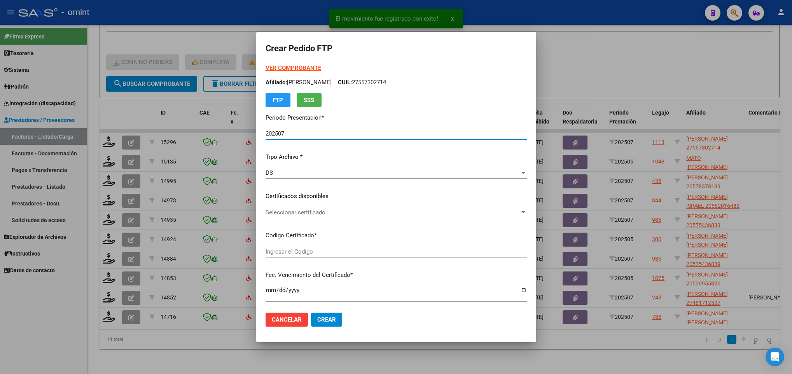
click at [316, 213] on span "Seleccionar certificado" at bounding box center [392, 212] width 254 height 7
click at [315, 227] on div at bounding box center [396, 187] width 792 height 374
click at [302, 192] on p "Certificados disponibles" at bounding box center [395, 196] width 261 height 9
click at [297, 208] on div "Seleccionar certificado Seleccionar certificado" at bounding box center [395, 213] width 261 height 12
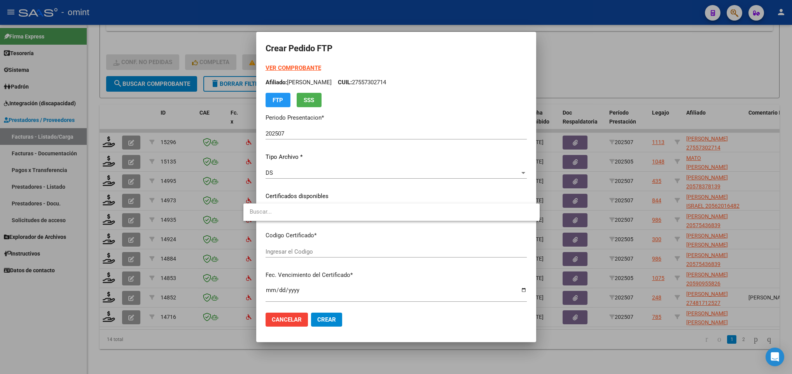
click at [299, 198] on div at bounding box center [396, 187] width 792 height 374
click at [525, 212] on div at bounding box center [523, 212] width 4 height 2
click at [525, 240] on div at bounding box center [396, 187] width 792 height 374
click at [526, 215] on div at bounding box center [523, 213] width 7 height 6
click at [508, 244] on div at bounding box center [396, 187] width 792 height 374
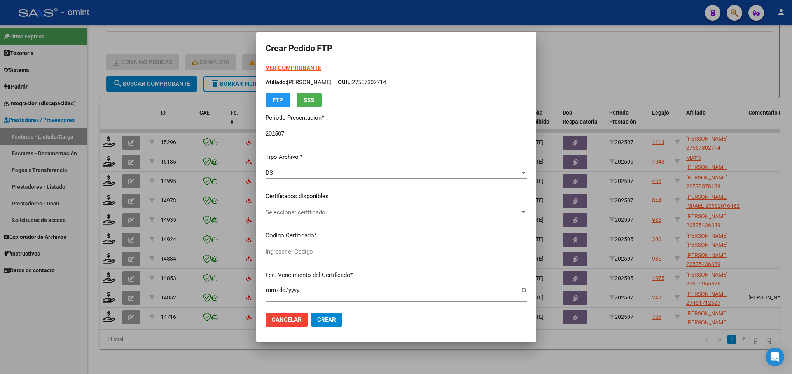
click at [187, 349] on div at bounding box center [396, 187] width 792 height 374
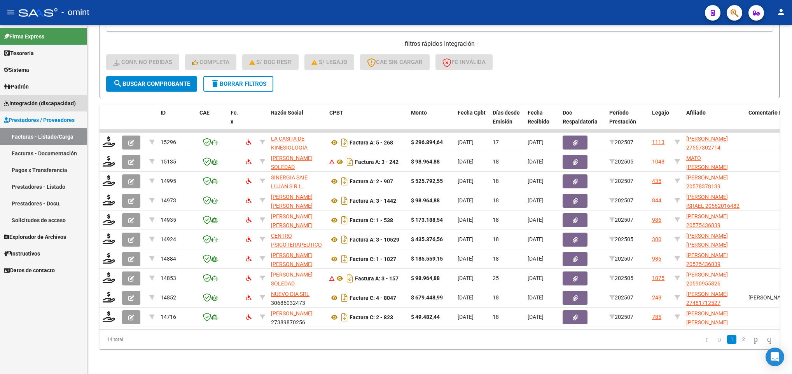
click at [28, 99] on span "Integración (discapacidad)" at bounding box center [40, 103] width 72 height 9
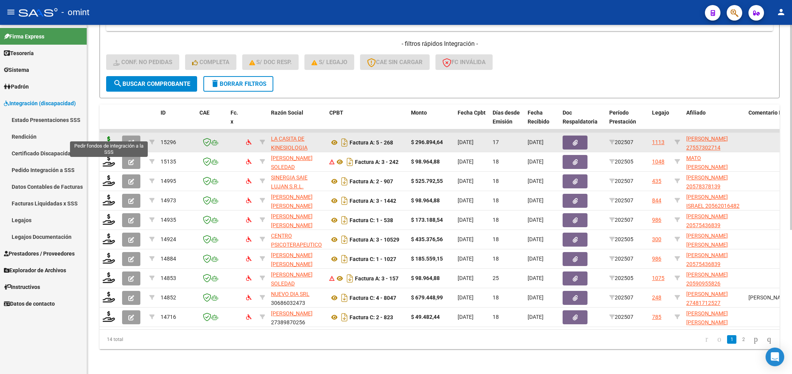
click at [113, 136] on icon at bounding box center [109, 141] width 12 height 11
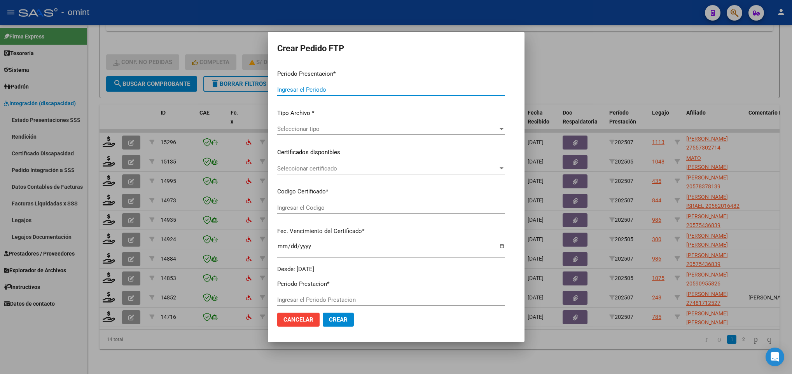
type input "202507"
type input "$ 296.894,64"
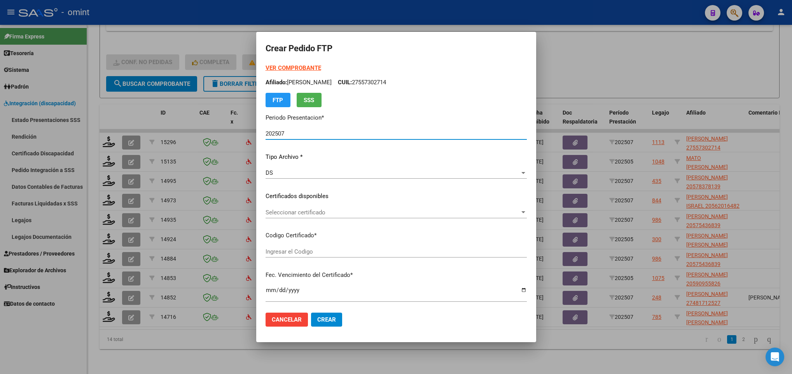
type input "2241068176"
type input "2040-03-06"
click at [311, 208] on div "Seleccionar certificado Seleccionar certificado" at bounding box center [395, 213] width 261 height 12
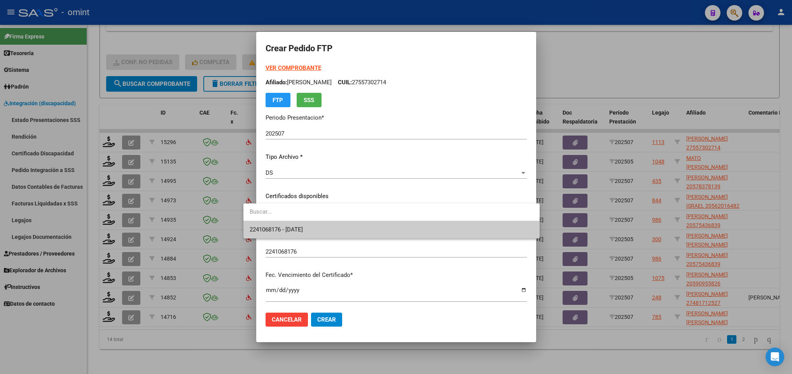
click at [303, 227] on span "2241068176 - 2040-03-06" at bounding box center [276, 229] width 53 height 7
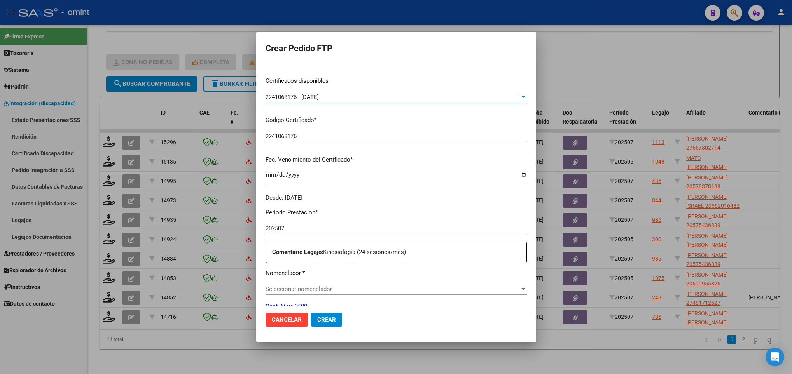
scroll to position [233, 0]
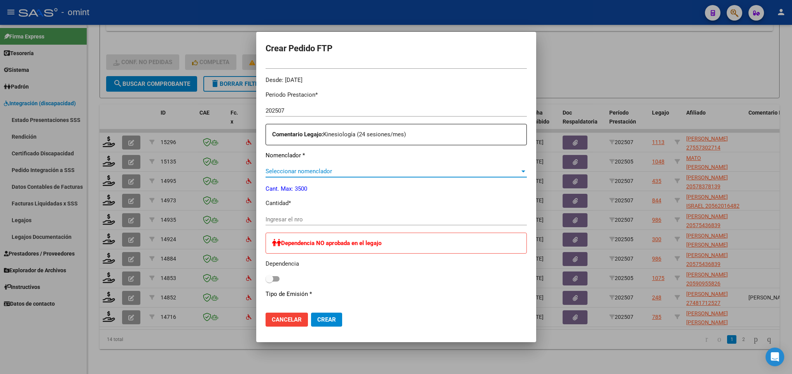
click at [329, 171] on span "Seleccionar nomenclador" at bounding box center [392, 171] width 254 height 7
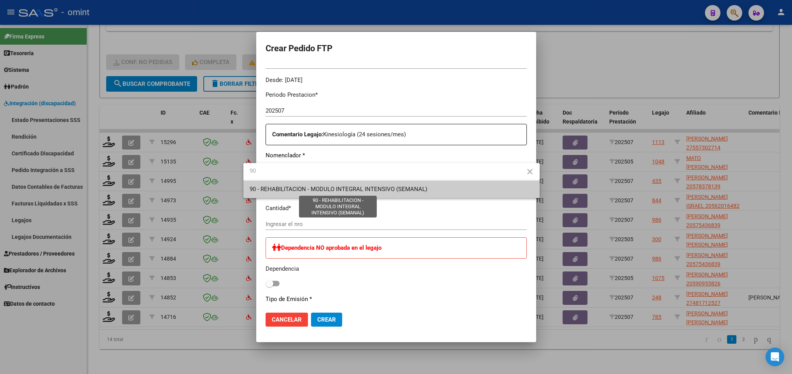
type input "90"
click at [333, 186] on span "90 - REHABILITACION - MODULO INTEGRAL INTENSIVO (SEMANAL)" at bounding box center [339, 189] width 178 height 7
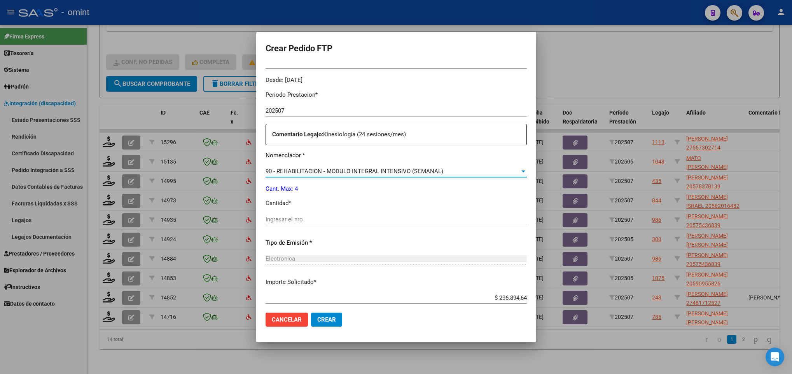
click at [323, 220] on input "Ingresar el nro" at bounding box center [395, 219] width 261 height 7
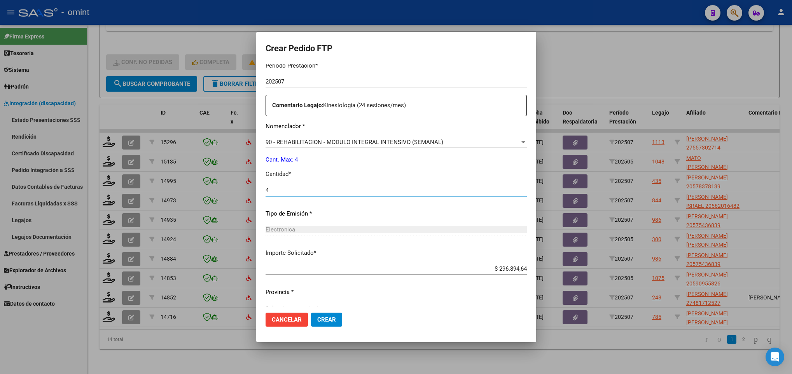
scroll to position [278, 0]
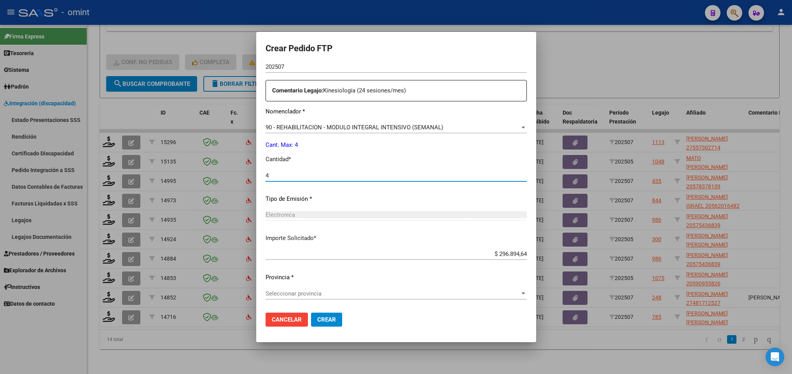
type input "4"
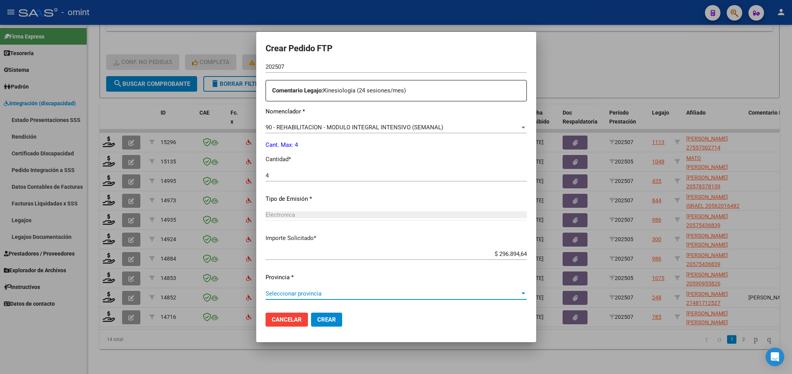
click at [293, 292] on span "Seleccionar provincia" at bounding box center [392, 293] width 254 height 7
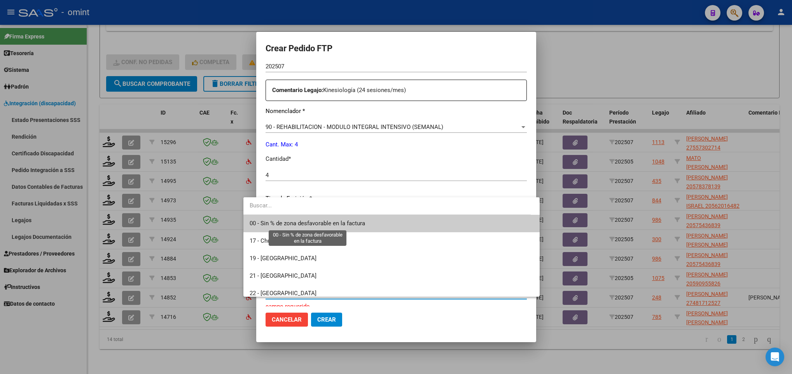
click at [292, 227] on span "00 - Sin % de zona desfavorable en la factura" at bounding box center [307, 223] width 115 height 7
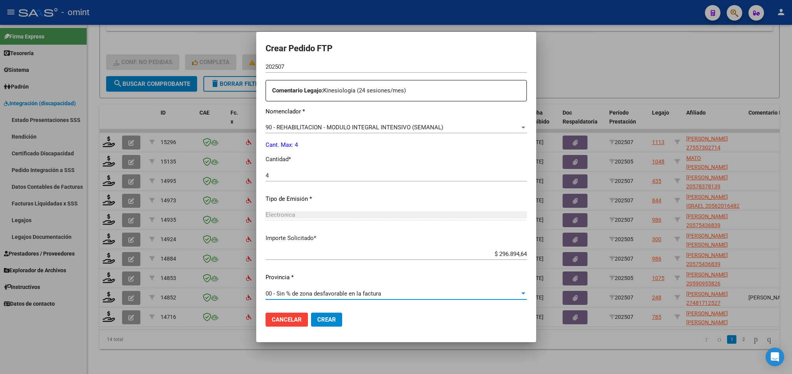
click at [317, 317] on span "Crear" at bounding box center [326, 319] width 19 height 7
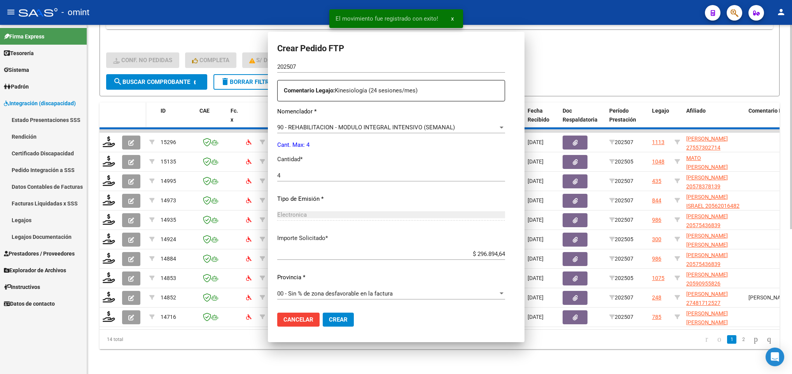
scroll to position [234, 0]
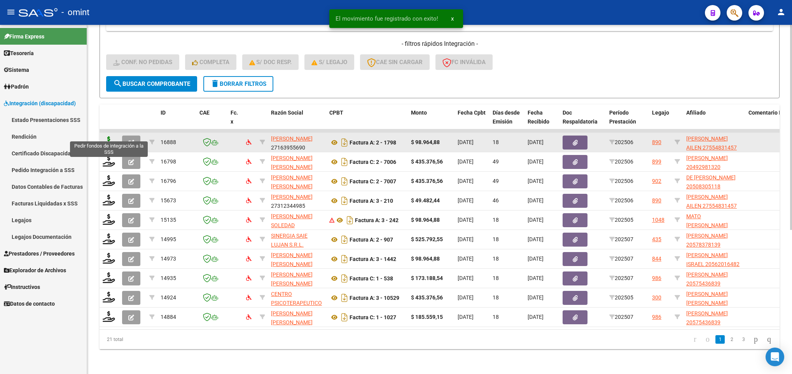
click at [110, 136] on icon at bounding box center [109, 141] width 12 height 11
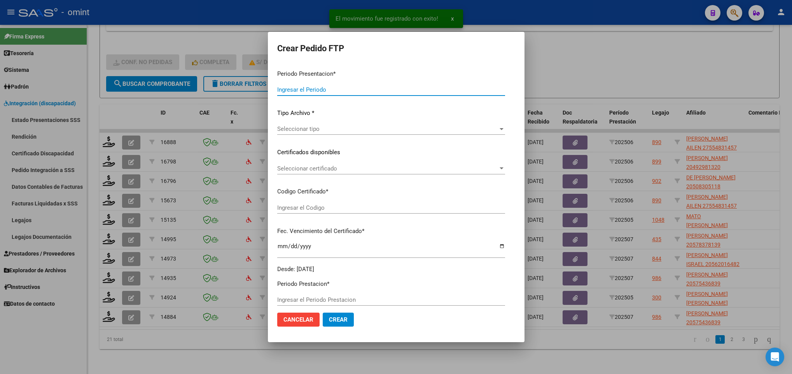
type input "202507"
type input "202506"
type input "$ 98.964,88"
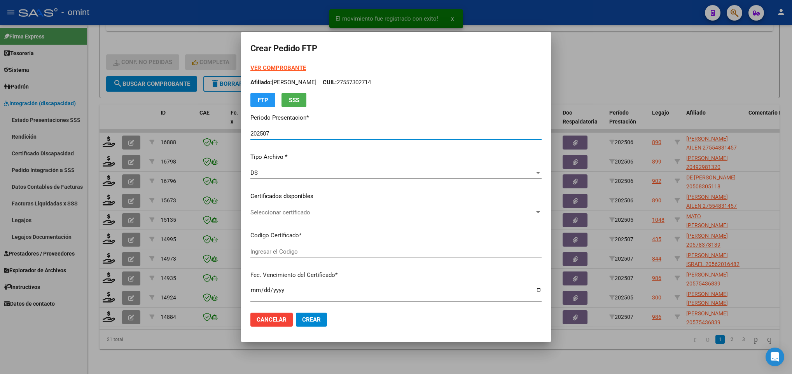
type input "5003734887"
type input "[DATE]"
click at [330, 210] on span "Seleccionar certificado" at bounding box center [392, 212] width 285 height 7
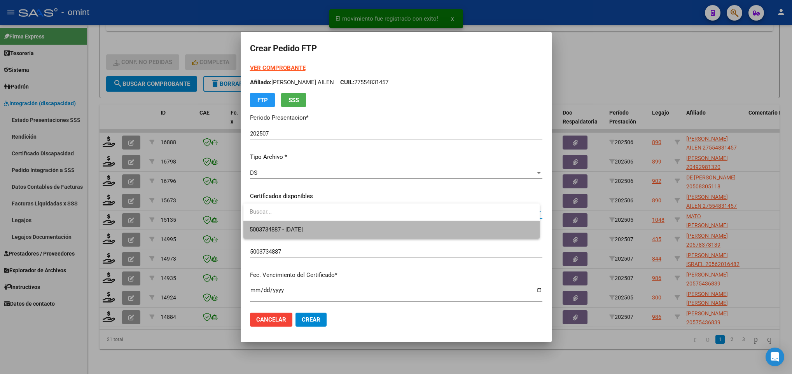
click at [336, 232] on span "5003734887 - [DATE]" at bounding box center [391, 229] width 283 height 17
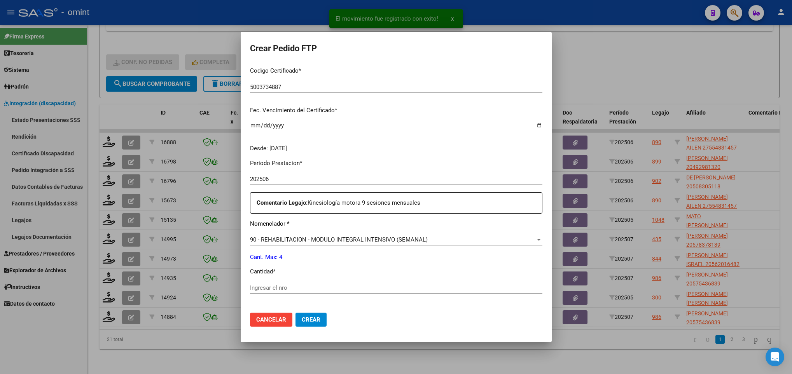
scroll to position [233, 0]
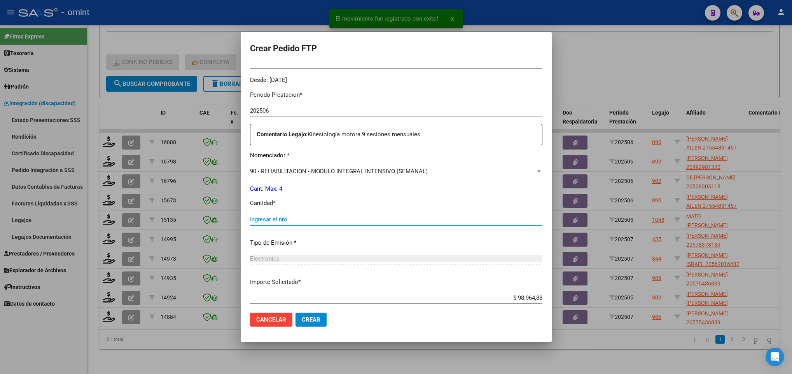
click at [299, 217] on input "Ingresar el nro" at bounding box center [396, 219] width 292 height 7
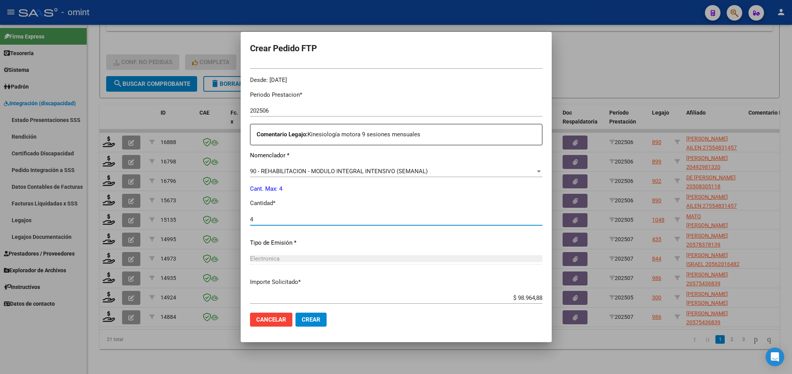
type input "4"
click at [311, 319] on span "Crear" at bounding box center [311, 319] width 19 height 7
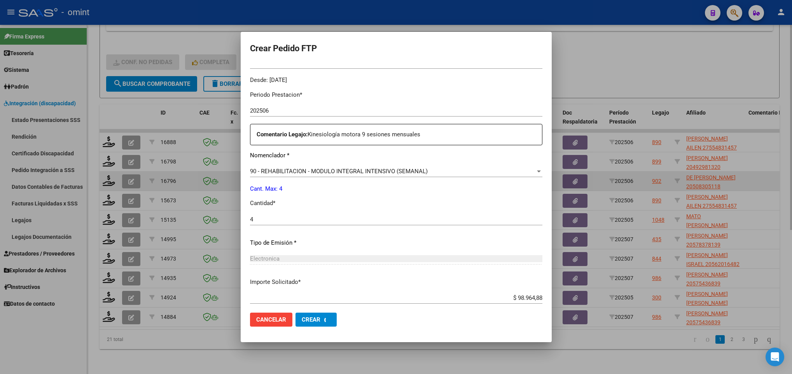
scroll to position [0, 0]
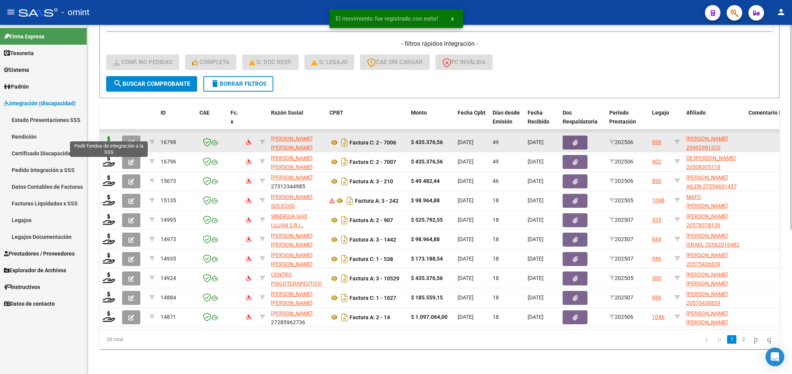
click at [106, 136] on icon at bounding box center [109, 141] width 12 height 11
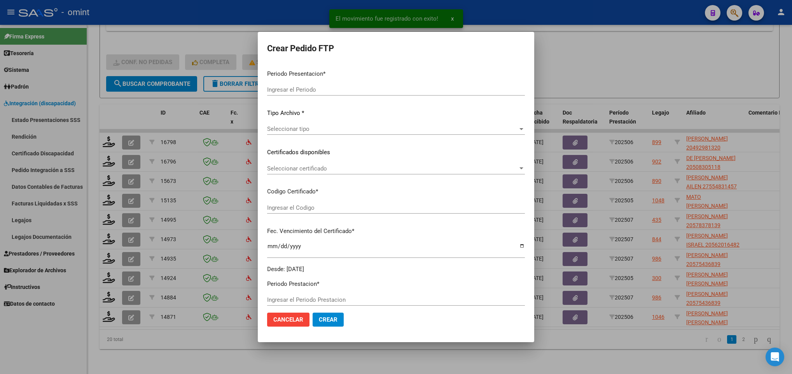
type input "202507"
type input "202506"
type input "$ 435.376,56"
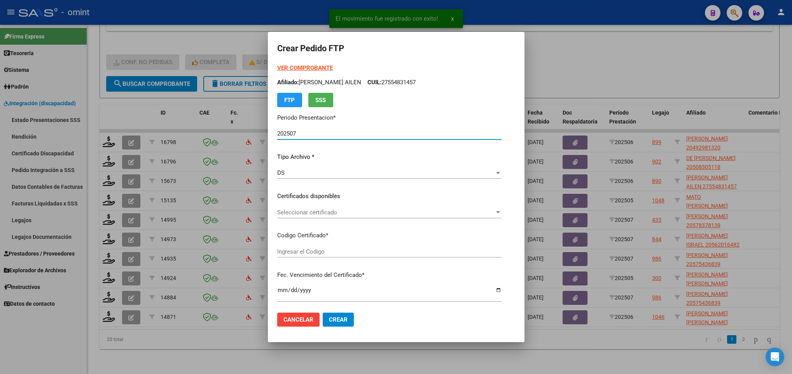
type input "4313312580"
type input "2039-06-30"
click at [315, 217] on div "Seleccionar certificado Seleccionar certificado" at bounding box center [380, 213] width 206 height 12
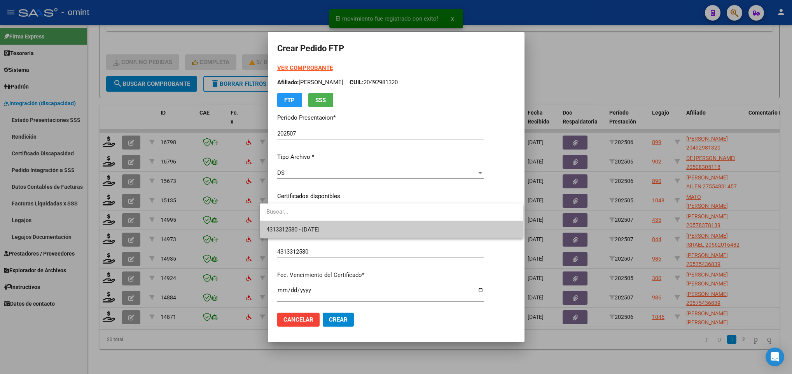
click at [339, 231] on span "4313312580 - 2039-06-30" at bounding box center [391, 229] width 251 height 17
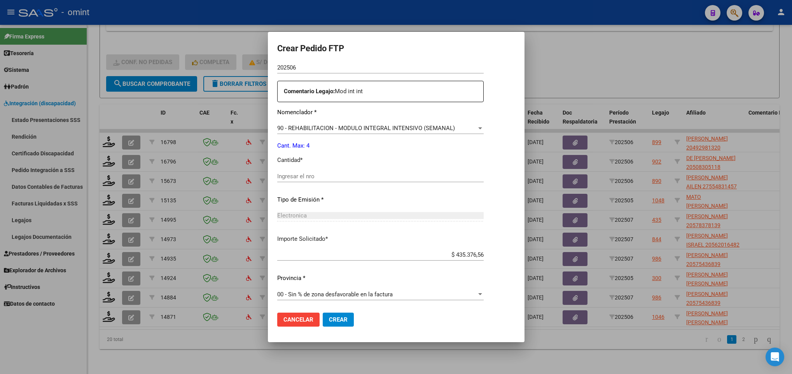
scroll to position [278, 0]
click at [281, 173] on input "Ingresar el nro" at bounding box center [380, 175] width 206 height 7
type input "4"
click at [329, 317] on span "Crear" at bounding box center [338, 319] width 19 height 7
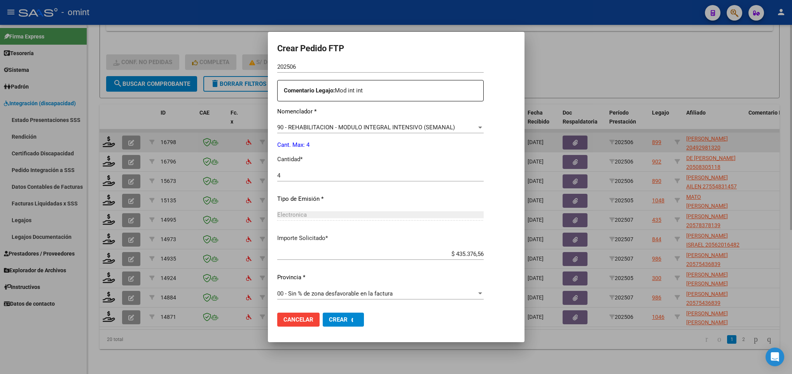
scroll to position [0, 0]
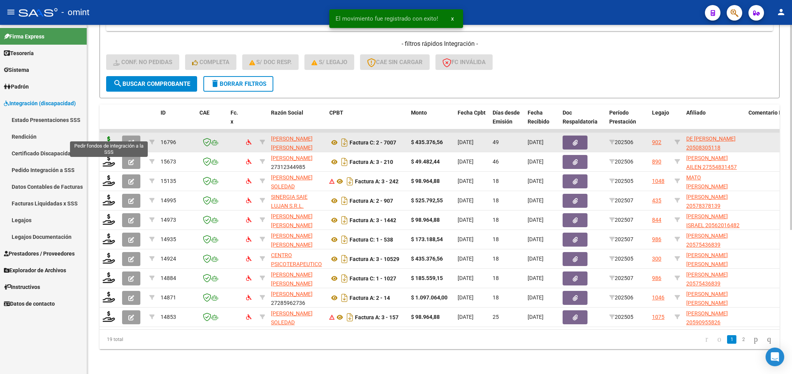
click at [110, 138] on icon at bounding box center [109, 141] width 12 height 11
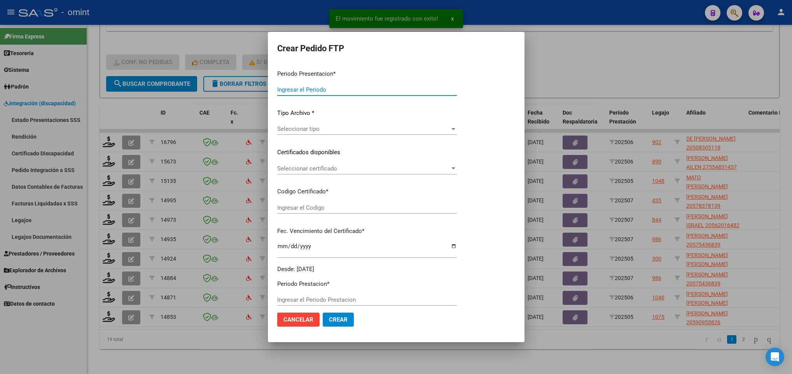
type input "202507"
type input "202506"
type input "$ 435.376,56"
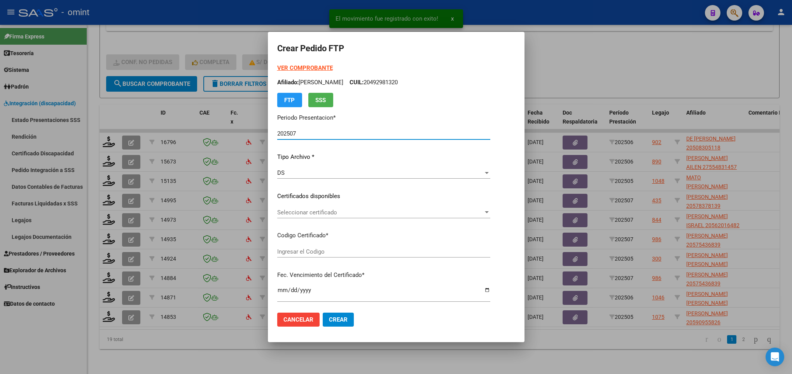
type input "4911143782"
type input "2032-02-11"
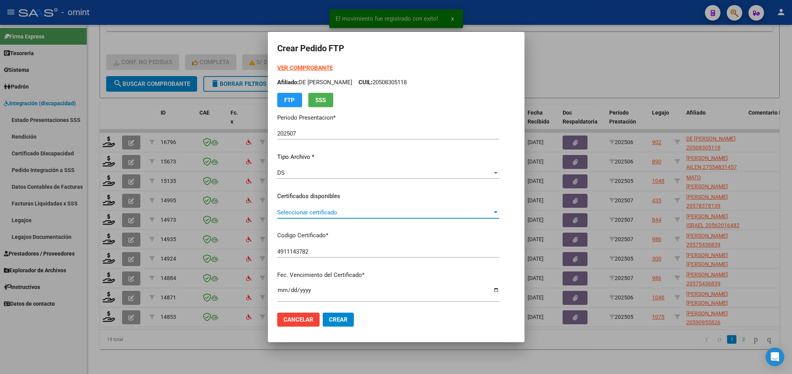
click at [328, 211] on span "Seleccionar certificado" at bounding box center [384, 212] width 215 height 7
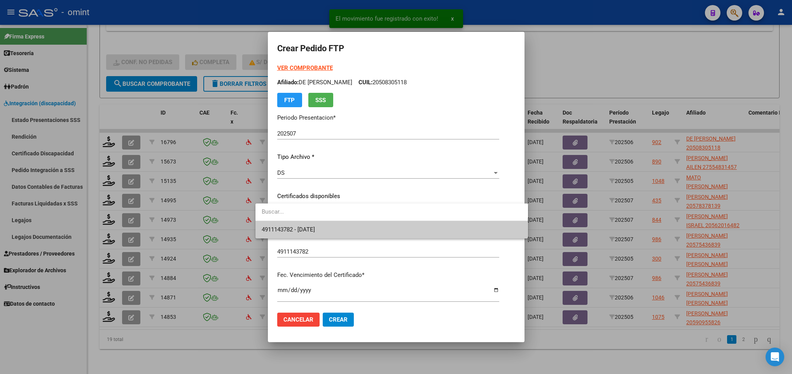
click at [342, 225] on span "4911143782 - 2032-02-11" at bounding box center [392, 229] width 260 height 17
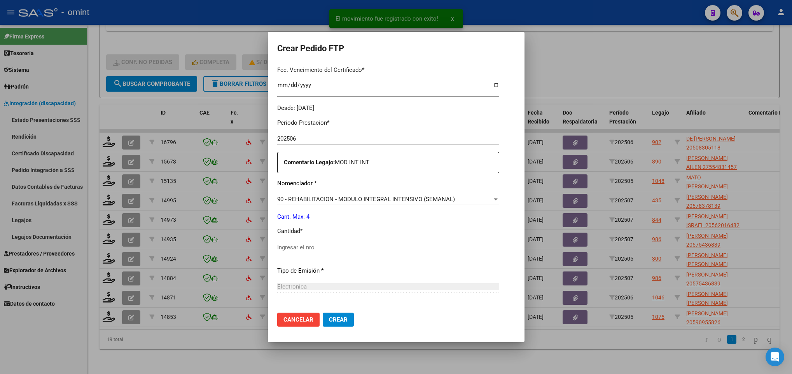
scroll to position [233, 0]
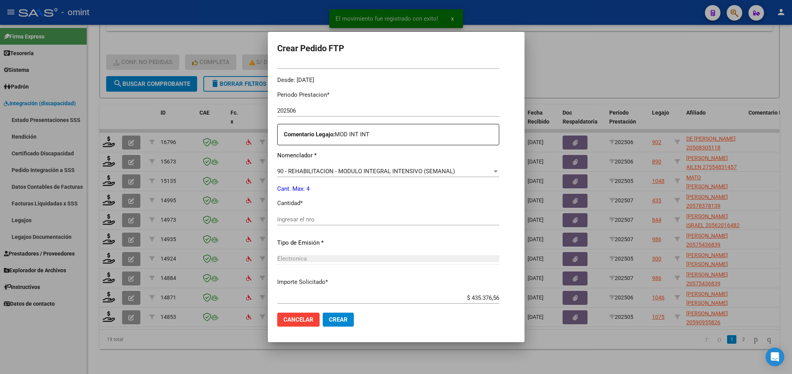
click at [277, 210] on div "Periodo Prestacion * 202506 Ingresar el Periodo Prestacion Comentario Legajo: M…" at bounding box center [388, 218] width 222 height 266
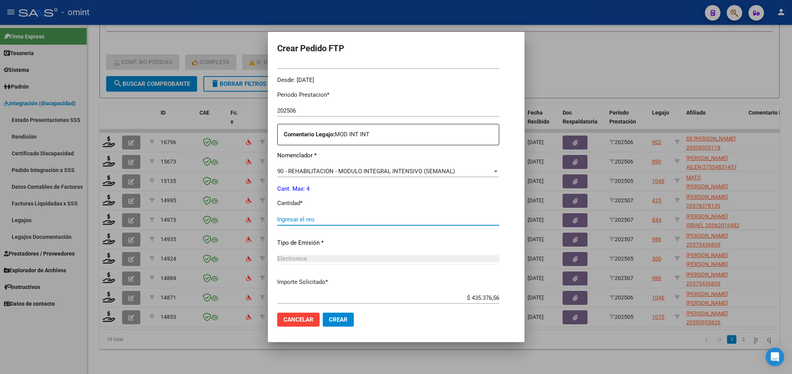
click at [283, 217] on input "Ingresar el nro" at bounding box center [388, 219] width 222 height 7
type input "4"
click at [329, 320] on span "Crear" at bounding box center [338, 319] width 19 height 7
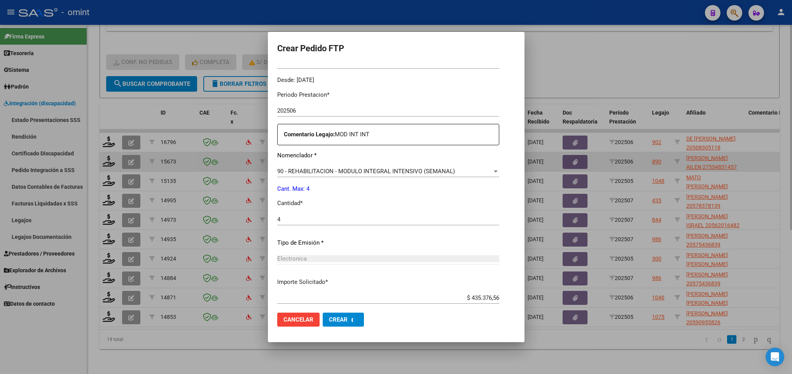
scroll to position [0, 0]
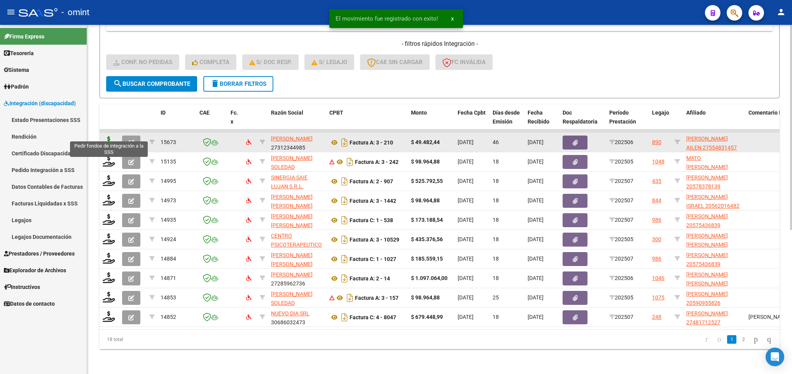
click at [109, 136] on icon at bounding box center [109, 141] width 12 height 11
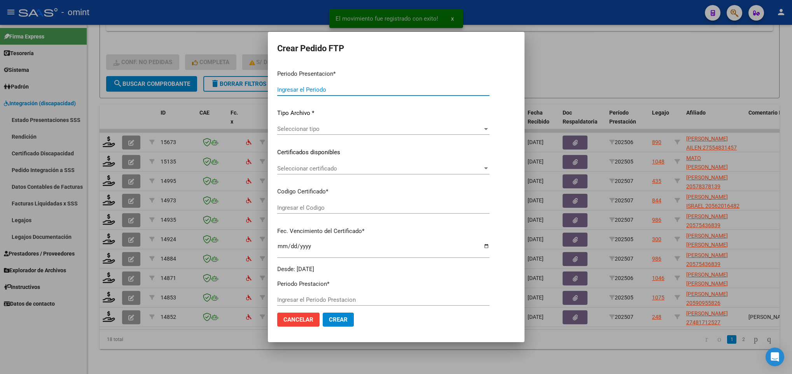
type input "202507"
type input "202506"
type input "$ 49.482,44"
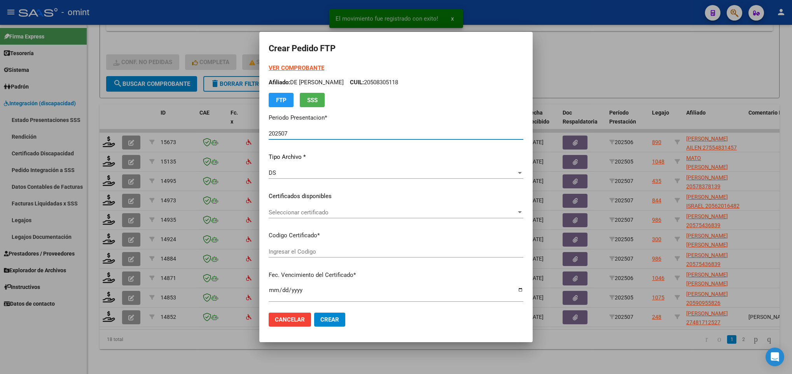
type input "5003734887"
type input "[DATE]"
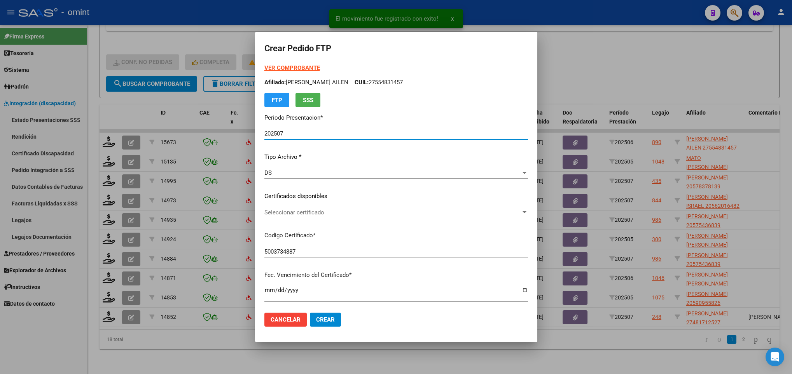
click at [340, 213] on span "Seleccionar certificado" at bounding box center [392, 212] width 257 height 7
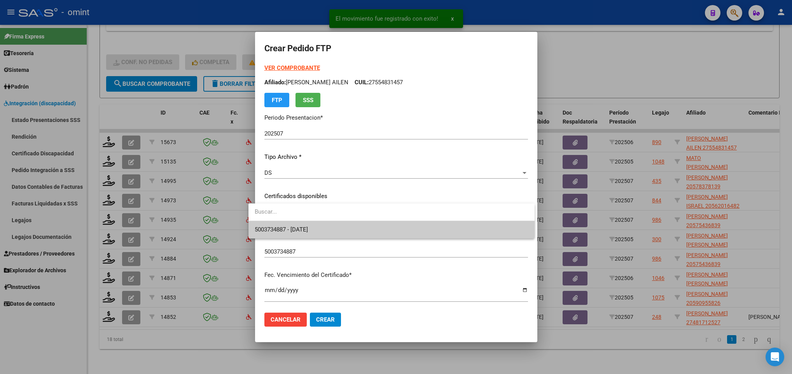
click at [348, 229] on span "5003734887 - [DATE]" at bounding box center [392, 229] width 274 height 17
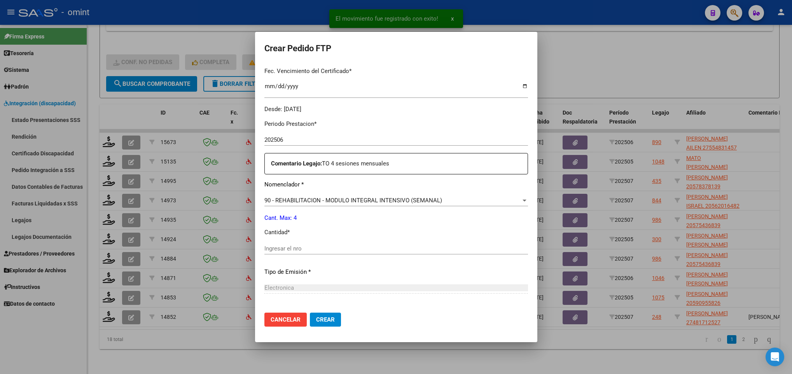
scroll to position [233, 0]
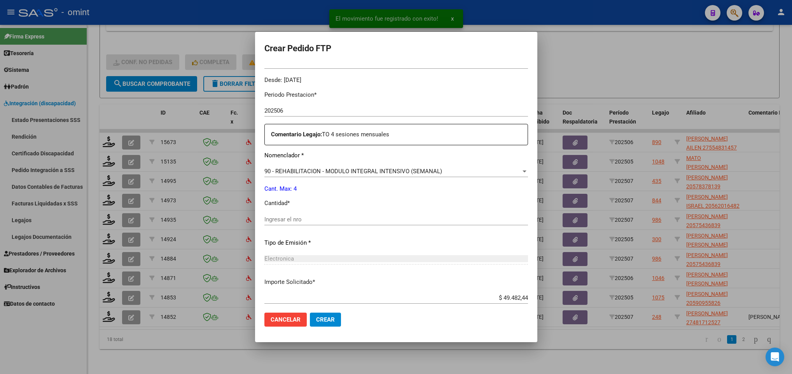
click at [311, 223] on div "Ingresar el nro" at bounding box center [396, 220] width 264 height 12
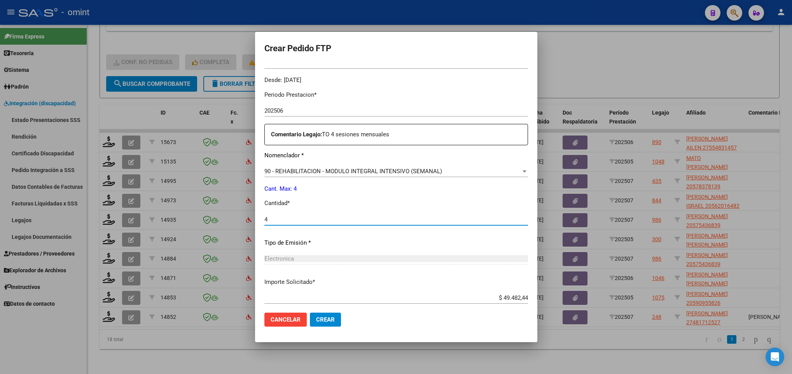
type input "4"
click at [310, 315] on button "Crear" at bounding box center [325, 320] width 31 height 14
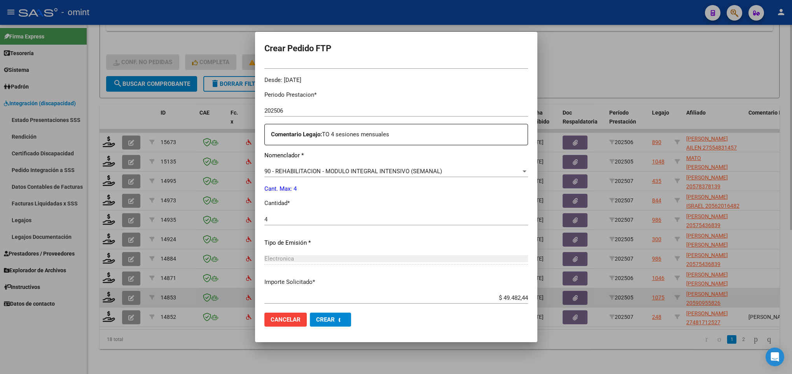
scroll to position [0, 0]
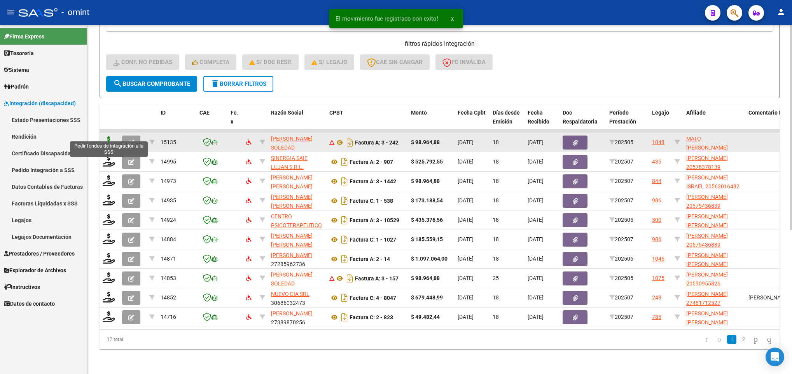
click at [110, 136] on icon at bounding box center [109, 141] width 12 height 11
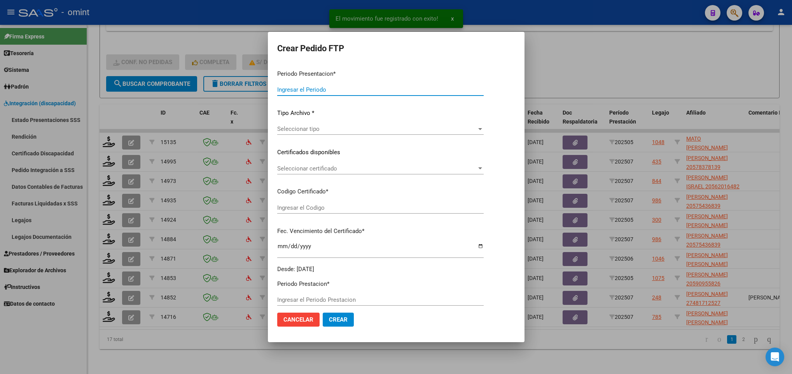
type input "202507"
type input "202505"
type input "$ 98.964,88"
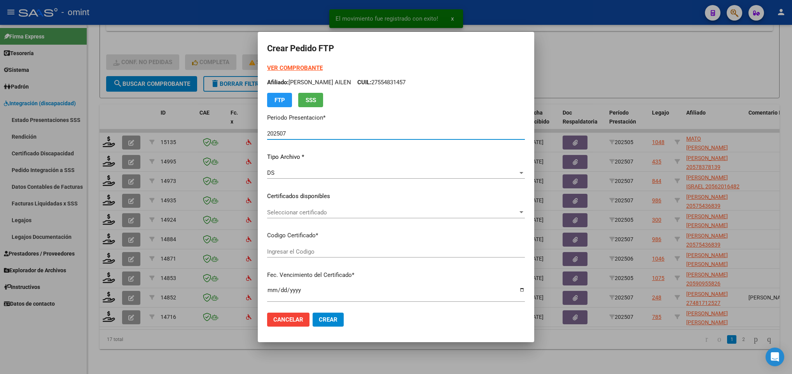
type input "3782423966"
type input "2029-01-01"
click at [344, 216] on span "Seleccionar certificado" at bounding box center [392, 212] width 250 height 7
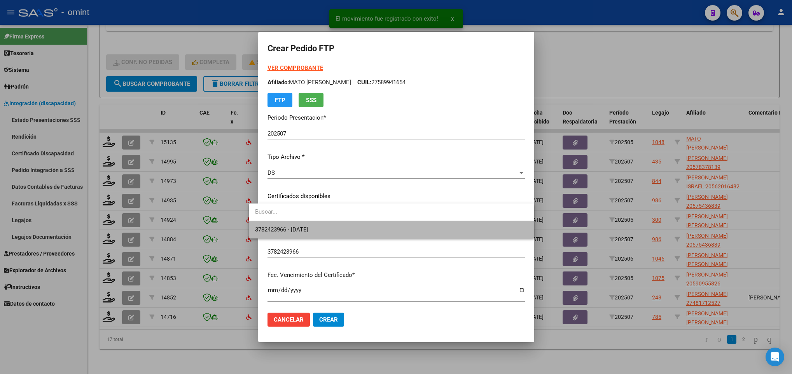
click at [353, 229] on span "3782423966 - 2029-01-01" at bounding box center [391, 229] width 273 height 17
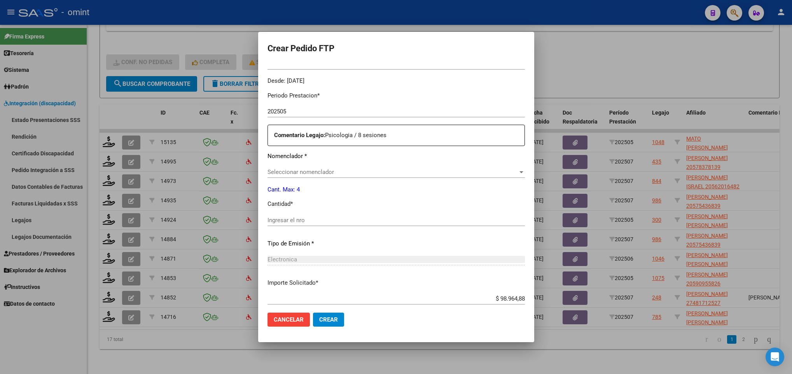
scroll to position [233, 0]
click at [318, 174] on span "Seleccionar nomenclador" at bounding box center [392, 171] width 250 height 7
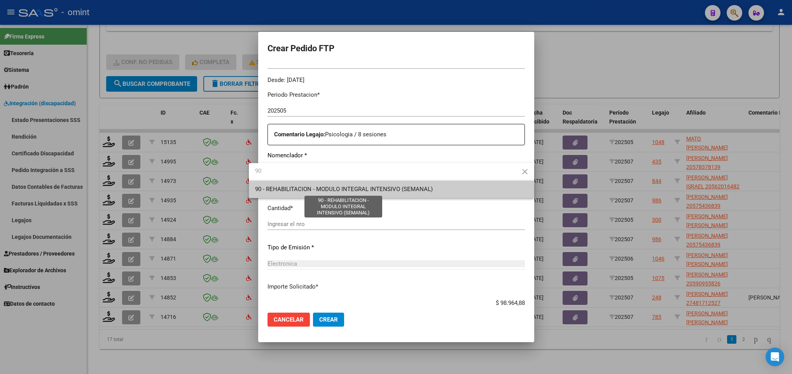
type input "90"
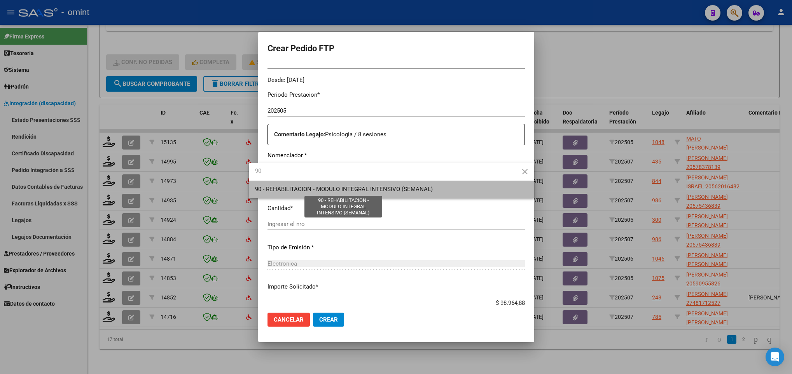
click at [314, 186] on span "90 - REHABILITACION - MODULO INTEGRAL INTENSIVO (SEMANAL)" at bounding box center [344, 189] width 178 height 7
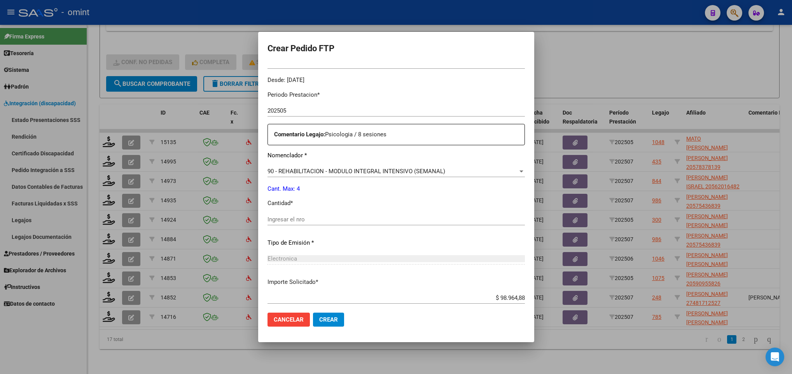
drag, startPoint x: 308, startPoint y: 212, endPoint x: 307, endPoint y: 218, distance: 5.9
click at [308, 216] on div "Periodo Prestacion * 202505 Ingresar el Periodo Prestacion Comentario Legajo: P…" at bounding box center [395, 218] width 257 height 266
click at [307, 218] on input "Ingresar el nro" at bounding box center [395, 219] width 257 height 7
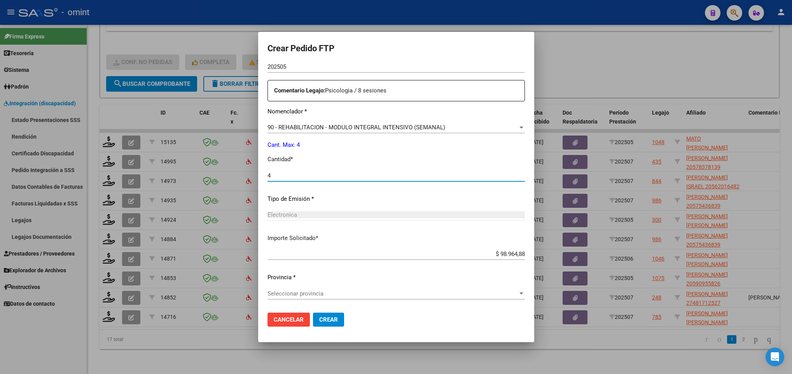
type input "4"
click at [323, 294] on span "Seleccionar provincia" at bounding box center [392, 293] width 250 height 7
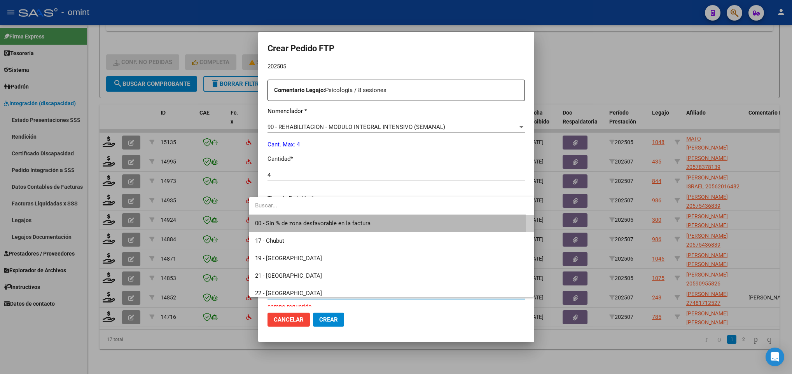
click at [311, 227] on span "00 - Sin % de zona desfavorable en la factura" at bounding box center [391, 223] width 273 height 17
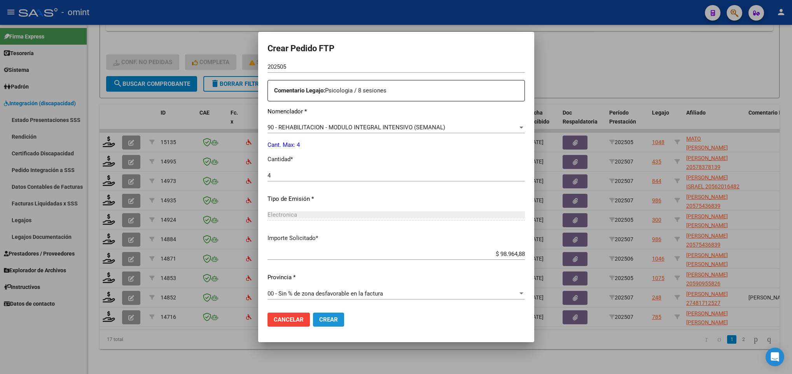
click at [319, 316] on span "Crear" at bounding box center [328, 319] width 19 height 7
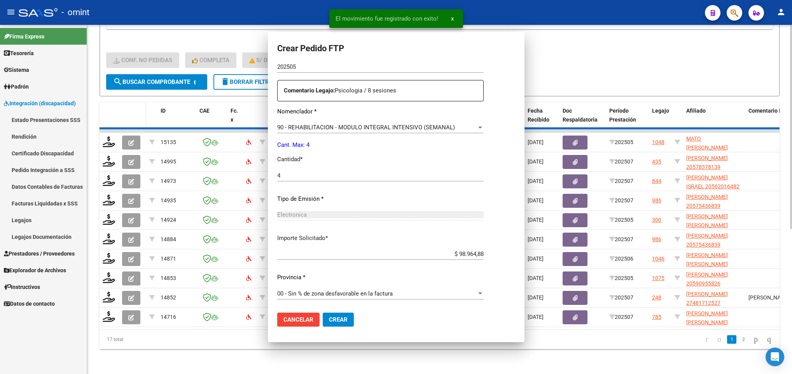
scroll to position [234, 0]
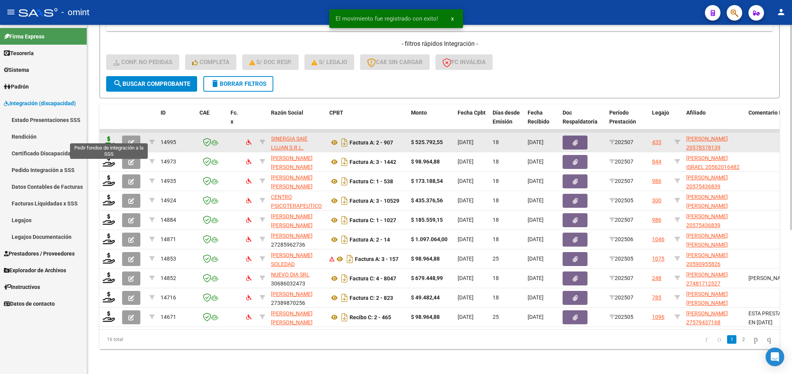
click at [108, 136] on icon at bounding box center [109, 141] width 12 height 11
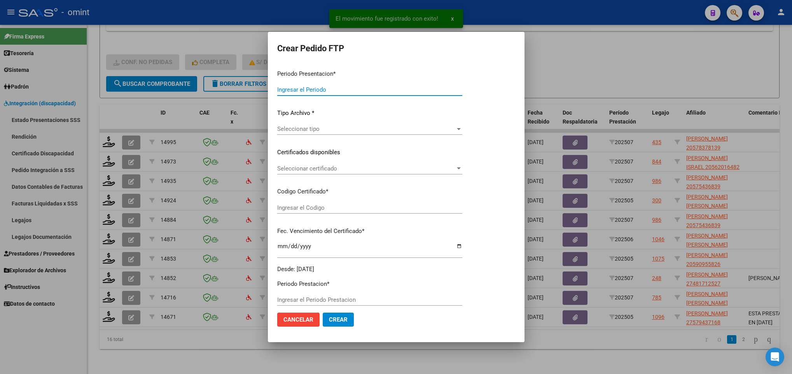
type input "202507"
type input "$ 525.792,55"
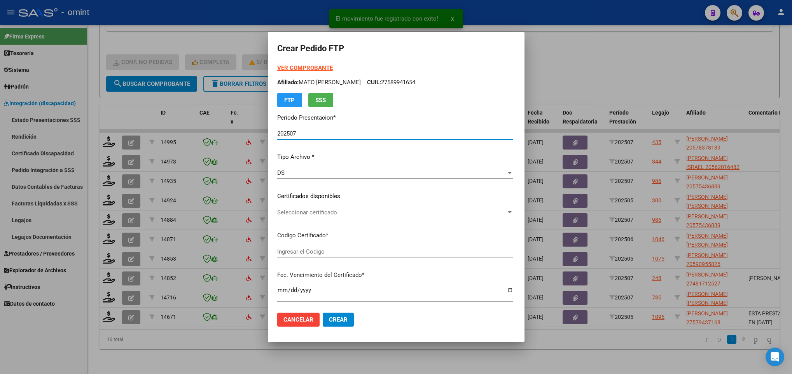
type input "9608310642"
type input "2026-10-31"
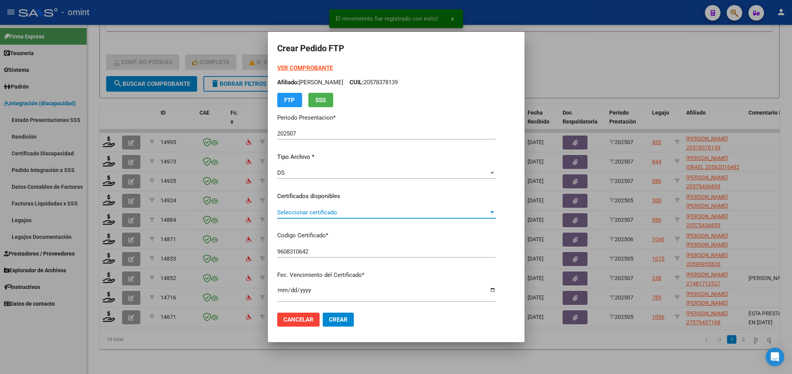
click at [342, 211] on span "Seleccionar certificado" at bounding box center [382, 212] width 211 height 7
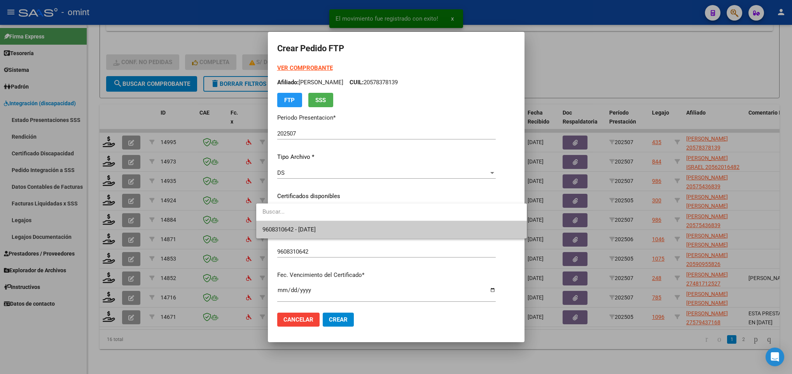
click at [344, 230] on span "9608310642 - 2026-10-31" at bounding box center [391, 229] width 258 height 17
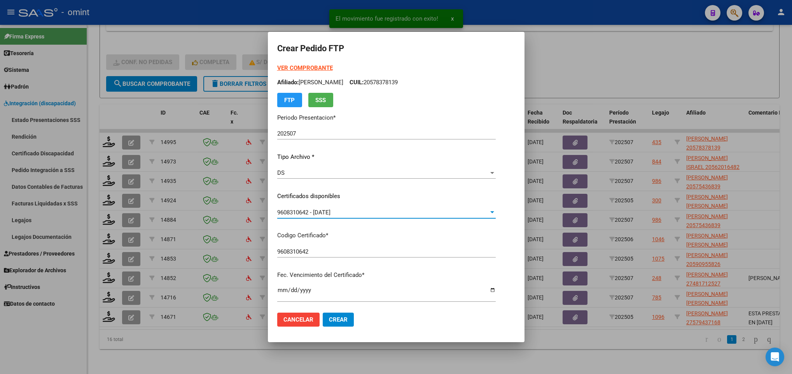
scroll to position [233, 0]
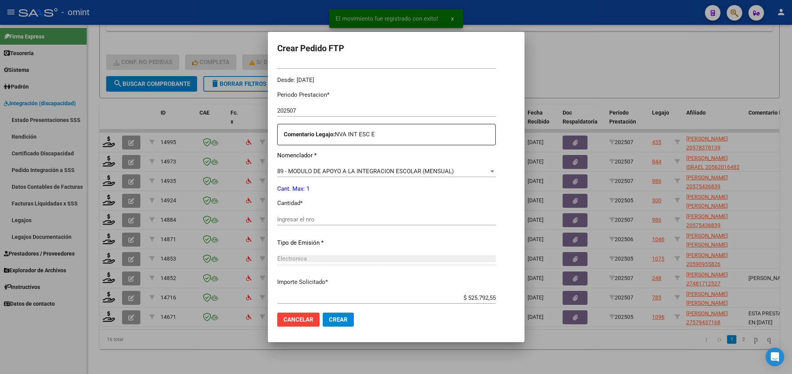
click at [312, 221] on input "Ingresar el nro" at bounding box center [386, 219] width 218 height 7
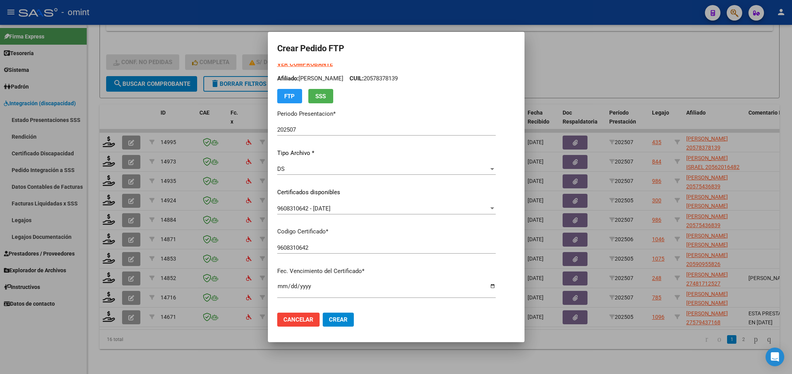
scroll to position [0, 0]
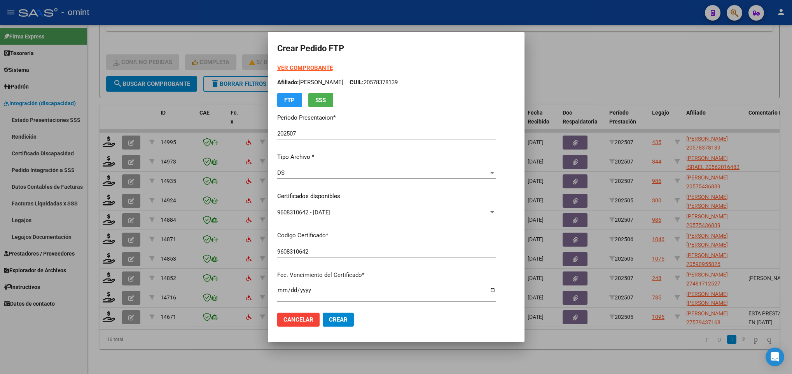
type input "1"
click at [295, 66] on strong "VER COMPROBANTE" at bounding box center [305, 68] width 56 height 7
click at [363, 351] on div at bounding box center [396, 187] width 792 height 374
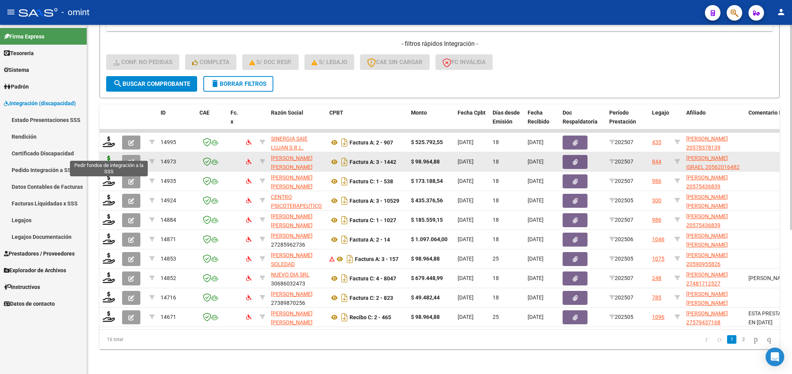
click at [111, 156] on icon at bounding box center [109, 161] width 12 height 11
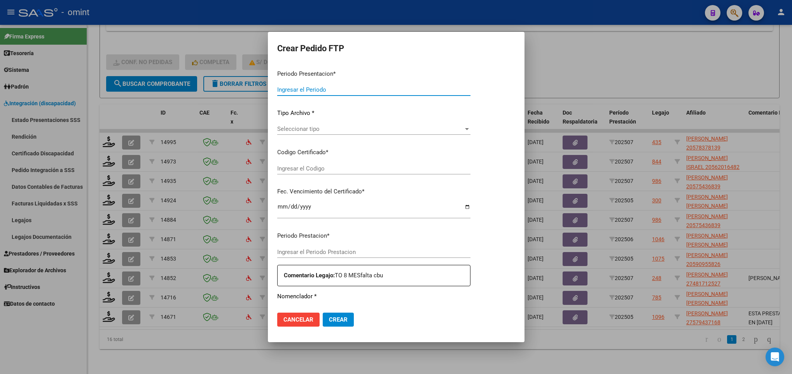
type input "202507"
type input "$ 98.964,88"
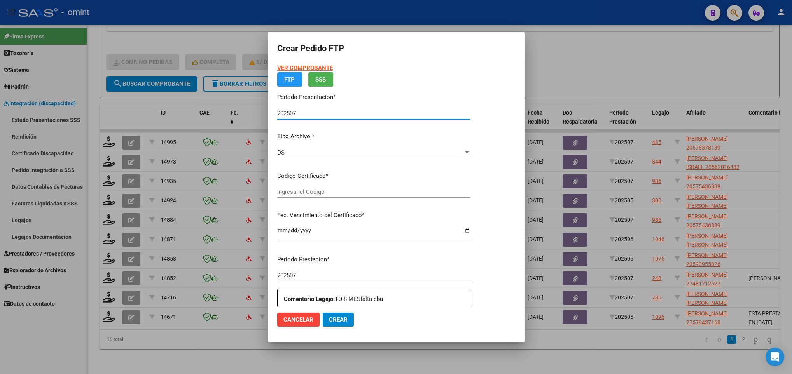
type input "820097110"
type input "2028-11-09"
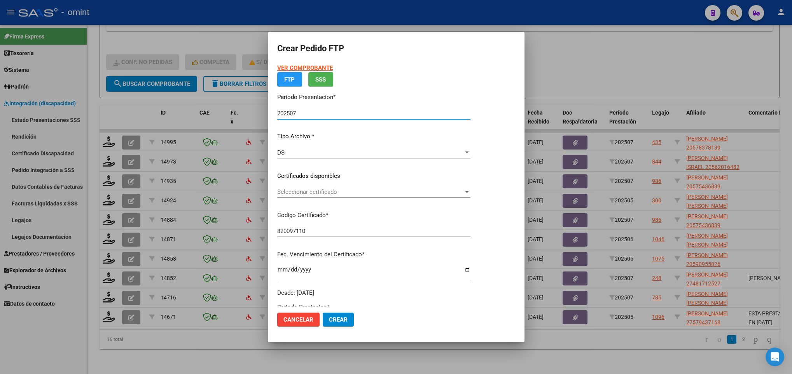
click at [326, 181] on p "Certificados disponibles" at bounding box center [373, 176] width 193 height 9
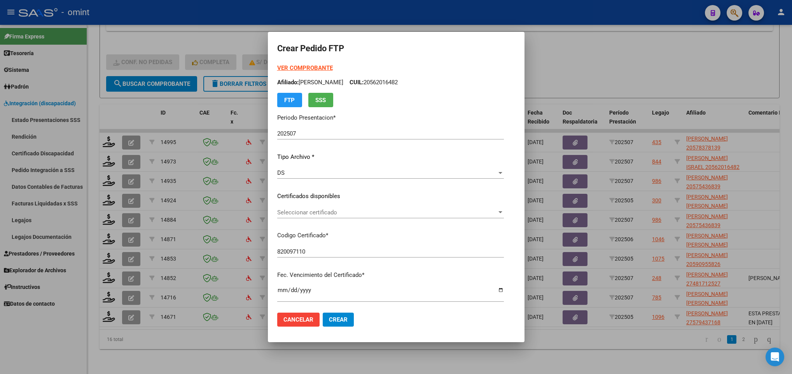
click at [328, 217] on div "Seleccionar certificado Seleccionar certificado" at bounding box center [390, 213] width 227 height 12
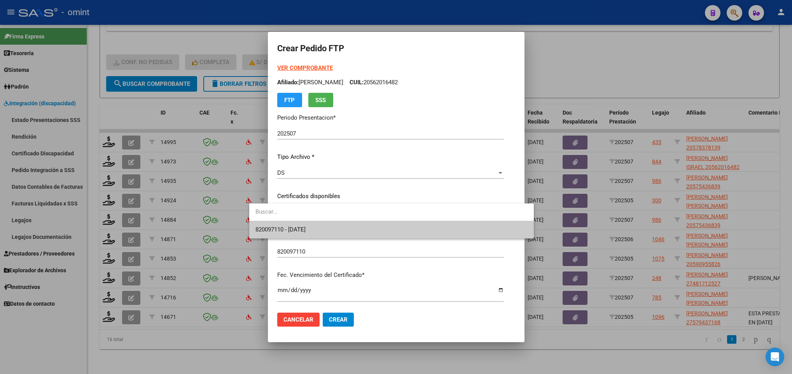
click at [328, 213] on input "dropdown search" at bounding box center [391, 211] width 285 height 17
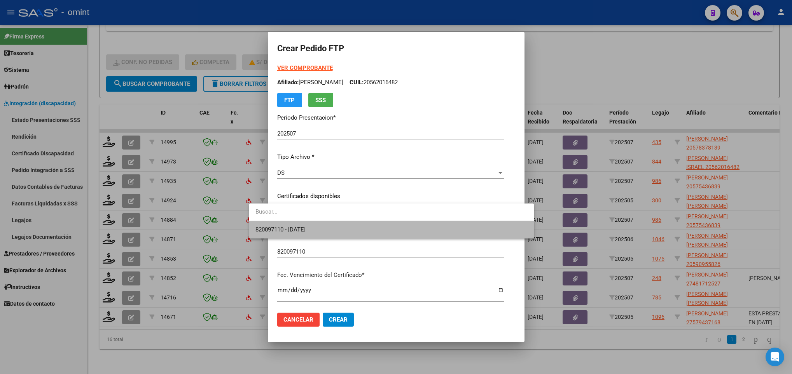
click at [323, 232] on span "820097110 - 2028-11-09" at bounding box center [391, 229] width 272 height 17
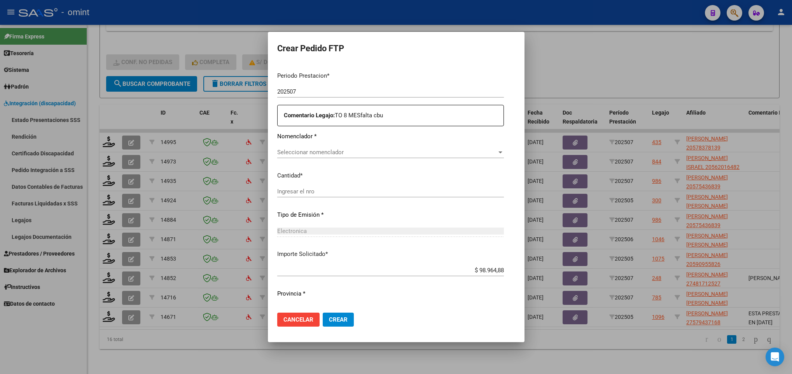
scroll to position [269, 0]
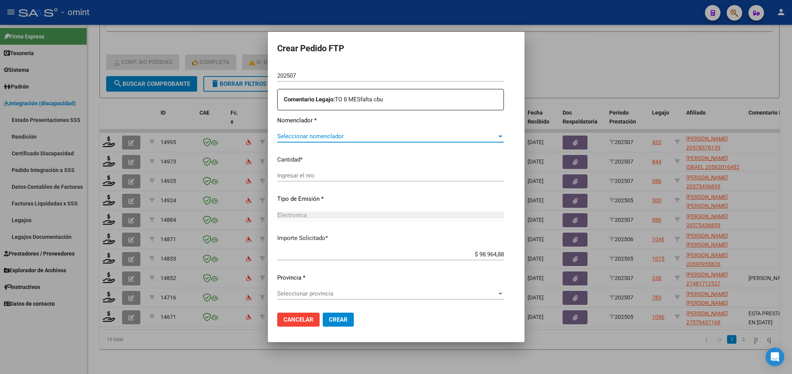
click at [334, 137] on span "Seleccionar nomenclador" at bounding box center [387, 136] width 220 height 7
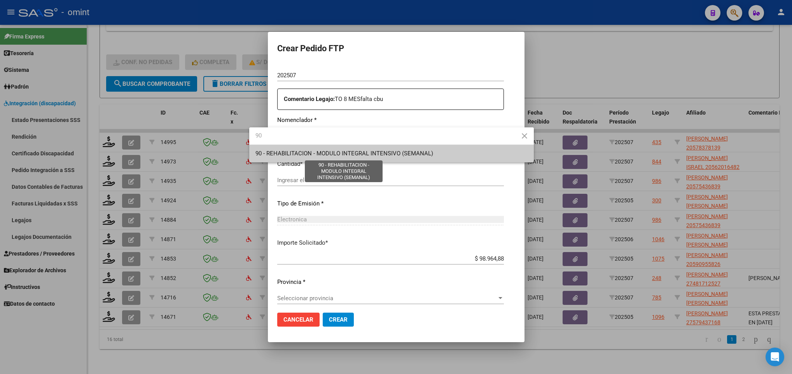
type input "90"
click at [331, 150] on span "90 - REHABILITACION - MODULO INTEGRAL INTENSIVO (SEMANAL)" at bounding box center [344, 153] width 178 height 7
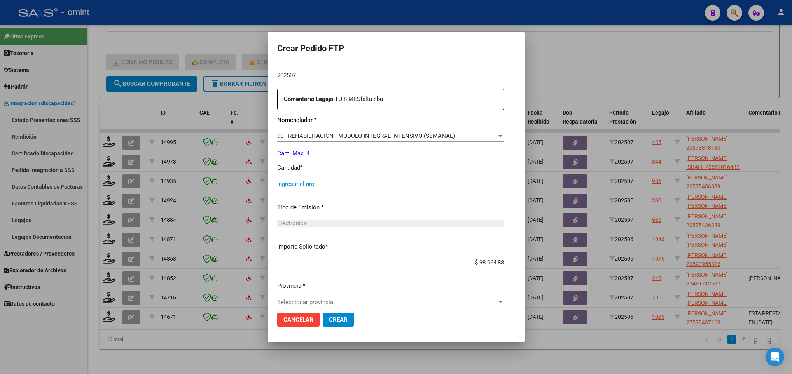
drag, startPoint x: 331, startPoint y: 150, endPoint x: 289, endPoint y: 184, distance: 53.9
click at [289, 184] on input "Ingresar el nro" at bounding box center [390, 184] width 227 height 7
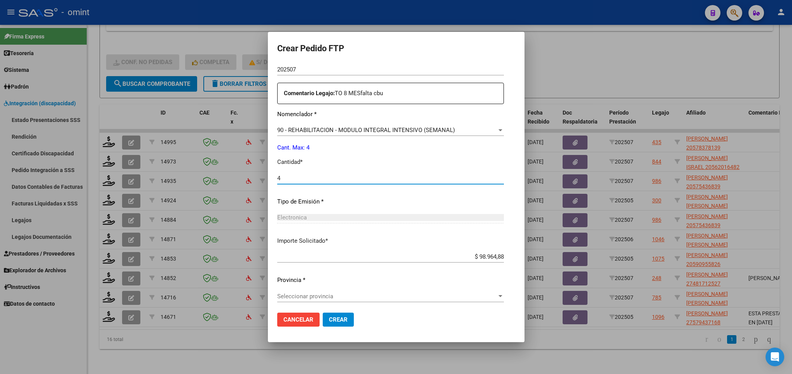
scroll to position [278, 0]
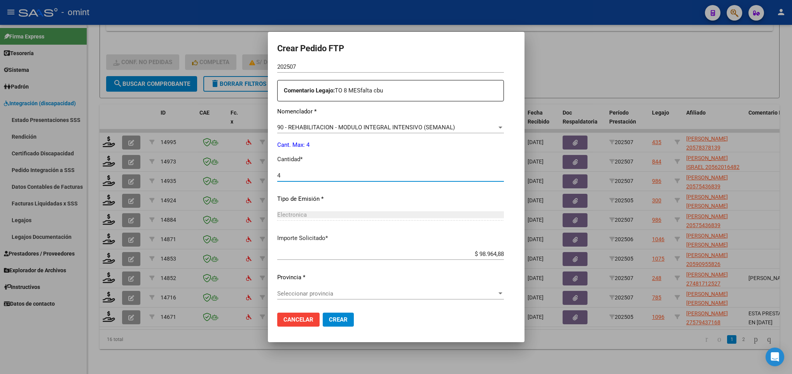
type input "4"
click at [318, 294] on span "Seleccionar provincia" at bounding box center [387, 293] width 220 height 7
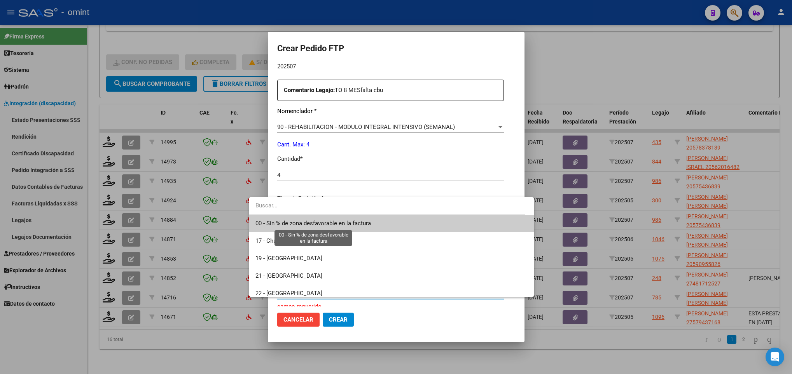
drag, startPoint x: 325, startPoint y: 224, endPoint x: 332, endPoint y: 318, distance: 93.6
click at [325, 225] on span "00 - Sin % de zona desfavorable en la factura" at bounding box center [312, 223] width 115 height 7
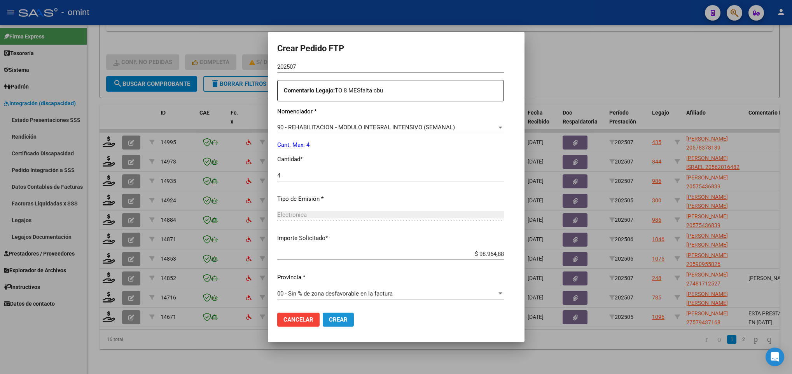
click at [329, 321] on span "Crear" at bounding box center [338, 319] width 19 height 7
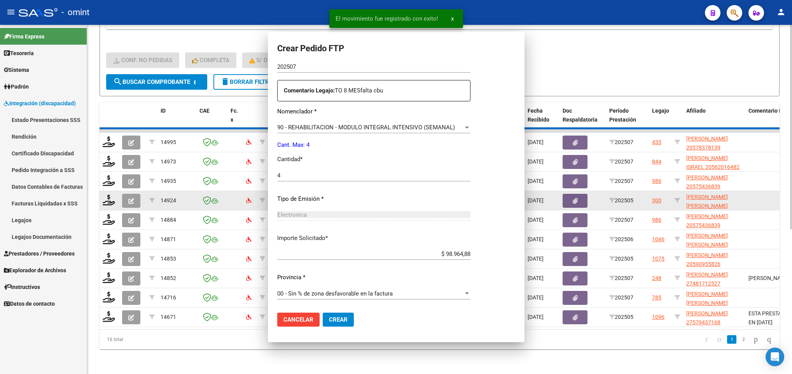
scroll to position [0, 0]
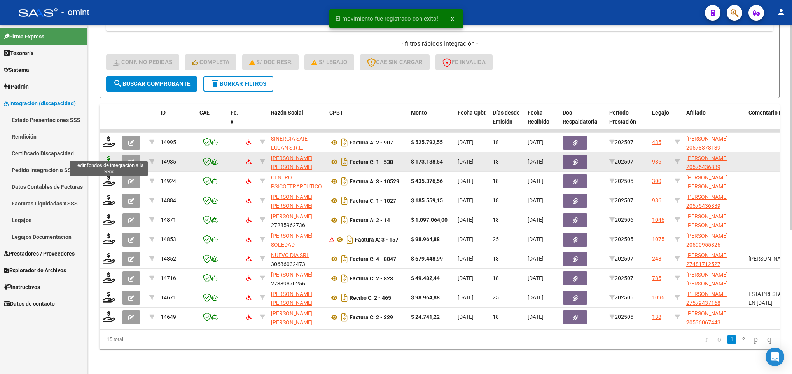
click at [111, 156] on icon at bounding box center [109, 161] width 12 height 11
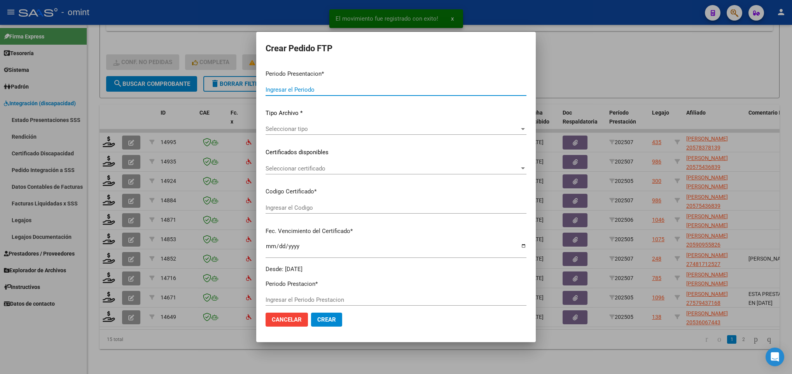
type input "202507"
type input "$ 173.188,54"
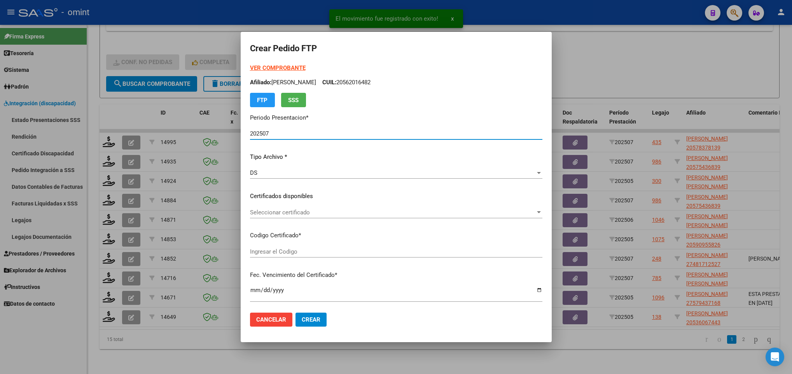
click at [338, 213] on span "Seleccionar certificado" at bounding box center [392, 212] width 285 height 7
type input "9999840469"
type input "2026-05-31"
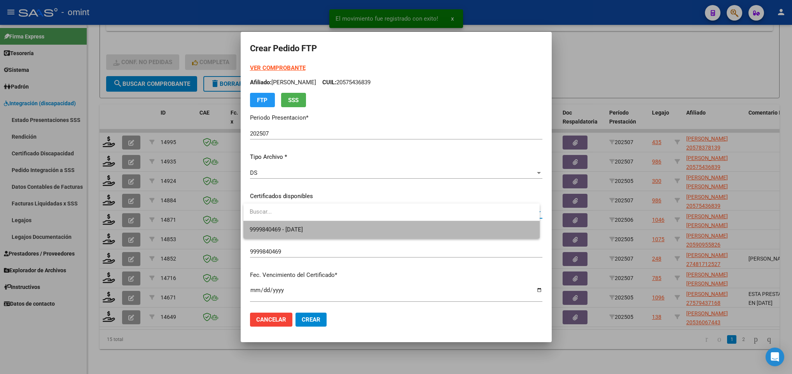
click at [344, 229] on span "9999840469 - 2026-05-31" at bounding box center [391, 229] width 283 height 17
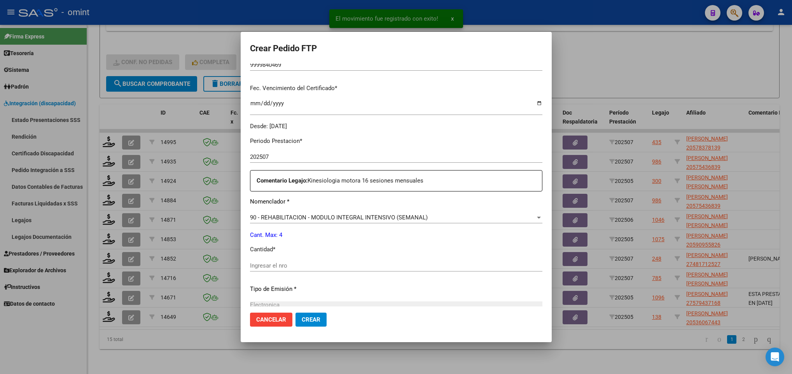
scroll to position [233, 0]
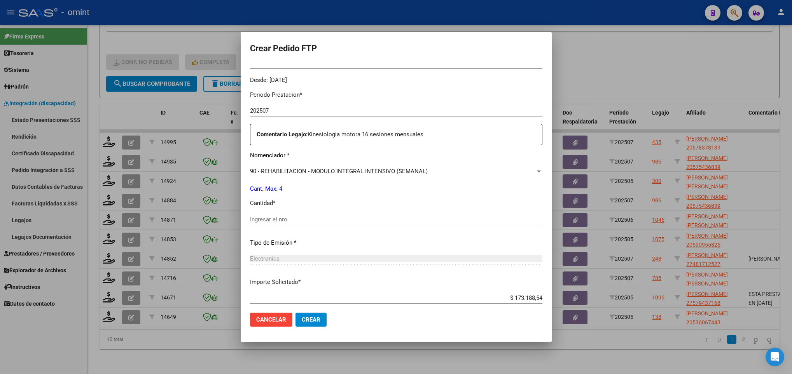
click at [308, 215] on div "Ingresar el nro" at bounding box center [396, 220] width 292 height 12
type input "4"
click at [320, 320] on span "Crear" at bounding box center [311, 319] width 19 height 7
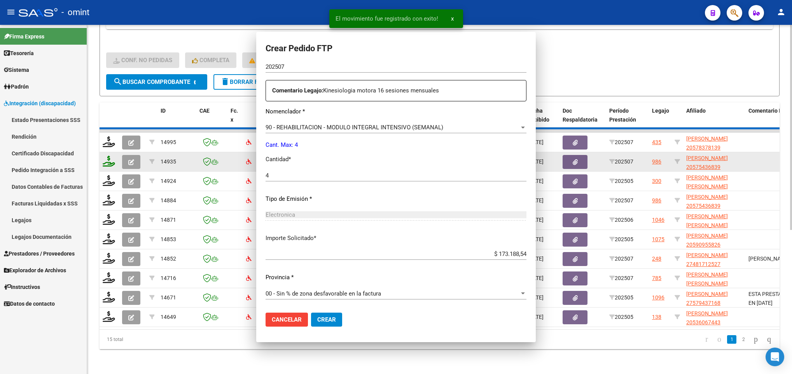
scroll to position [189, 0]
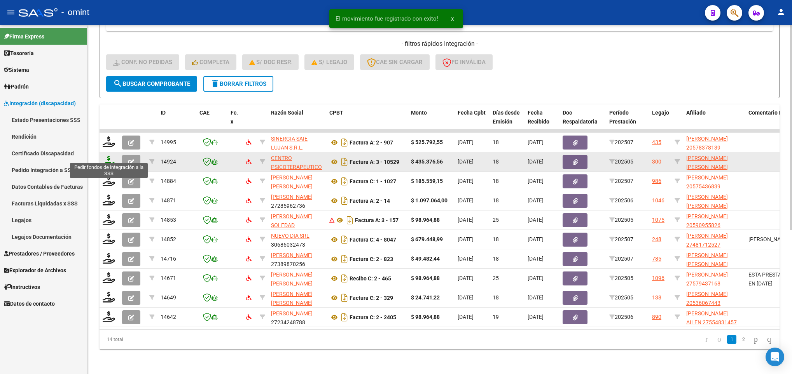
click at [108, 156] on icon at bounding box center [109, 161] width 12 height 11
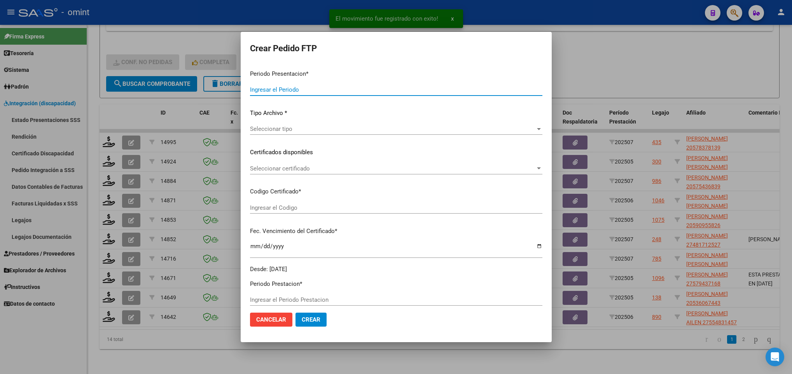
type input "202507"
type input "202505"
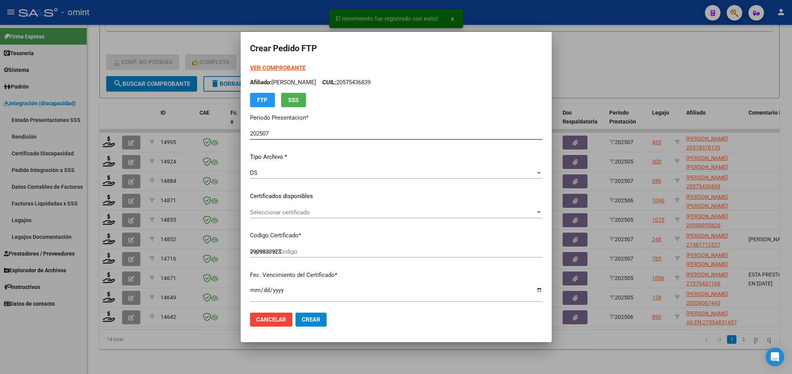
click at [309, 208] on div "Seleccionar certificado Seleccionar certificado" at bounding box center [396, 213] width 292 height 12
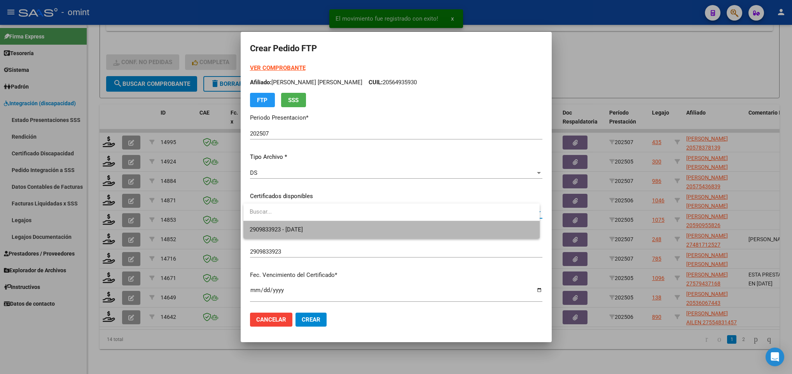
click at [325, 227] on span "2909833923 - 2027-05-01" at bounding box center [391, 229] width 283 height 17
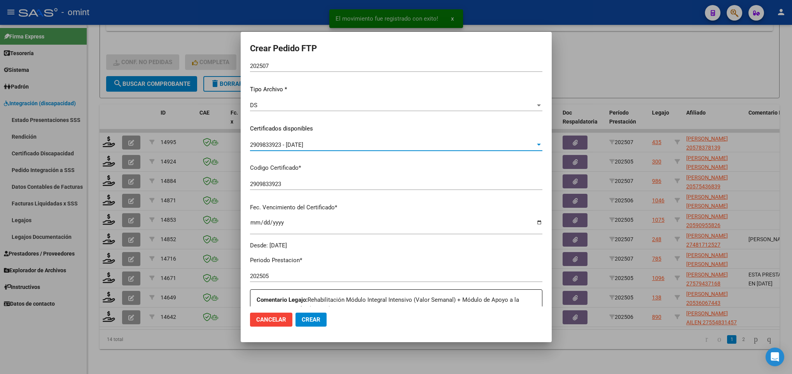
scroll to position [233, 0]
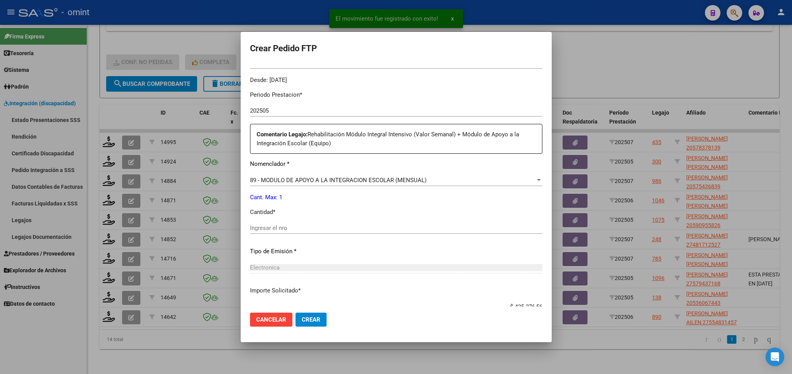
click at [272, 229] on input "Ingresar el nro" at bounding box center [396, 228] width 292 height 7
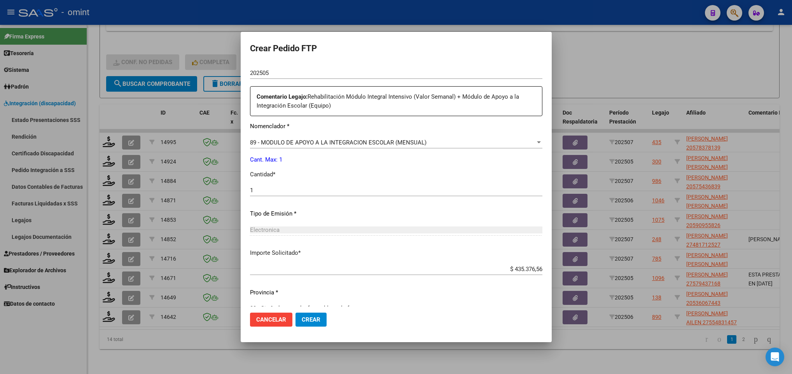
scroll to position [286, 0]
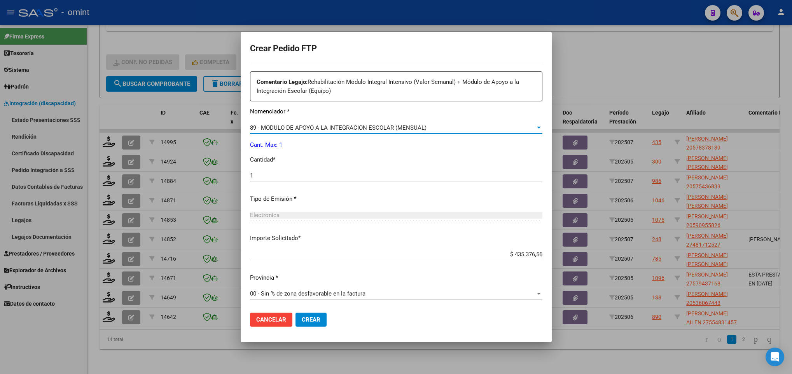
click at [272, 124] on span "89 - MODULO DE APOYO A LA INTEGRACION ESCOLAR (MENSUAL)" at bounding box center [338, 127] width 176 height 7
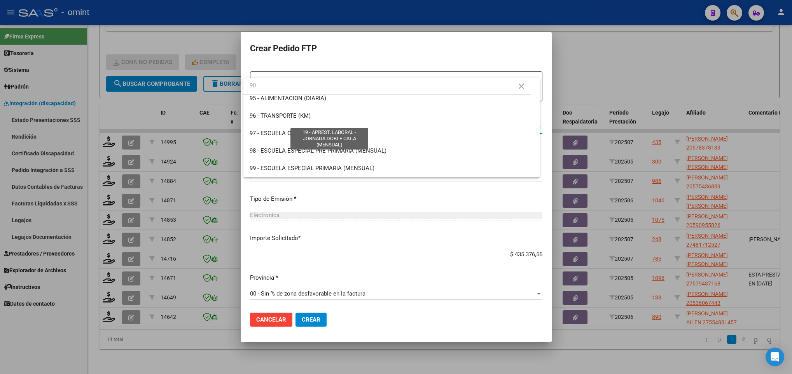
scroll to position [0, 0]
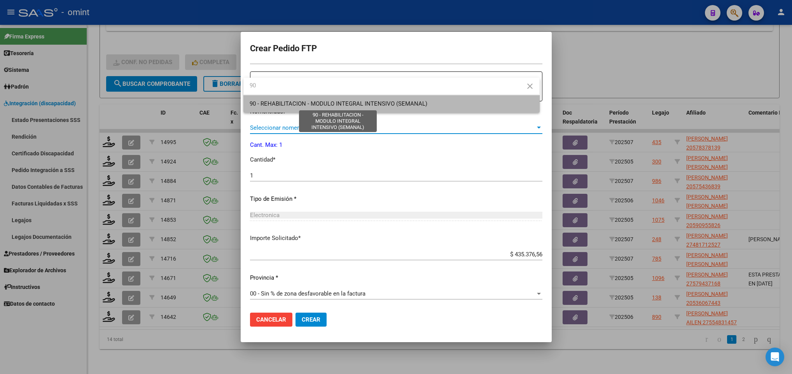
click at [285, 105] on span "90 - REHABILITACION - MODULO INTEGRAL INTENSIVO (SEMANAL)" at bounding box center [339, 103] width 178 height 7
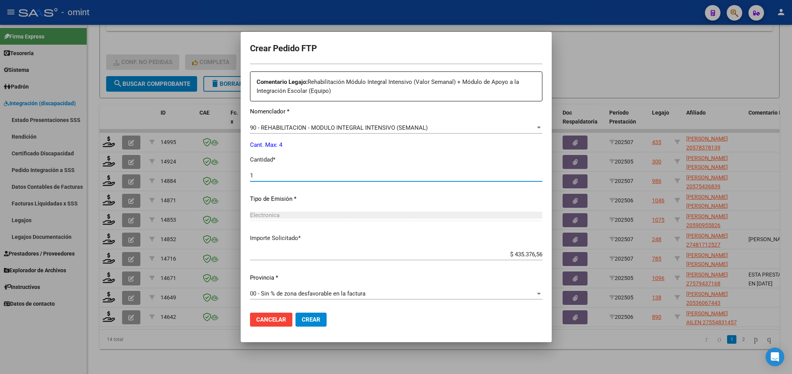
click at [285, 174] on input "1" at bounding box center [396, 175] width 292 height 7
click at [321, 320] on button "Crear" at bounding box center [310, 320] width 31 height 14
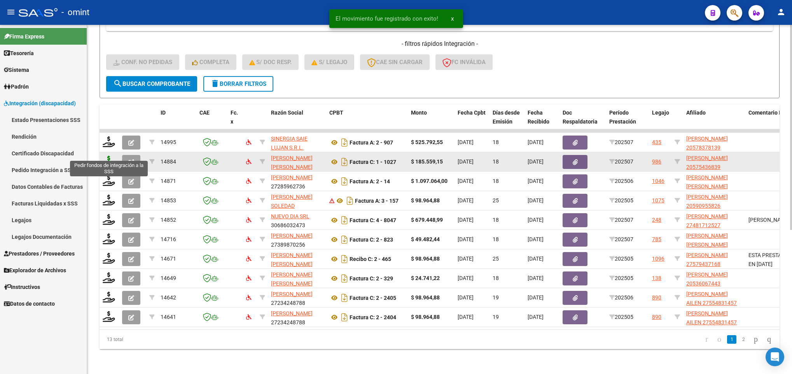
click at [106, 156] on icon at bounding box center [109, 161] width 12 height 11
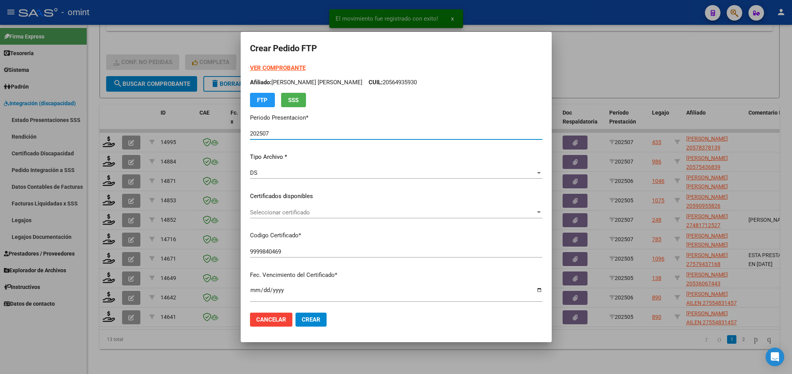
click at [285, 211] on span "Seleccionar certificado" at bounding box center [392, 212] width 285 height 7
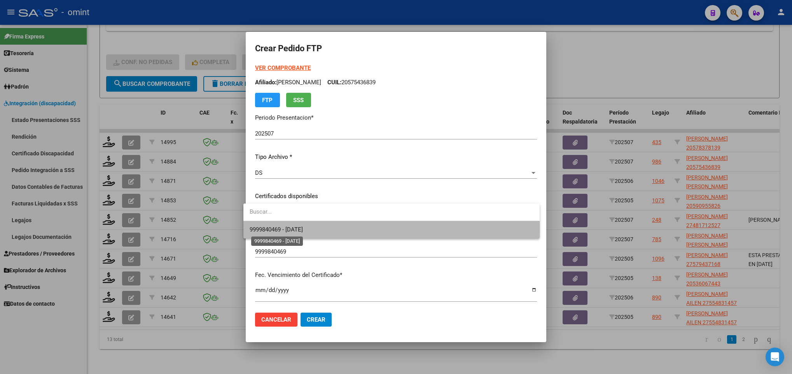
click at [290, 226] on span "9999840469 - 2026-05-31" at bounding box center [276, 229] width 53 height 7
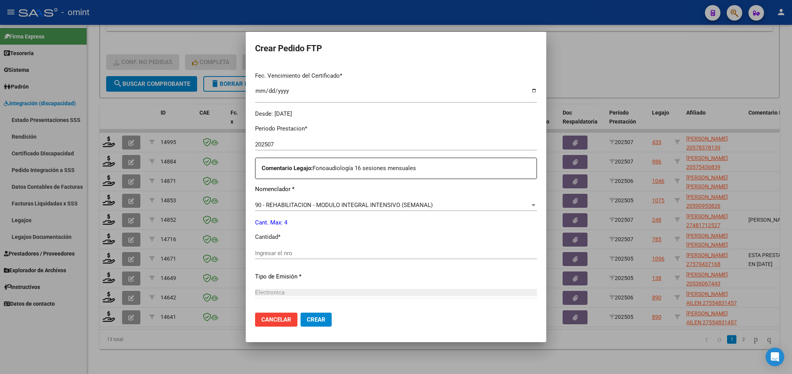
scroll to position [233, 0]
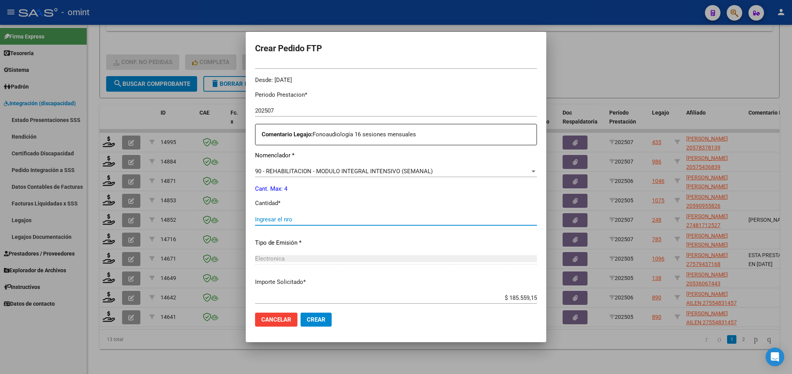
click at [290, 220] on input "Ingresar el nro" at bounding box center [396, 219] width 282 height 7
click at [388, 325] on mat-dialog-actions "Cancelar Crear" at bounding box center [396, 320] width 282 height 26
click at [311, 314] on button "Crear" at bounding box center [315, 320] width 31 height 14
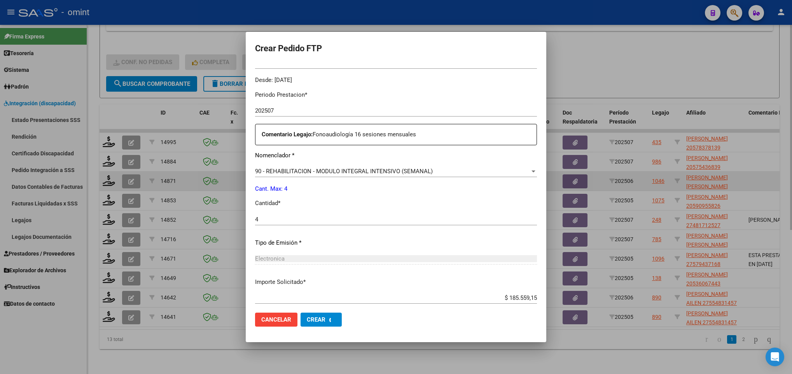
scroll to position [0, 0]
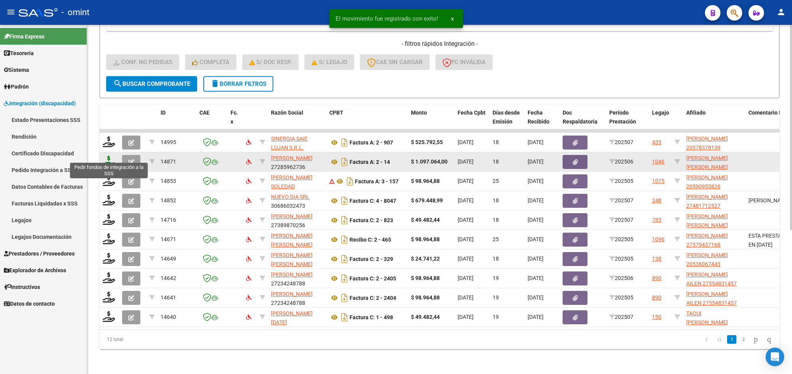
click at [104, 156] on icon at bounding box center [109, 161] width 12 height 11
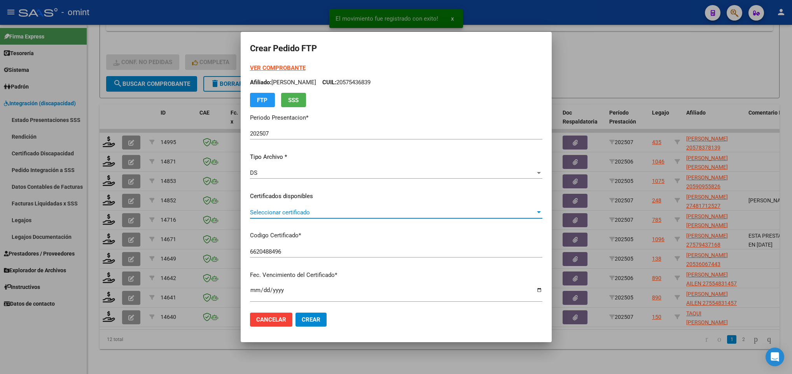
click at [310, 209] on span "Seleccionar certificado" at bounding box center [392, 212] width 285 height 7
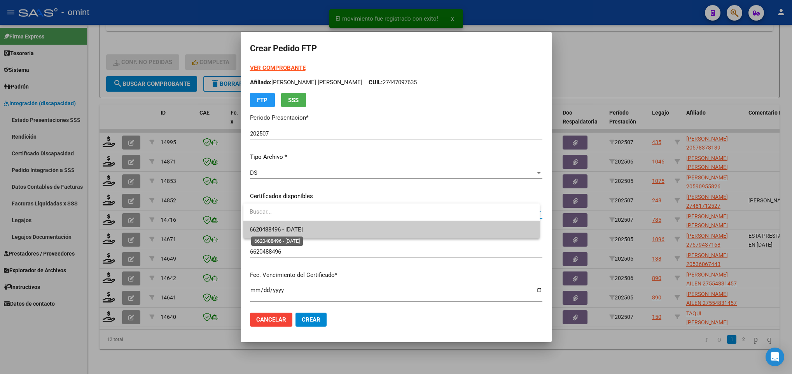
click at [303, 228] on span "6620488496 - 2028-03-21" at bounding box center [276, 229] width 53 height 7
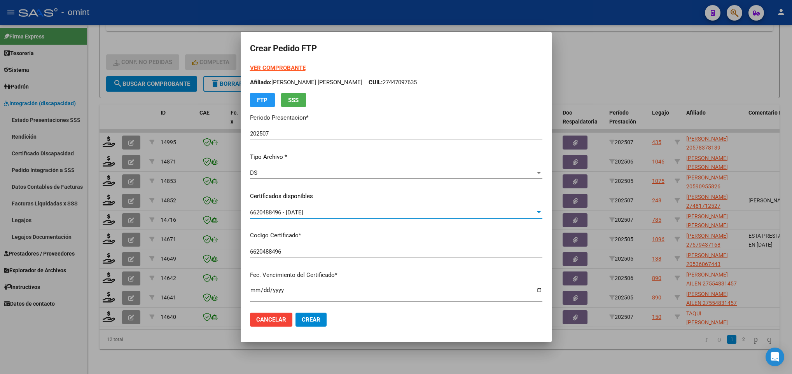
click at [276, 66] on strong "VER COMPROBANTE" at bounding box center [278, 68] width 56 height 7
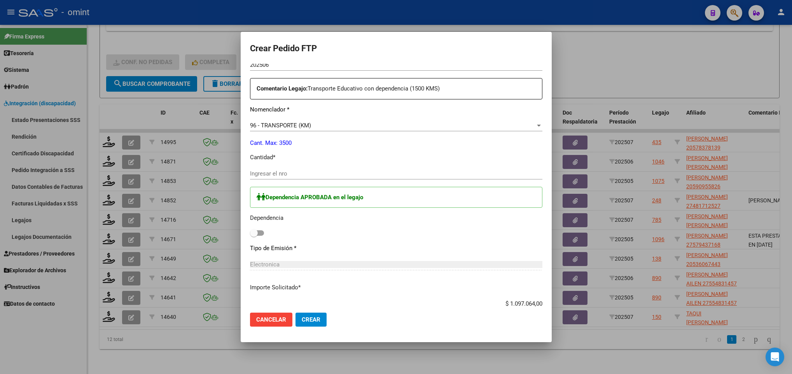
scroll to position [292, 0]
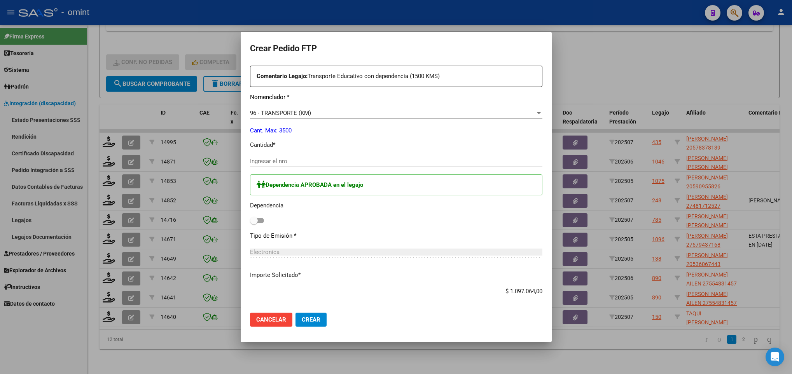
click at [302, 155] on div "Ingresar el nro" at bounding box center [396, 161] width 292 height 12
drag, startPoint x: 264, startPoint y: 222, endPoint x: 270, endPoint y: 243, distance: 22.2
click at [264, 221] on div "Dependencia APROBADA en el legajo Dependencia" at bounding box center [396, 201] width 292 height 52
drag, startPoint x: 261, startPoint y: 220, endPoint x: 278, endPoint y: 243, distance: 28.1
click at [263, 220] on span at bounding box center [257, 220] width 14 height 5
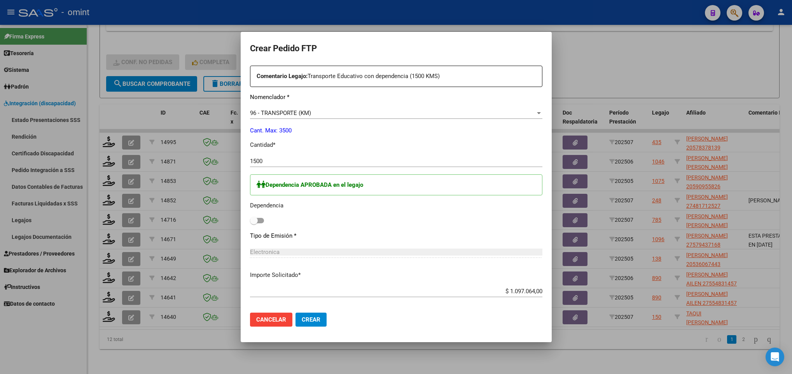
click at [254, 224] on input "checkbox" at bounding box center [253, 224] width 0 height 0
click at [315, 323] on button "Crear" at bounding box center [310, 320] width 31 height 14
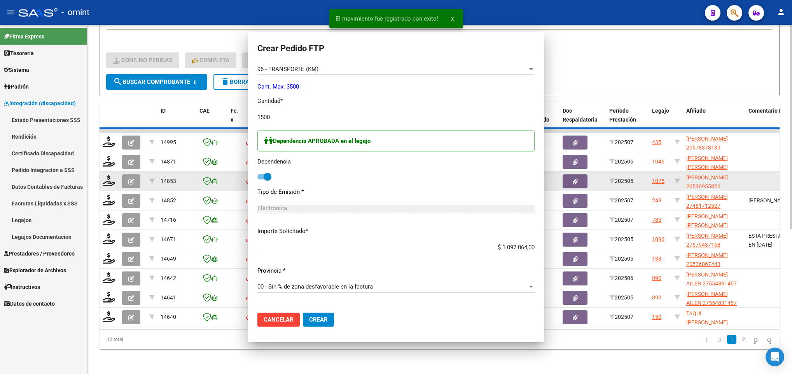
scroll to position [0, 0]
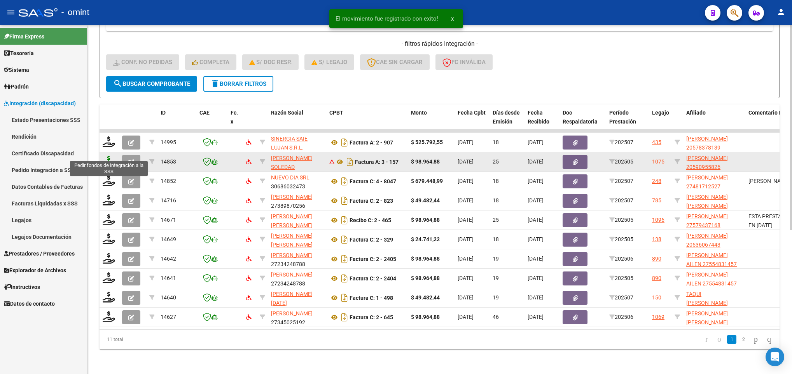
click at [112, 156] on icon at bounding box center [109, 161] width 12 height 11
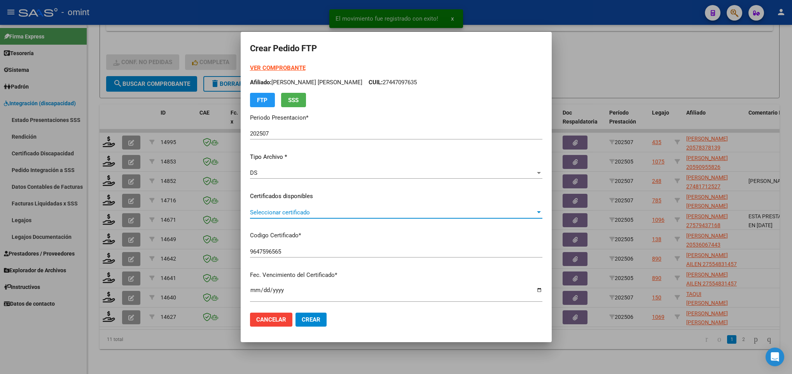
click at [323, 210] on span "Seleccionar certificado" at bounding box center [392, 212] width 285 height 7
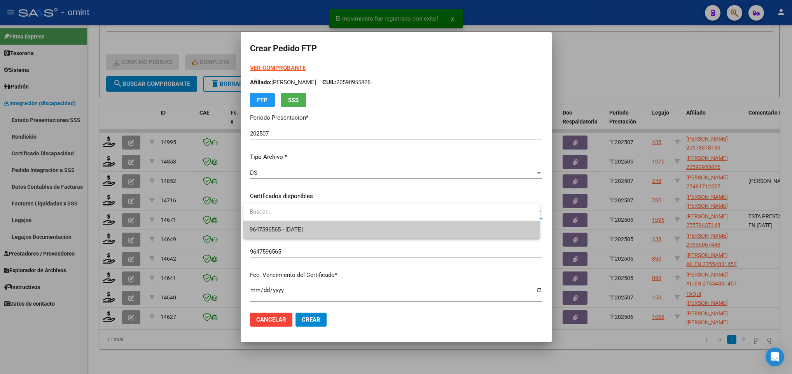
click at [326, 227] on span "9647596565 - 2029-10-01" at bounding box center [391, 229] width 283 height 17
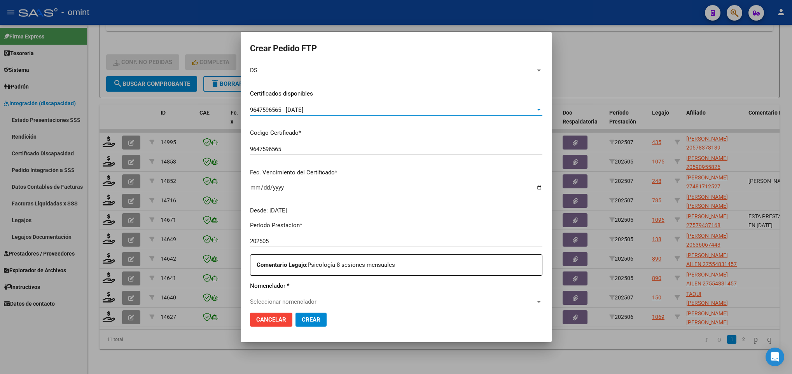
scroll to position [233, 0]
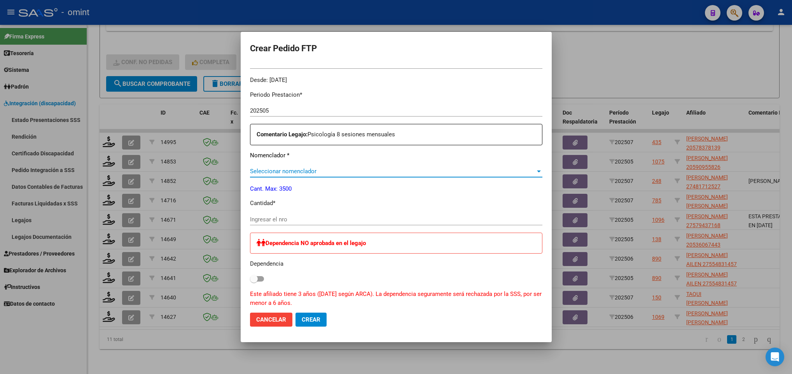
click at [314, 175] on span "Seleccionar nomenclador" at bounding box center [392, 171] width 285 height 7
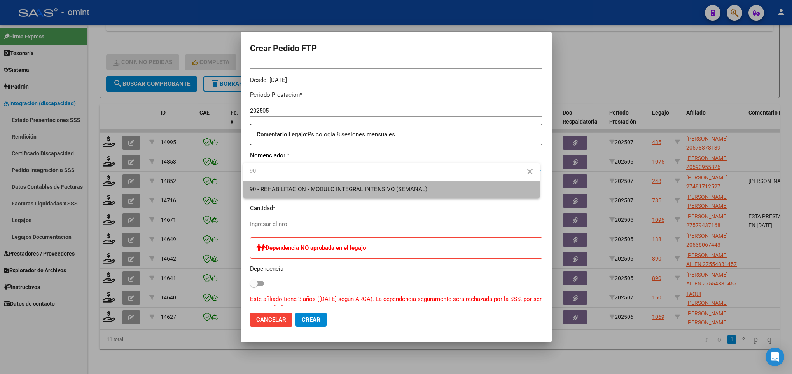
drag, startPoint x: 317, startPoint y: 184, endPoint x: 295, endPoint y: 225, distance: 46.8
click at [317, 185] on span "90 - REHABILITACION - MODULO INTEGRAL INTENSIVO (SEMANAL)" at bounding box center [391, 189] width 283 height 17
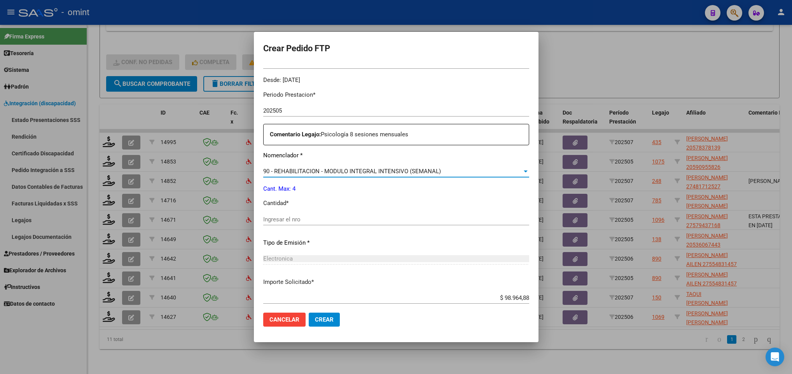
click at [295, 217] on input "Ingresar el nro" at bounding box center [396, 219] width 266 height 7
click at [440, 197] on div "Periodo Prestacion * 202505 Ingresar el Periodo Prestacion Comentario Legajo: P…" at bounding box center [396, 218] width 266 height 266
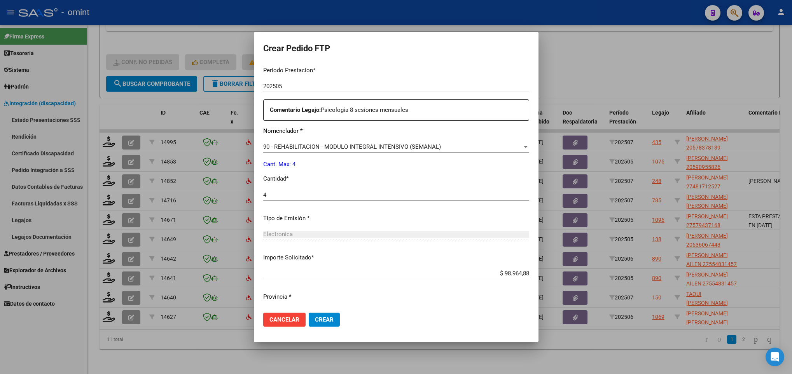
scroll to position [278, 0]
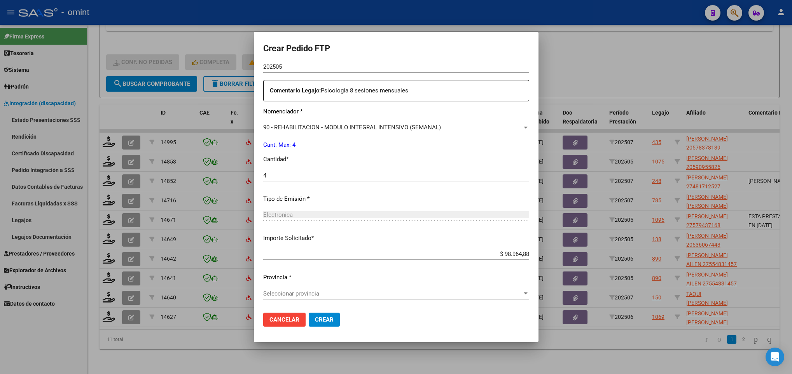
click at [311, 298] on div "Seleccionar provincia Seleccionar provincia" at bounding box center [396, 294] width 266 height 12
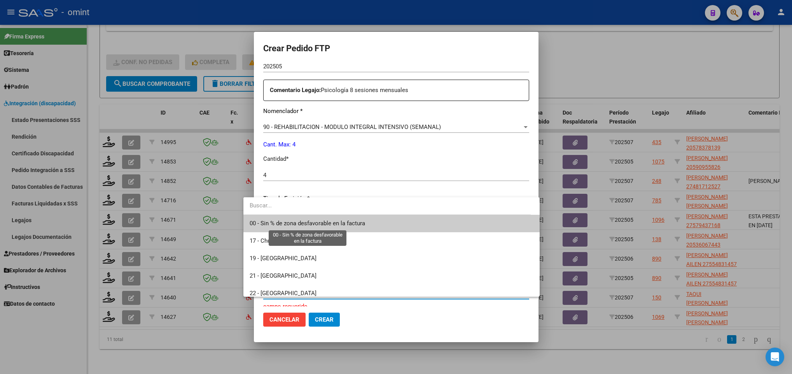
click at [320, 227] on span "00 - Sin % de zona desfavorable en la factura" at bounding box center [307, 223] width 115 height 7
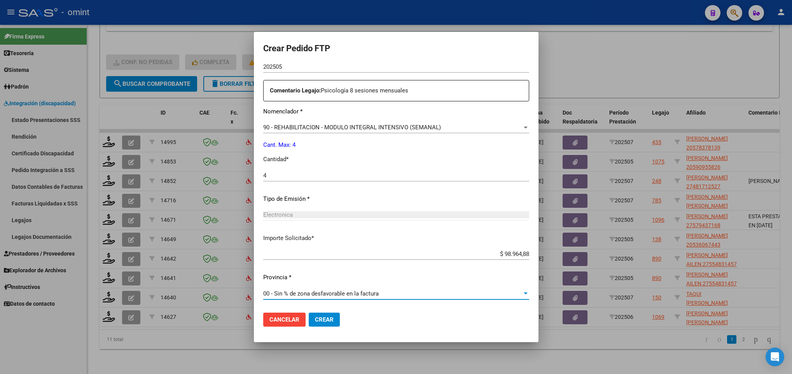
click at [315, 318] on span "Crear" at bounding box center [324, 319] width 19 height 7
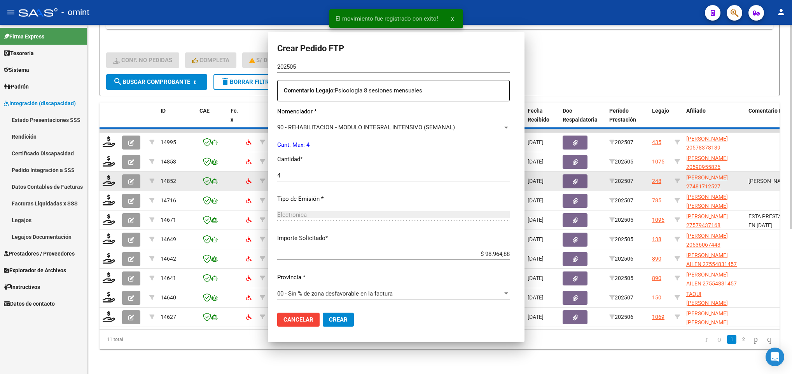
scroll to position [0, 0]
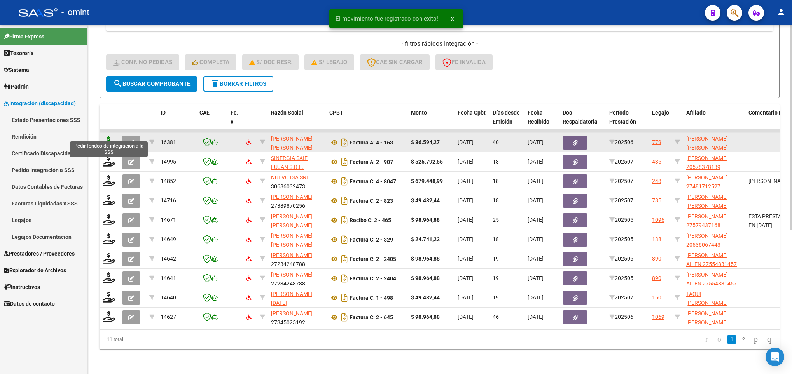
click at [109, 136] on icon at bounding box center [109, 141] width 12 height 11
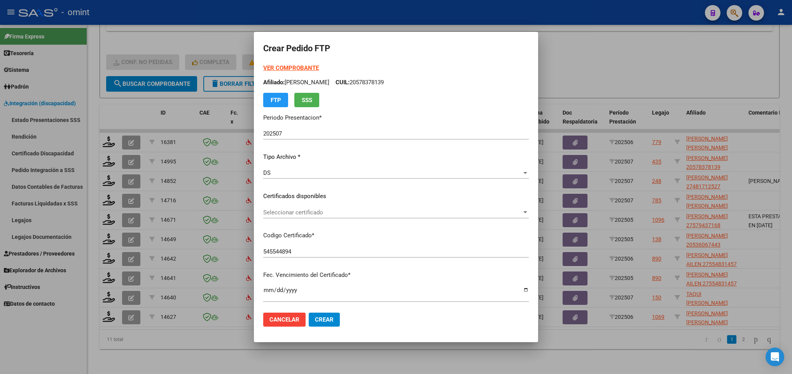
click at [356, 217] on div "Seleccionar certificado Seleccionar certificado" at bounding box center [395, 213] width 265 height 12
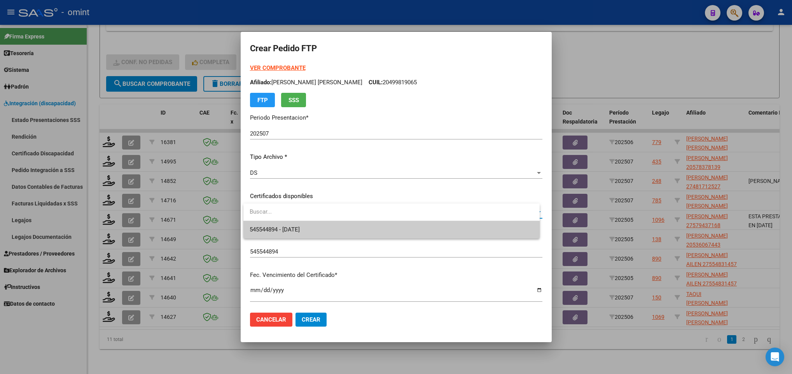
click at [357, 227] on span "545544894 - 2027-07-12" at bounding box center [391, 229] width 283 height 17
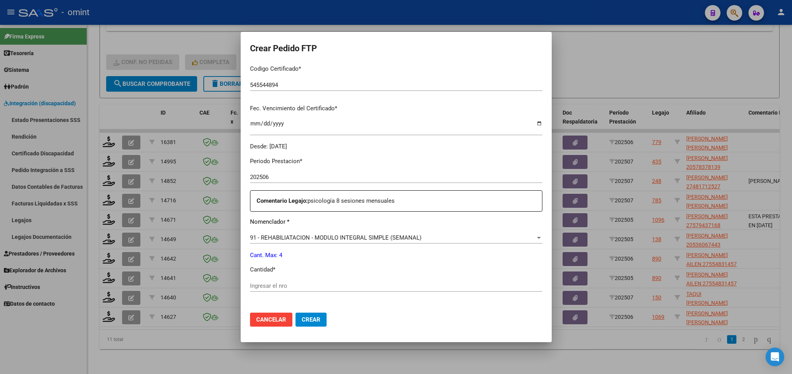
scroll to position [233, 0]
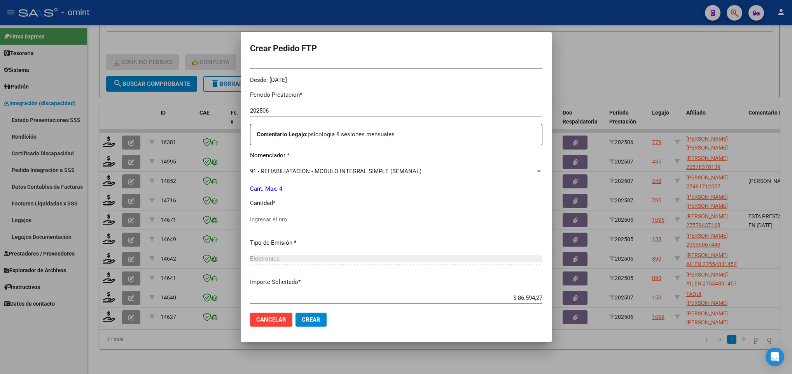
click at [316, 214] on div "Ingresar el nro" at bounding box center [396, 220] width 292 height 12
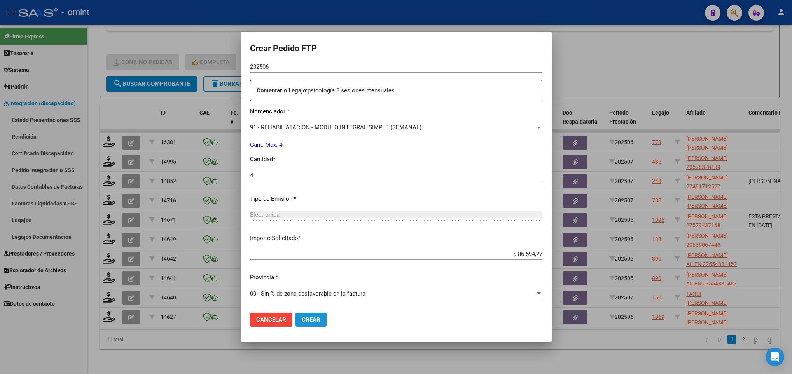
click at [318, 325] on button "Crear" at bounding box center [310, 320] width 31 height 14
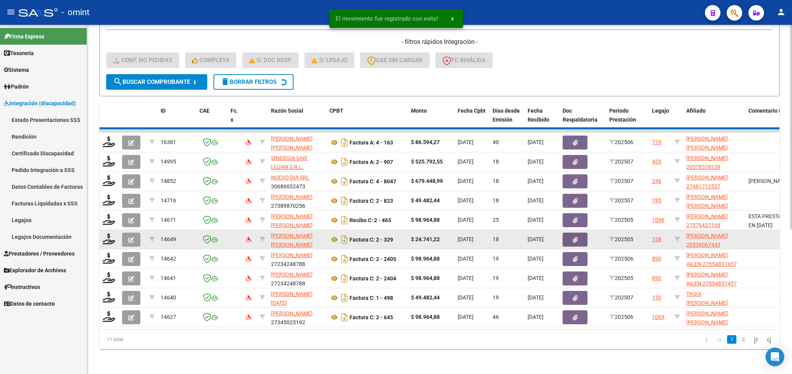
scroll to position [226, 0]
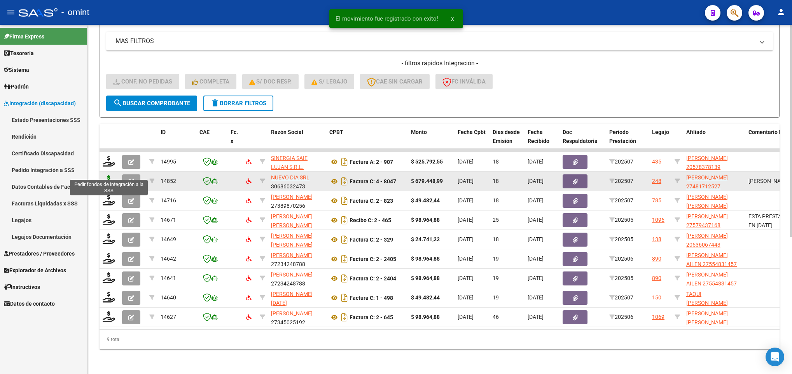
click at [110, 175] on icon at bounding box center [109, 180] width 12 height 11
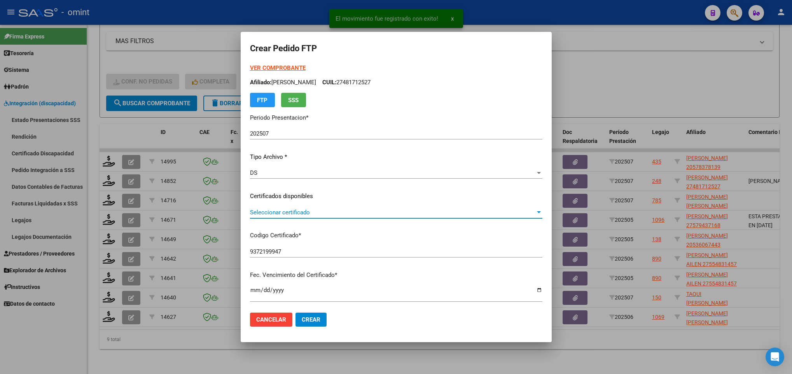
click at [316, 210] on span "Seleccionar certificado" at bounding box center [392, 212] width 285 height 7
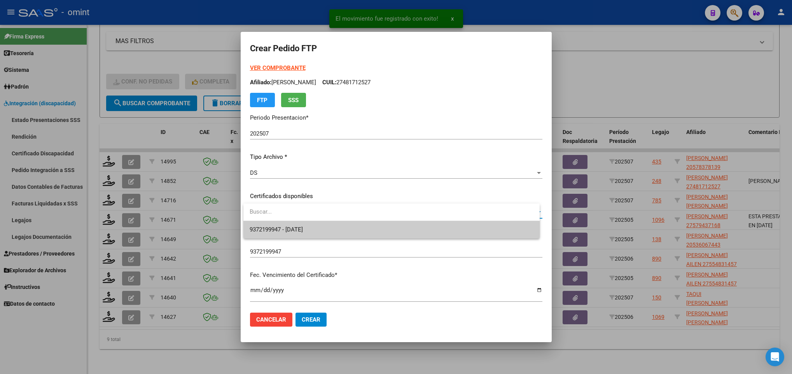
click at [321, 229] on span "9372199947 - 2029-09-01" at bounding box center [391, 229] width 283 height 17
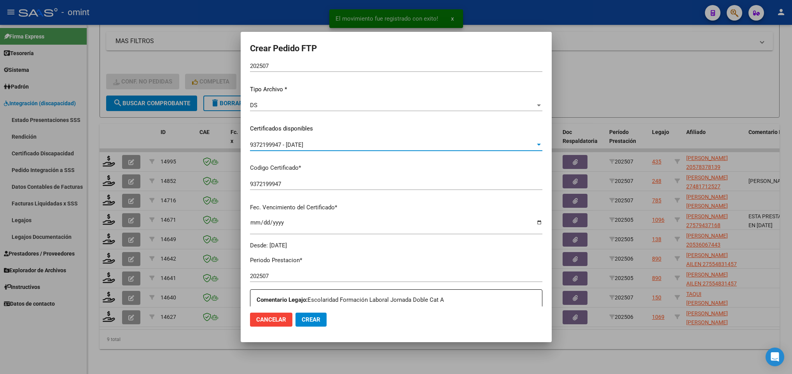
scroll to position [233, 0]
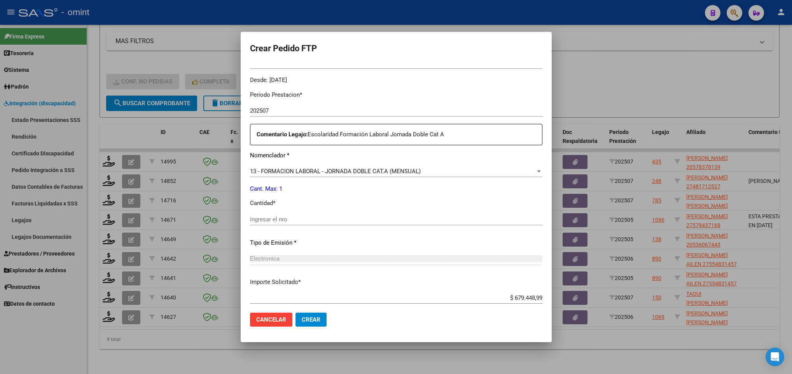
click at [283, 214] on div "Ingresar el nro" at bounding box center [396, 220] width 292 height 12
click at [372, 196] on div "Periodo Prestacion * 202507 Ingresar el Periodo Prestacion Comentario Legajo: E…" at bounding box center [396, 218] width 292 height 266
click at [316, 320] on span "Crear" at bounding box center [311, 319] width 19 height 7
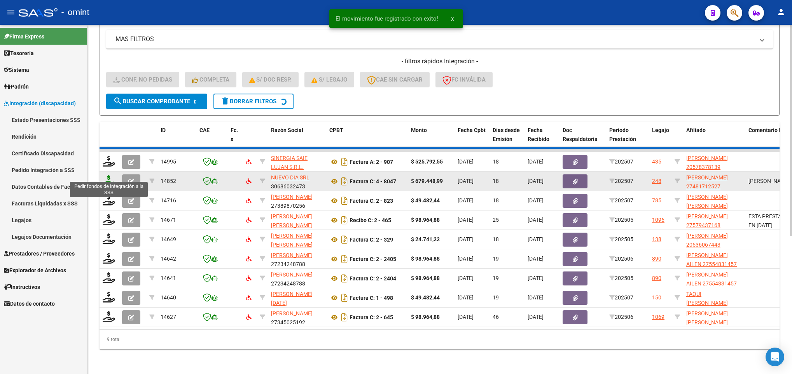
scroll to position [207, 0]
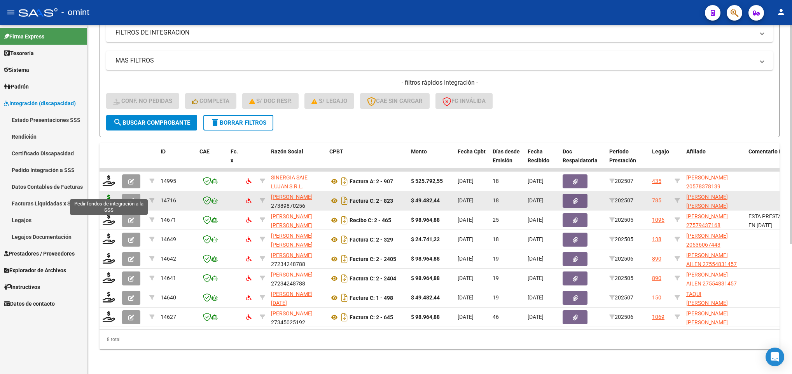
click at [110, 195] on icon at bounding box center [109, 200] width 12 height 11
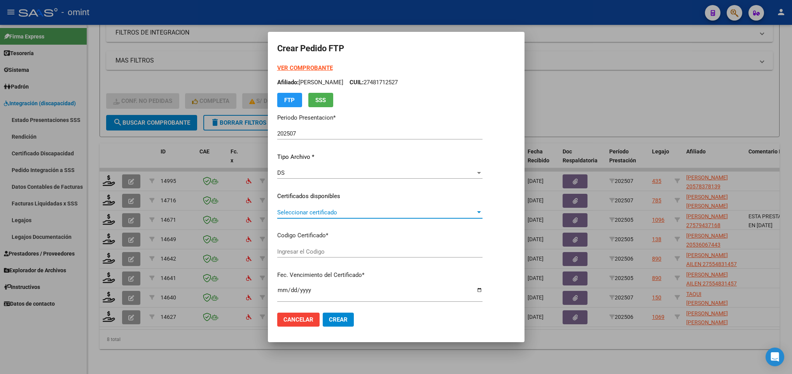
click at [324, 211] on span "Seleccionar certificado" at bounding box center [376, 212] width 198 height 7
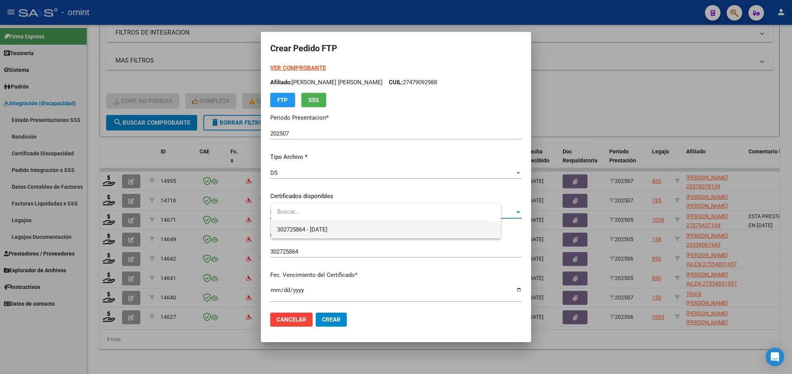
click at [330, 223] on span "302725864 - [DATE]" at bounding box center [386, 229] width 218 height 17
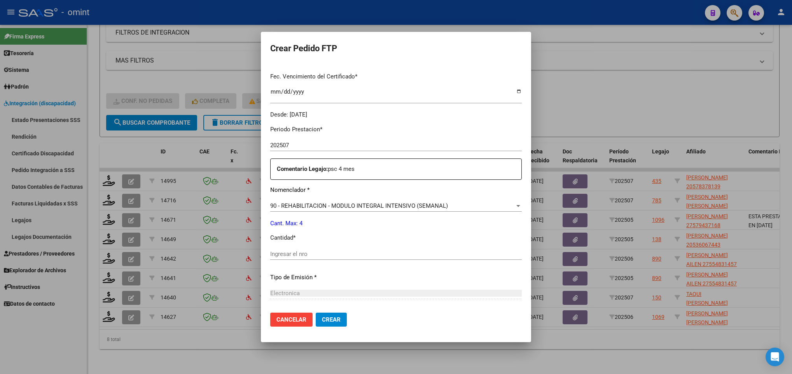
scroll to position [233, 0]
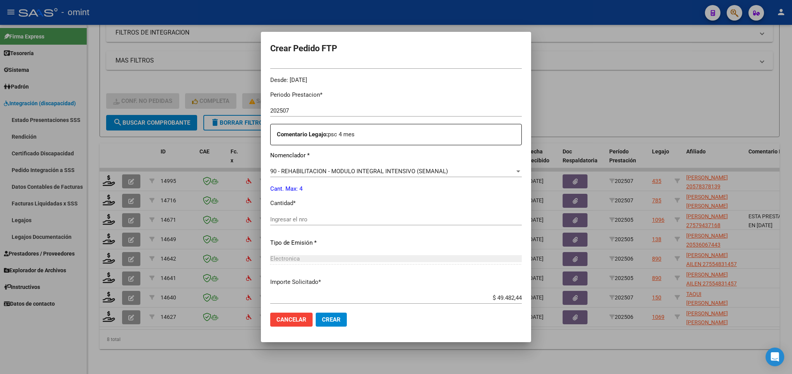
click at [291, 212] on div "Periodo Prestacion * 202507 Ingresar el Periodo Prestacion Comentario Legajo: p…" at bounding box center [396, 218] width 252 height 266
click at [291, 218] on input "Ingresar el nro" at bounding box center [396, 219] width 252 height 7
click at [333, 321] on span "Crear" at bounding box center [331, 319] width 19 height 7
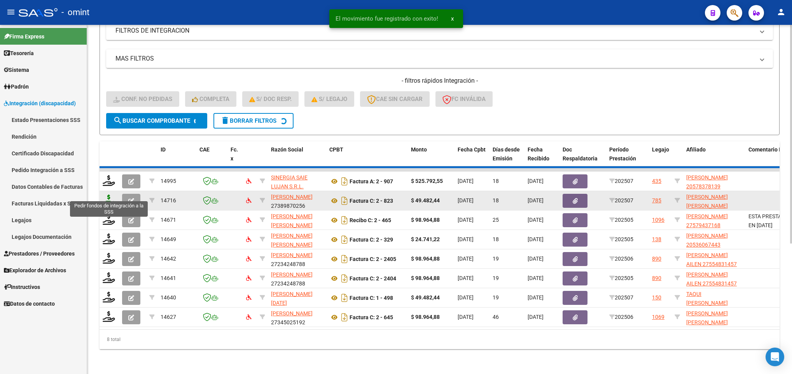
scroll to position [188, 0]
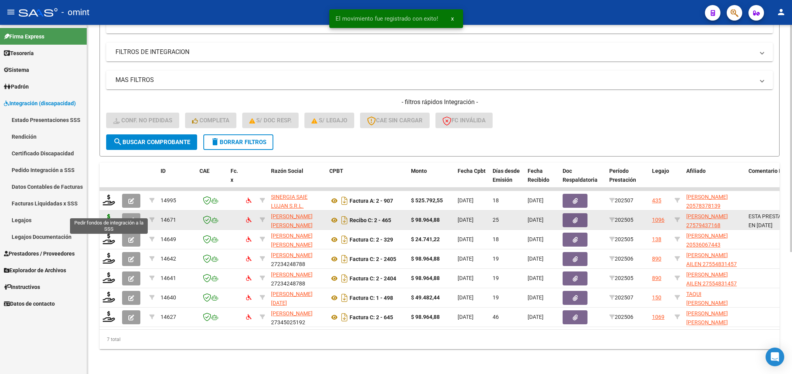
click at [106, 214] on icon at bounding box center [109, 219] width 12 height 11
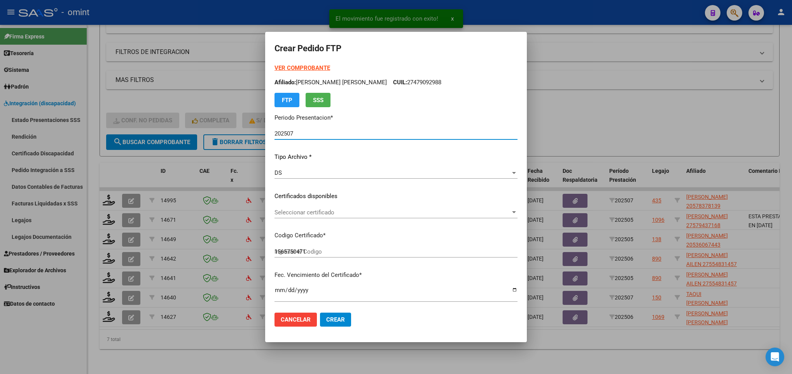
click at [321, 213] on span "Seleccionar certificado" at bounding box center [392, 212] width 236 height 7
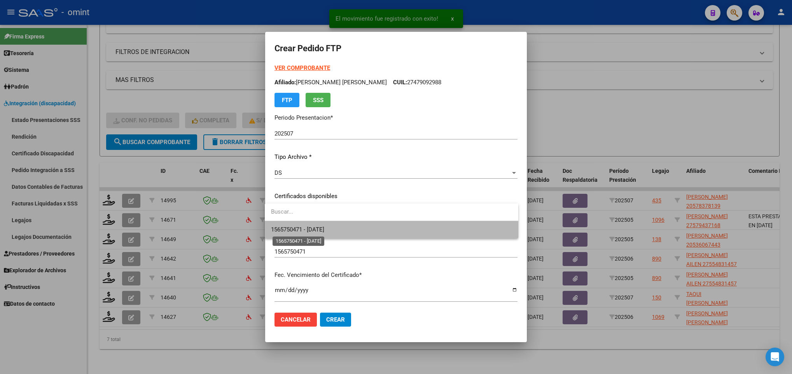
click at [319, 230] on span "1565750471 - 2025-10-14" at bounding box center [297, 229] width 53 height 7
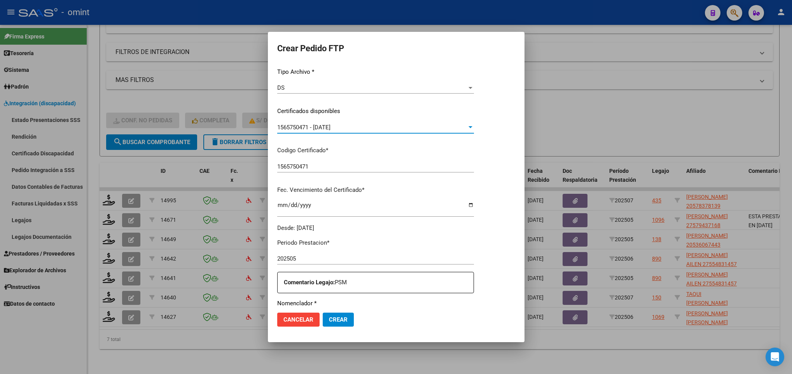
scroll to position [175, 0]
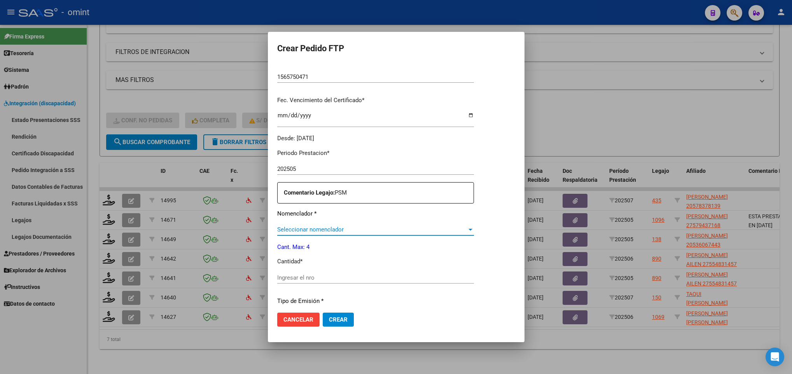
click at [362, 231] on span "Seleccionar nomenclador" at bounding box center [372, 229] width 190 height 7
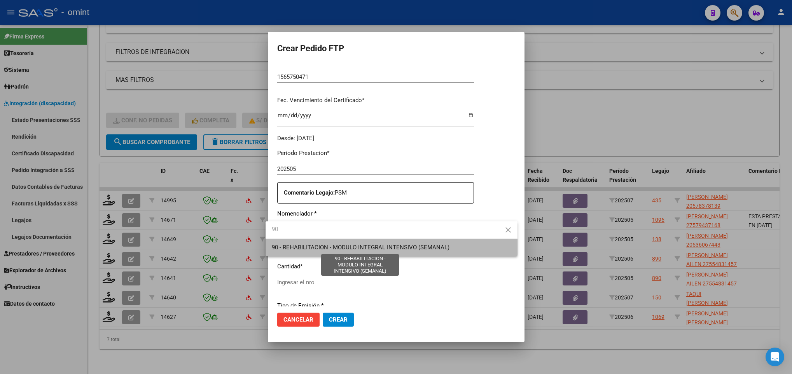
drag, startPoint x: 367, startPoint y: 244, endPoint x: 364, endPoint y: 257, distance: 13.5
click at [367, 244] on span "90 - REHABILITACION - MODULO INTEGRAL INTENSIVO (SEMANAL)" at bounding box center [361, 247] width 178 height 7
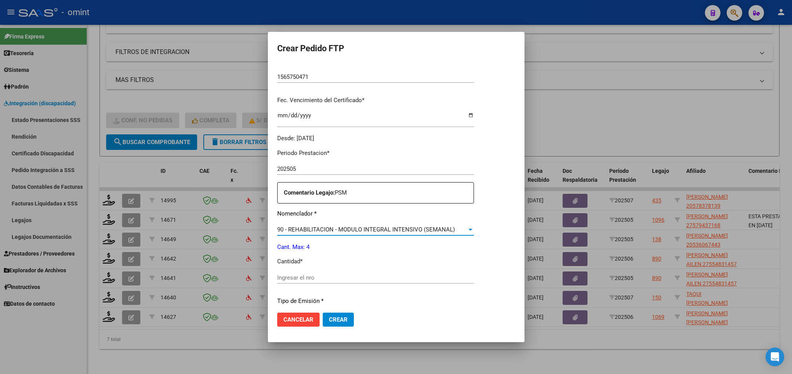
click at [353, 267] on div "Periodo Prestacion * 202505 Ingresar el Periodo Prestacion Comentario Legajo: P…" at bounding box center [375, 276] width 197 height 266
click at [346, 277] on input "Ingresar el nro" at bounding box center [375, 277] width 197 height 7
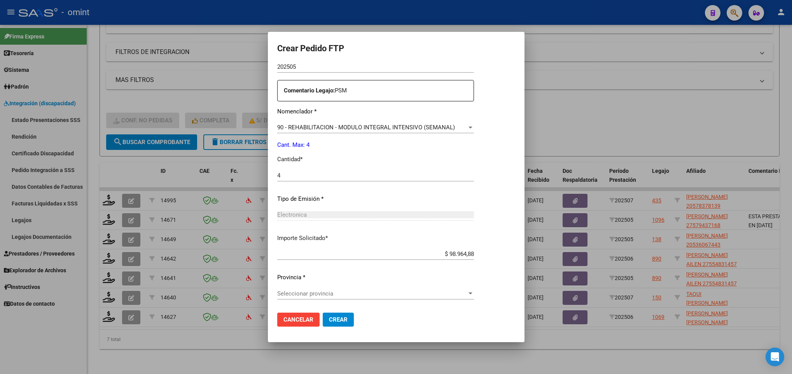
click at [337, 294] on span "Seleccionar provincia" at bounding box center [372, 293] width 190 height 7
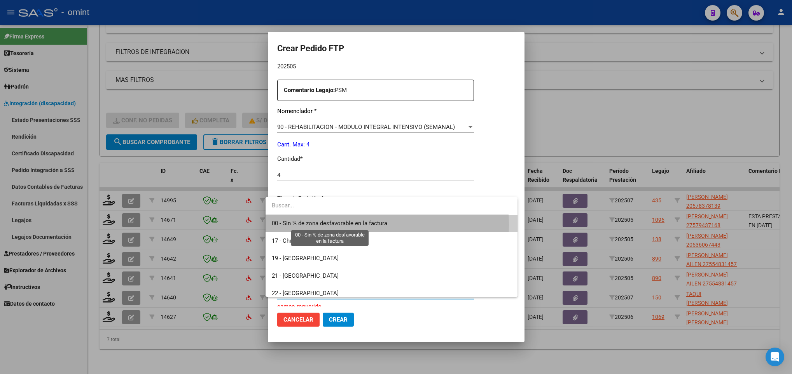
click at [336, 225] on span "00 - Sin % de zona desfavorable en la factura" at bounding box center [329, 223] width 115 height 7
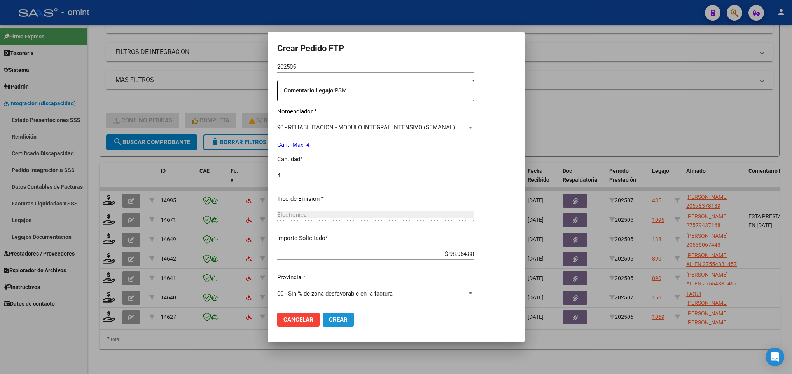
click at [338, 321] on span "Crear" at bounding box center [338, 319] width 19 height 7
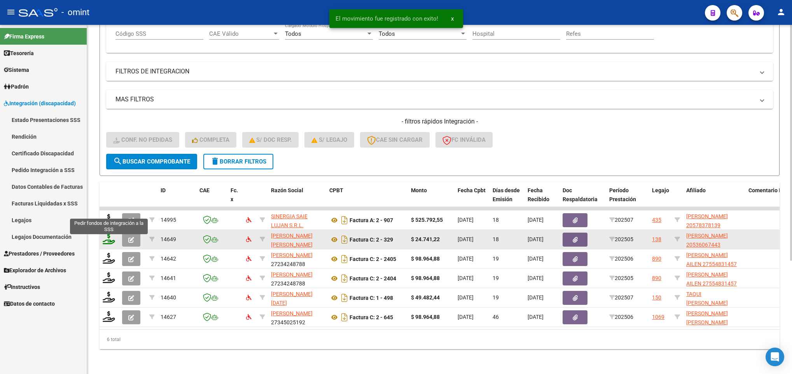
scroll to position [168, 0]
click at [112, 234] on icon at bounding box center [109, 239] width 12 height 11
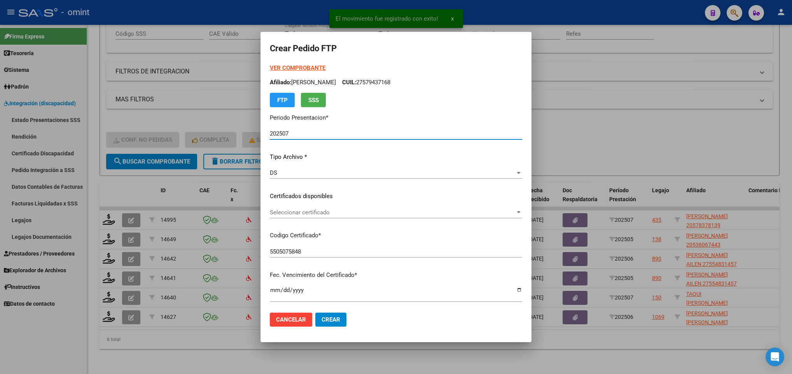
click at [362, 213] on span "Seleccionar certificado" at bounding box center [392, 212] width 245 height 7
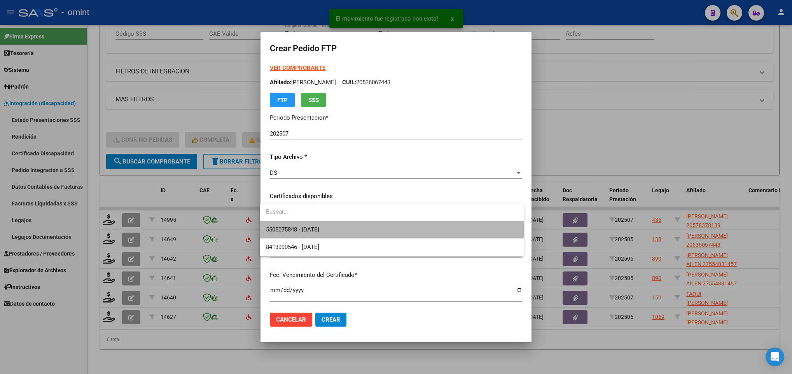
click at [363, 227] on span "5505075848 - 2029-01-30" at bounding box center [392, 229] width 252 height 17
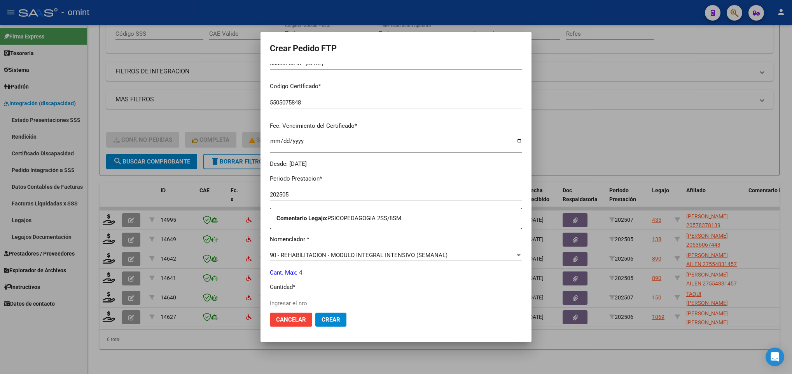
scroll to position [233, 0]
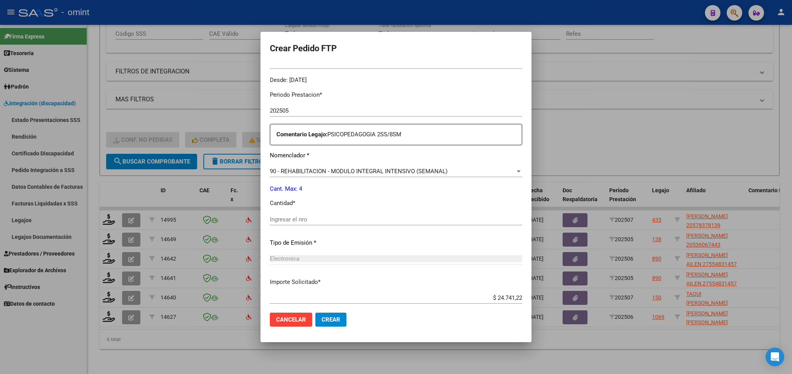
click at [325, 213] on div "Periodo Prestacion * 202505 Ingresar el Periodo Prestacion Comentario Legajo: P…" at bounding box center [396, 218] width 252 height 266
click at [324, 224] on div "Ingresar el nro" at bounding box center [396, 220] width 252 height 12
click at [325, 321] on span "Crear" at bounding box center [330, 319] width 19 height 7
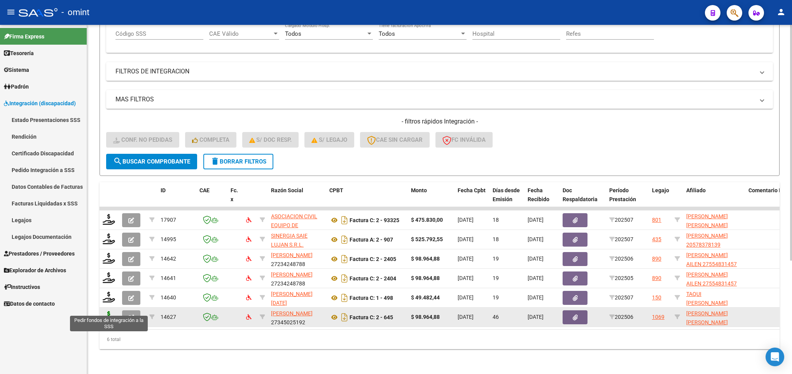
click at [109, 311] on icon at bounding box center [109, 316] width 12 height 11
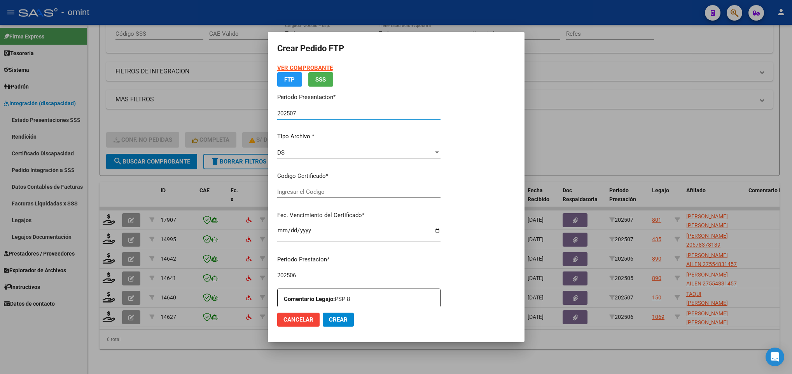
click at [322, 191] on div "VER COMPROBANTE ARCA Padrón FTP SSS Periodo Presentacion * 202507 Ingresar el P…" at bounding box center [358, 157] width 163 height 186
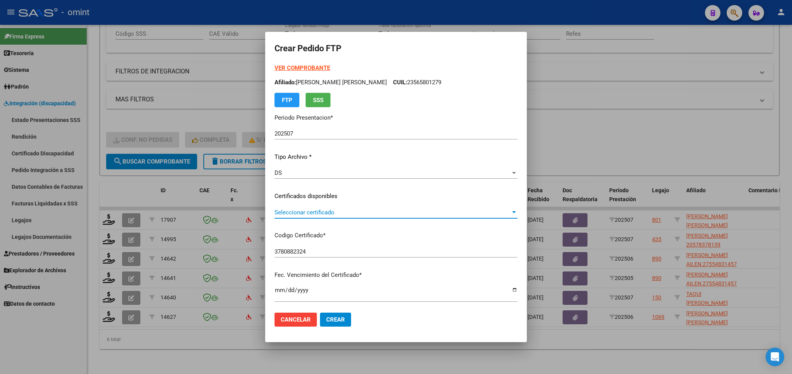
click at [274, 216] on span "Seleccionar certificado" at bounding box center [392, 212] width 236 height 7
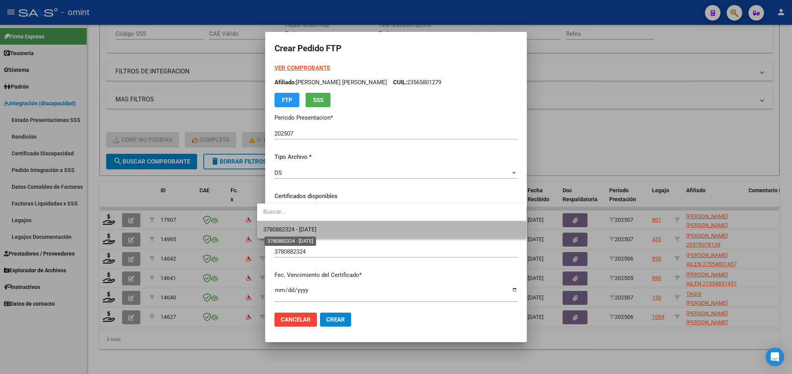
click at [285, 231] on span "3780882324 - 2026-07-06" at bounding box center [289, 229] width 53 height 7
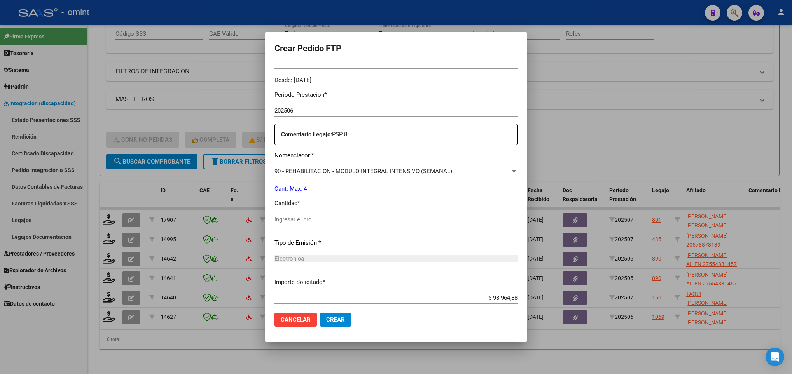
click at [292, 217] on input "Ingresar el nro" at bounding box center [395, 219] width 243 height 7
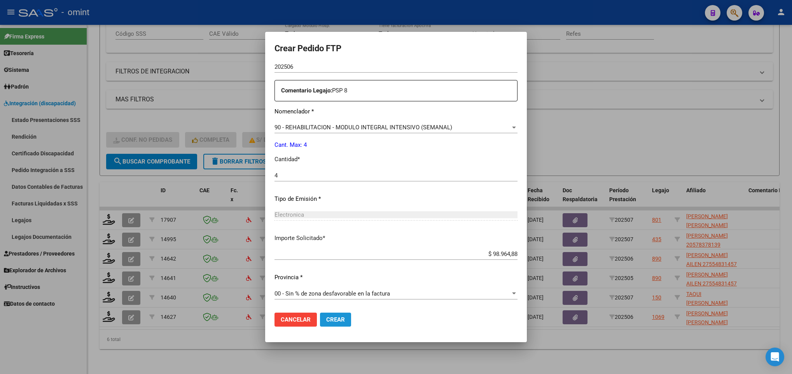
click at [328, 320] on span "Crear" at bounding box center [335, 319] width 19 height 7
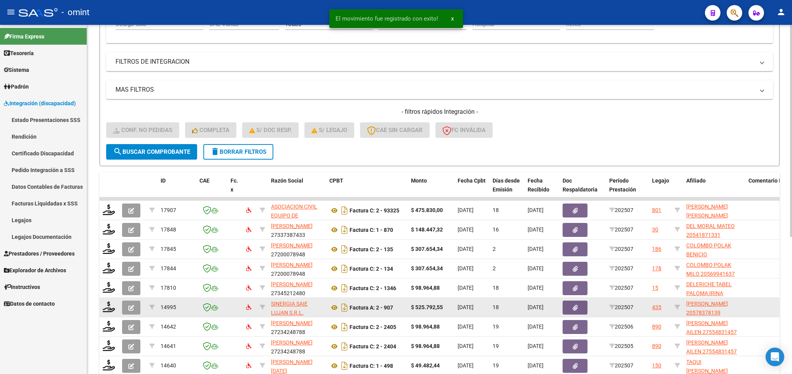
scroll to position [226, 0]
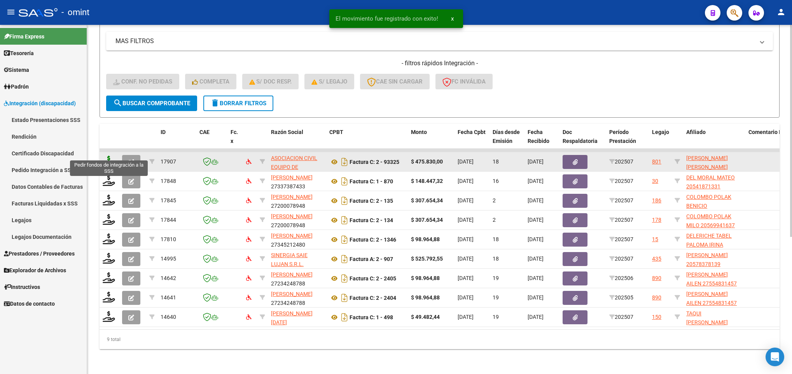
click at [111, 156] on icon at bounding box center [109, 161] width 12 height 11
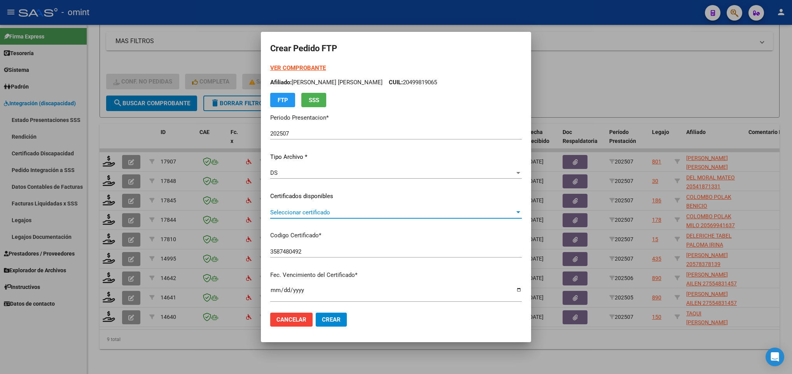
click at [310, 211] on span "Seleccionar certificado" at bounding box center [392, 212] width 245 height 7
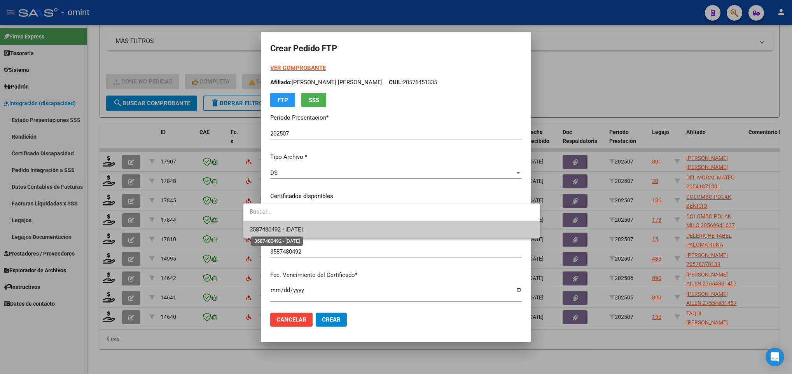
click at [303, 228] on span "3587480492 - 2026-03-01" at bounding box center [276, 229] width 53 height 7
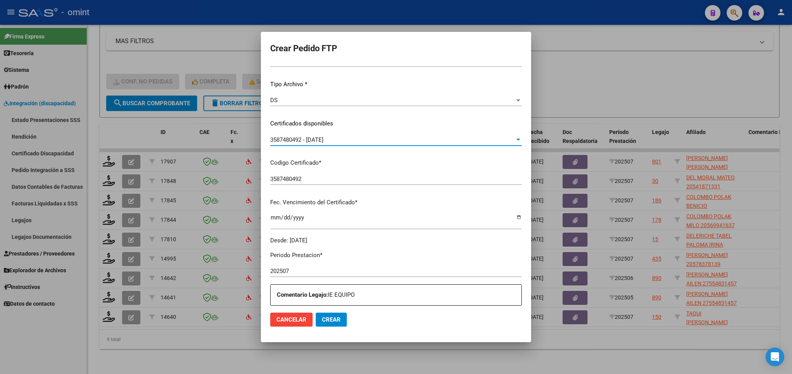
scroll to position [233, 0]
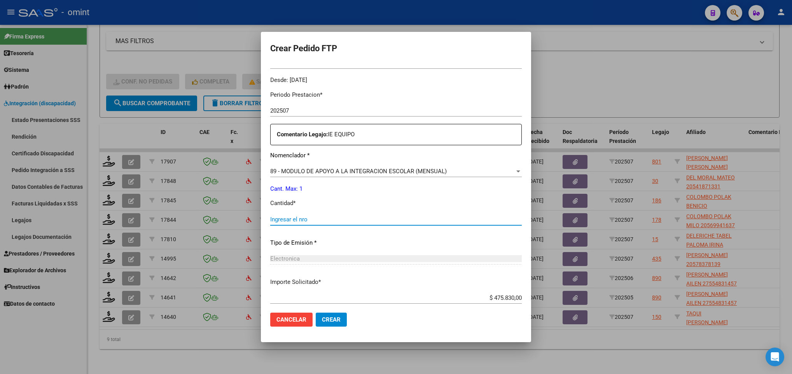
click at [295, 220] on input "Ingresar el nro" at bounding box center [396, 219] width 252 height 7
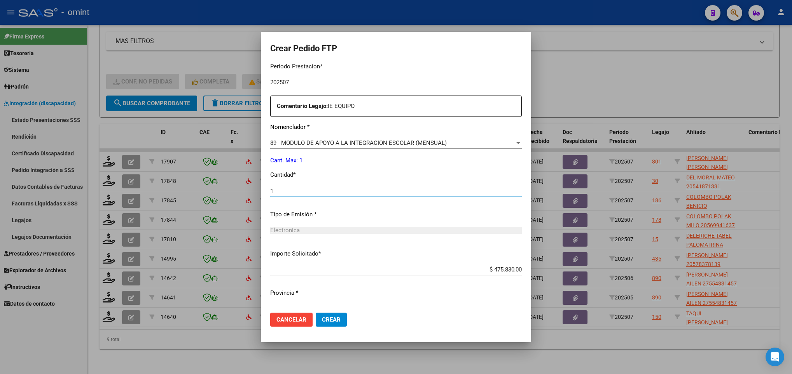
scroll to position [278, 0]
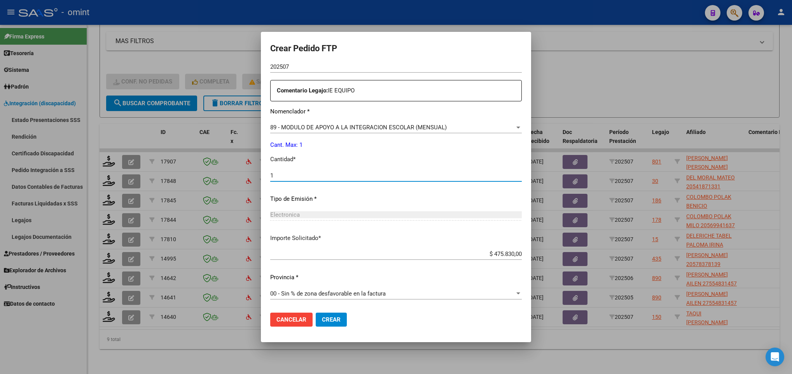
click at [325, 315] on button "Crear" at bounding box center [331, 320] width 31 height 14
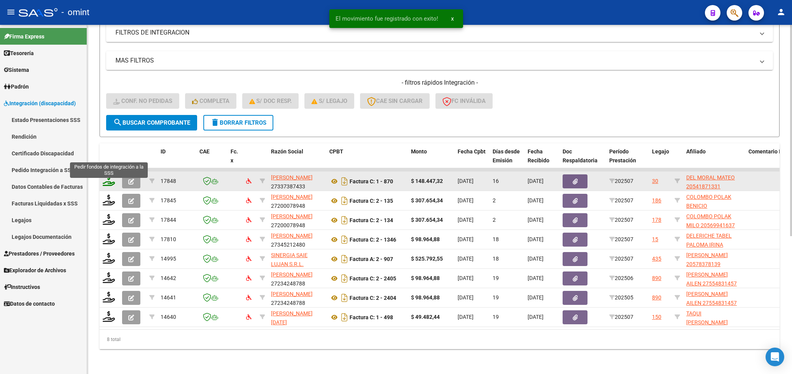
scroll to position [207, 0]
click at [107, 175] on icon at bounding box center [109, 180] width 12 height 11
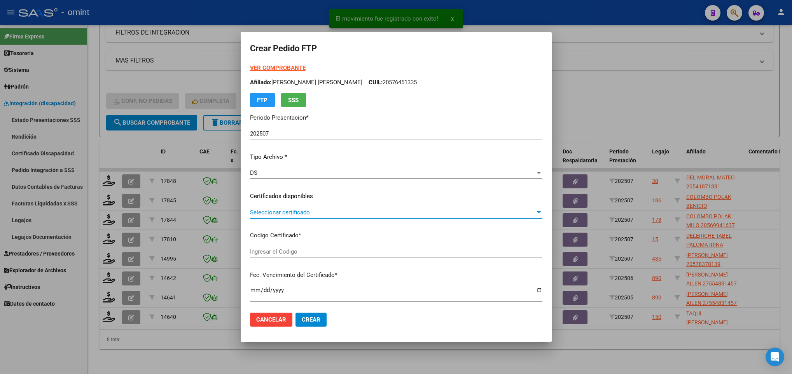
click at [318, 210] on span "Seleccionar certificado" at bounding box center [392, 212] width 285 height 7
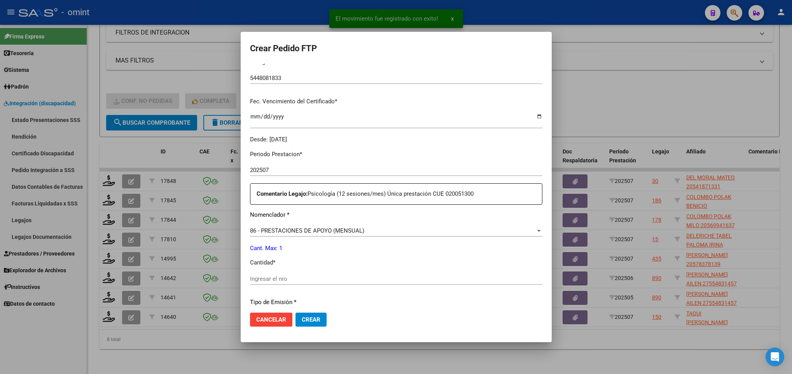
scroll to position [175, 0]
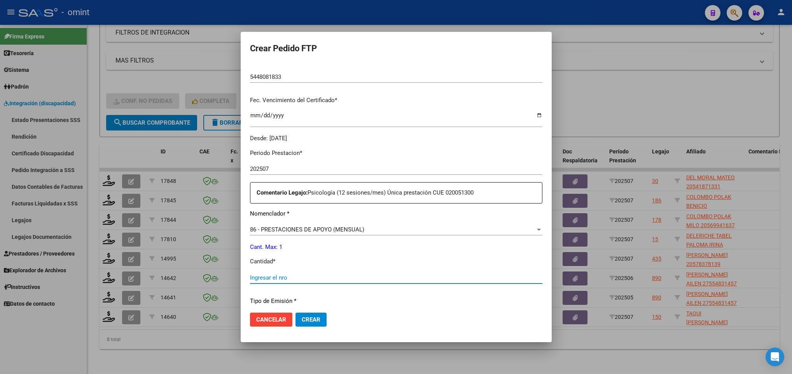
click at [288, 281] on input "Ingresar el nro" at bounding box center [396, 277] width 292 height 7
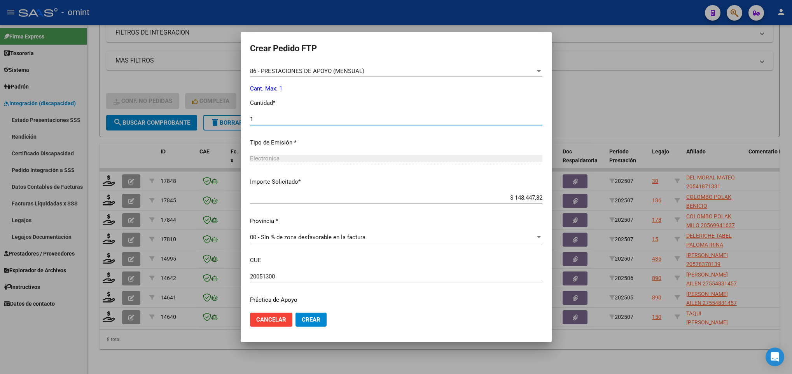
scroll to position [356, 0]
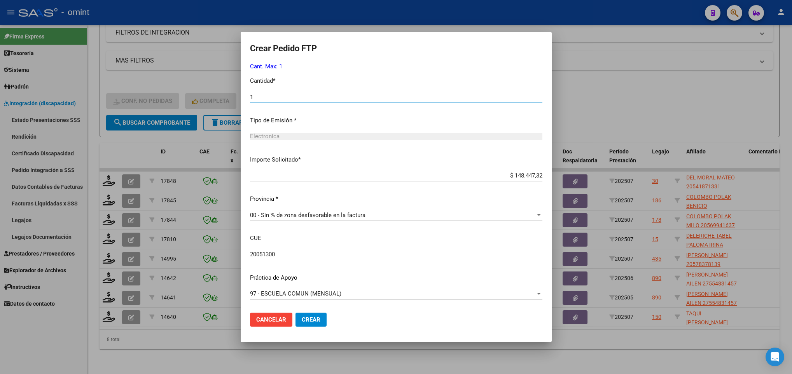
click at [314, 314] on button "Crear" at bounding box center [310, 320] width 31 height 14
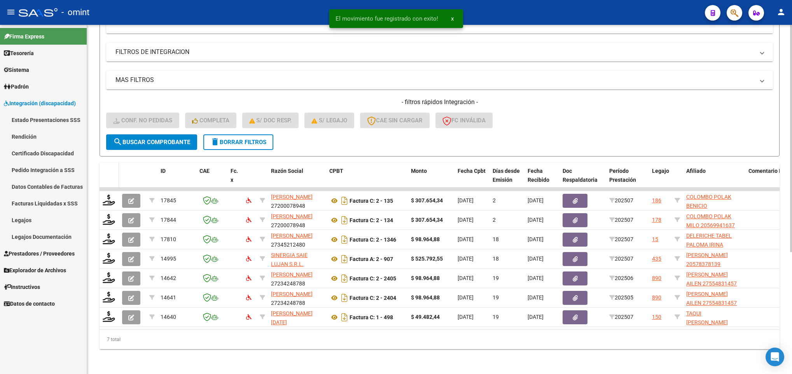
scroll to position [188, 0]
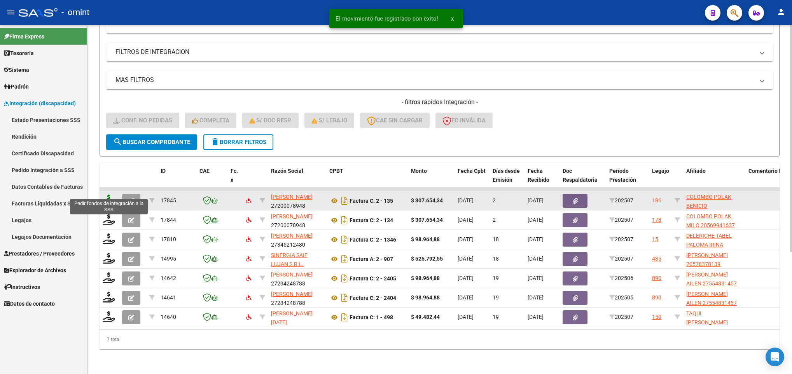
click at [110, 195] on icon at bounding box center [109, 200] width 12 height 11
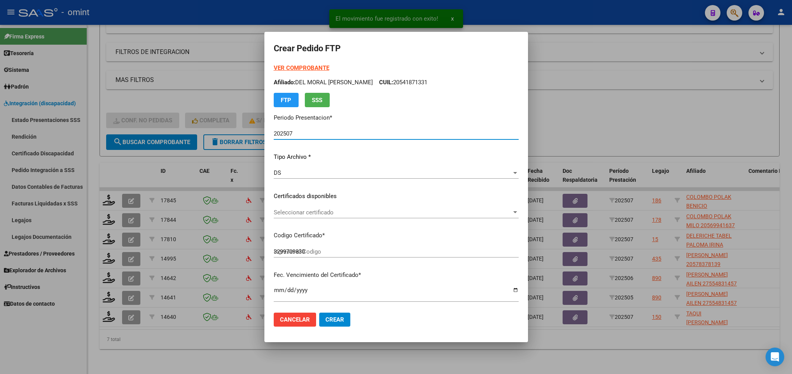
click at [330, 214] on span "Seleccionar certificado" at bounding box center [393, 212] width 238 height 7
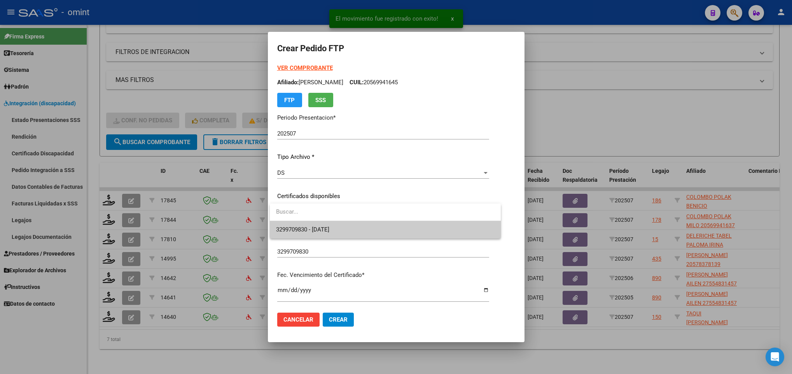
click at [329, 226] on span "3299709830 - 2025-02-09" at bounding box center [302, 229] width 53 height 7
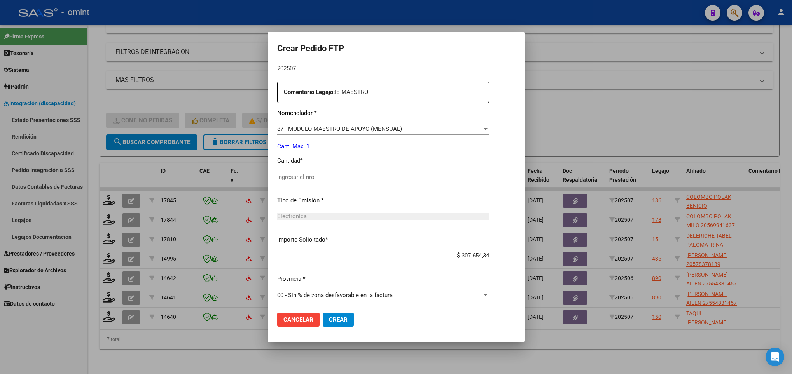
scroll to position [278, 0]
click at [315, 176] on input "Ingresar el nro" at bounding box center [383, 175] width 212 height 7
click at [330, 320] on span "Crear" at bounding box center [338, 319] width 19 height 7
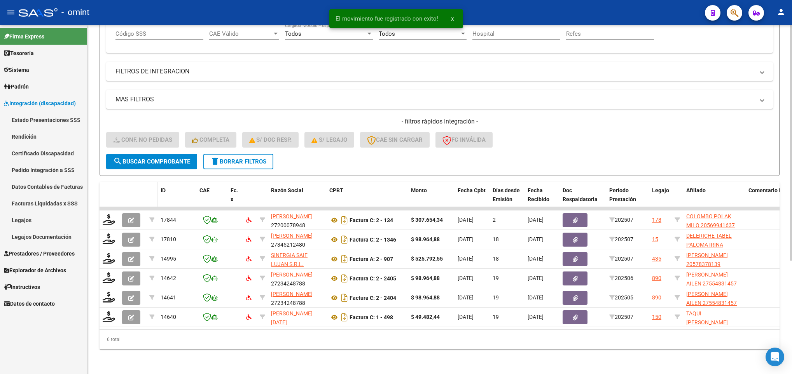
scroll to position [168, 0]
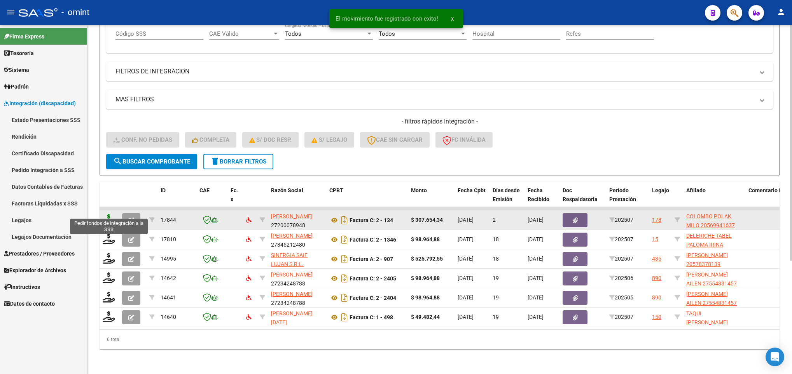
click at [108, 214] on icon at bounding box center [109, 219] width 12 height 11
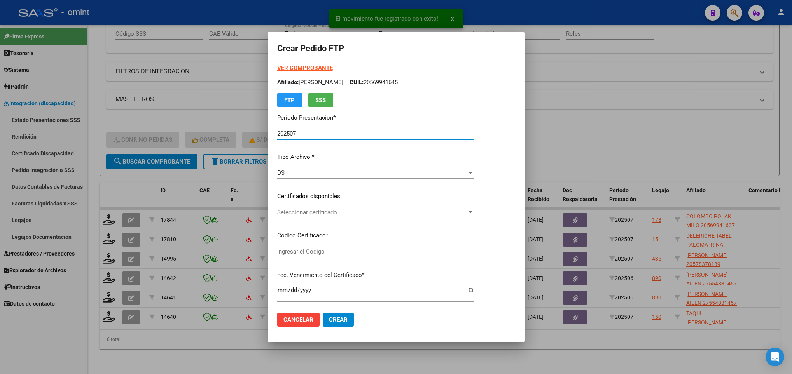
click at [336, 212] on span "Seleccionar certificado" at bounding box center [372, 212] width 190 height 7
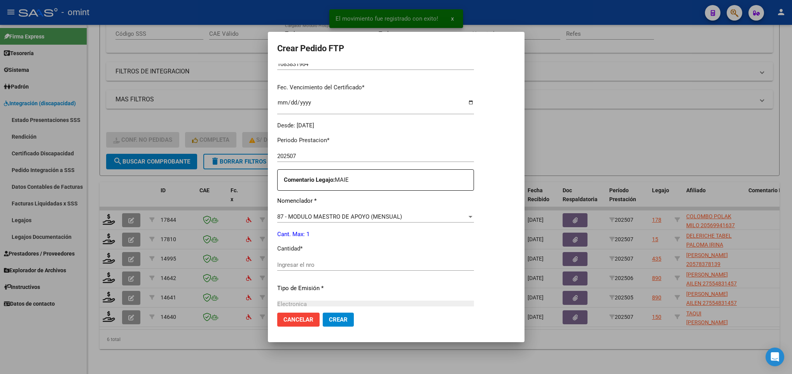
scroll to position [233, 0]
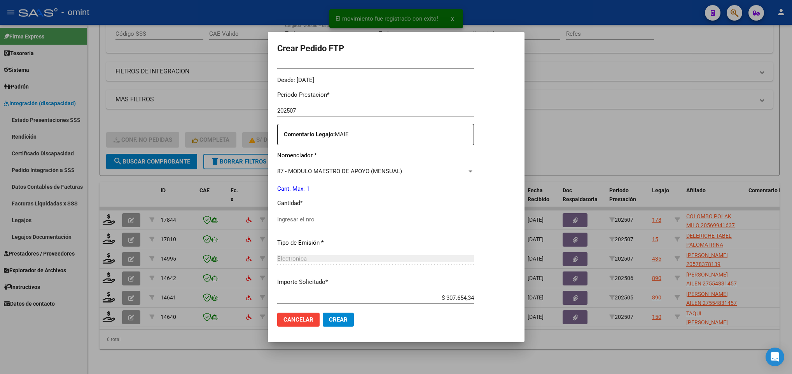
click at [349, 209] on div "Periodo Prestacion * 202507 Ingresar el Periodo Prestacion Comentario Legajo: M…" at bounding box center [375, 218] width 197 height 266
click at [344, 219] on input "Ingresar el nro" at bounding box center [375, 219] width 197 height 7
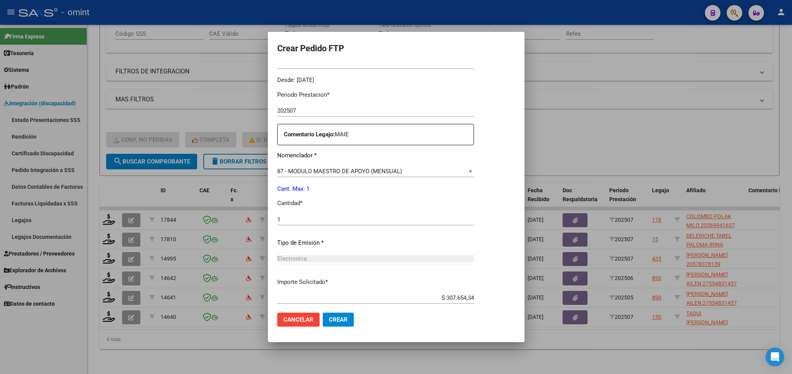
drag, startPoint x: 395, startPoint y: 329, endPoint x: 388, endPoint y: 329, distance: 7.0
click at [391, 329] on mat-dialog-actions "Cancelar Crear" at bounding box center [396, 320] width 238 height 26
click at [339, 320] on span "Crear" at bounding box center [338, 319] width 19 height 7
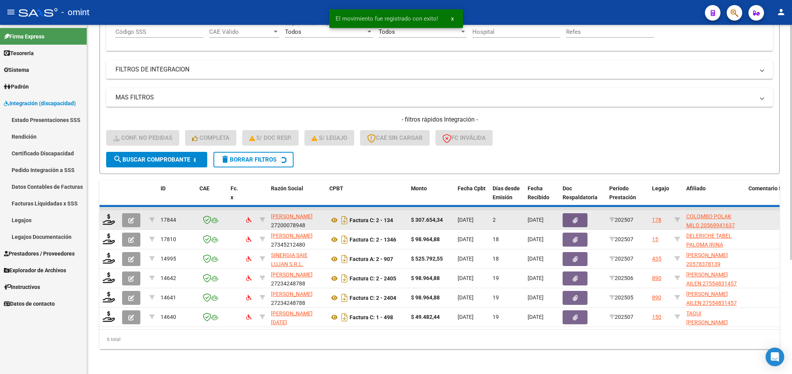
scroll to position [148, 0]
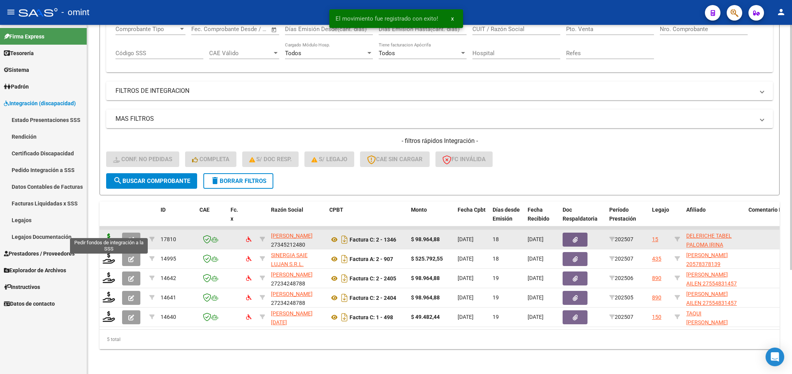
click at [111, 234] on icon at bounding box center [109, 239] width 12 height 11
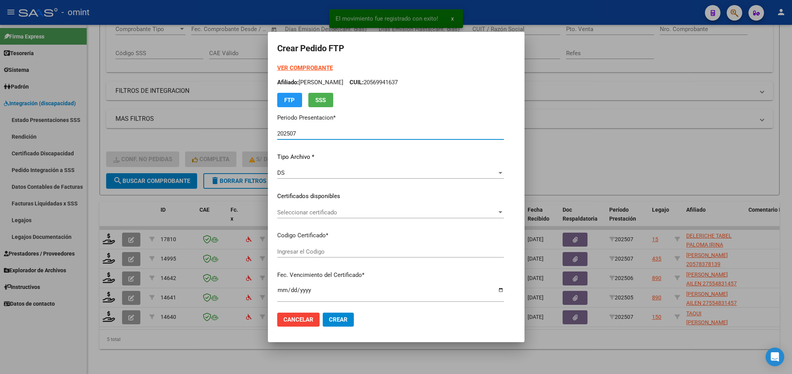
click at [334, 215] on span "Seleccionar certificado" at bounding box center [387, 212] width 220 height 7
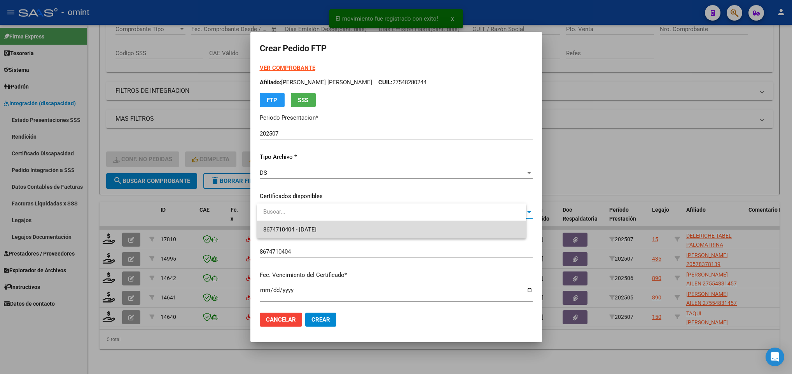
click at [337, 227] on span "8674710404 - 2027-05-04" at bounding box center [391, 229] width 257 height 17
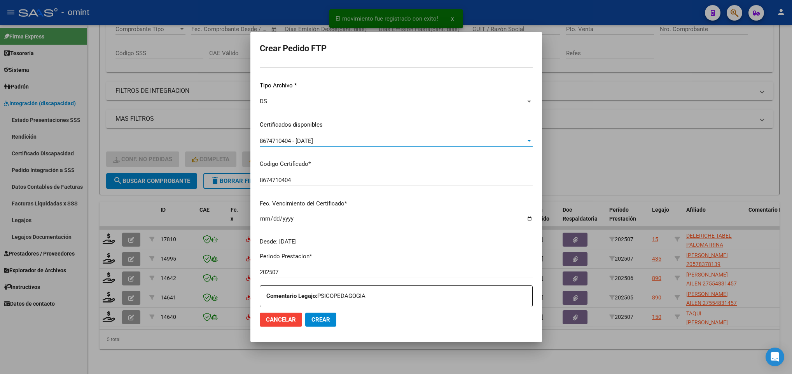
scroll to position [175, 0]
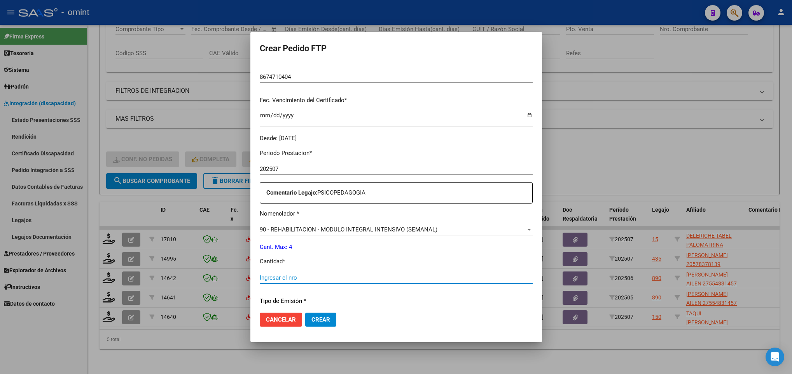
click at [270, 274] on input "Ingresar el nro" at bounding box center [396, 277] width 273 height 7
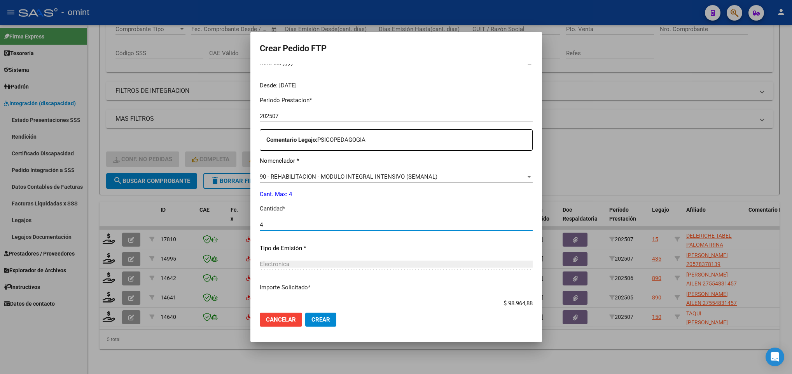
scroll to position [278, 0]
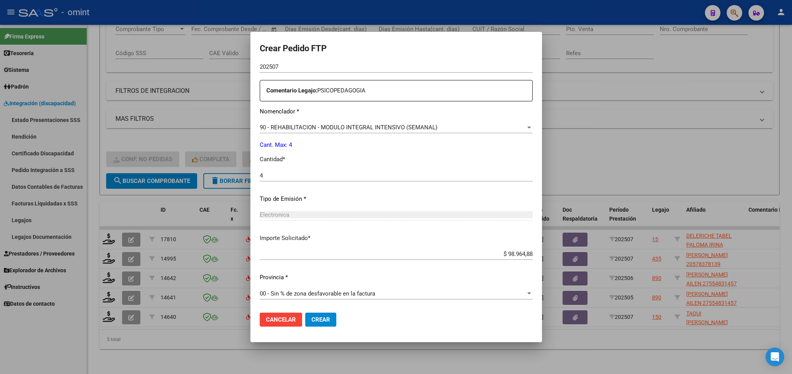
click at [311, 316] on span "Crear" at bounding box center [320, 319] width 19 height 7
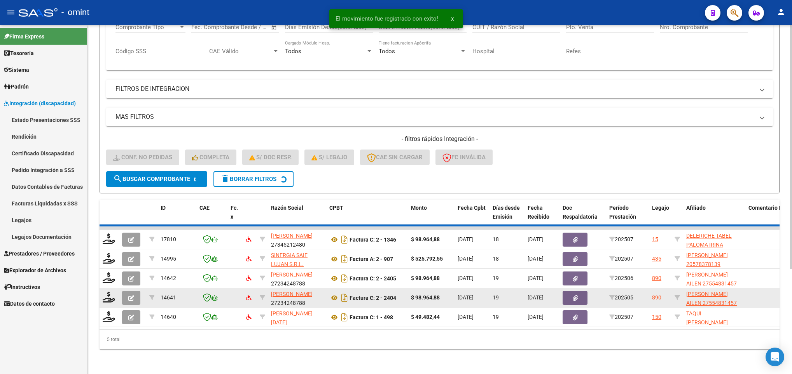
scroll to position [129, 0]
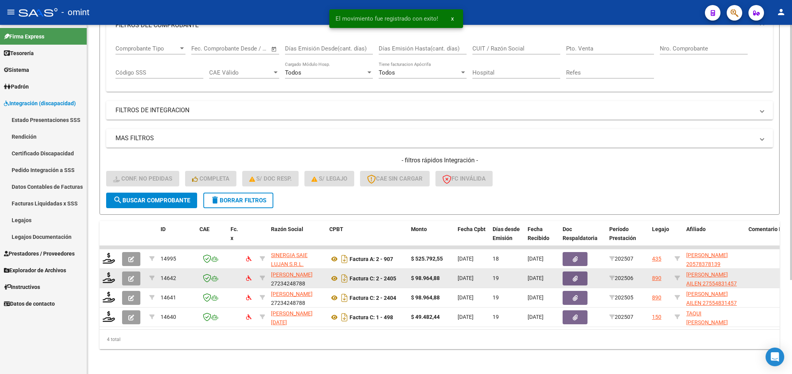
click at [109, 274] on div at bounding box center [109, 278] width 13 height 12
click at [111, 272] on icon at bounding box center [109, 277] width 12 height 11
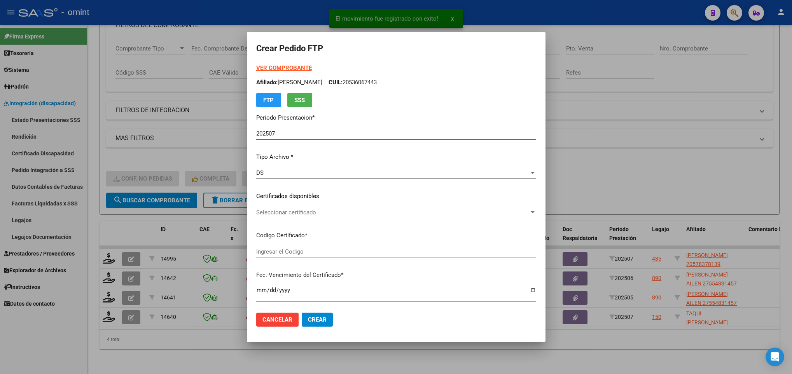
click at [331, 216] on span "Seleccionar certificado" at bounding box center [392, 212] width 273 height 7
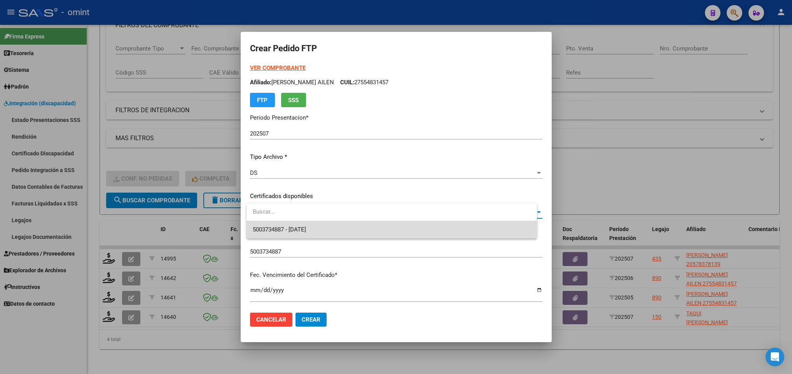
click at [339, 230] on span "5003734887 - [DATE]" at bounding box center [392, 229] width 278 height 17
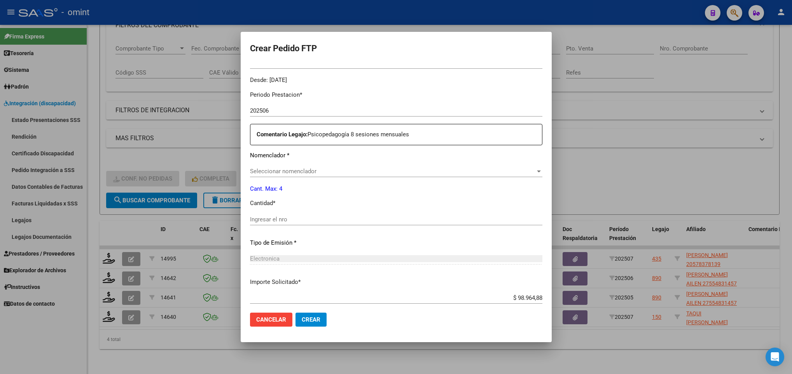
scroll to position [0, 0]
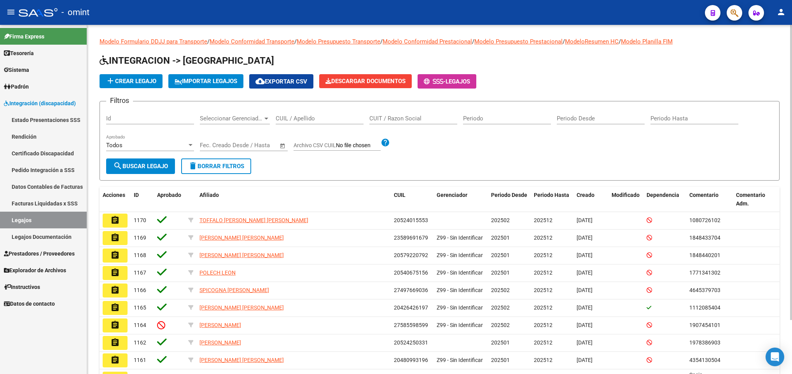
drag, startPoint x: 305, startPoint y: 118, endPoint x: 306, endPoint y: 114, distance: 4.4
click at [305, 118] on input "CUIL / Apellido" at bounding box center [320, 118] width 88 height 7
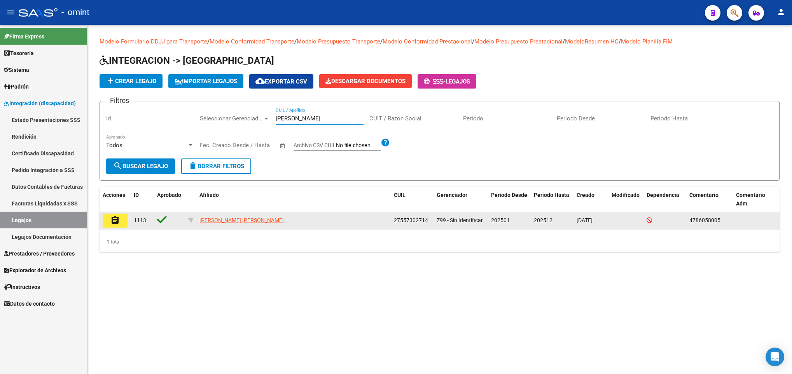
type input "[PERSON_NAME]"
click at [110, 223] on mat-icon "assignment" at bounding box center [114, 220] width 9 height 9
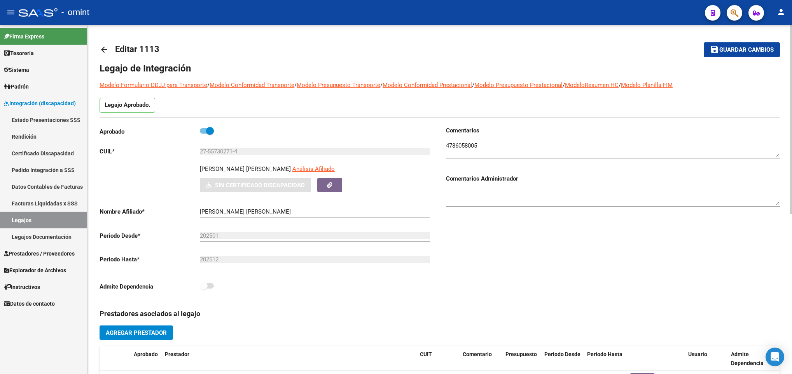
click at [231, 157] on div "27-55730271-4 Ingresar CUIL" at bounding box center [315, 149] width 230 height 17
click at [231, 152] on input "27-55730271-4" at bounding box center [315, 151] width 230 height 7
click at [105, 47] on mat-icon "arrow_back" at bounding box center [104, 49] width 9 height 9
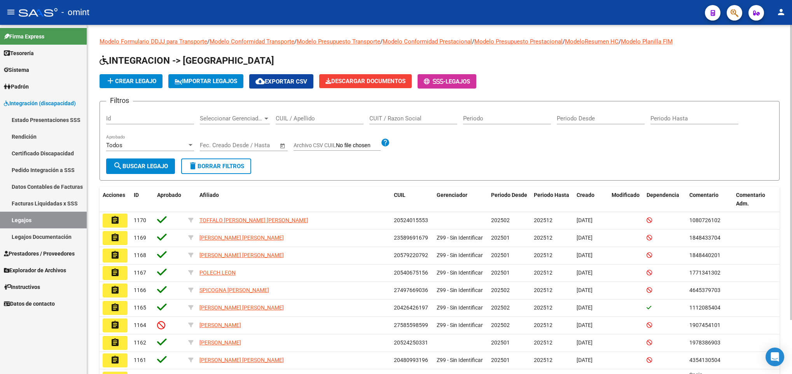
click at [297, 118] on input "CUIL / Apellido" at bounding box center [320, 118] width 88 height 7
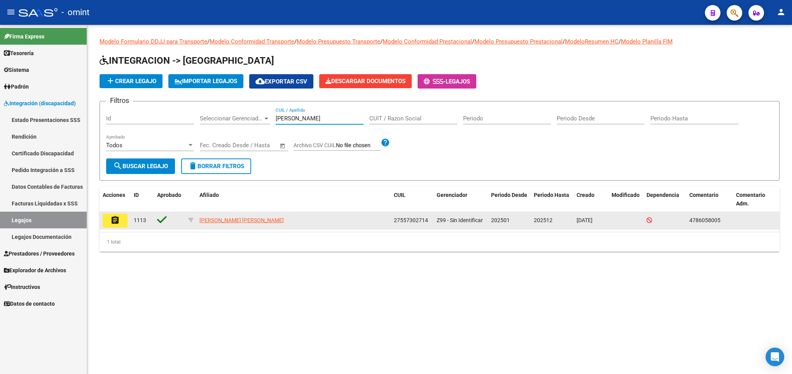
type input "[PERSON_NAME]"
click at [119, 216] on mat-icon "assignment" at bounding box center [114, 220] width 9 height 9
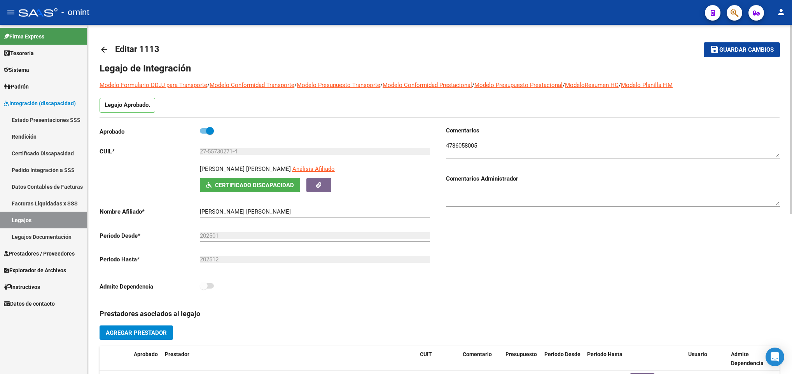
click at [103, 47] on mat-icon "arrow_back" at bounding box center [104, 49] width 9 height 9
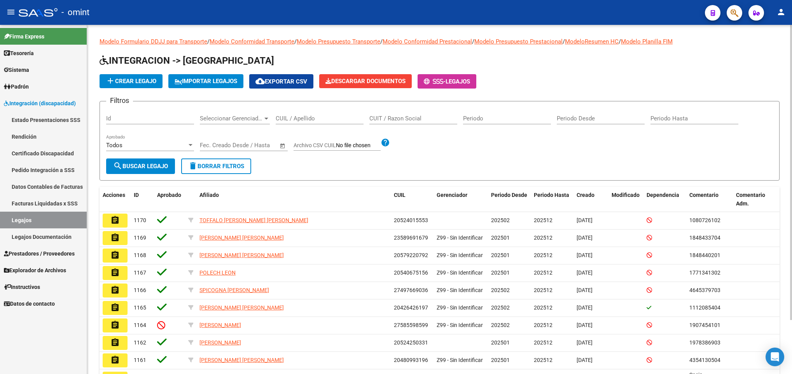
click at [315, 123] on div "CUIL / Apellido" at bounding box center [320, 116] width 88 height 17
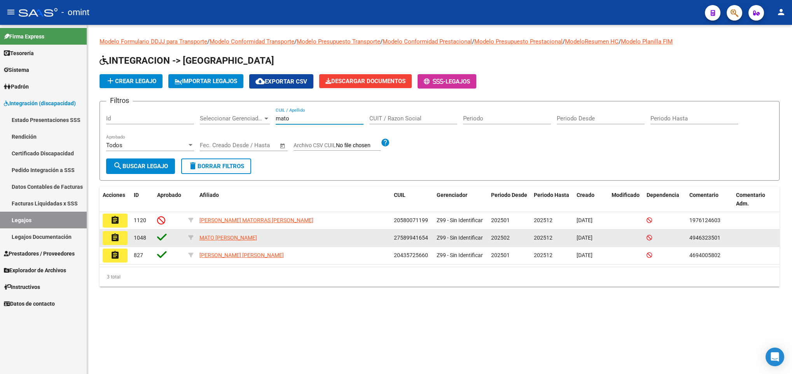
type input "mato"
click at [115, 237] on mat-icon "assignment" at bounding box center [114, 237] width 9 height 9
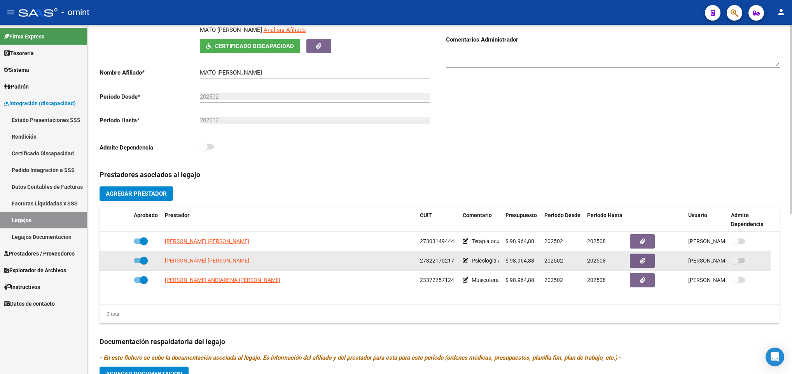
scroll to position [175, 0]
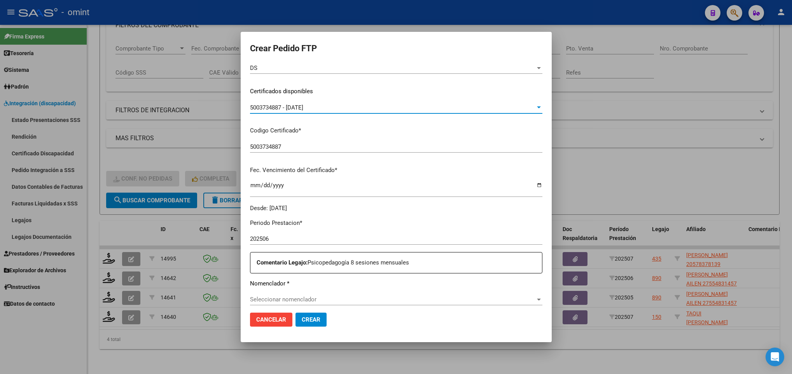
scroll to position [233, 0]
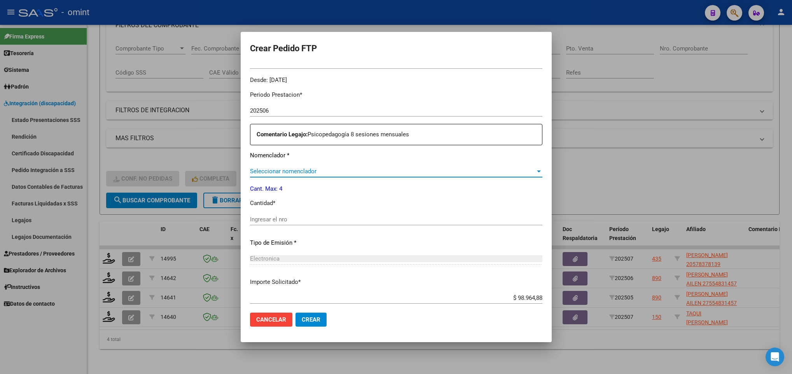
click at [323, 174] on span "Seleccionar nomenclador" at bounding box center [392, 171] width 285 height 7
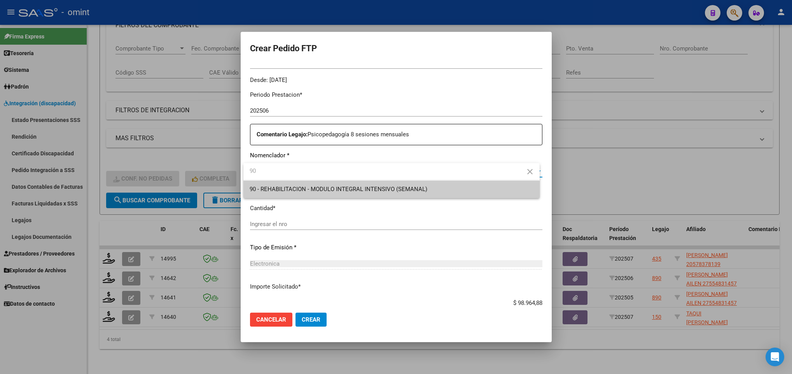
type input "90"
click at [322, 188] on span "90 - REHABILITACION - MODULO INTEGRAL INTENSIVO (SEMANAL)" at bounding box center [339, 189] width 178 height 7
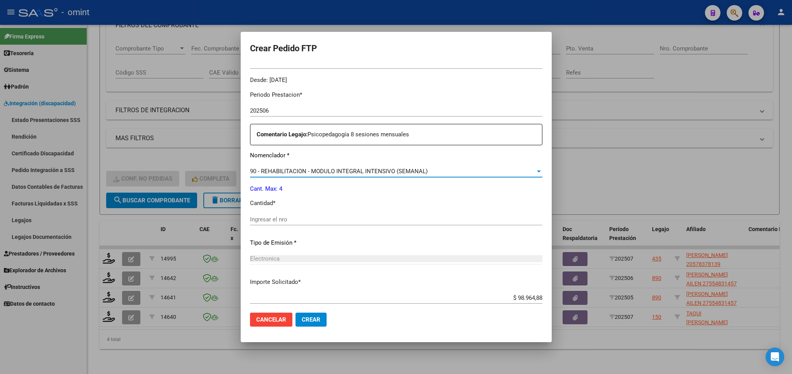
click at [308, 216] on input "Ingresar el nro" at bounding box center [396, 219] width 292 height 7
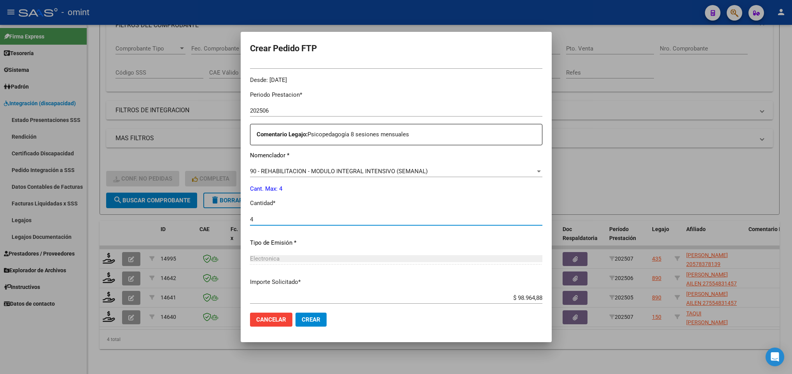
type input "4"
click at [426, 190] on p "Cant. Max: 4" at bounding box center [396, 189] width 292 height 9
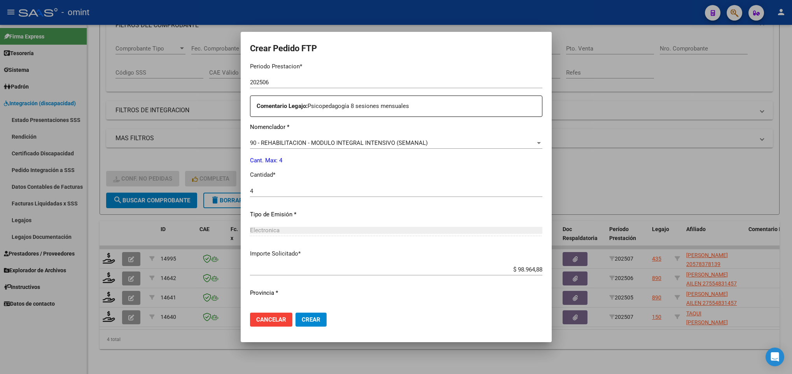
scroll to position [278, 0]
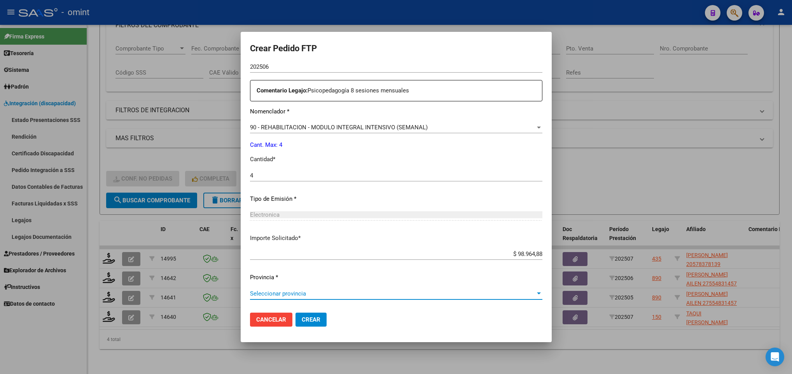
click at [323, 293] on span "Seleccionar provincia" at bounding box center [392, 293] width 285 height 7
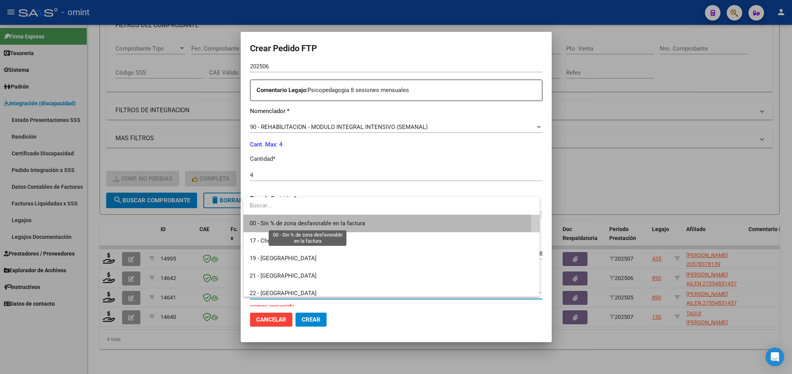
click at [314, 225] on span "00 - Sin % de zona desfavorable en la factura" at bounding box center [307, 223] width 115 height 7
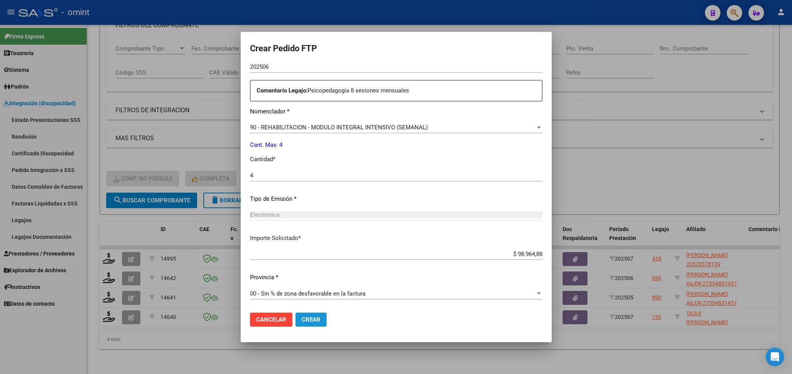
click at [320, 325] on button "Crear" at bounding box center [310, 320] width 31 height 14
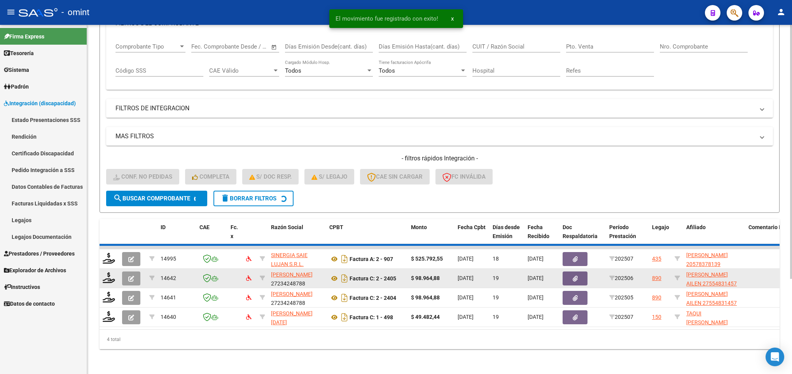
scroll to position [110, 0]
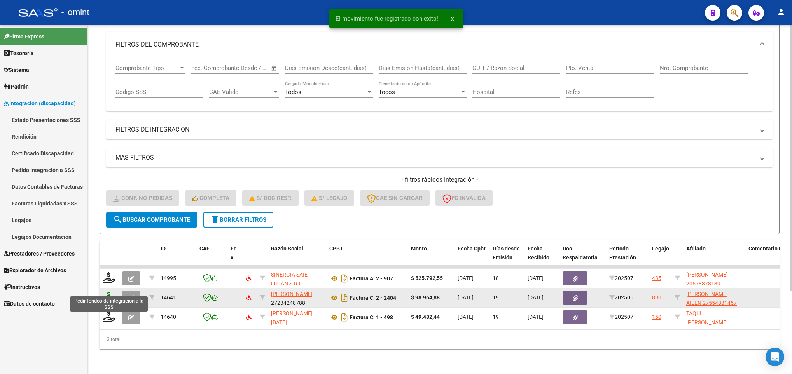
click at [108, 292] on icon at bounding box center [109, 297] width 12 height 11
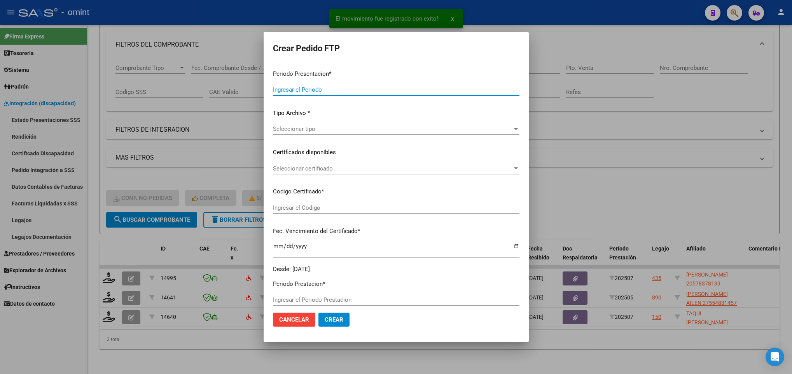
type input "202507"
type input "202505"
type input "$ 98.964,88"
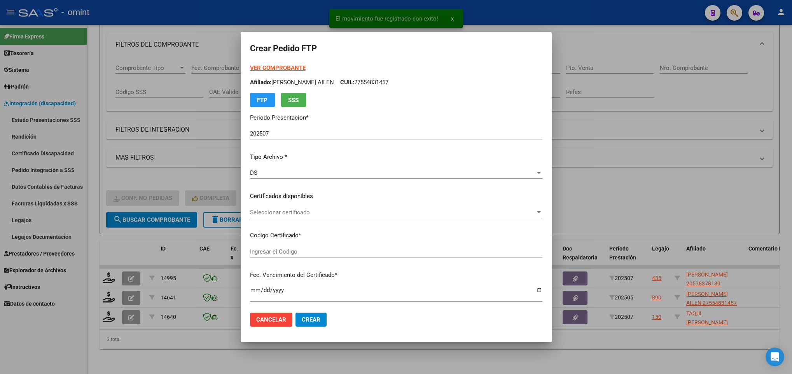
click at [308, 208] on div "Seleccionar certificado Seleccionar certificado" at bounding box center [396, 213] width 292 height 12
type input "5003734887"
type input "[DATE]"
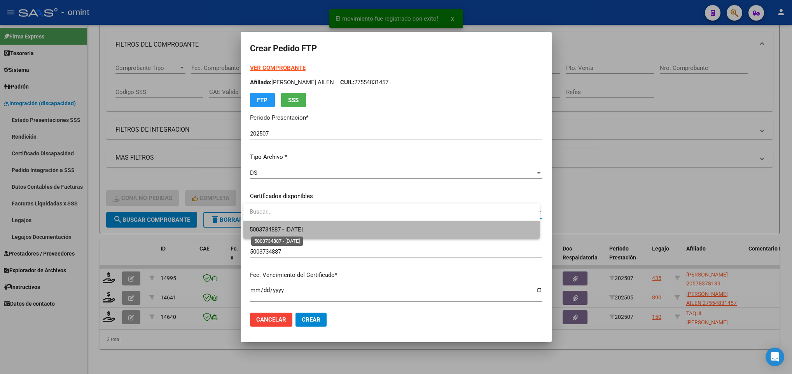
click at [303, 231] on span "5003734887 - [DATE]" at bounding box center [276, 229] width 53 height 7
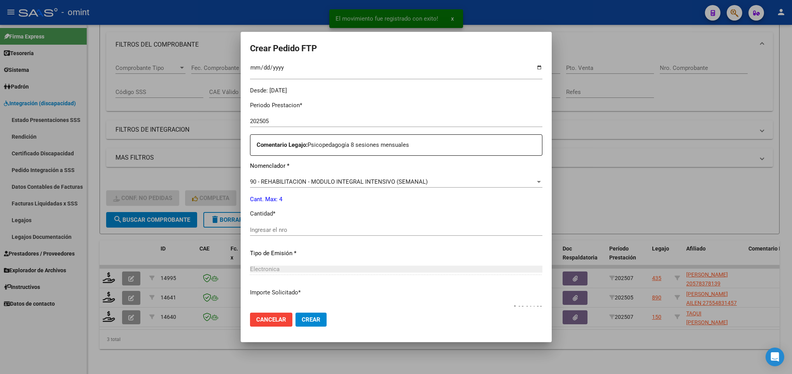
scroll to position [233, 0]
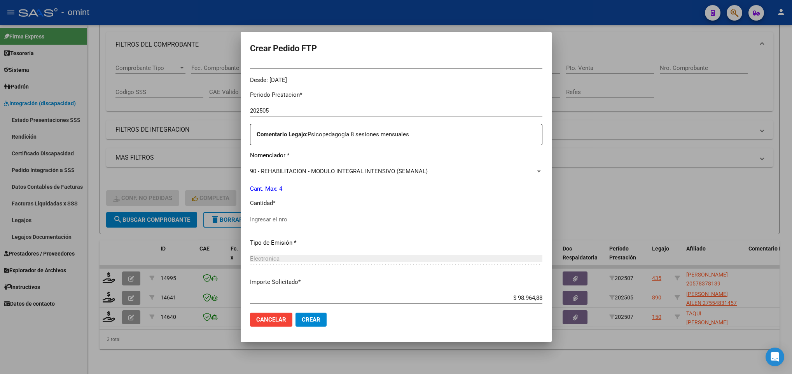
click at [300, 222] on input "Ingresar el nro" at bounding box center [396, 219] width 292 height 7
type input "4"
click at [315, 323] on span "Crear" at bounding box center [311, 319] width 19 height 7
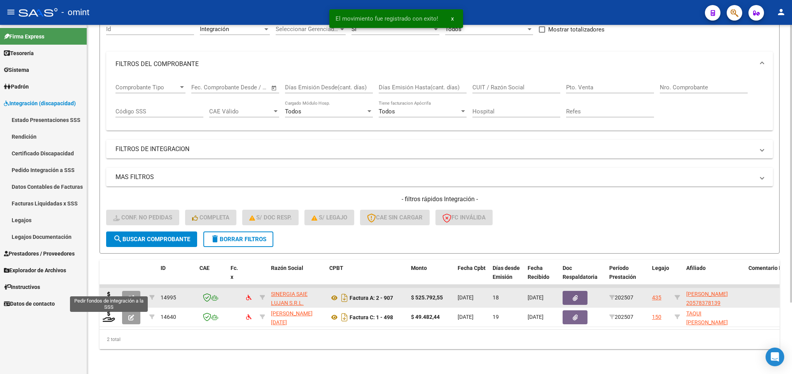
scroll to position [90, 0]
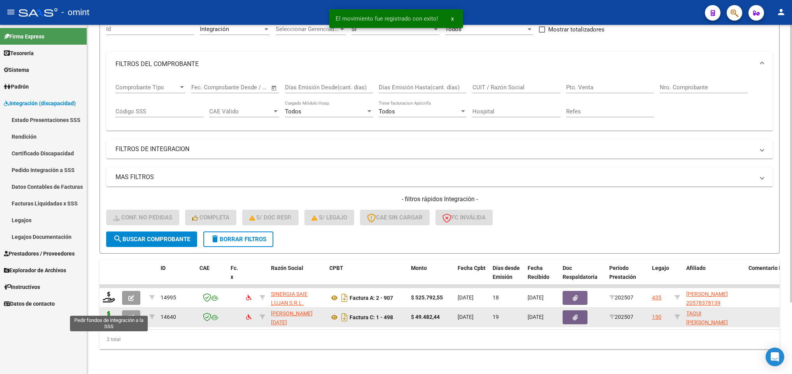
click at [106, 311] on icon at bounding box center [109, 316] width 12 height 11
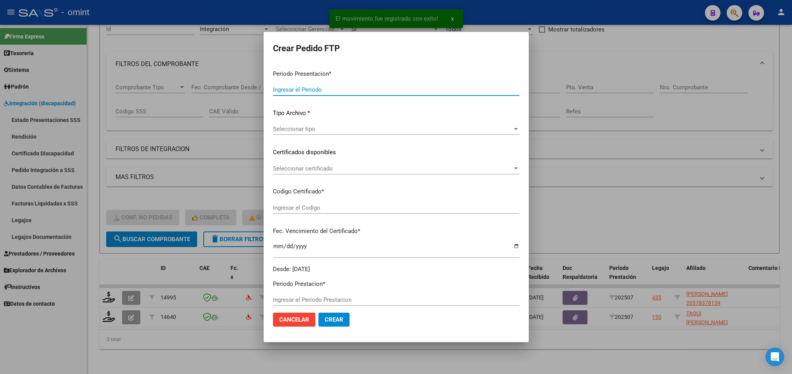
type input "202507"
type input "$ 49.482,44"
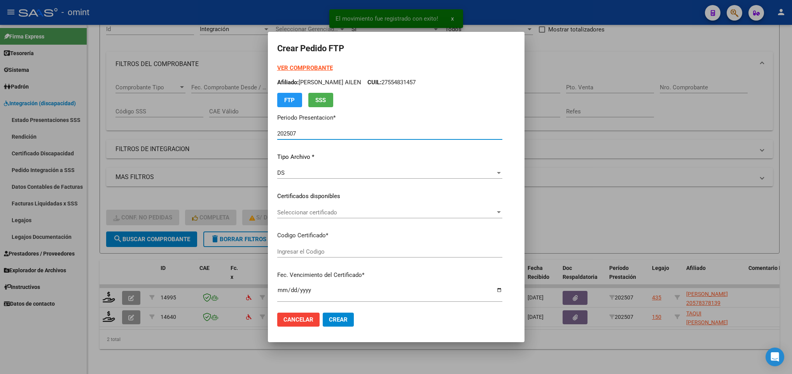
type input "378358362"
type input "[DATE]"
click at [346, 213] on span "Seleccionar certificado" at bounding box center [386, 212] width 218 height 7
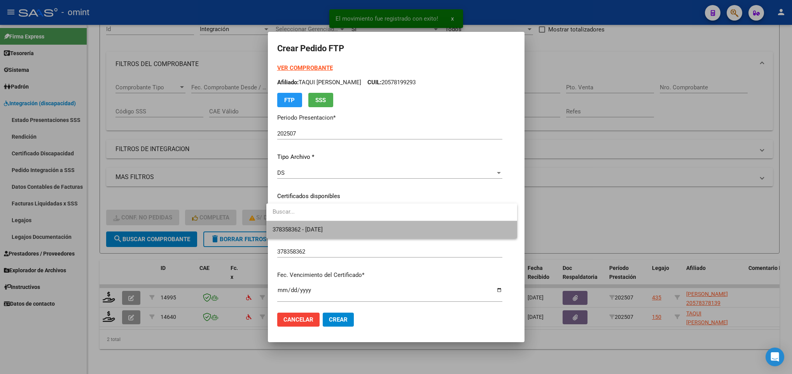
click at [350, 229] on span "378358362 - [DATE]" at bounding box center [391, 229] width 238 height 17
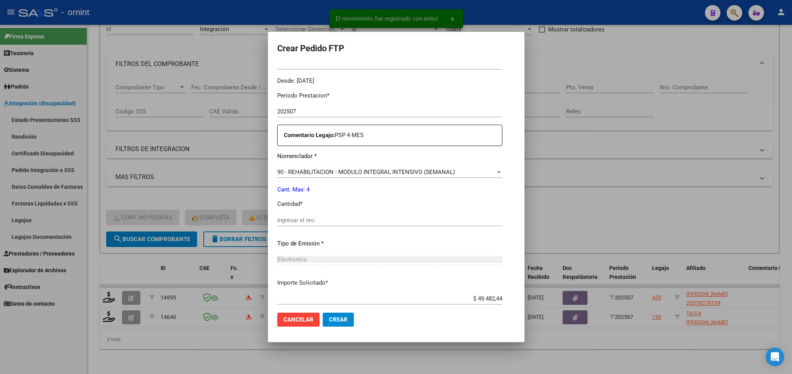
scroll to position [233, 0]
click at [319, 217] on input "Ingresar el nro" at bounding box center [389, 219] width 225 height 7
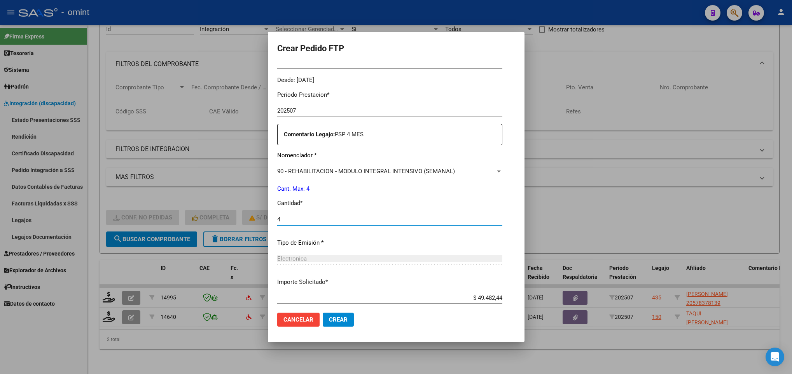
type input "4"
click at [337, 323] on button "Crear" at bounding box center [338, 320] width 31 height 14
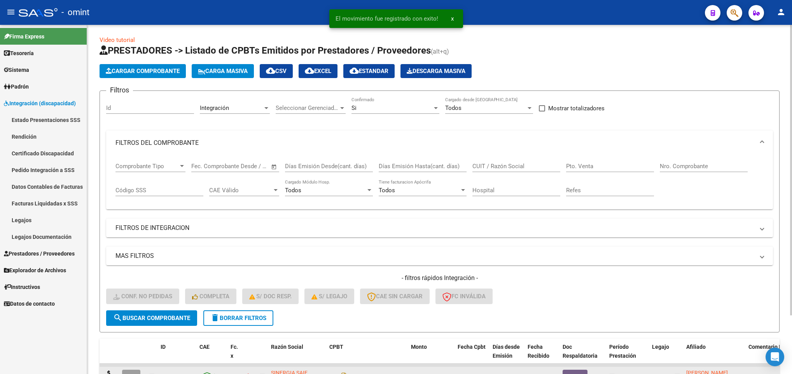
scroll to position [0, 0]
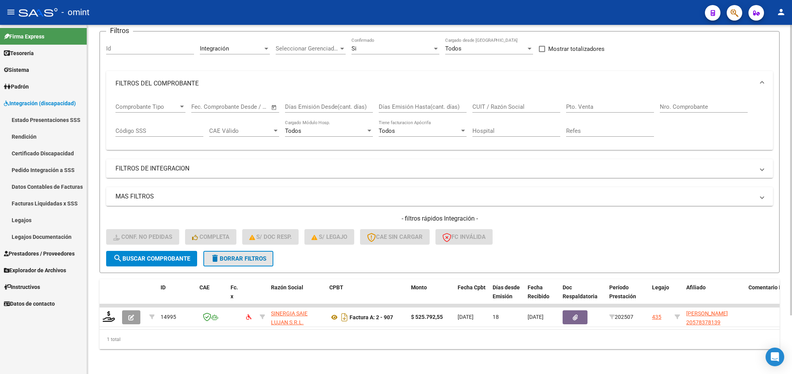
click at [229, 255] on span "delete Borrar Filtros" at bounding box center [238, 258] width 56 height 7
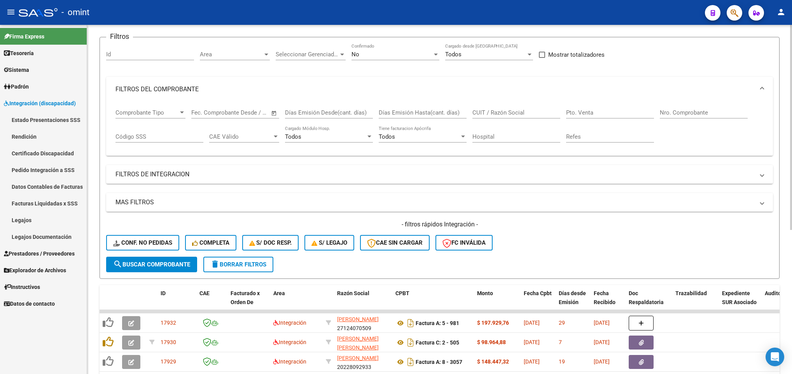
scroll to position [70, 0]
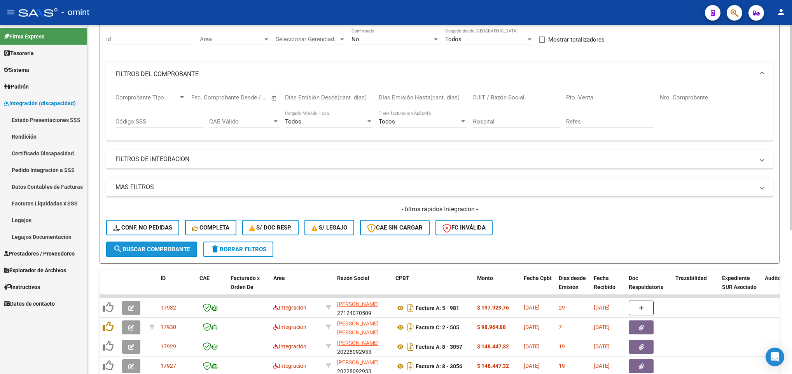
drag, startPoint x: 132, startPoint y: 244, endPoint x: 136, endPoint y: 244, distance: 4.3
click at [133, 244] on button "search Buscar Comprobante" at bounding box center [151, 250] width 91 height 16
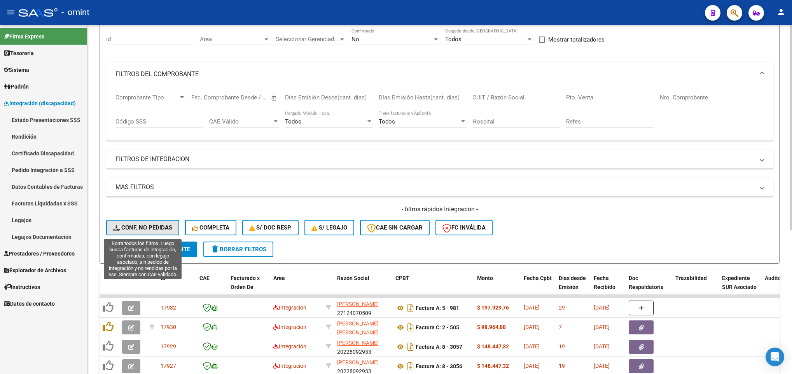
click at [161, 224] on span "Conf. no pedidas" at bounding box center [142, 227] width 59 height 7
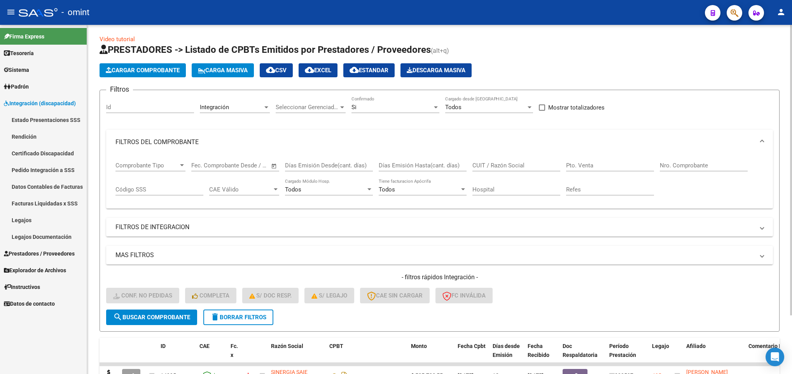
scroll to position [0, 0]
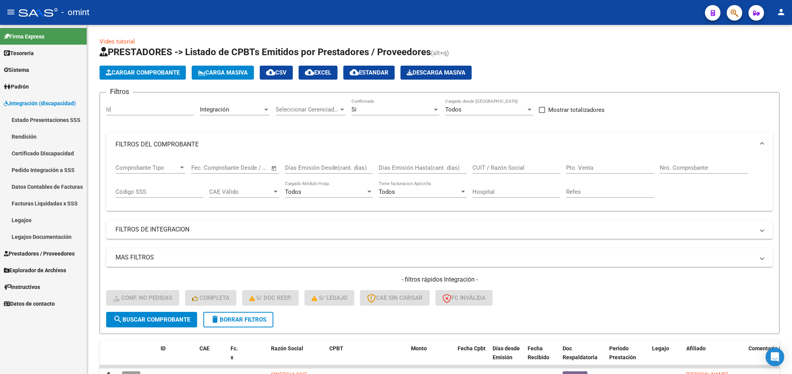
drag, startPoint x: 27, startPoint y: 171, endPoint x: 61, endPoint y: 168, distance: 34.4
click at [27, 171] on link "Pedido Integración a SSS" at bounding box center [43, 170] width 87 height 17
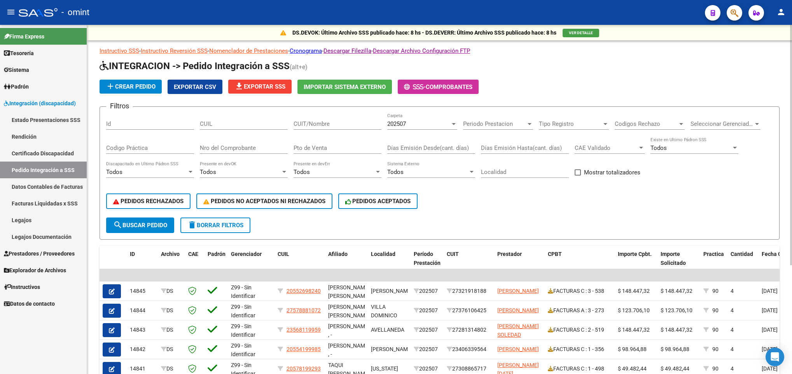
click at [257, 84] on span "file_download Exportar SSS" at bounding box center [259, 86] width 51 height 7
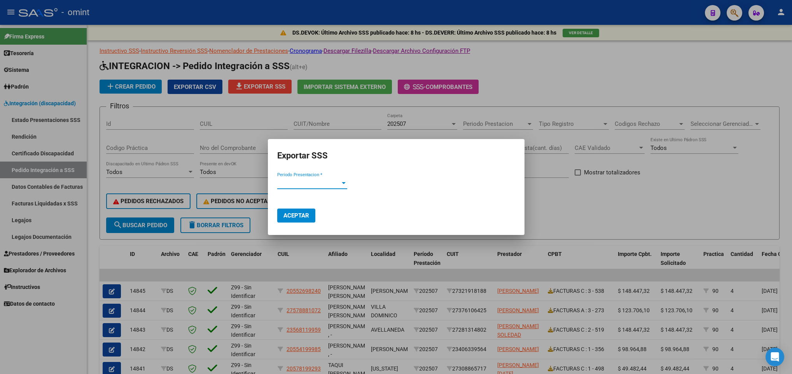
click at [338, 185] on span "Periodo Presentacion *" at bounding box center [308, 183] width 63 height 7
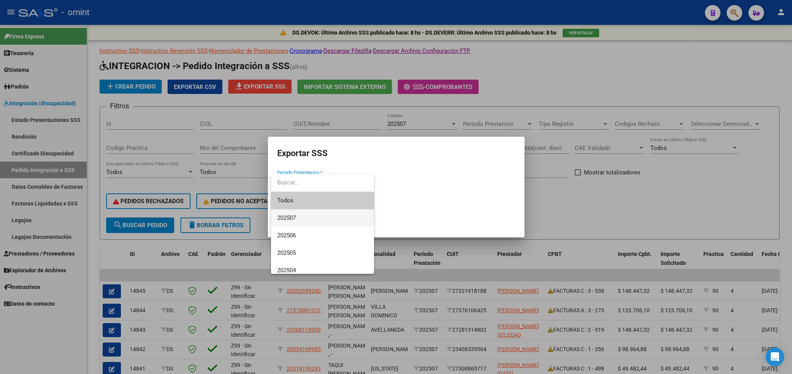
click at [335, 217] on span "202507" at bounding box center [322, 218] width 91 height 17
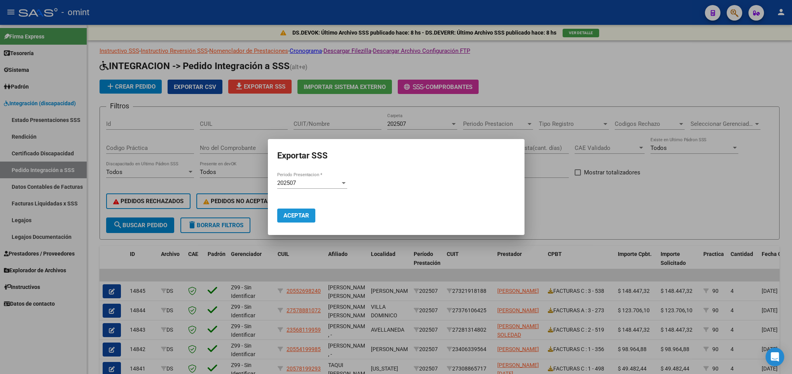
click at [288, 221] on button "Aceptar" at bounding box center [296, 216] width 38 height 14
click at [615, 219] on div at bounding box center [396, 187] width 792 height 374
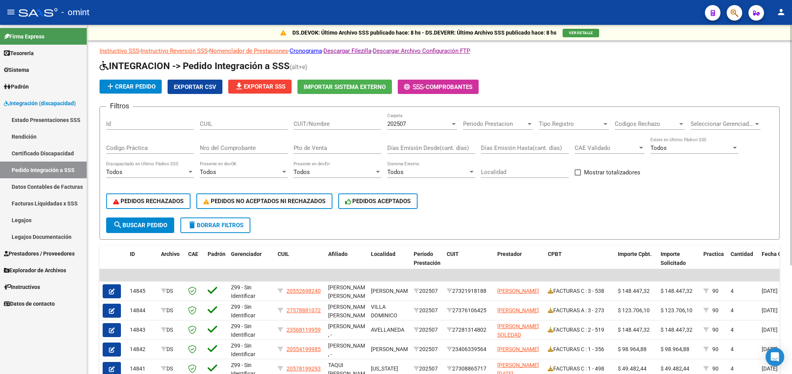
click at [309, 125] on input "CUIT/Nombre" at bounding box center [337, 124] width 88 height 7
paste input "27351818226"
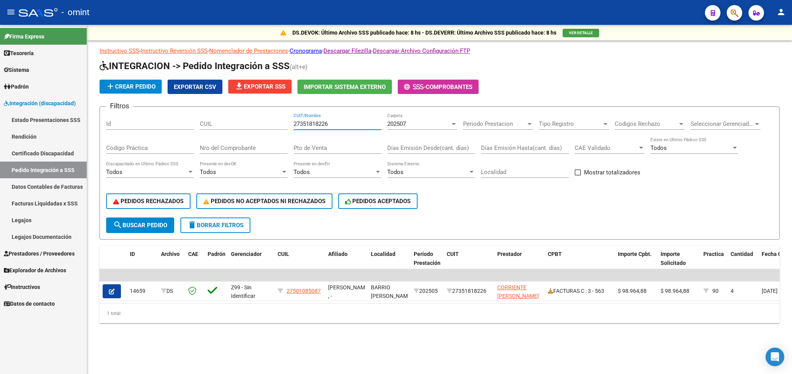
type input "27351818226"
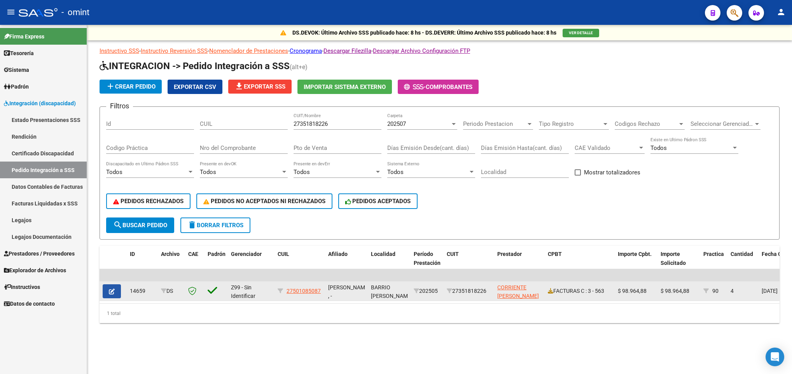
click at [111, 294] on icon "button" at bounding box center [112, 292] width 6 height 6
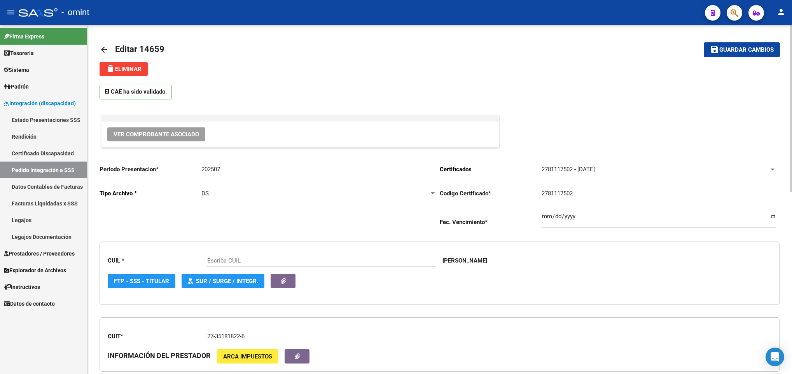
type input "27501085087"
click at [128, 66] on span "delete Eliminar" at bounding box center [124, 69] width 36 height 7
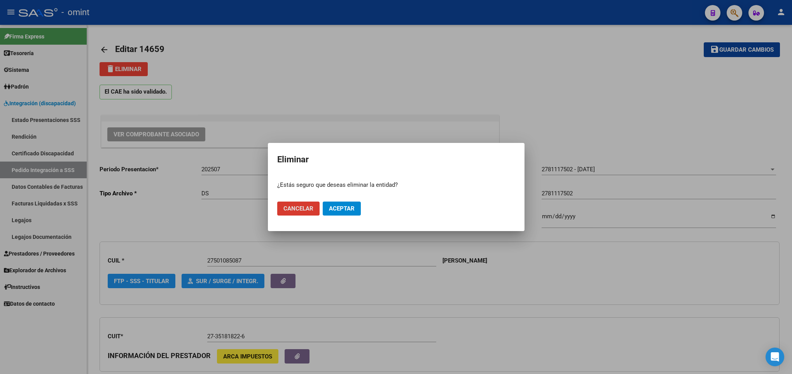
click at [346, 209] on span "Aceptar" at bounding box center [342, 208] width 26 height 7
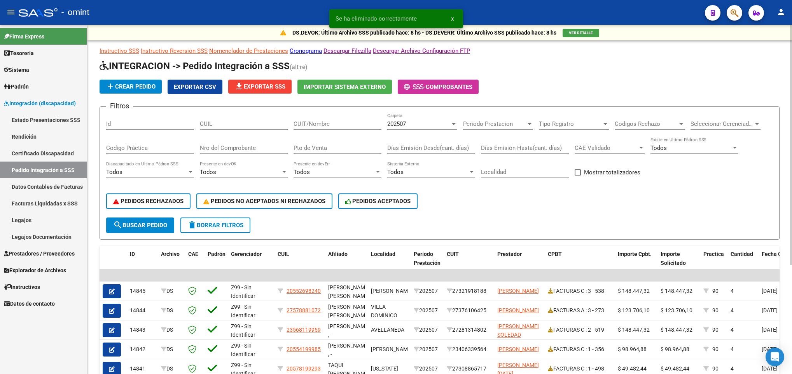
click at [325, 119] on div "CUIT/Nombre" at bounding box center [337, 121] width 88 height 17
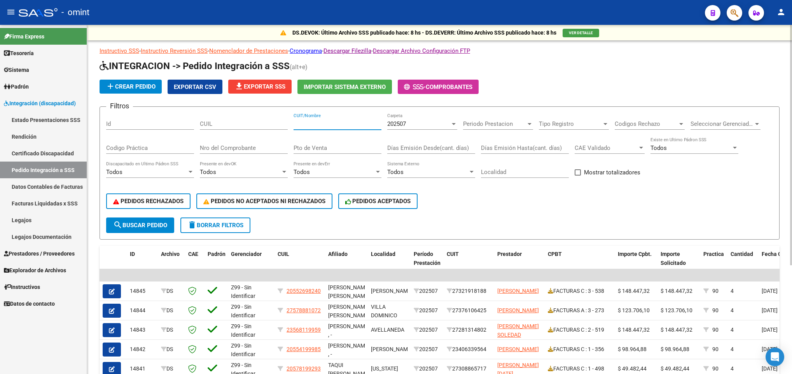
paste input "27391884779"
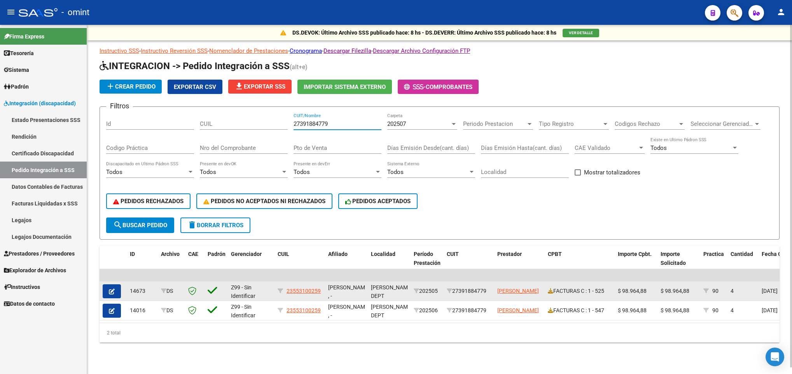
type input "27391884779"
click at [114, 286] on button "button" at bounding box center [112, 292] width 18 height 14
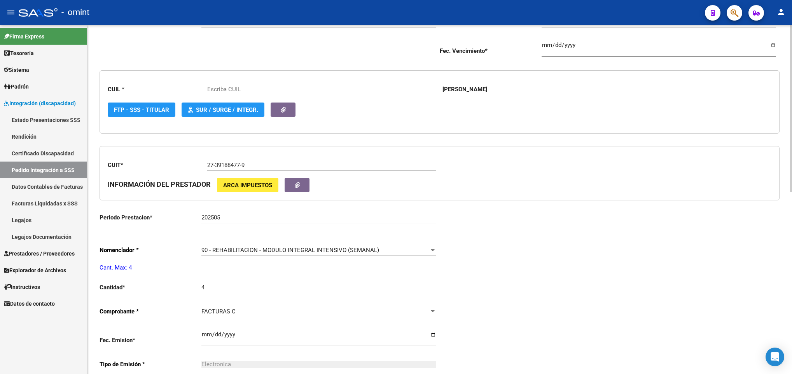
scroll to position [175, 0]
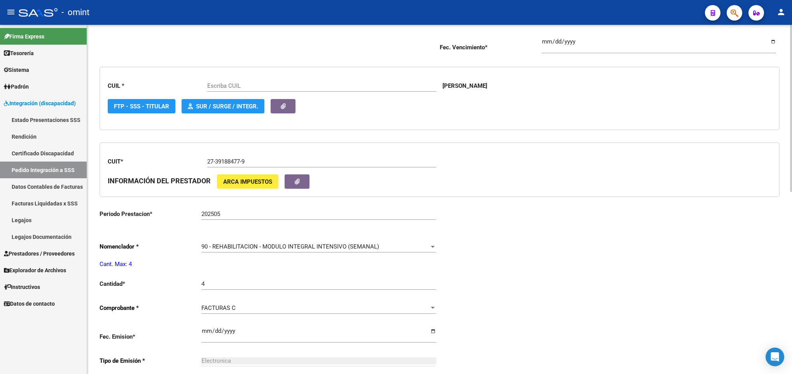
type input "23553100259"
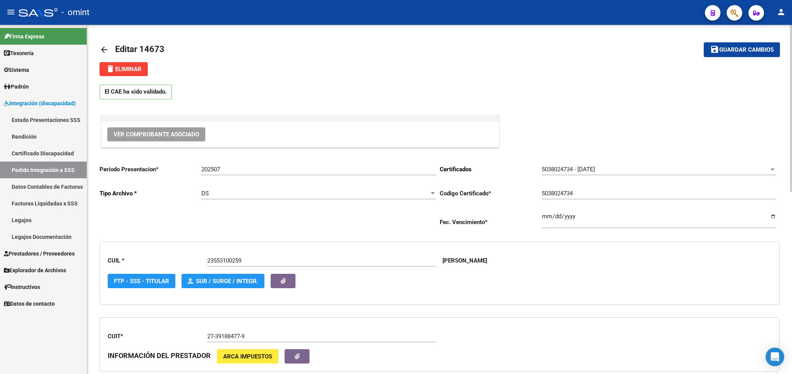
click at [124, 69] on span "delete Eliminar" at bounding box center [124, 69] width 36 height 7
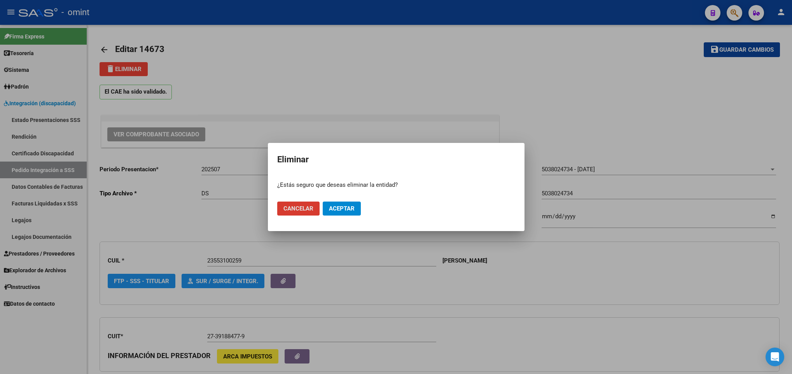
click at [350, 207] on span "Aceptar" at bounding box center [342, 208] width 26 height 7
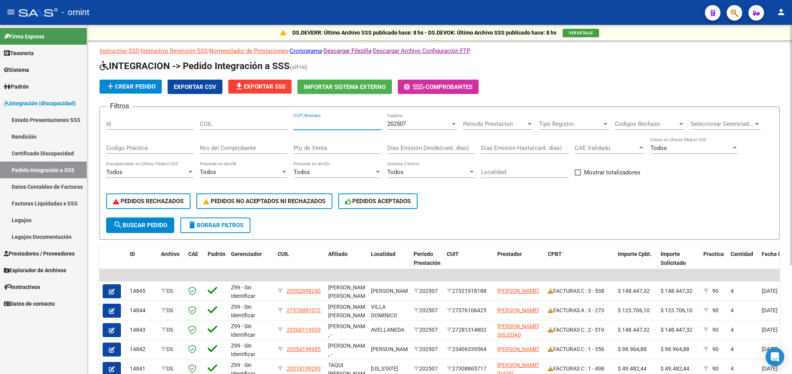
click at [351, 124] on input "CUIT/Nombre" at bounding box center [337, 124] width 88 height 7
paste input "30710833644"
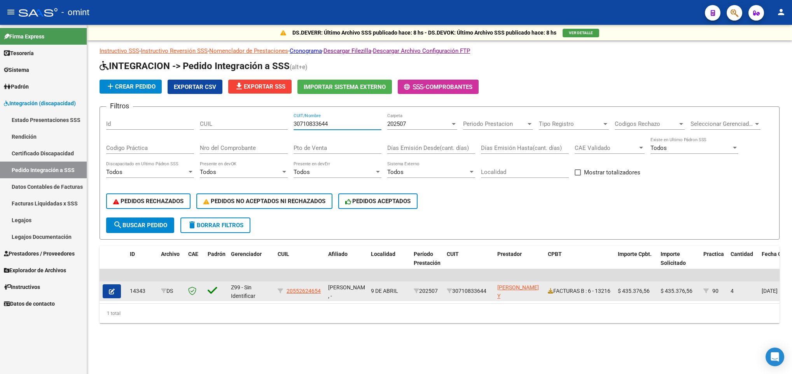
type input "30710833644"
click at [119, 290] on button "button" at bounding box center [112, 292] width 18 height 14
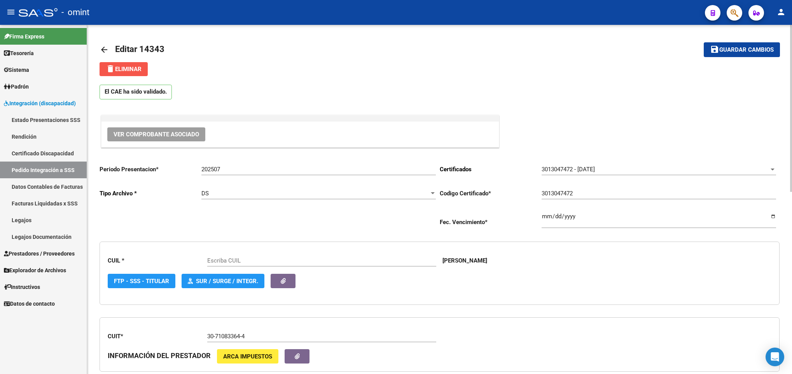
click at [143, 67] on button "delete Eliminar" at bounding box center [124, 69] width 48 height 14
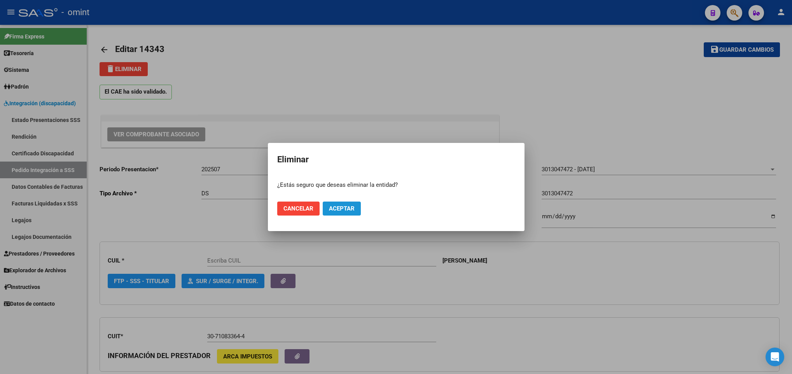
click at [355, 206] on button "Aceptar" at bounding box center [342, 209] width 38 height 14
type input "20552624654"
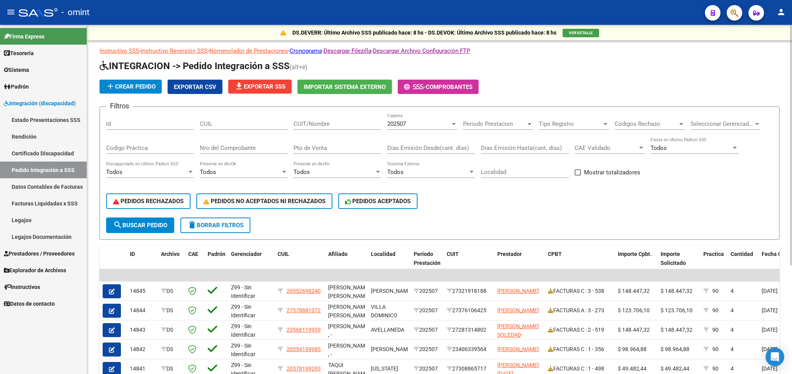
drag, startPoint x: 344, startPoint y: 119, endPoint x: 341, endPoint y: 122, distance: 4.7
click at [343, 121] on div "CUIT/Nombre" at bounding box center [337, 121] width 88 height 17
paste input "27235676090"
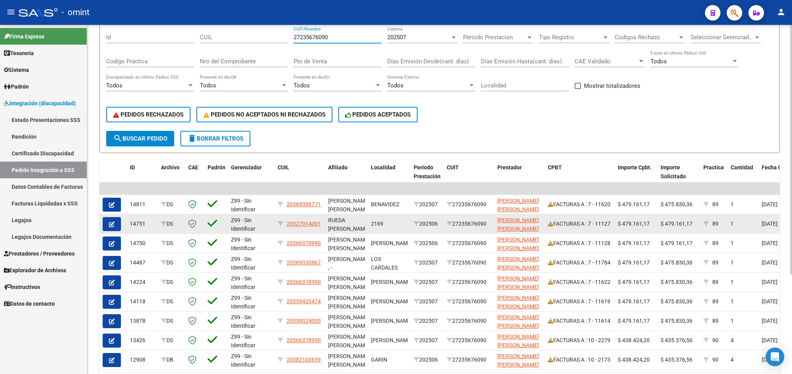
scroll to position [117, 0]
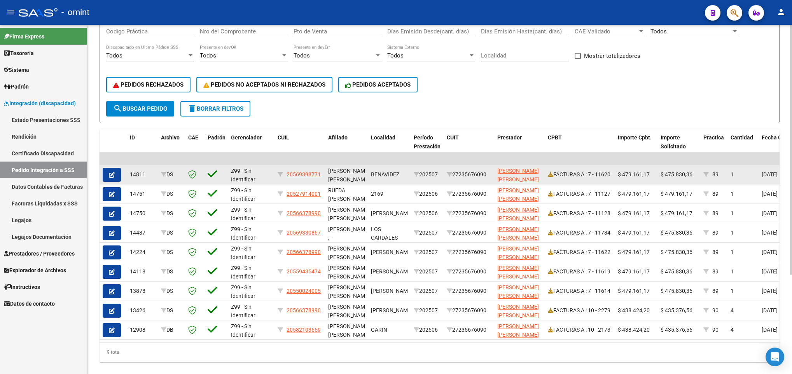
type input "27235676090"
drag, startPoint x: 660, startPoint y: 175, endPoint x: 696, endPoint y: 176, distance: 36.2
click at [696, 176] on div "$ 475.830,36" at bounding box center [678, 174] width 37 height 9
copy span "$ 475.830,36"
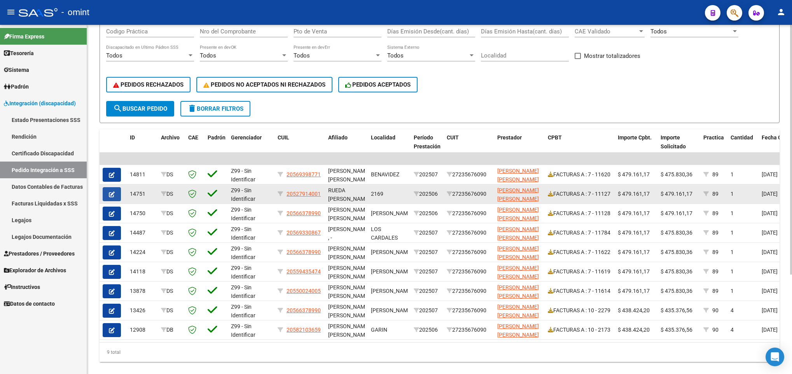
click at [105, 196] on button "button" at bounding box center [112, 194] width 18 height 14
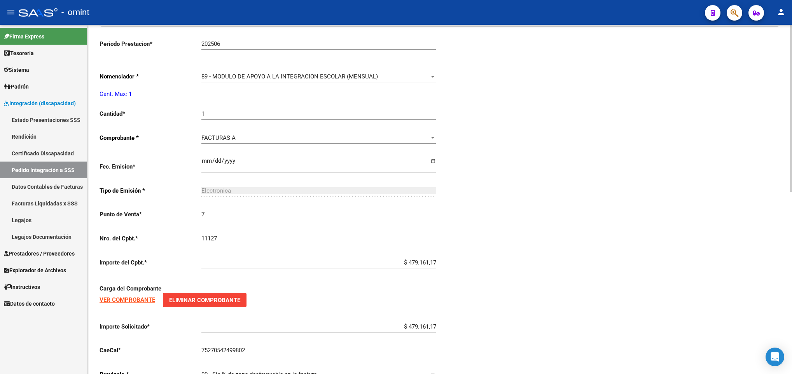
scroll to position [350, 0]
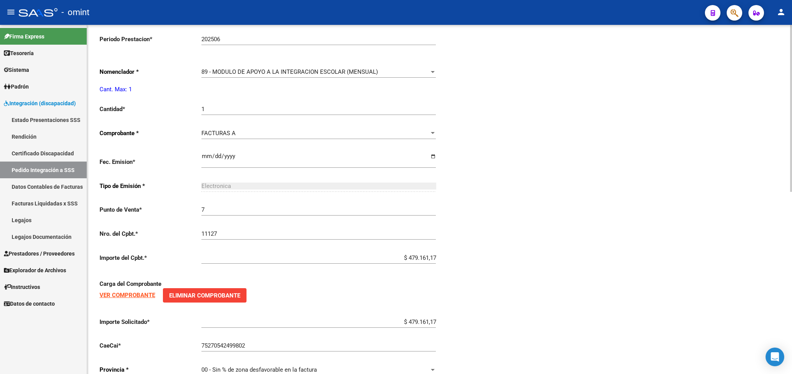
type input "20527914001"
click at [410, 323] on input "$ 479.161,17" at bounding box center [318, 322] width 234 height 7
click at [411, 323] on input "$ 479.161,17" at bounding box center [318, 322] width 234 height 7
paste input "$ 475.830,36"
type input "$ 475.830,36"
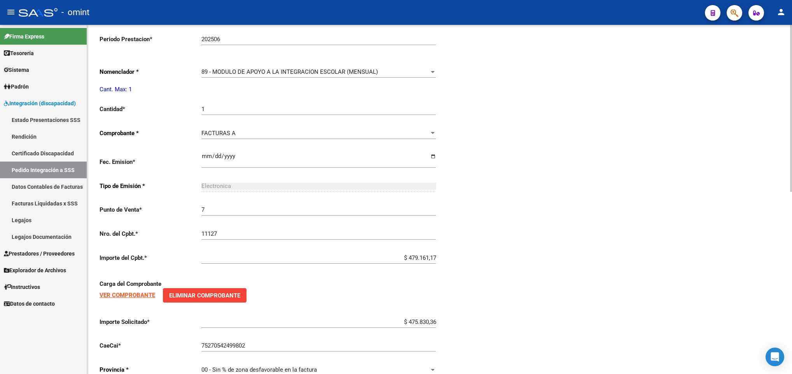
click at [624, 309] on div "Periodo Presentacion * 202507 Ingresar el Periodo Tipo Archivo * DS Seleccionar…" at bounding box center [440, 96] width 680 height 575
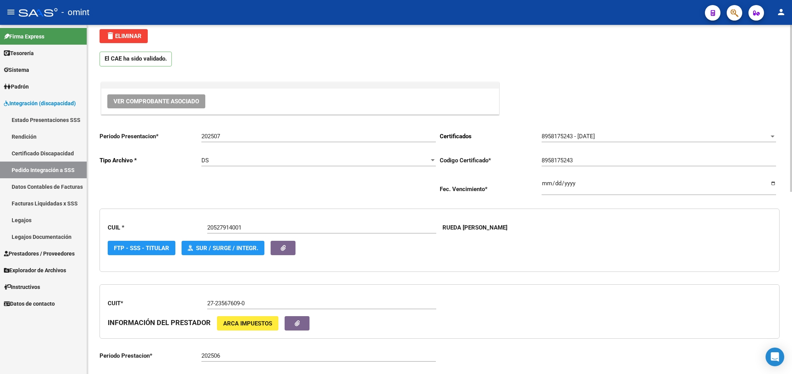
scroll to position [0, 0]
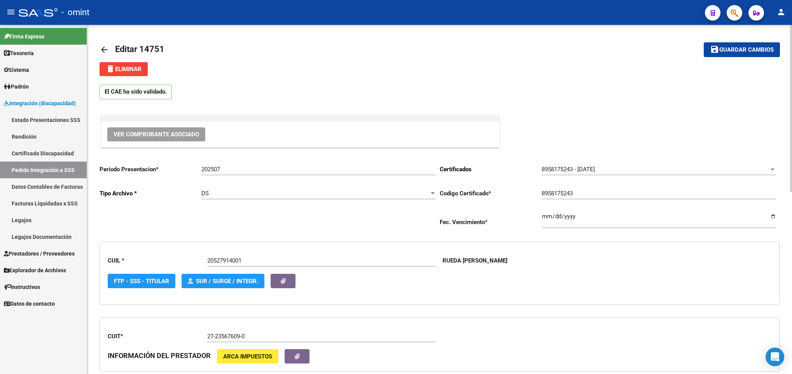
click at [737, 51] on span "Guardar cambios" at bounding box center [746, 50] width 54 height 7
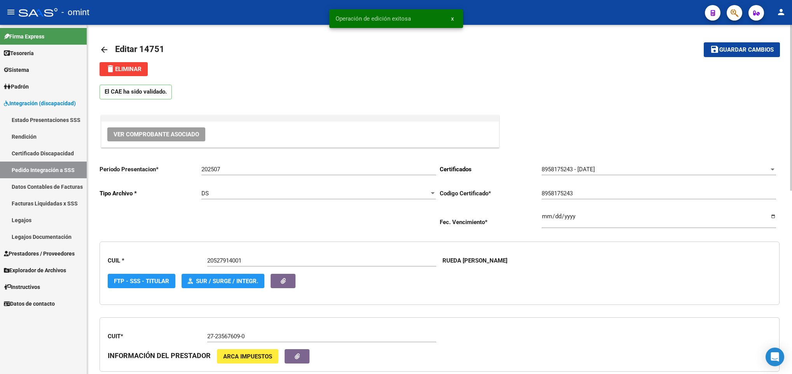
click at [105, 47] on mat-icon "arrow_back" at bounding box center [104, 49] width 9 height 9
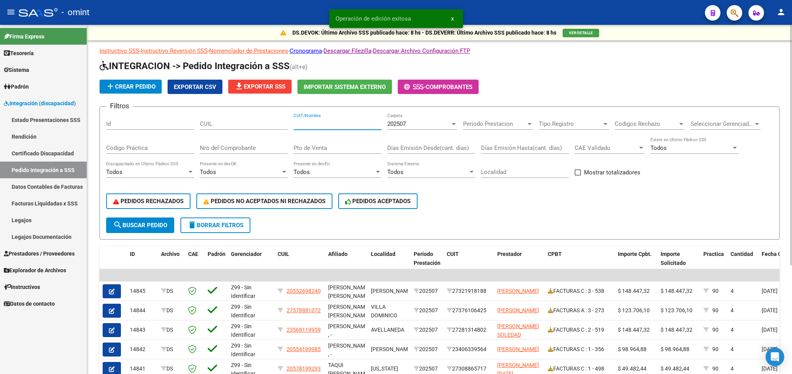
click at [329, 124] on input "CUIT/Nombre" at bounding box center [337, 124] width 88 height 7
paste input "27235676090"
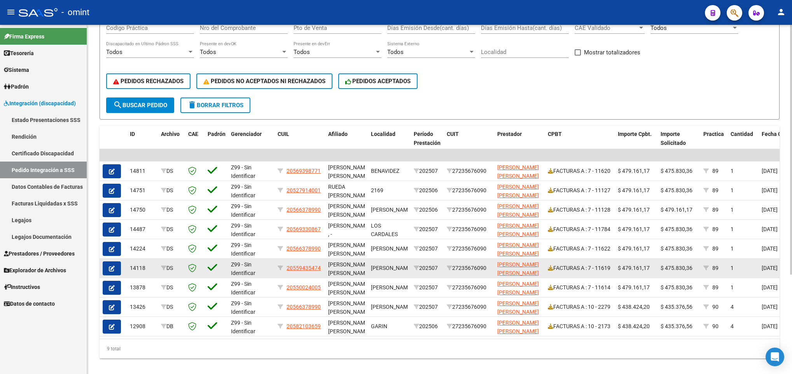
scroll to position [139, 0]
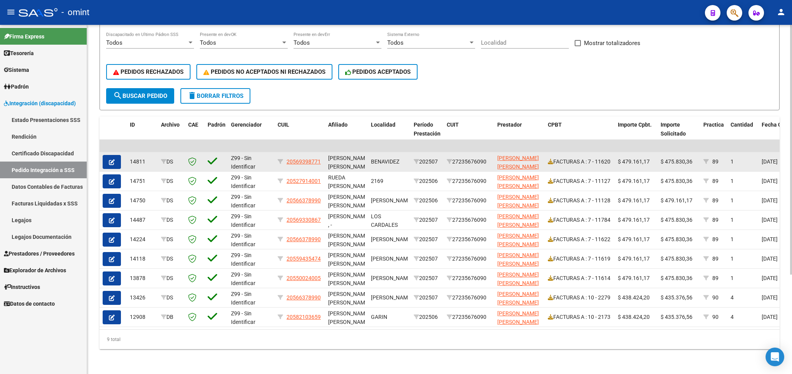
type input "27235676090"
click at [674, 159] on span "$ 475.830,36" at bounding box center [676, 162] width 32 height 6
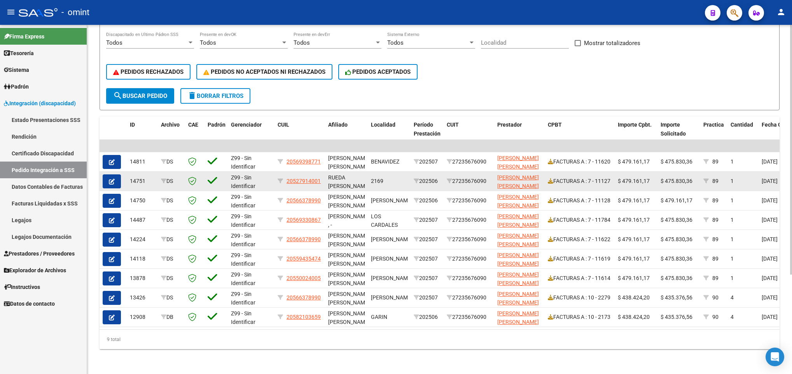
copy span "475.830,36"
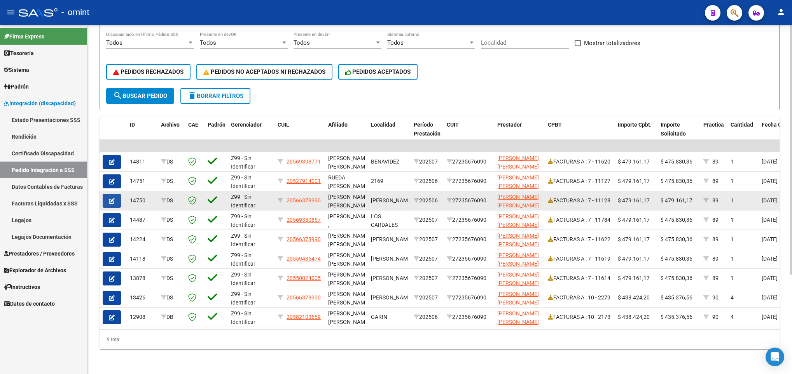
click at [106, 194] on button "button" at bounding box center [112, 201] width 18 height 14
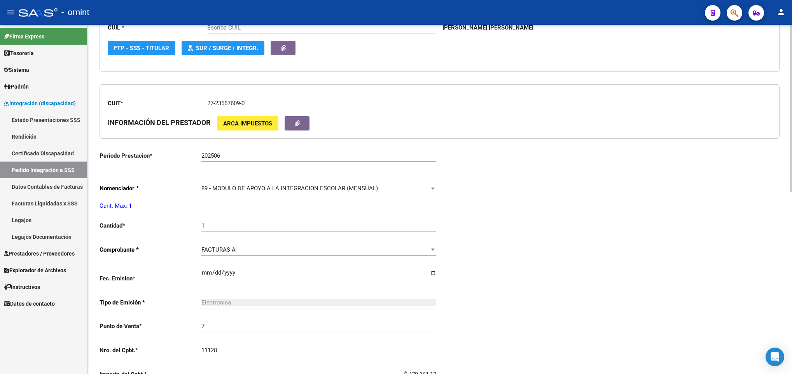
scroll to position [350, 0]
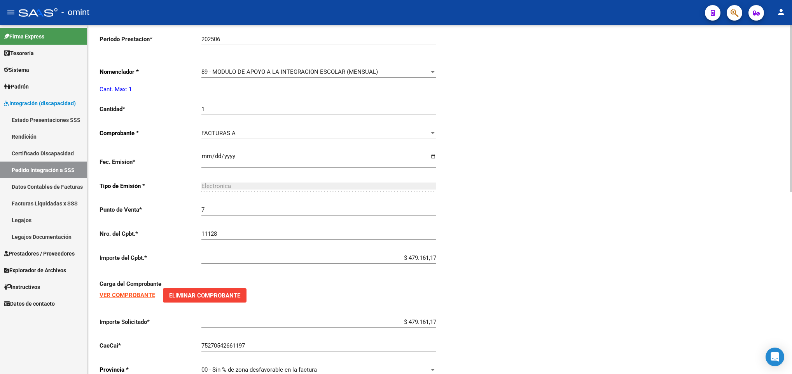
type input "20566378990"
click at [431, 326] on input "$ 479.161,17" at bounding box center [318, 322] width 234 height 7
paste input "5.830,36"
type input "$ 475.830,36"
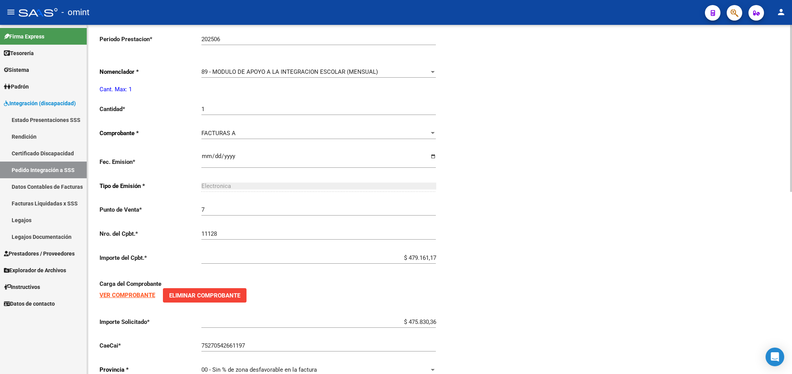
drag, startPoint x: 510, startPoint y: 323, endPoint x: 511, endPoint y: 309, distance: 13.7
click at [511, 323] on div "Periodo Presentacion * 202507 Ingresar el Periodo Tipo Archivo * DS Seleccionar…" at bounding box center [440, 96] width 680 height 575
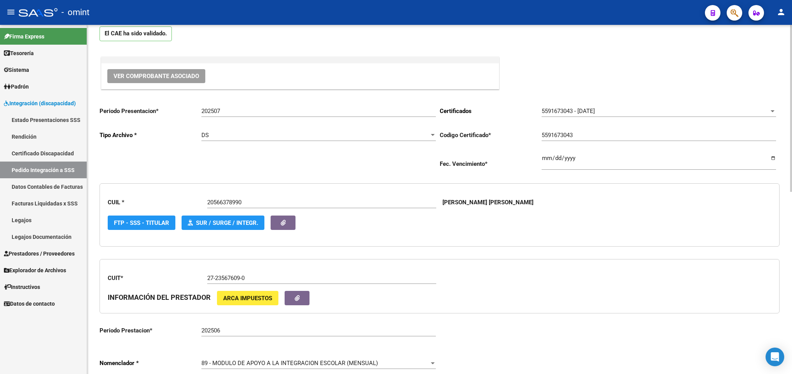
scroll to position [0, 0]
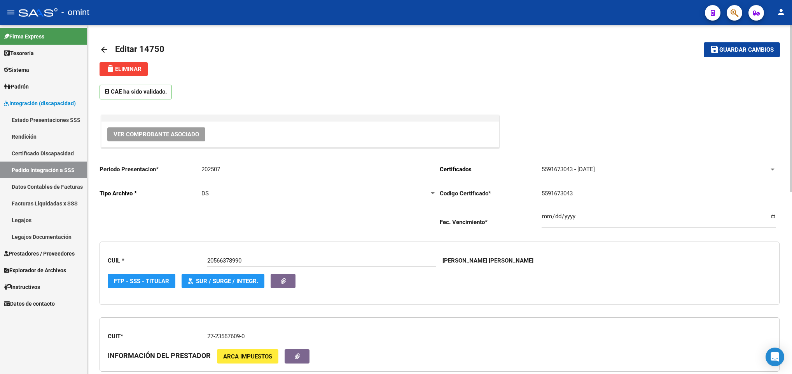
click at [737, 42] on mat-toolbar-row "save Guardar cambios" at bounding box center [708, 49] width 141 height 25
click at [732, 54] on button "save Guardar cambios" at bounding box center [742, 49] width 76 height 14
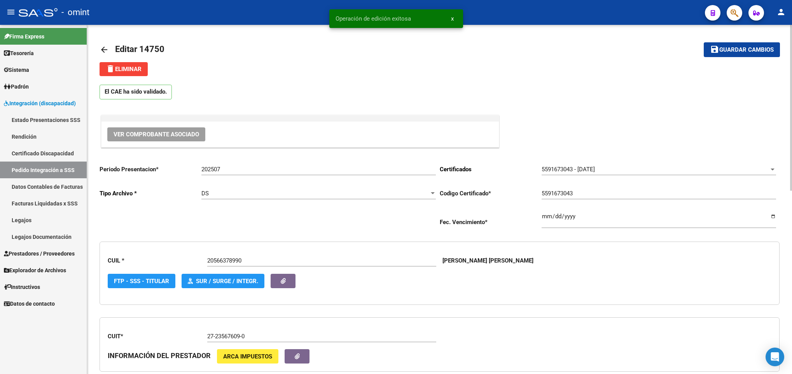
click at [103, 46] on mat-icon "arrow_back" at bounding box center [104, 49] width 9 height 9
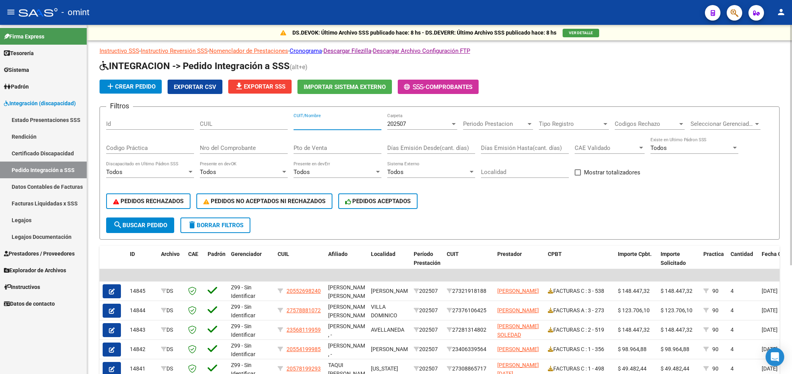
click at [344, 125] on input "CUIT/Nombre" at bounding box center [337, 124] width 88 height 7
paste input "30707134387"
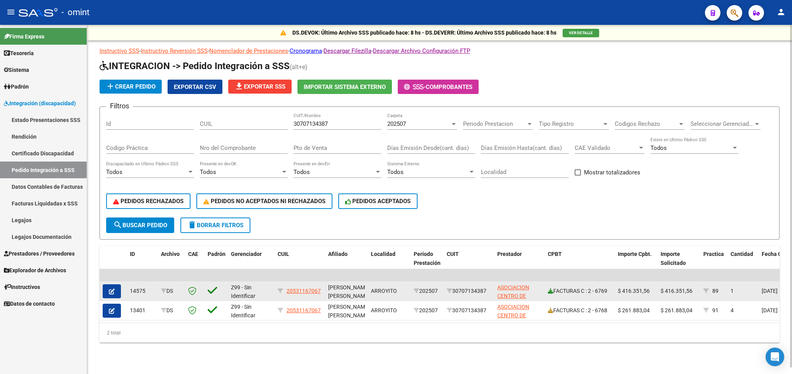
click at [550, 289] on icon at bounding box center [550, 290] width 5 height 5
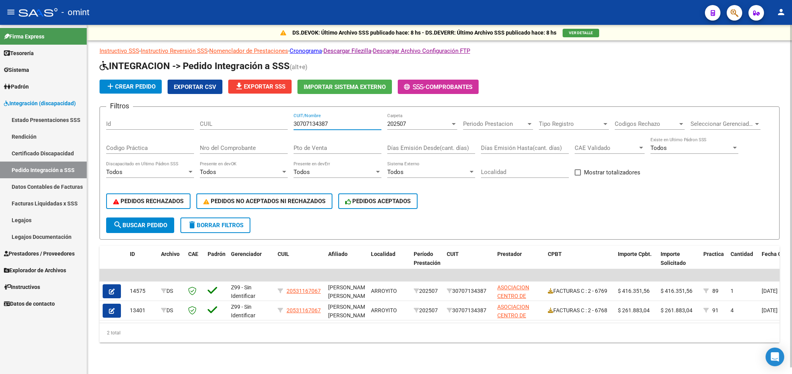
drag, startPoint x: 352, startPoint y: 126, endPoint x: 264, endPoint y: 121, distance: 88.4
click at [264, 122] on div "Filtros Id CUIL 30707134387 CUIT/Nombre 202507 Carpeta Periodo Prestacion Perio…" at bounding box center [439, 165] width 667 height 105
paste input "3715498249"
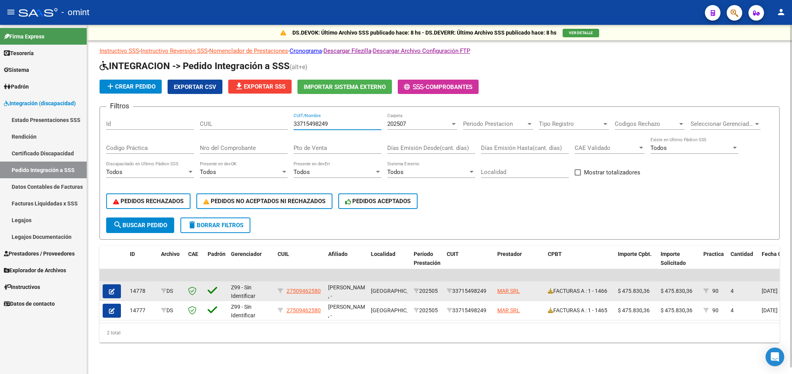
type input "33715498249"
click at [111, 288] on span "button" at bounding box center [112, 291] width 6 height 7
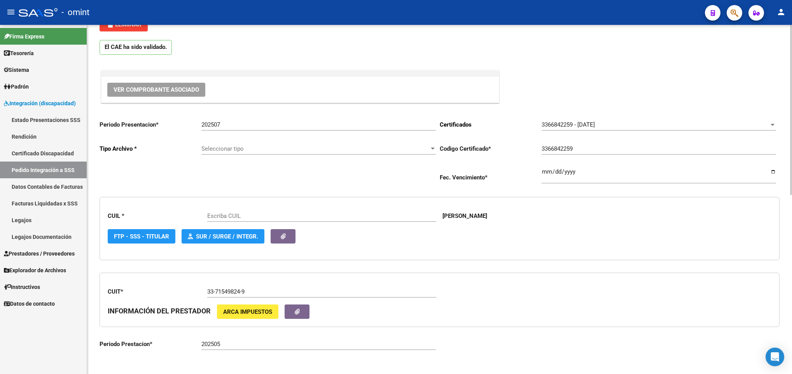
scroll to position [175, 0]
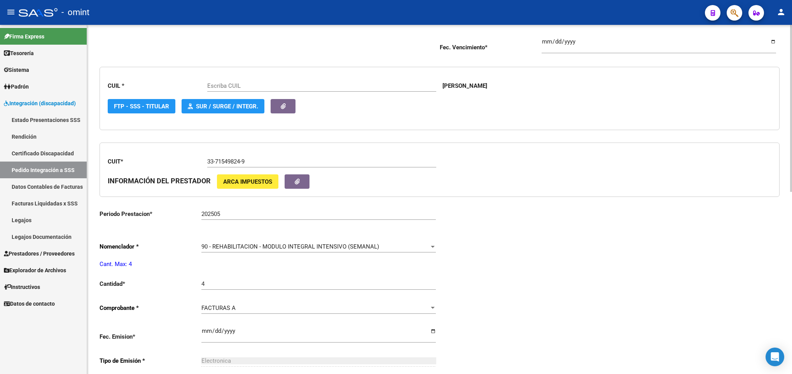
click at [266, 250] on span "90 - REHABILITACION - MODULO INTEGRAL INTENSIVO (SEMANAL)" at bounding box center [290, 246] width 178 height 7
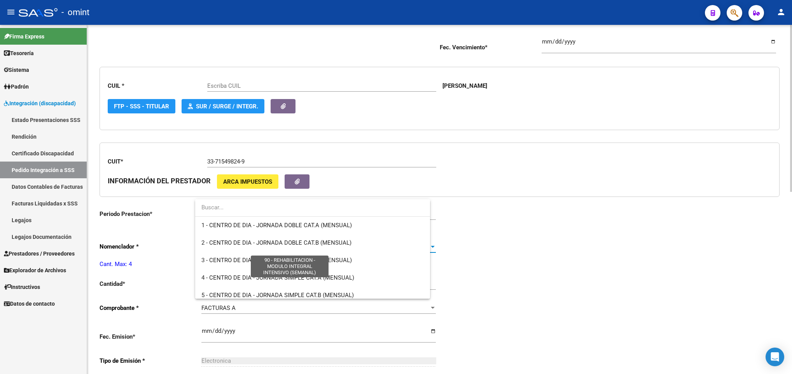
scroll to position [1533, 0]
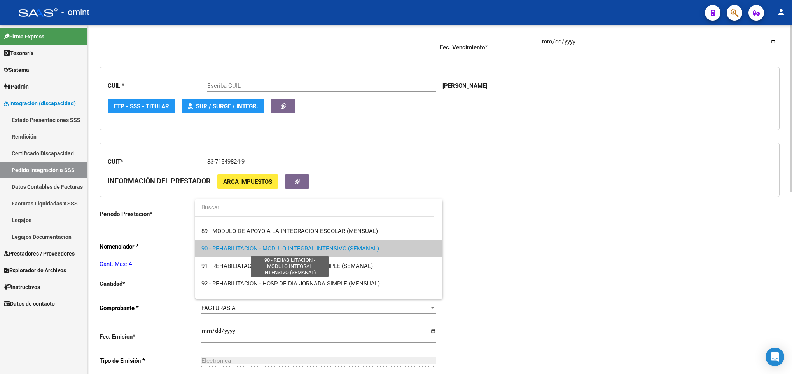
type input "27509462580"
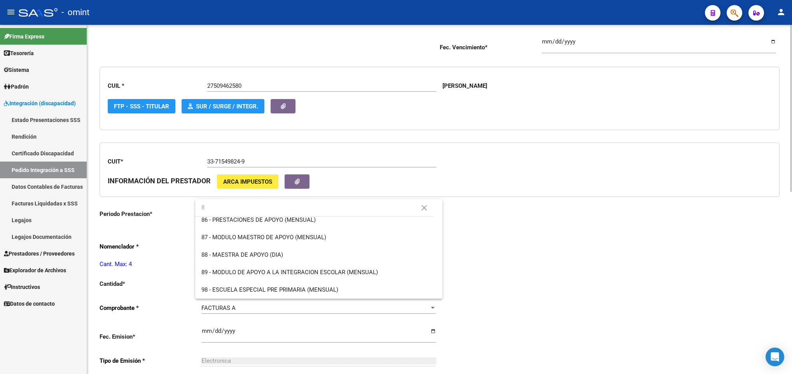
scroll to position [0, 0]
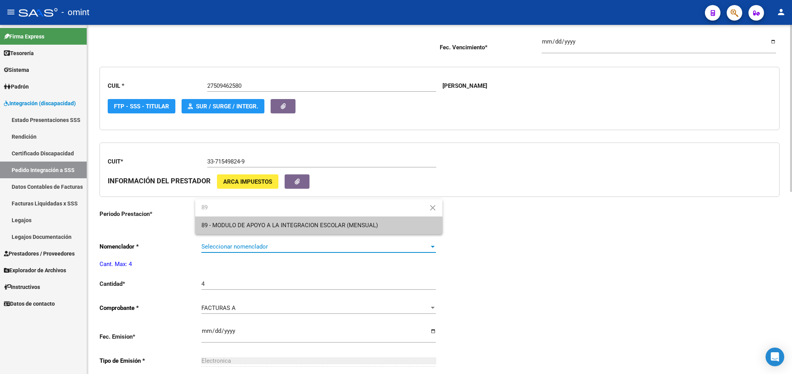
type input "89"
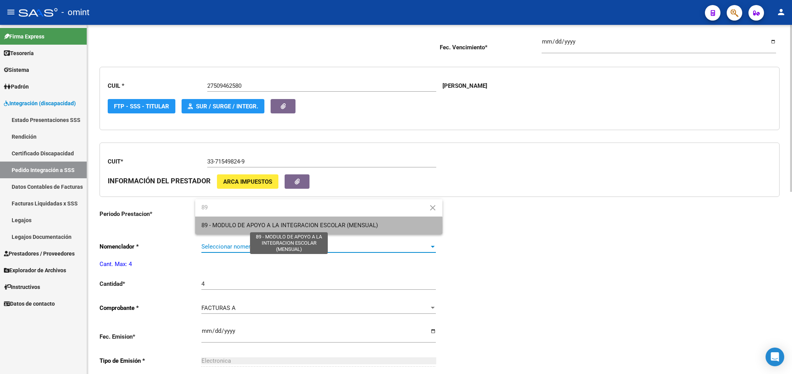
drag, startPoint x: 267, startPoint y: 227, endPoint x: 240, endPoint y: 282, distance: 61.9
click at [267, 229] on span "89 - MODULO DE APOYO A LA INTEGRACION ESCOLAR (MENSUAL)" at bounding box center [289, 225] width 176 height 7
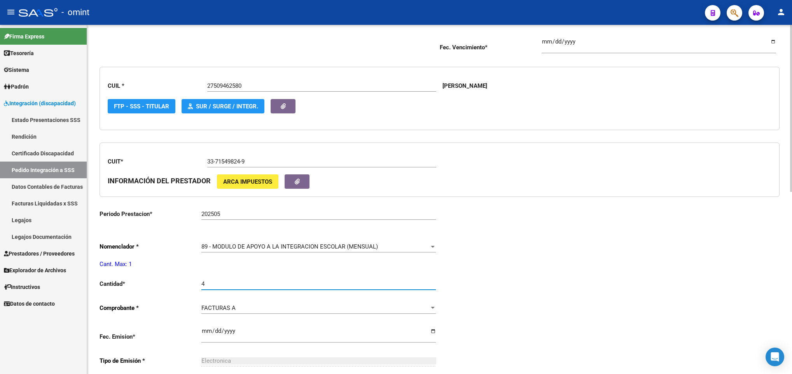
click at [235, 286] on input "4" at bounding box center [318, 284] width 234 height 7
type input "1"
click at [641, 312] on div "Periodo Presentacion * 202507 Ingresar el Periodo Tipo Archivo * DS Seleccionar…" at bounding box center [440, 271] width 680 height 575
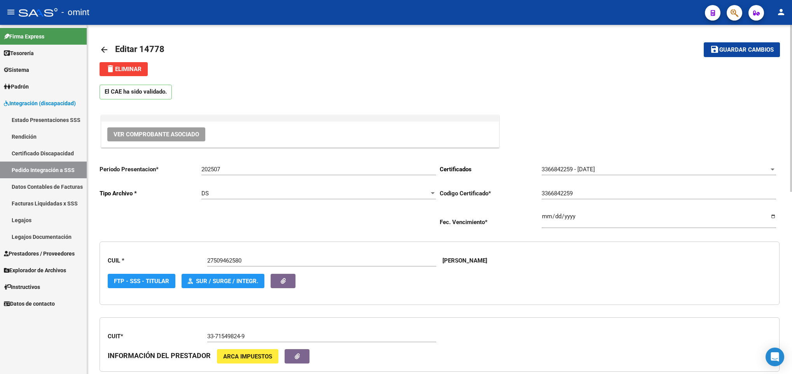
click at [725, 51] on span "Guardar cambios" at bounding box center [746, 50] width 54 height 7
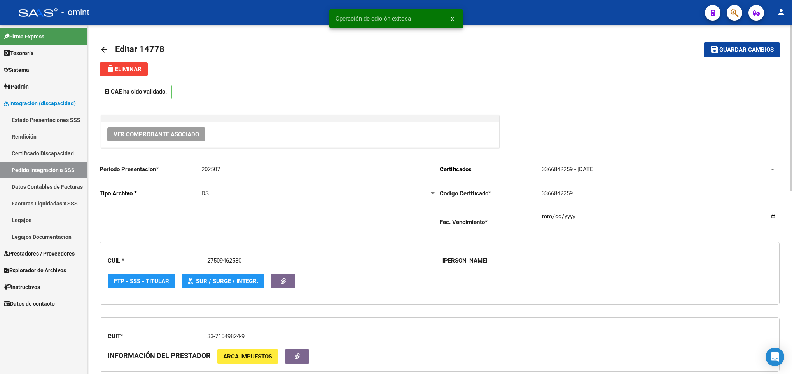
click at [111, 51] on link "arrow_back" at bounding box center [108, 49] width 16 height 18
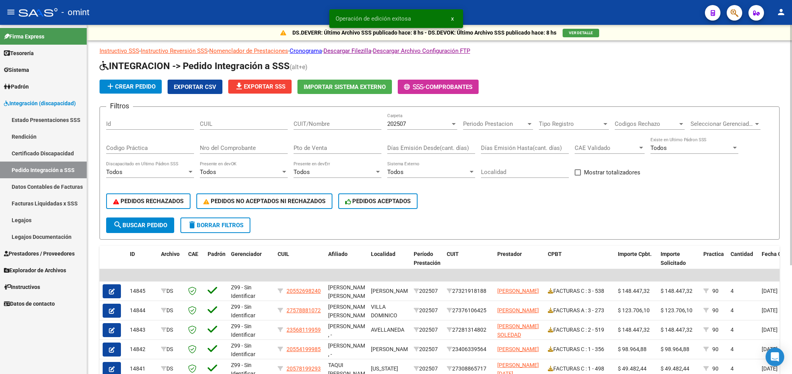
click at [314, 122] on input "CUIT/Nombre" at bounding box center [337, 124] width 88 height 7
paste input "33715498249"
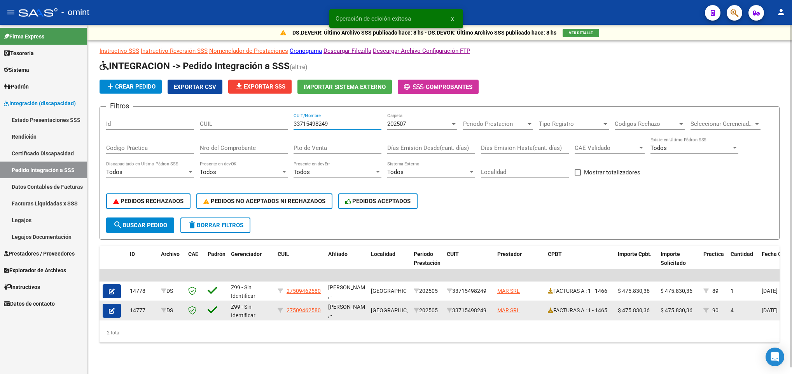
type input "33715498249"
click at [110, 307] on span "button" at bounding box center [112, 310] width 6 height 7
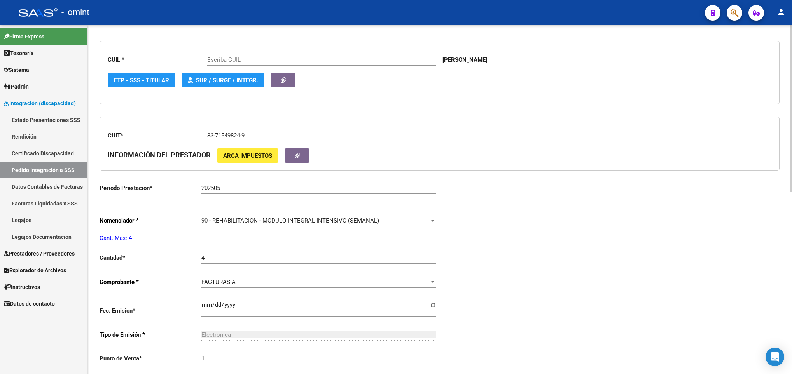
scroll to position [233, 0]
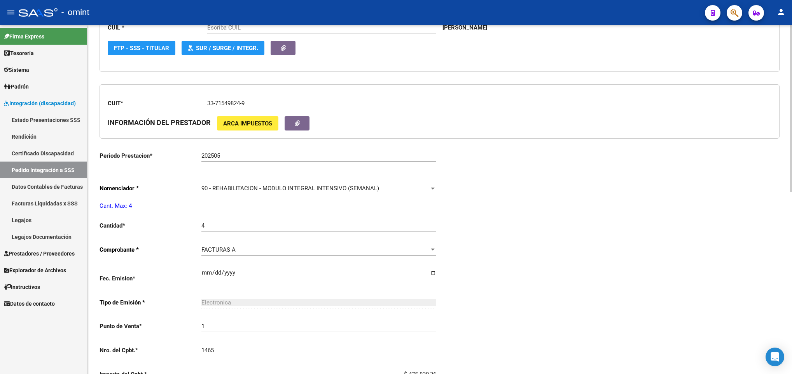
type input "27509462580"
click at [335, 185] on div "90 - REHABILITACION - MODULO INTEGRAL INTENSIVO (SEMANAL) Seleccionar nomenclad…" at bounding box center [318, 186] width 234 height 17
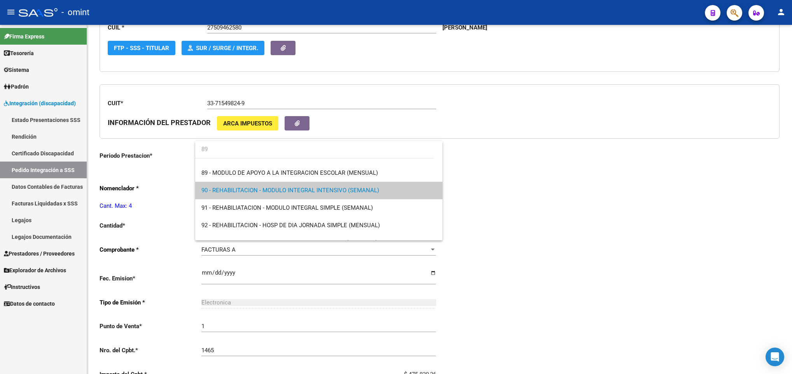
scroll to position [0, 0]
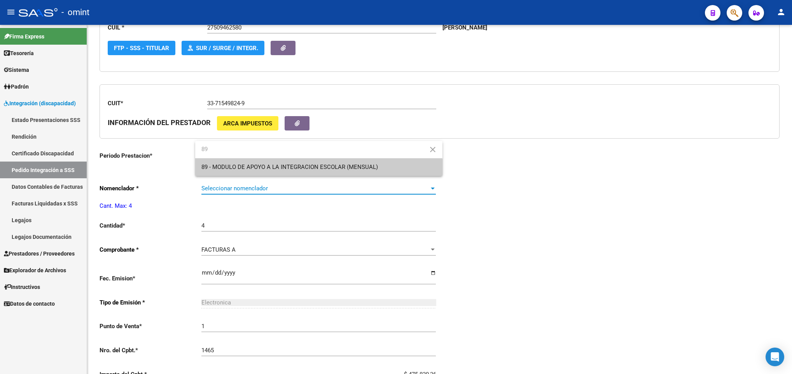
type input "89"
click at [338, 174] on span "89 - MODULO DE APOYO A LA INTEGRACION ESCOLAR (MENSUAL)" at bounding box center [318, 167] width 234 height 17
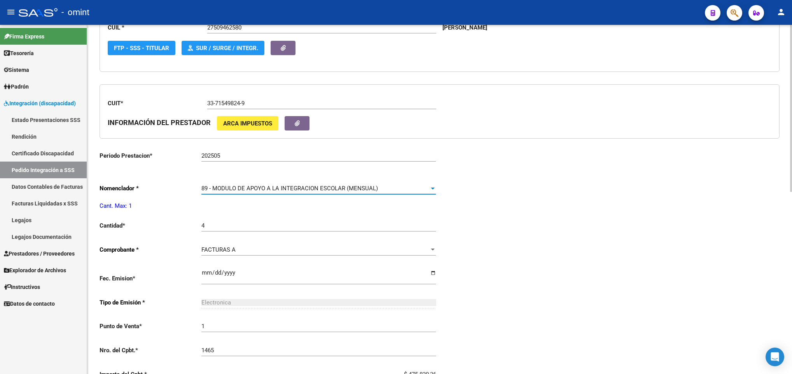
click at [315, 229] on input "4" at bounding box center [318, 225] width 234 height 7
type input "1"
click at [588, 263] on div "Periodo Presentacion * 202507 Ingresar el Periodo Tipo Archivo * DS Seleccionar…" at bounding box center [440, 212] width 680 height 575
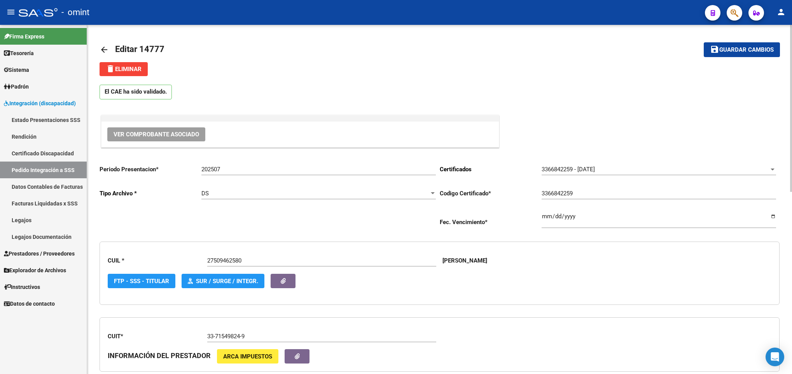
click at [748, 51] on span "Guardar cambios" at bounding box center [746, 50] width 54 height 7
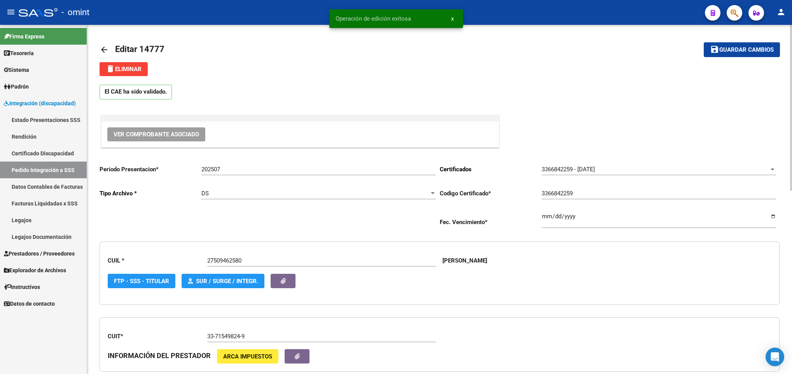
click at [105, 47] on mat-icon "arrow_back" at bounding box center [104, 49] width 9 height 9
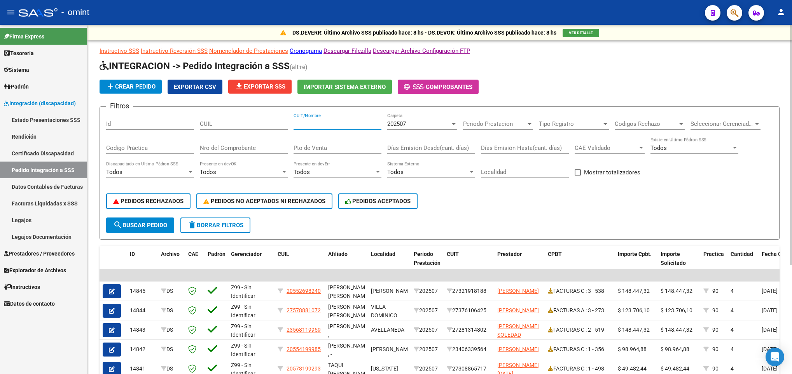
click at [351, 127] on input "CUIT/Nombre" at bounding box center [337, 124] width 88 height 7
paste input "20235372011"
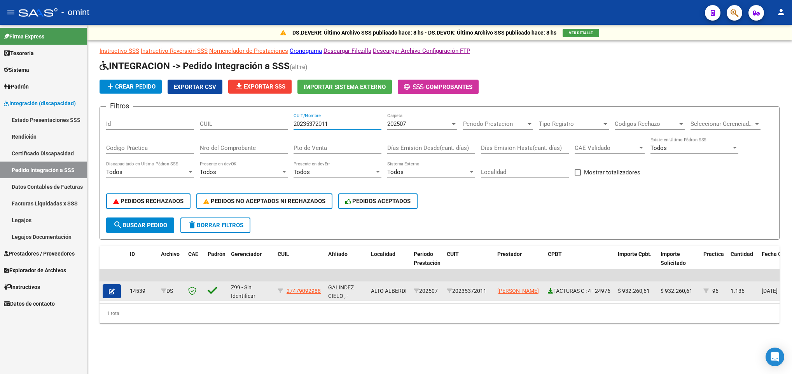
type input "20235372011"
click at [550, 288] on icon at bounding box center [550, 290] width 5 height 5
click at [115, 288] on button "button" at bounding box center [112, 292] width 18 height 14
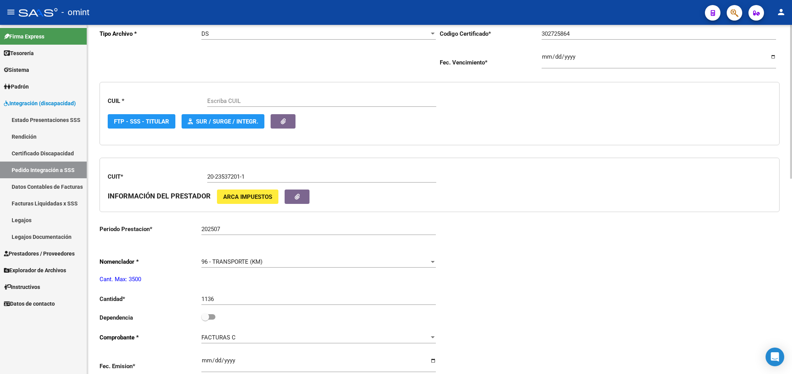
scroll to position [233, 0]
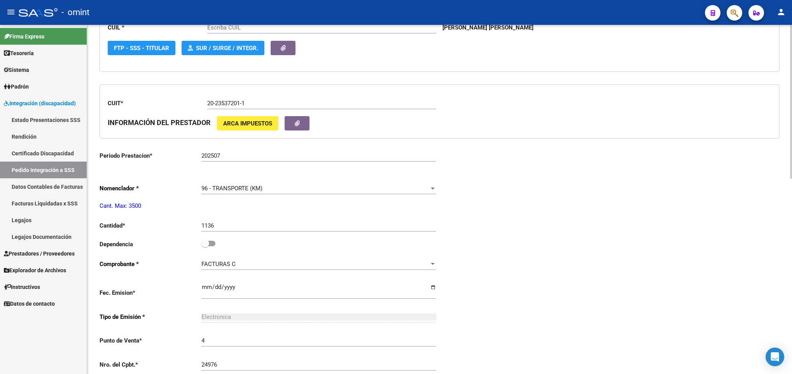
click at [269, 221] on div "1136 Ingresar el nro" at bounding box center [318, 223] width 234 height 17
click at [267, 225] on input "1136" at bounding box center [318, 225] width 234 height 7
type input "27479092988"
type input "1721"
click at [569, 236] on div "Periodo Presentacion * 202507 Ingresar el Periodo Tipo Archivo * DS Seleccionar…" at bounding box center [440, 243] width 680 height 637
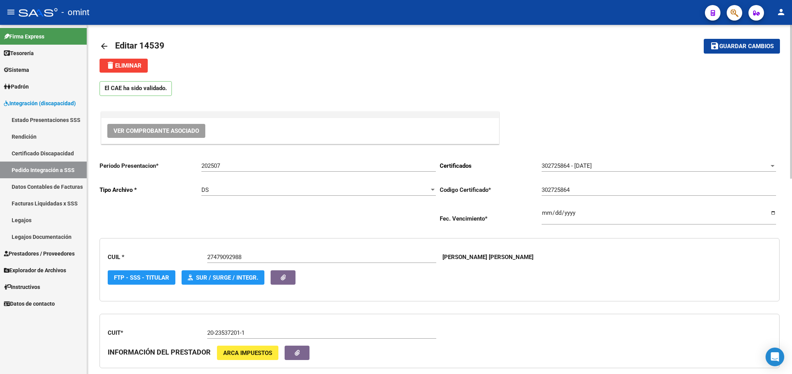
scroll to position [0, 0]
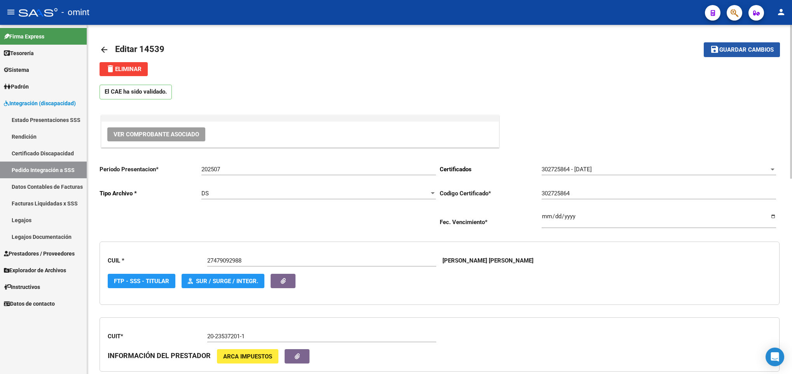
click at [708, 54] on button "save Guardar cambios" at bounding box center [742, 49] width 76 height 14
click at [761, 49] on span "Guardar cambios" at bounding box center [746, 50] width 54 height 7
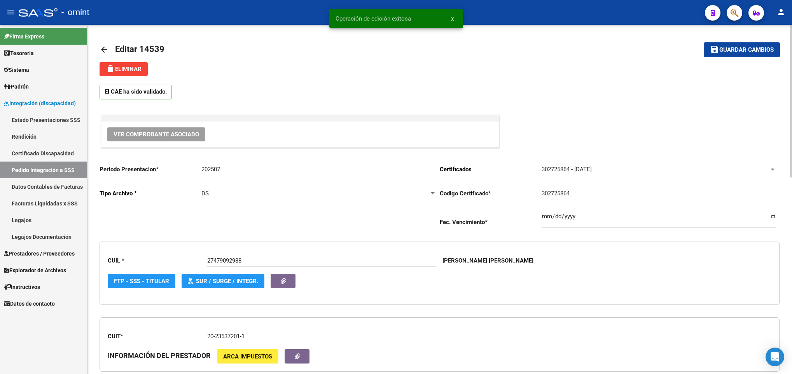
click at [101, 48] on mat-icon "arrow_back" at bounding box center [104, 49] width 9 height 9
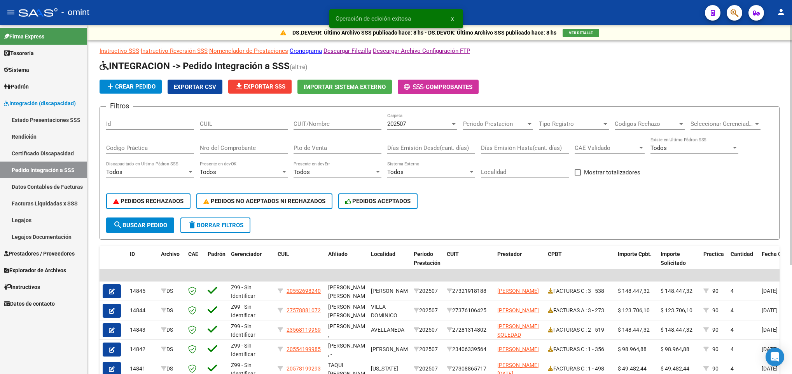
click at [300, 122] on input "CUIT/Nombre" at bounding box center [337, 124] width 88 height 7
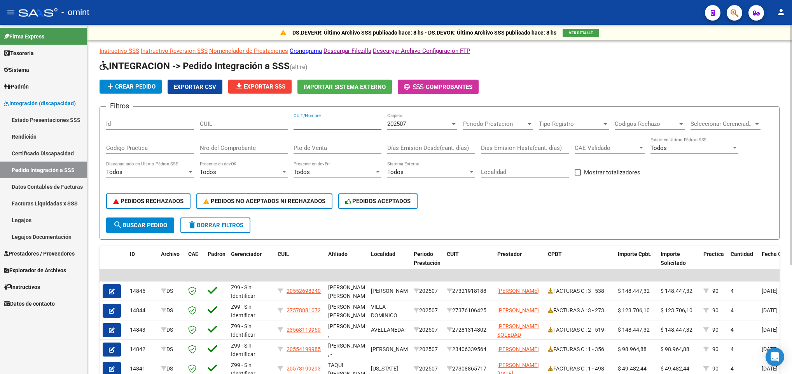
paste input "27277590374"
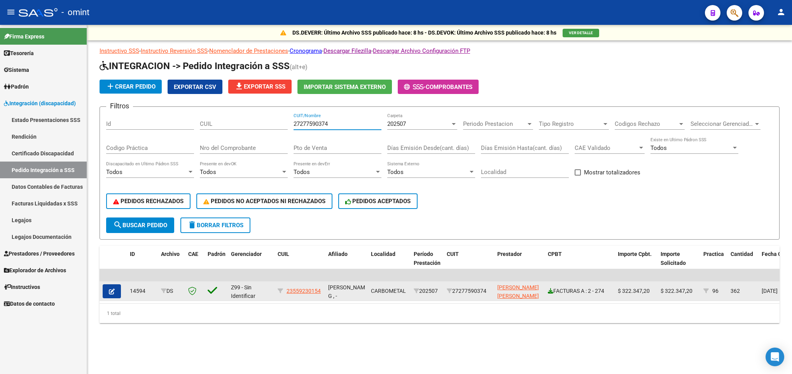
type input "27277590374"
click at [550, 294] on icon at bounding box center [550, 290] width 5 height 5
click at [114, 290] on icon "button" at bounding box center [112, 292] width 6 height 6
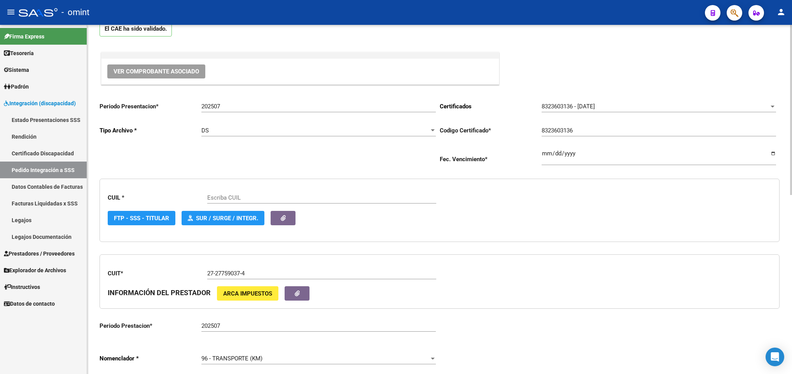
scroll to position [175, 0]
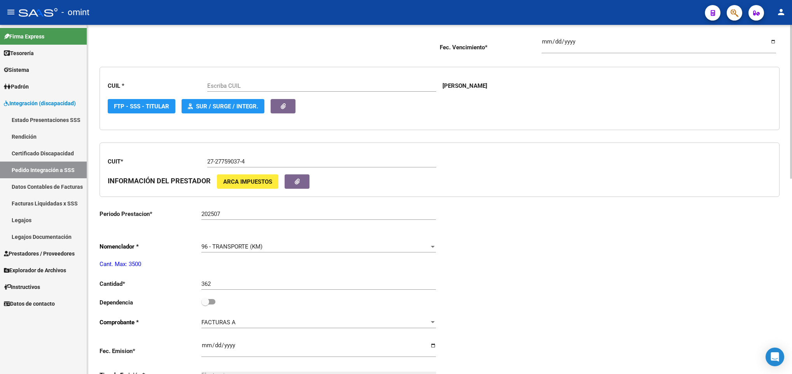
drag, startPoint x: 236, startPoint y: 288, endPoint x: 242, endPoint y: 280, distance: 10.3
click at [237, 287] on input "362" at bounding box center [318, 284] width 234 height 7
type input "23559230154"
type input "3"
type input "595"
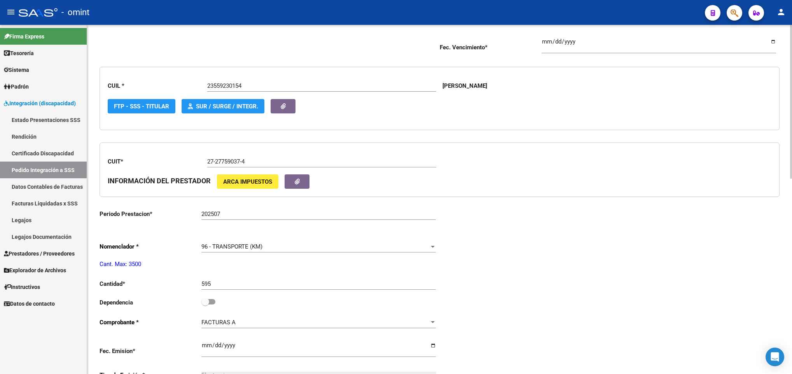
click at [607, 210] on div "Periodo Presentacion * 202507 Ingresar el Periodo Tipo Archivo * DS Seleccionar…" at bounding box center [440, 302] width 680 height 637
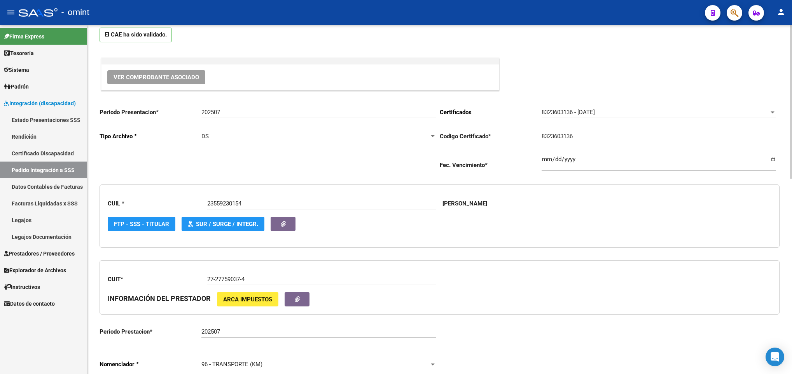
scroll to position [0, 0]
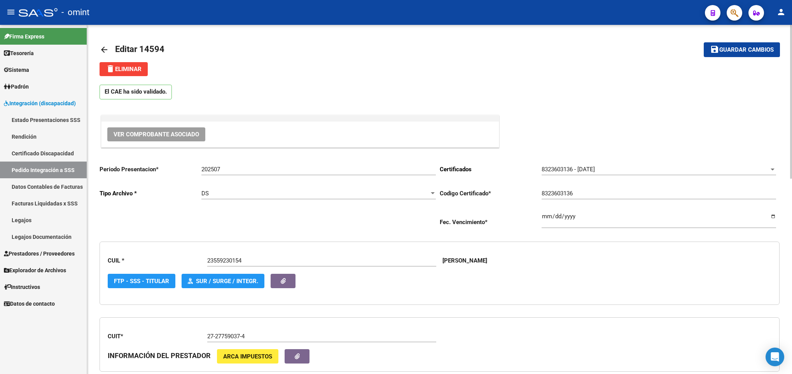
click at [726, 51] on span "Guardar cambios" at bounding box center [746, 50] width 54 height 7
click at [108, 48] on mat-icon "arrow_back" at bounding box center [104, 49] width 9 height 9
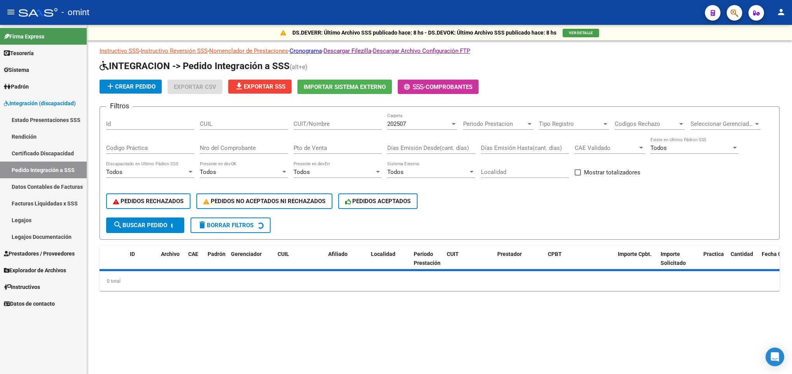
click at [329, 122] on input "CUIT/Nombre" at bounding box center [337, 124] width 88 height 7
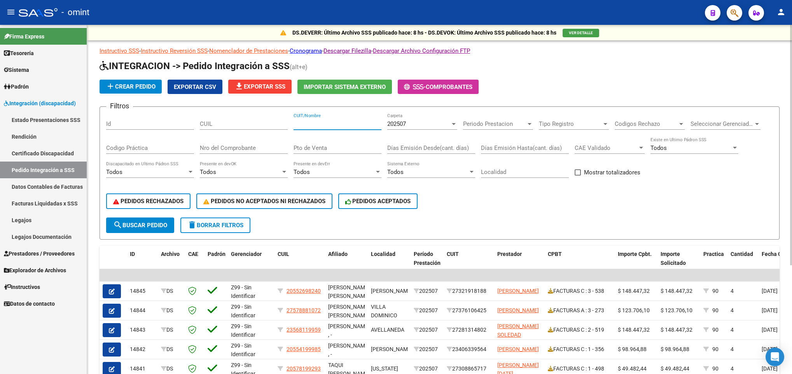
paste input "27170043419"
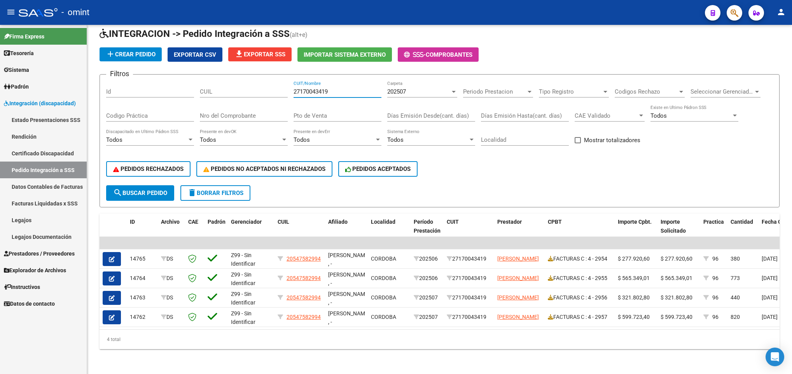
type input "27170043419"
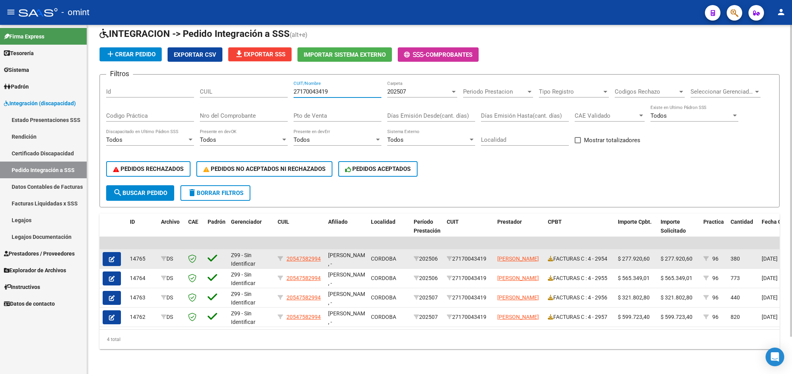
click at [113, 257] on icon "button" at bounding box center [112, 260] width 6 height 6
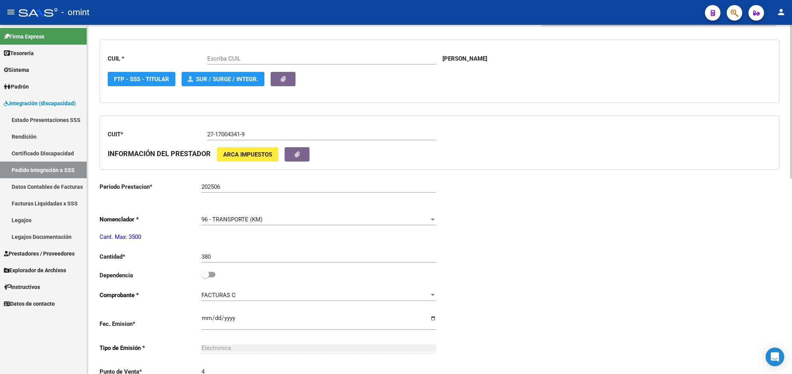
scroll to position [233, 0]
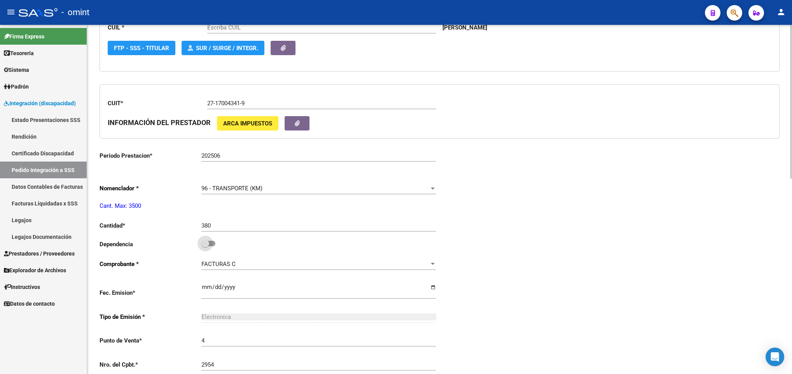
click at [210, 246] on span at bounding box center [208, 243] width 14 height 5
click at [205, 247] on input "checkbox" at bounding box center [205, 246] width 0 height 0
checkbox input "true"
type input "20547582994"
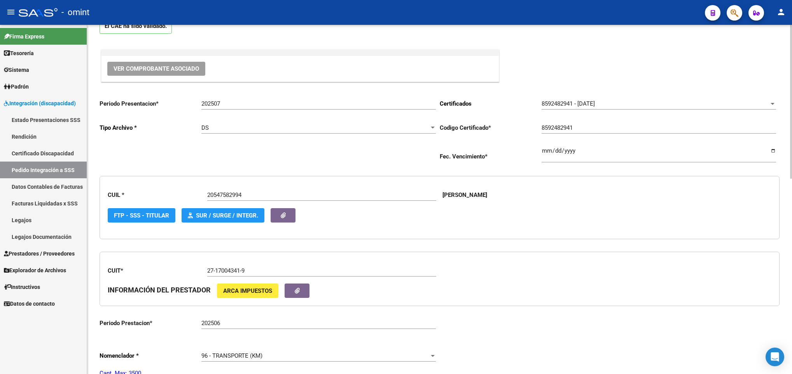
scroll to position [0, 0]
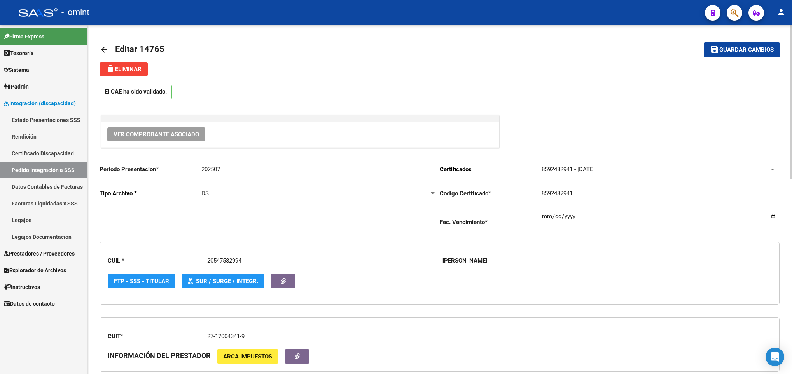
click at [744, 47] on span "Guardar cambios" at bounding box center [746, 50] width 54 height 7
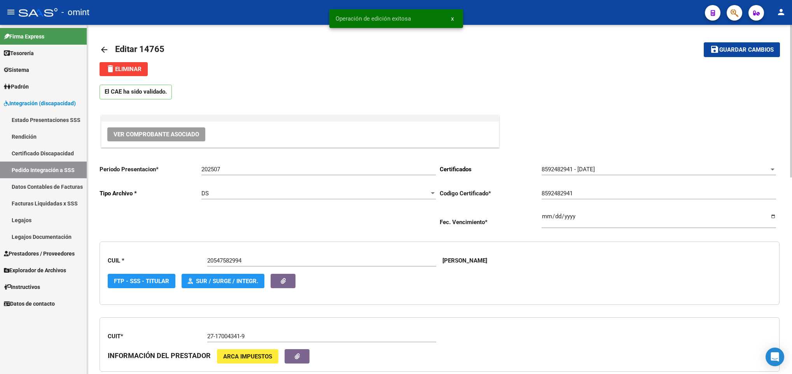
click at [104, 50] on mat-icon "arrow_back" at bounding box center [104, 49] width 9 height 9
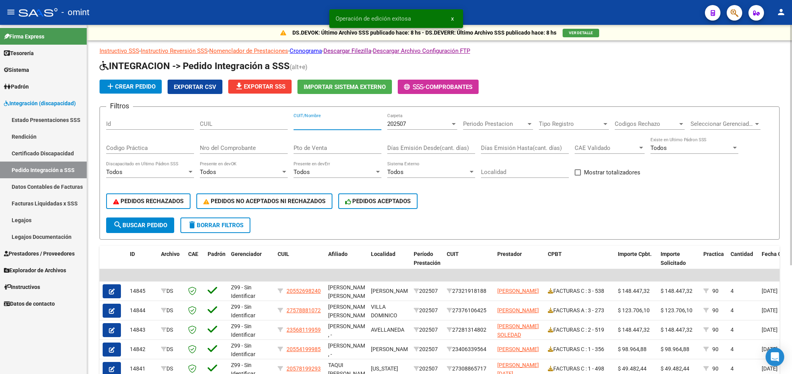
click at [316, 122] on input "CUIT/Nombre" at bounding box center [337, 124] width 88 height 7
paste input "27170043419"
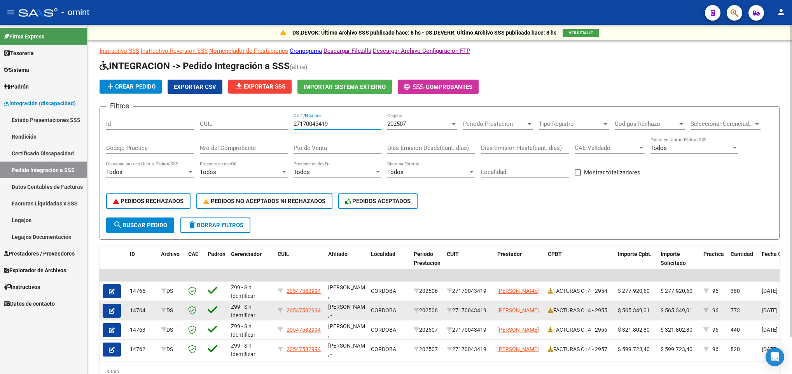
type input "27170043419"
click at [109, 310] on icon "button" at bounding box center [112, 311] width 6 height 6
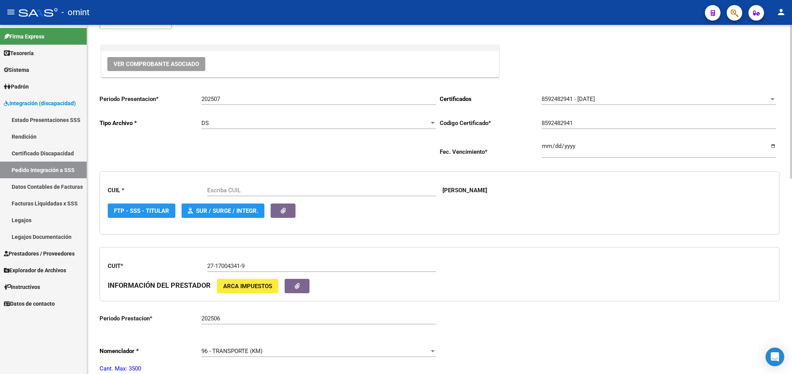
scroll to position [233, 0]
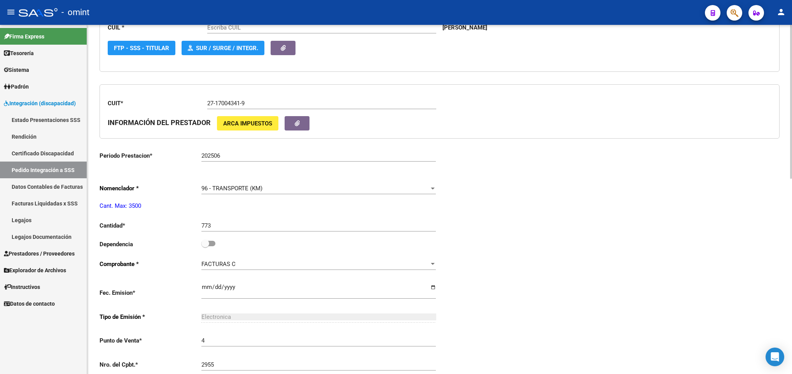
click at [211, 246] on span at bounding box center [208, 243] width 14 height 5
click at [205, 247] on input "checkbox" at bounding box center [205, 246] width 0 height 0
checkbox input "true"
type input "20547582994"
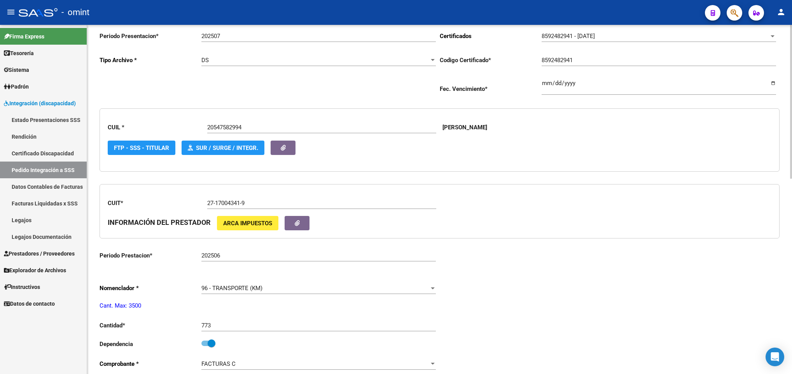
scroll to position [0, 0]
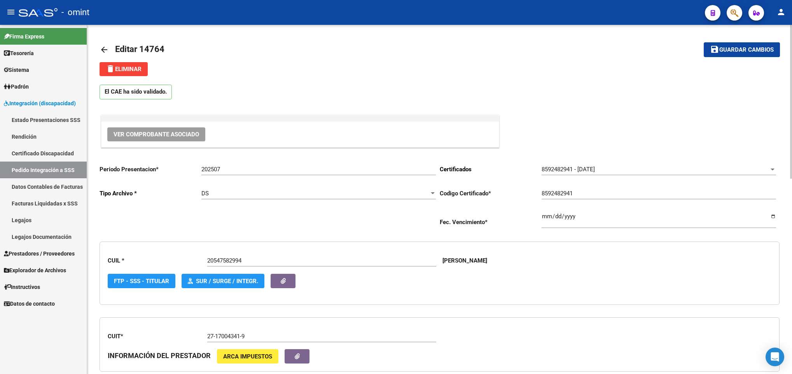
drag, startPoint x: 768, startPoint y: 53, endPoint x: 741, endPoint y: 56, distance: 27.8
click at [768, 52] on span "Guardar cambios" at bounding box center [746, 50] width 54 height 7
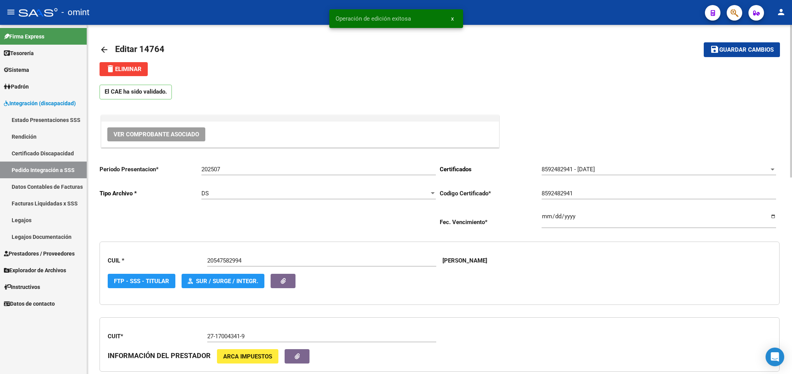
click at [108, 49] on mat-icon "arrow_back" at bounding box center [104, 49] width 9 height 9
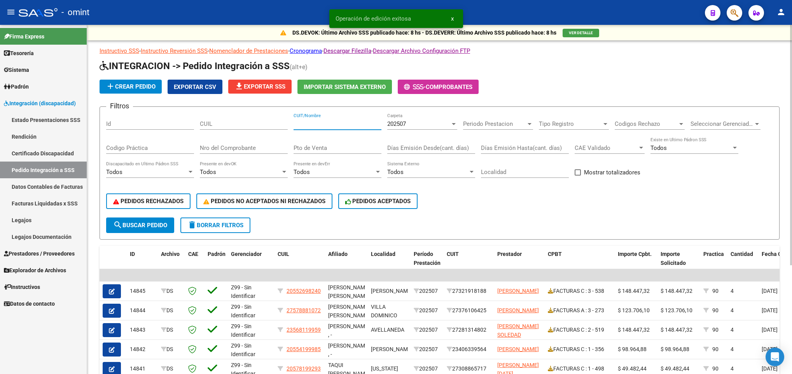
click at [314, 121] on input "CUIT/Nombre" at bounding box center [337, 124] width 88 height 7
paste input "27170043419"
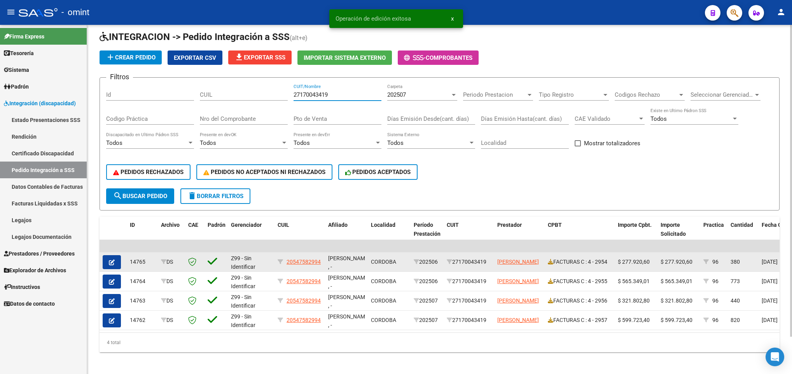
scroll to position [41, 0]
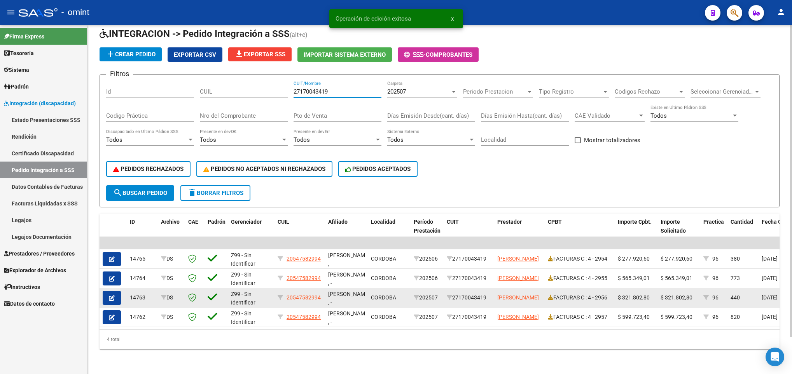
type input "27170043419"
click at [112, 295] on icon "button" at bounding box center [112, 298] width 6 height 6
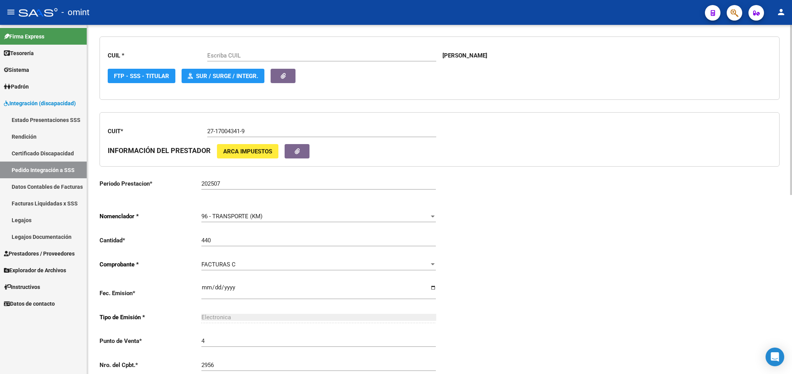
scroll to position [233, 0]
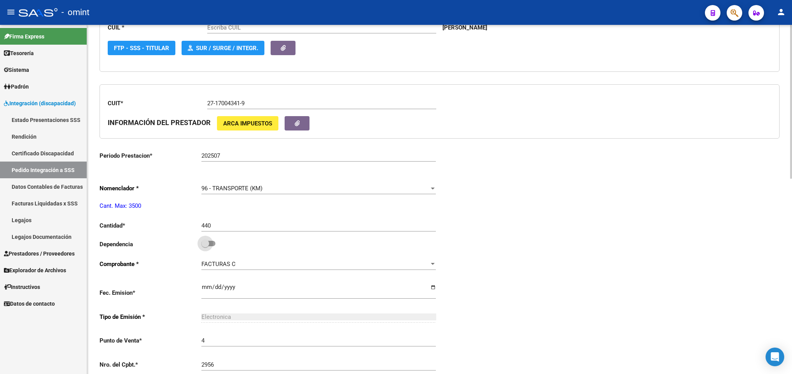
drag, startPoint x: 210, startPoint y: 246, endPoint x: 424, endPoint y: 265, distance: 214.6
click at [211, 245] on span at bounding box center [208, 243] width 14 height 5
click at [205, 246] on input "checkbox" at bounding box center [205, 246] width 0 height 0
checkbox input "true"
type input "20547582994"
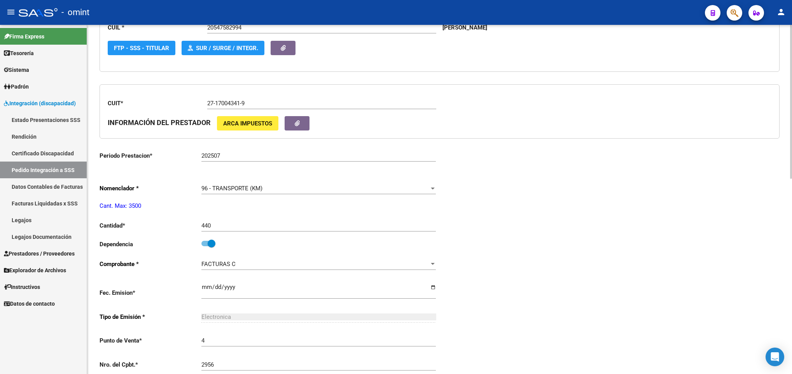
click at [755, 244] on div "Periodo Presentacion * 202507 Ingresar el Periodo Tipo Archivo * DS Seleccionar…" at bounding box center [440, 243] width 680 height 637
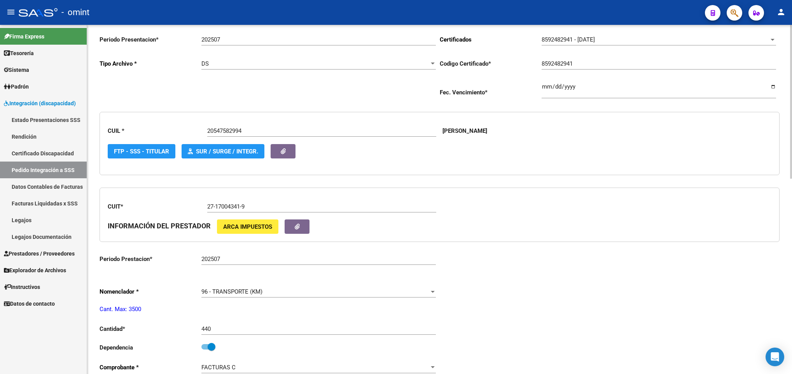
scroll to position [0, 0]
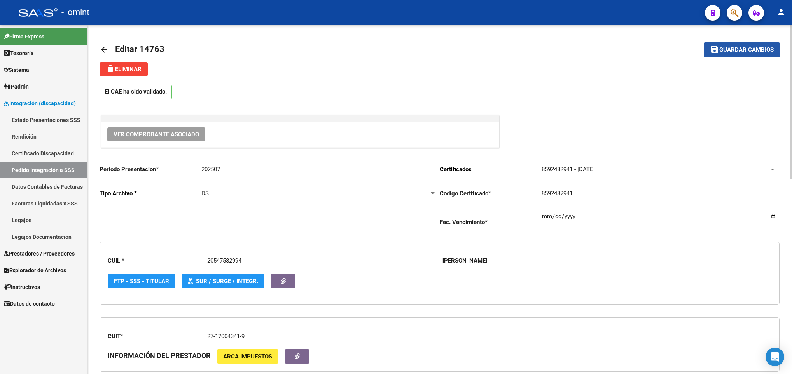
click at [746, 54] on button "save Guardar cambios" at bounding box center [742, 49] width 76 height 14
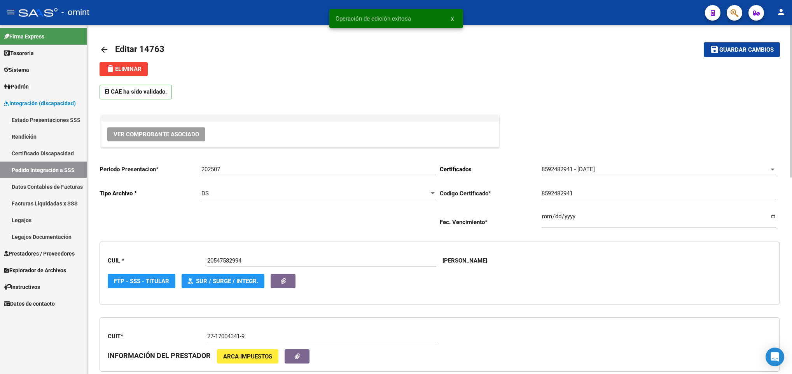
click at [107, 49] on mat-icon "arrow_back" at bounding box center [104, 49] width 9 height 9
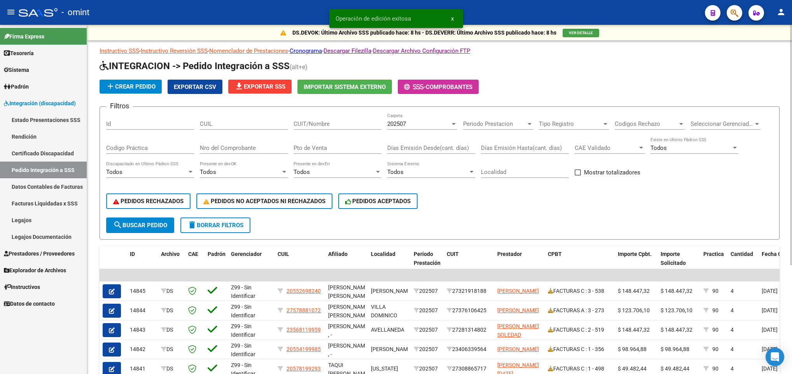
click at [320, 124] on input "CUIT/Nombre" at bounding box center [337, 124] width 88 height 7
paste input "27170043419"
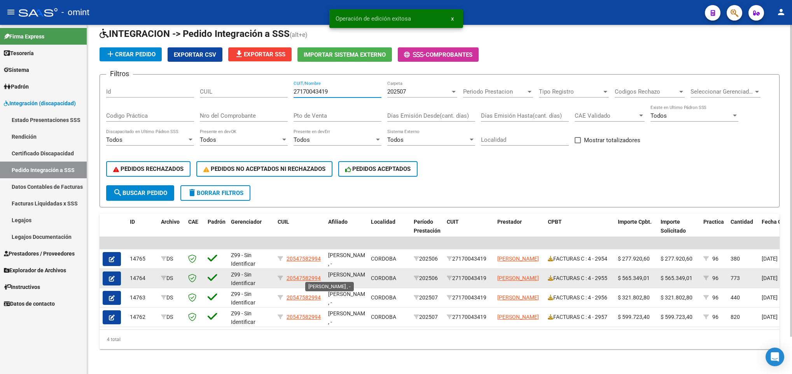
scroll to position [41, 0]
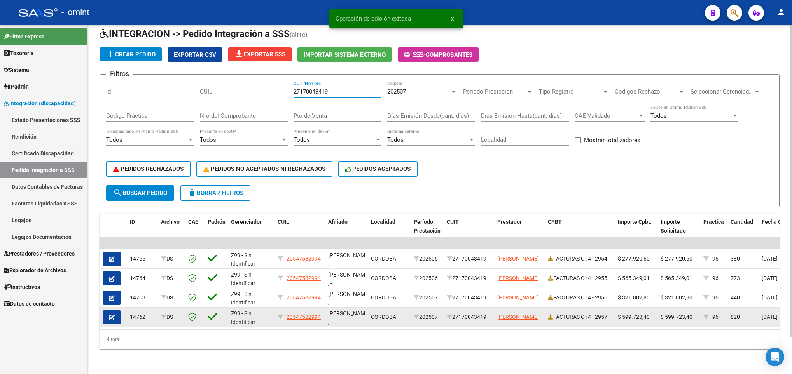
type input "27170043419"
click at [115, 311] on button "button" at bounding box center [112, 318] width 18 height 14
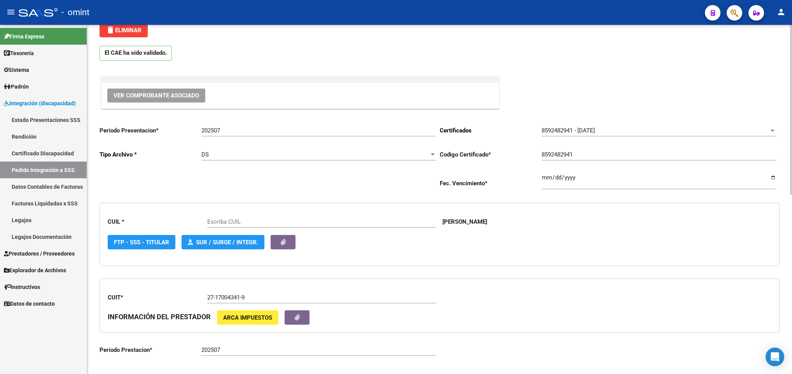
scroll to position [233, 0]
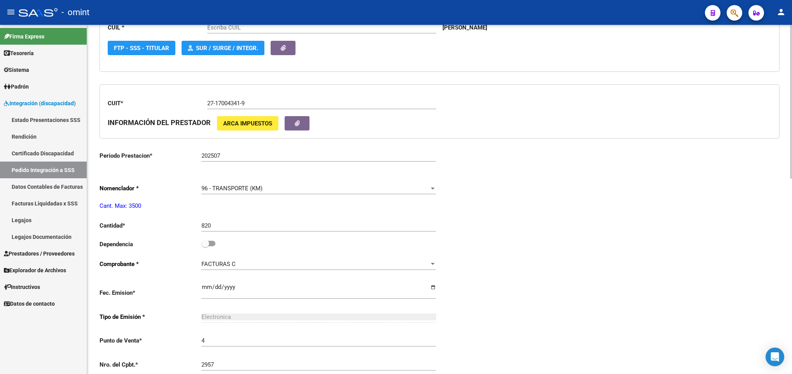
click at [217, 248] on div "Dependencia" at bounding box center [270, 246] width 340 height 14
click at [213, 246] on span at bounding box center [208, 243] width 14 height 5
click at [205, 247] on input "checkbox" at bounding box center [205, 246] width 0 height 0
checkbox input "true"
type input "20547582994"
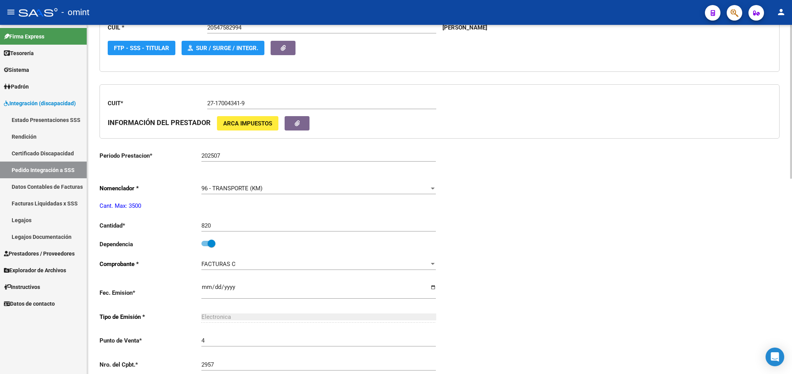
click at [788, 281] on div "arrow_back Editar 14762 save Guardar cambios delete Eliminar El CAE ha sido val…" at bounding box center [439, 186] width 705 height 789
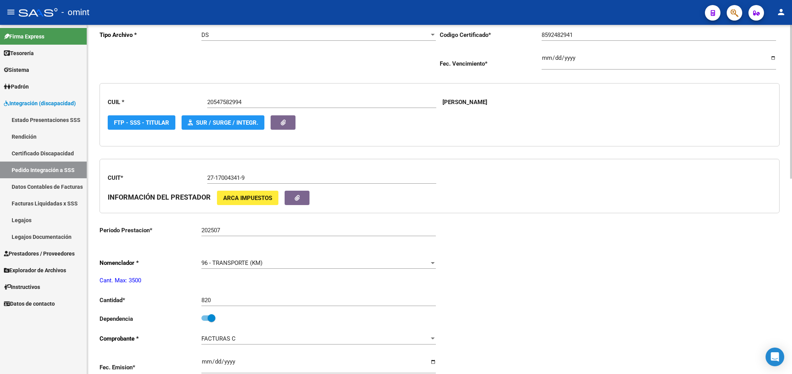
scroll to position [0, 0]
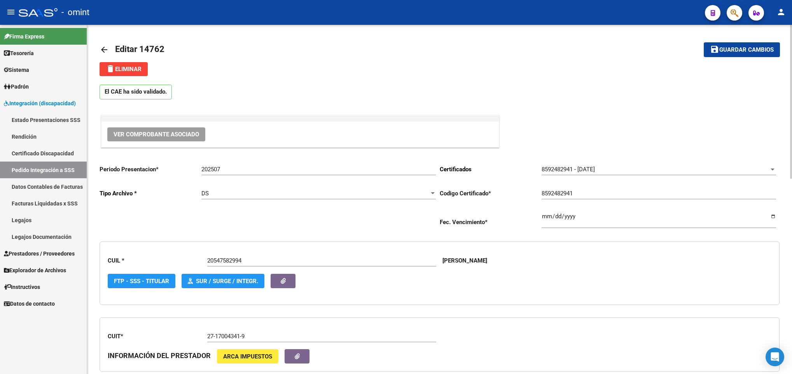
click at [736, 55] on button "save Guardar cambios" at bounding box center [742, 49] width 76 height 14
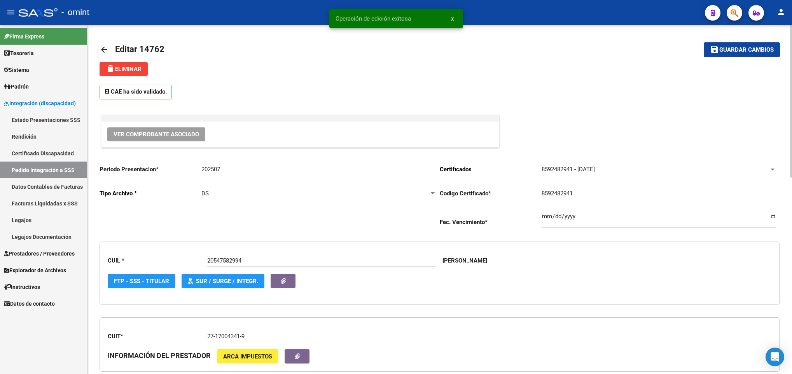
click at [104, 49] on mat-icon "arrow_back" at bounding box center [104, 49] width 9 height 9
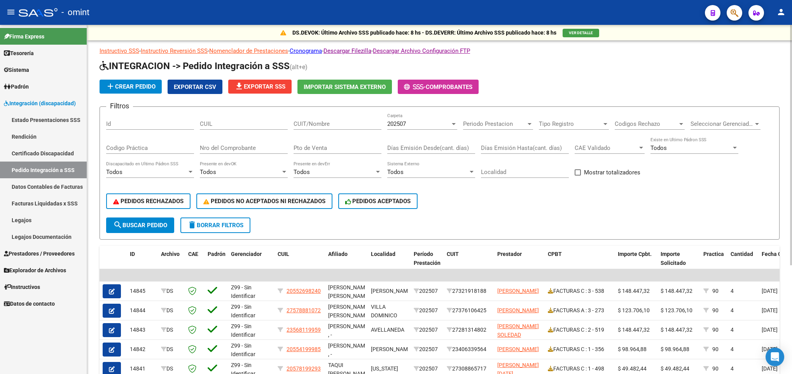
click at [270, 89] on span "file_download Exportar SSS" at bounding box center [259, 86] width 51 height 7
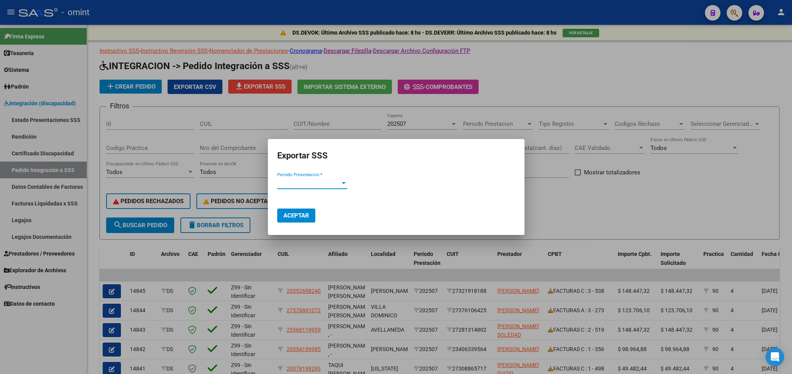
click at [330, 181] on span "Periodo Presentacion *" at bounding box center [308, 183] width 63 height 7
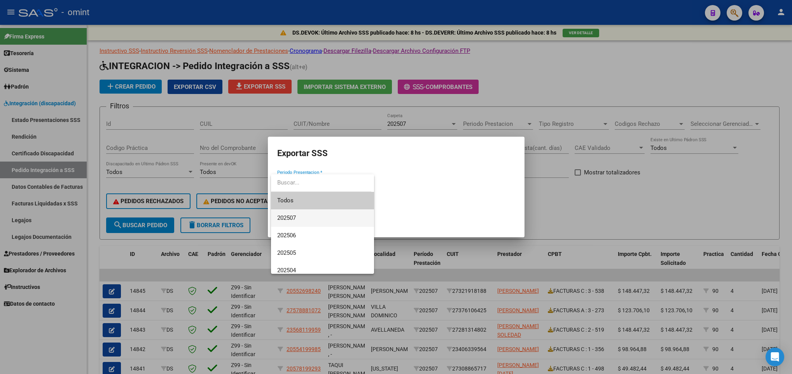
drag, startPoint x: 308, startPoint y: 218, endPoint x: 303, endPoint y: 220, distance: 5.3
click at [308, 217] on span "202507" at bounding box center [322, 218] width 91 height 17
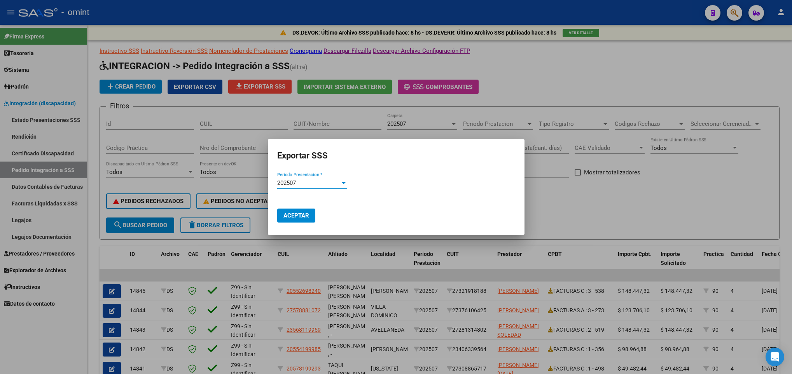
click at [292, 217] on span "Aceptar" at bounding box center [296, 215] width 26 height 7
click at [636, 196] on div at bounding box center [396, 187] width 792 height 374
